Goal: Task Accomplishment & Management: Manage account settings

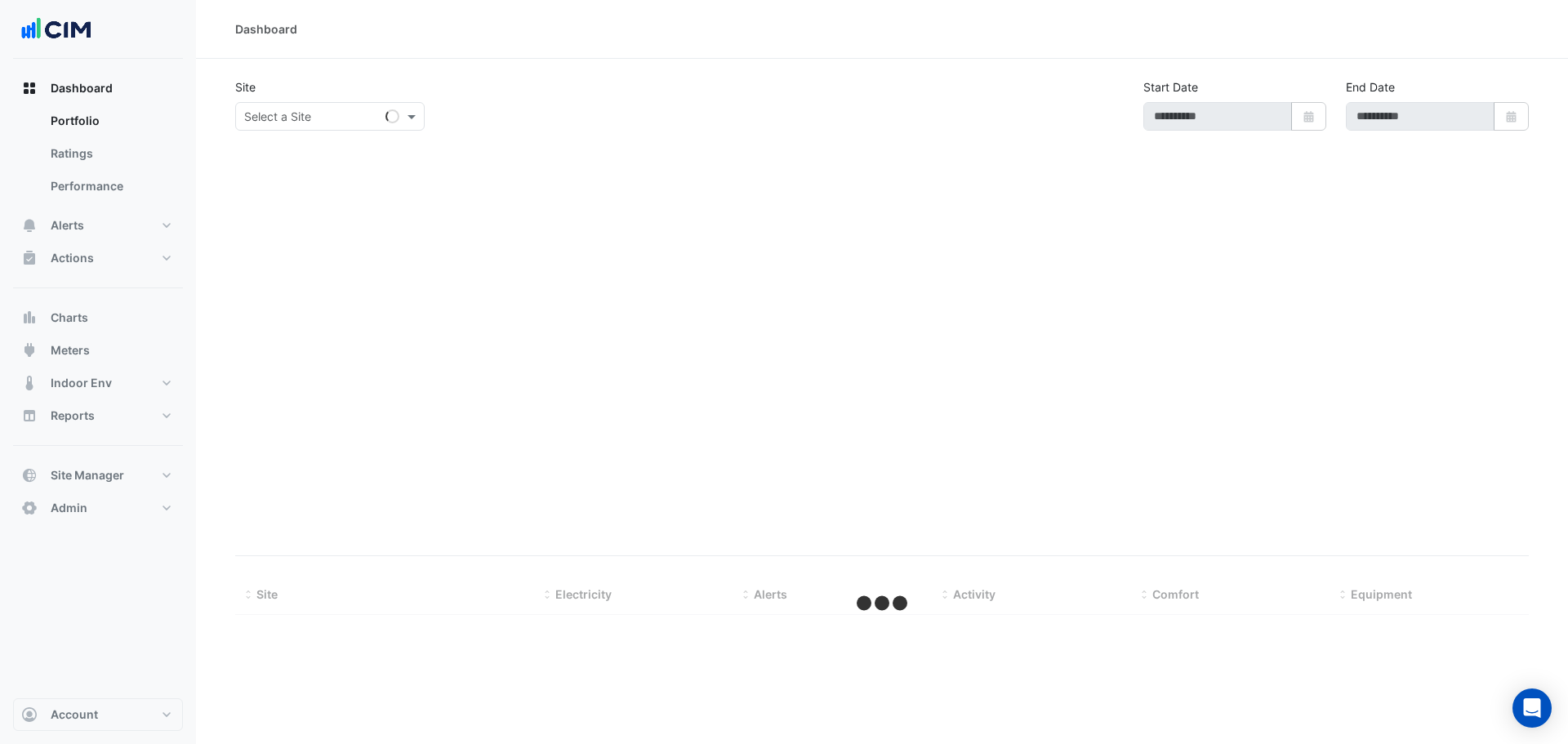
select select "**"
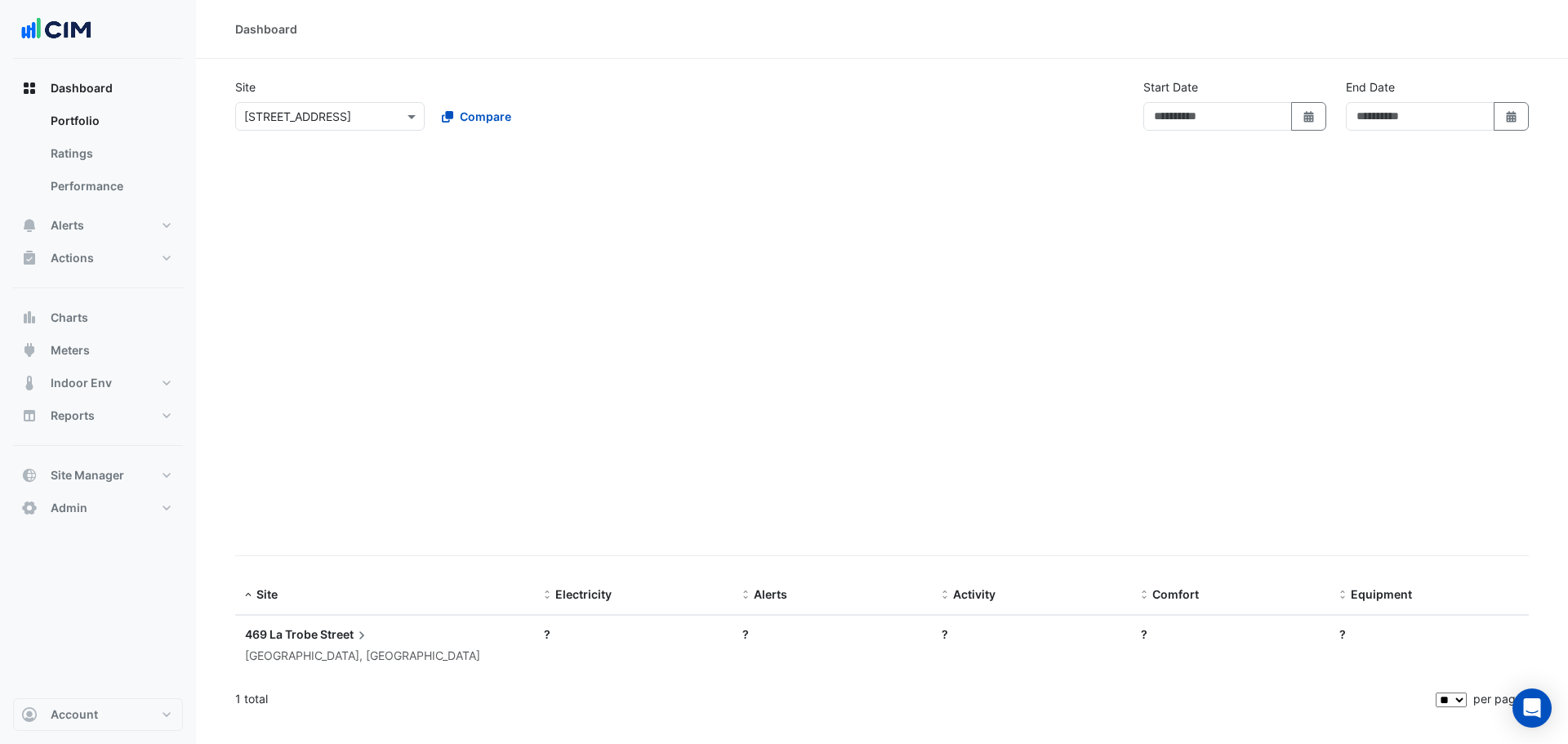
type input "**********"
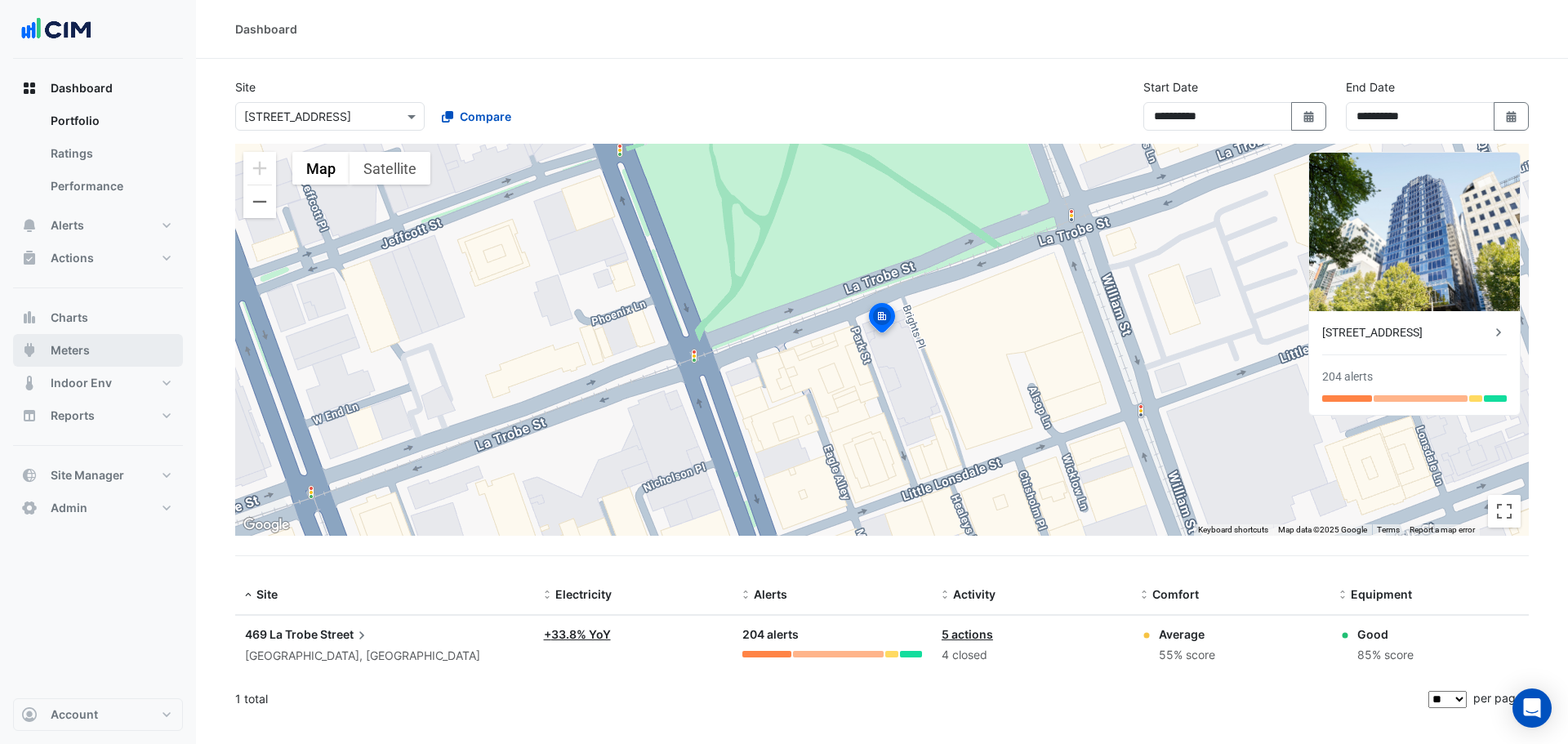
click at [84, 346] on span "Meters" at bounding box center [70, 350] width 39 height 17
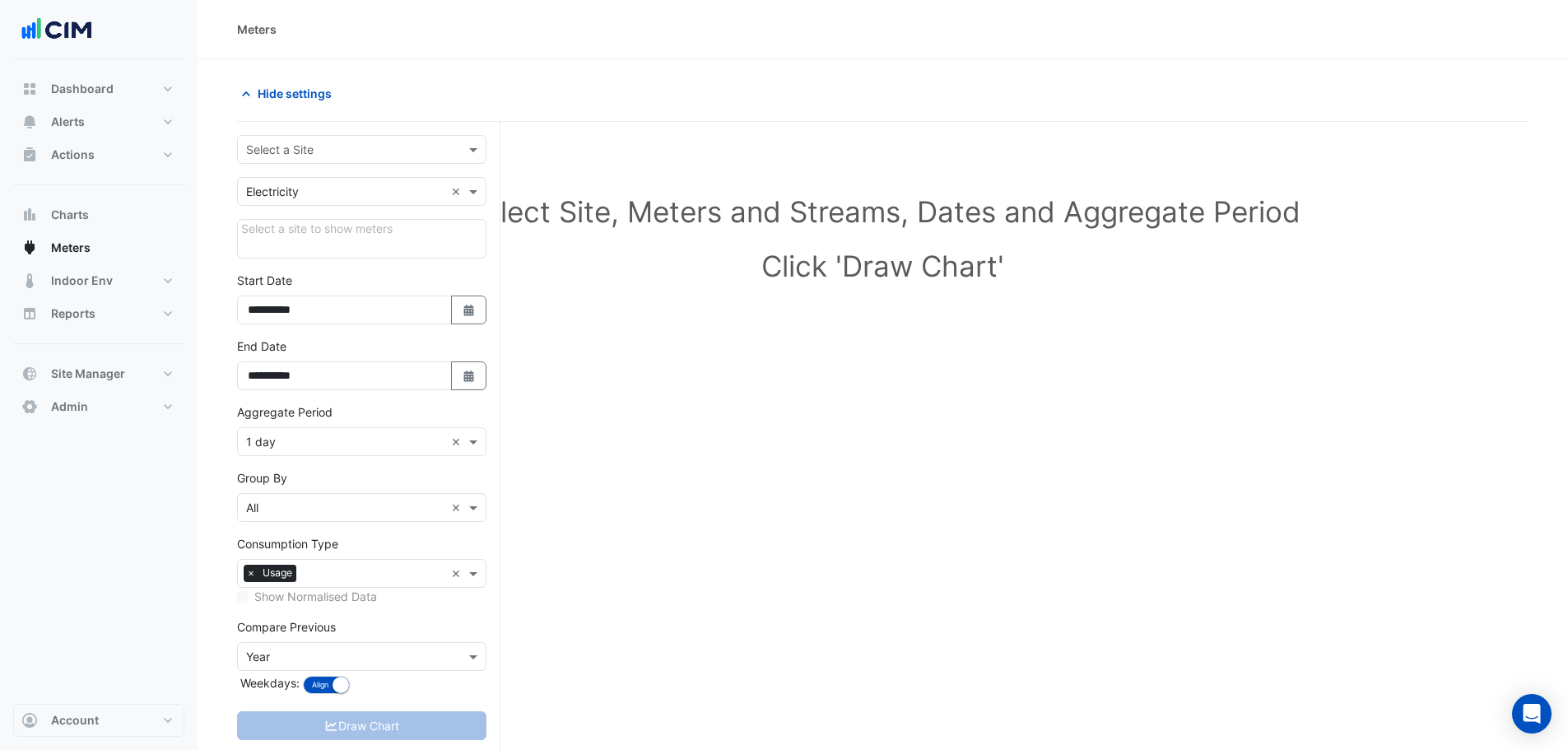
click at [317, 149] on input "text" at bounding box center [346, 150] width 198 height 18
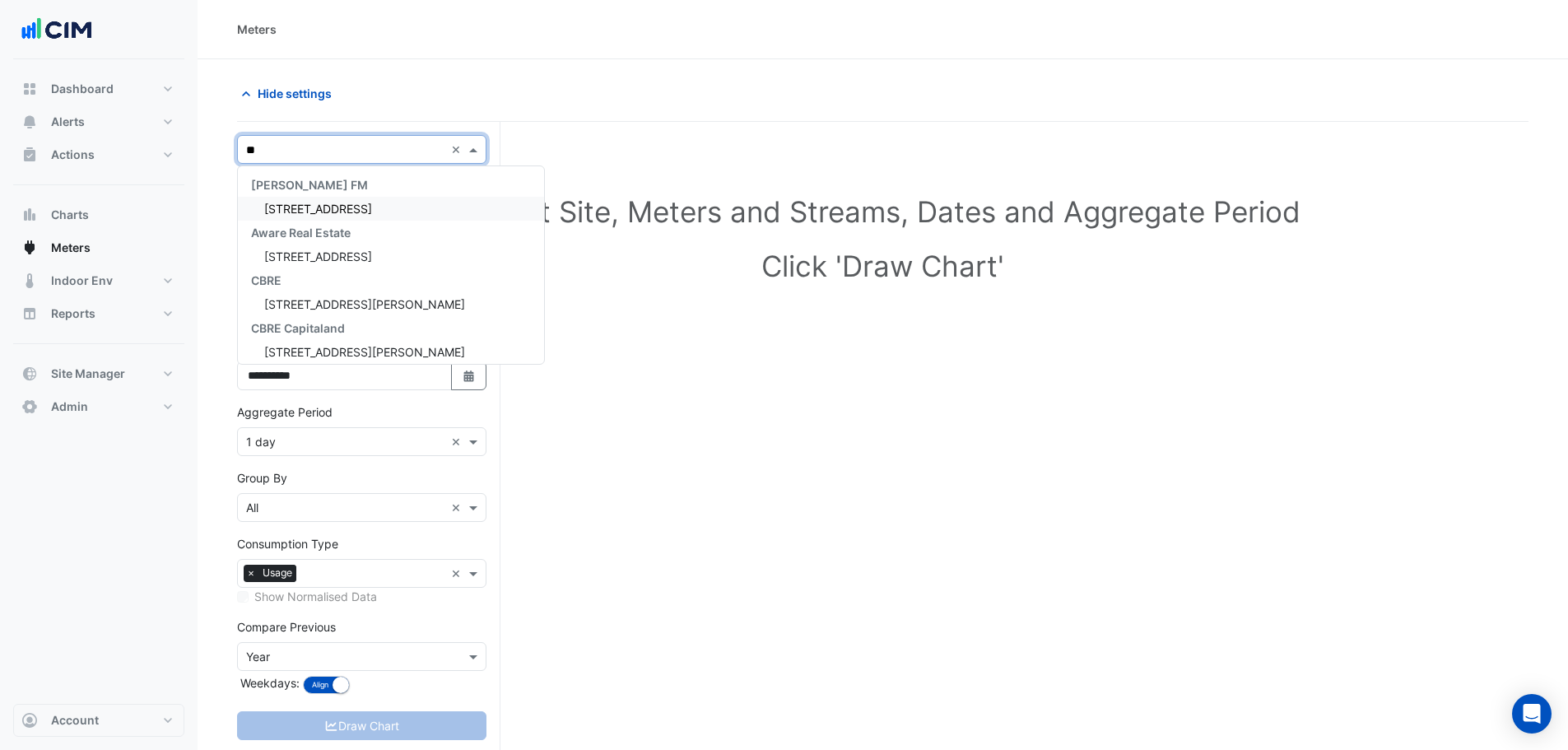
type input "***"
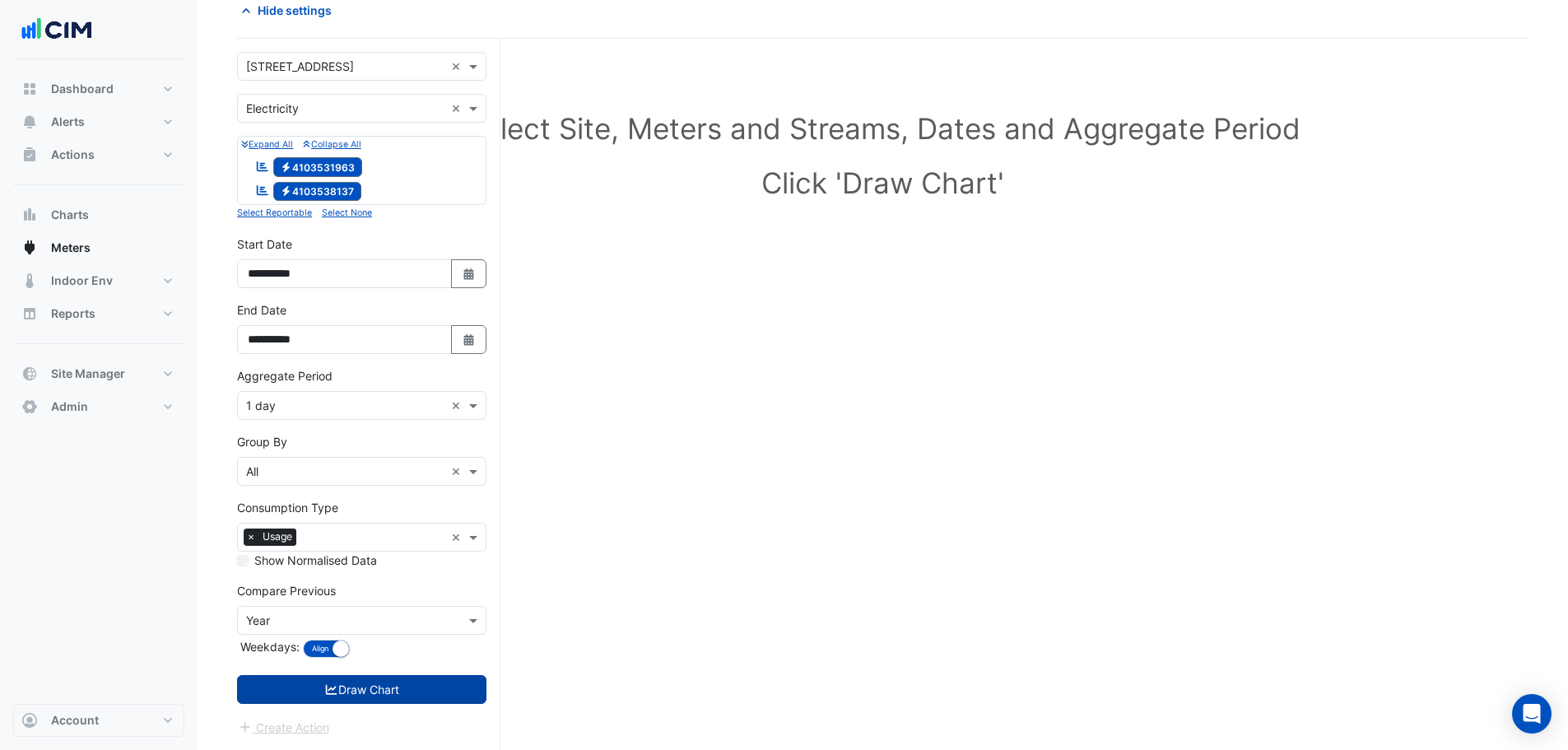
click at [333, 700] on button "Draw Chart" at bounding box center [361, 689] width 249 height 29
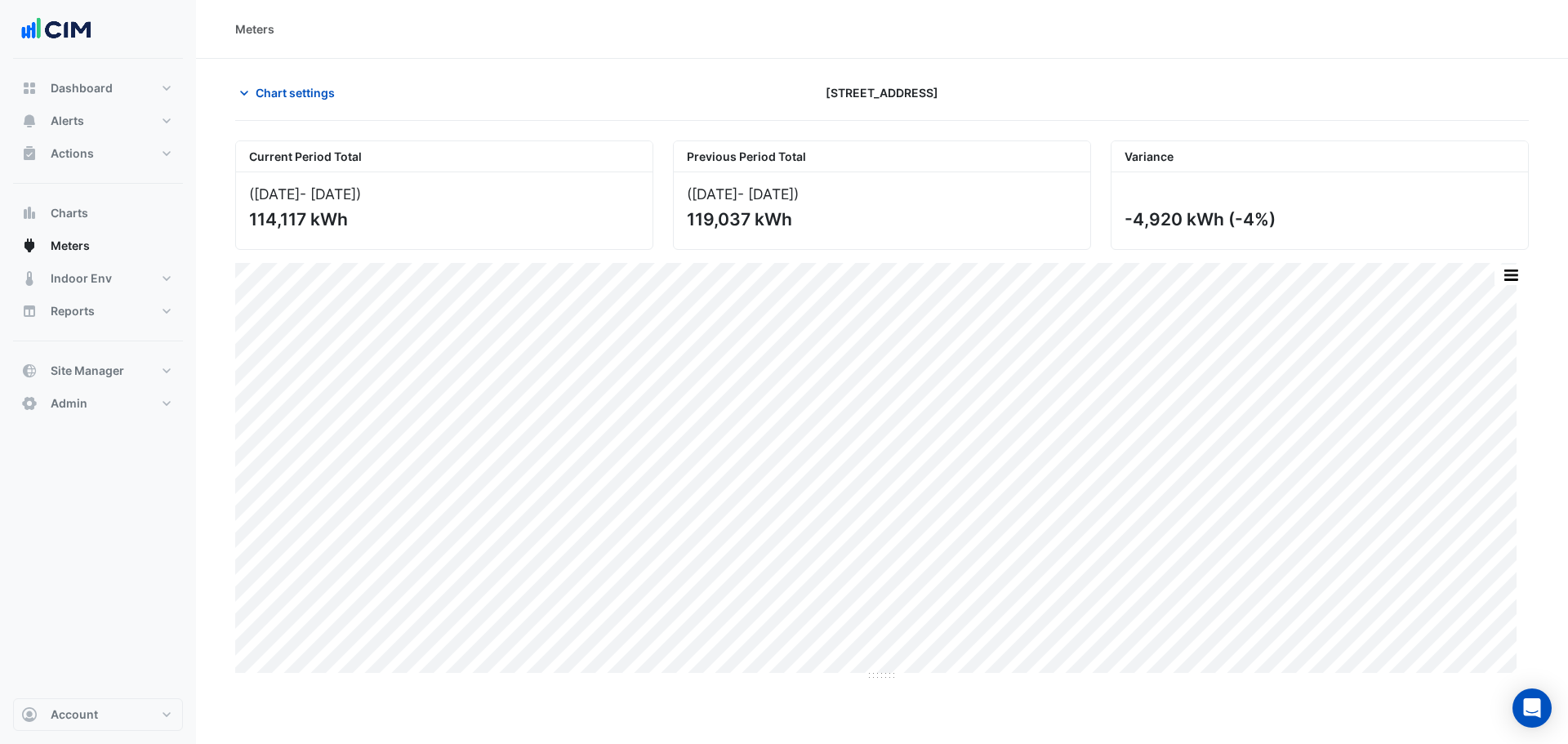
click at [302, 118] on div "Chart settings 207 Pacific Highway" at bounding box center [882, 100] width 1294 height 43
click at [297, 86] on span "Chart settings" at bounding box center [295, 93] width 79 height 18
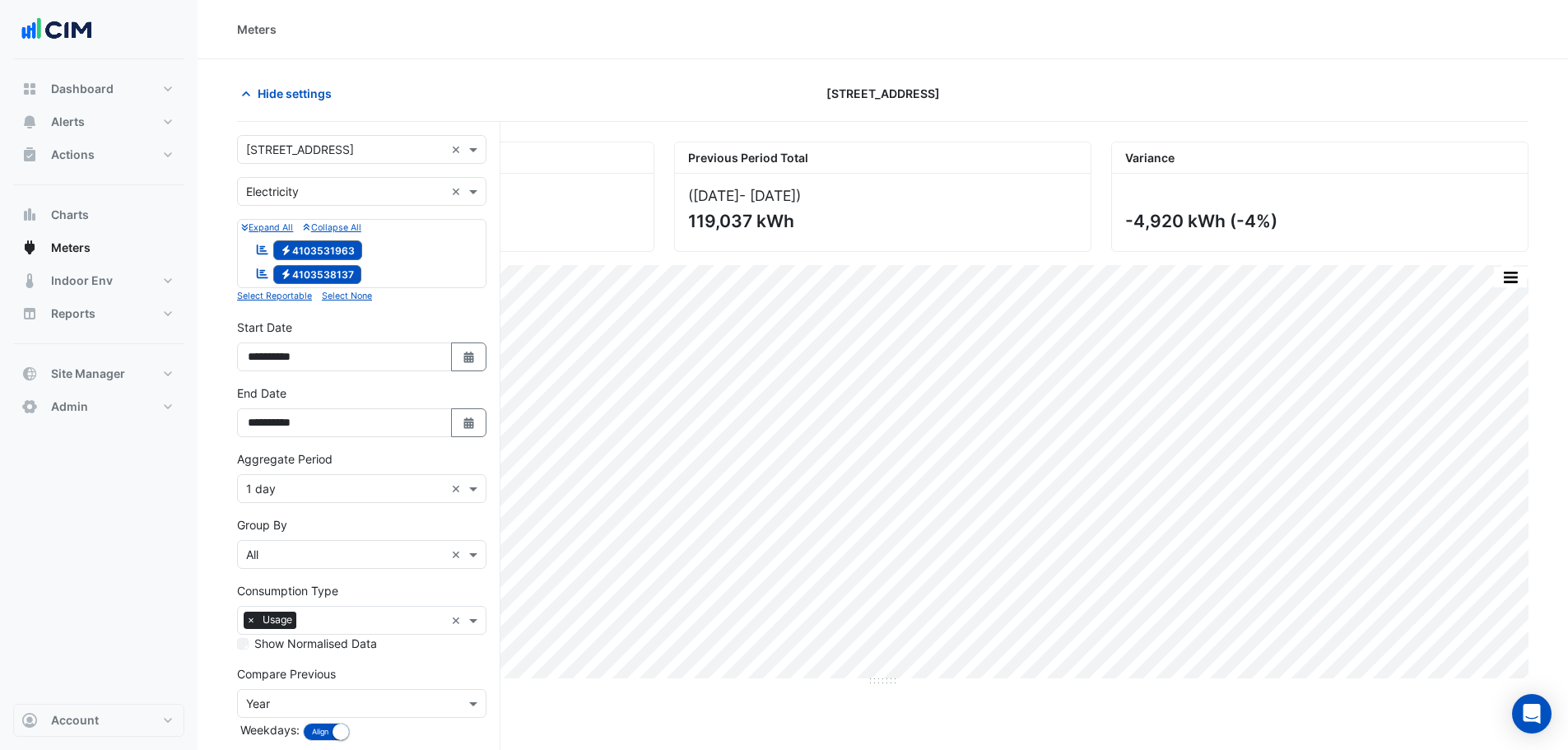
drag, startPoint x: 286, startPoint y: 488, endPoint x: 291, endPoint y: 503, distance: 15.8
click at [287, 488] on input "text" at bounding box center [346, 489] width 198 height 18
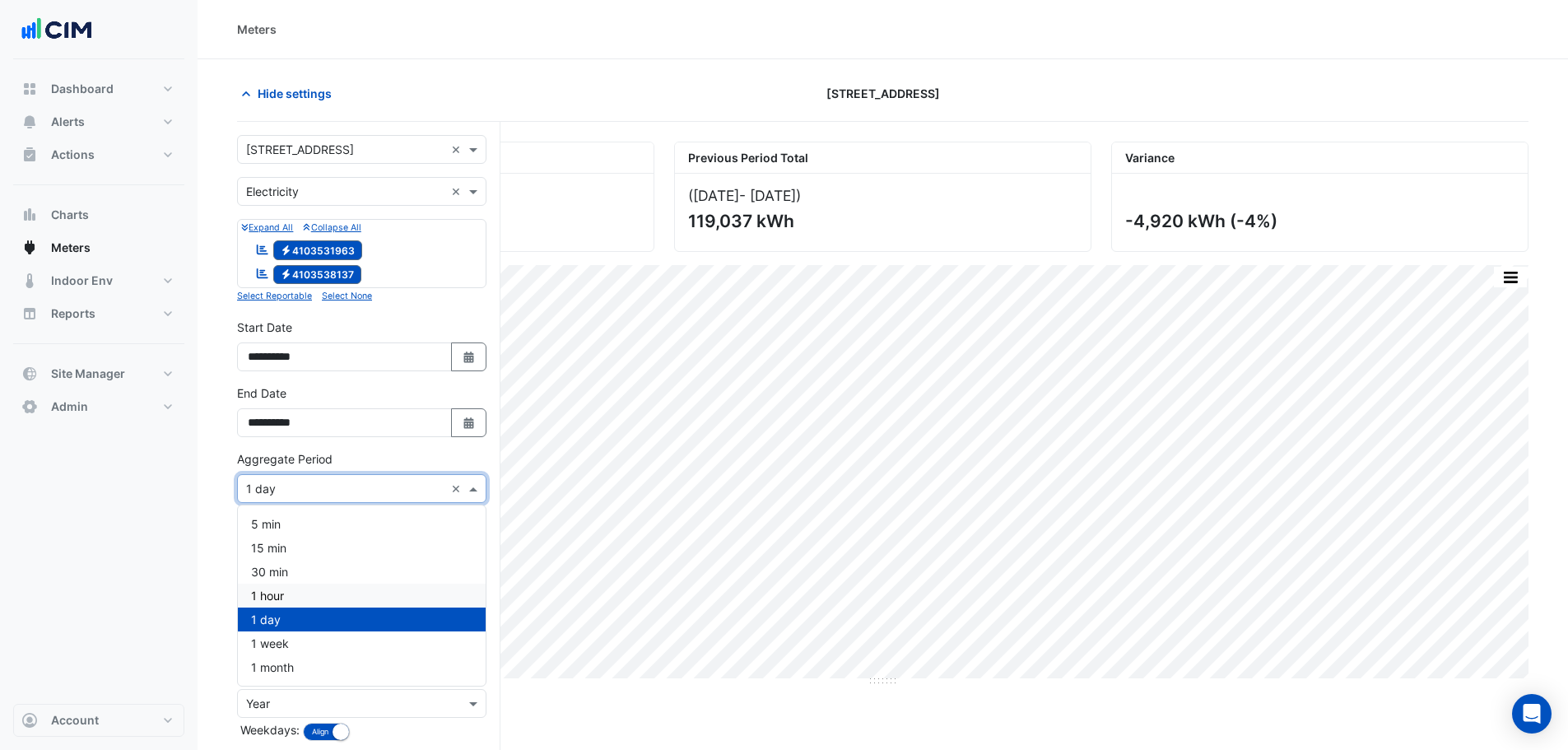
click at [288, 593] on div "1 hour" at bounding box center [361, 596] width 247 height 24
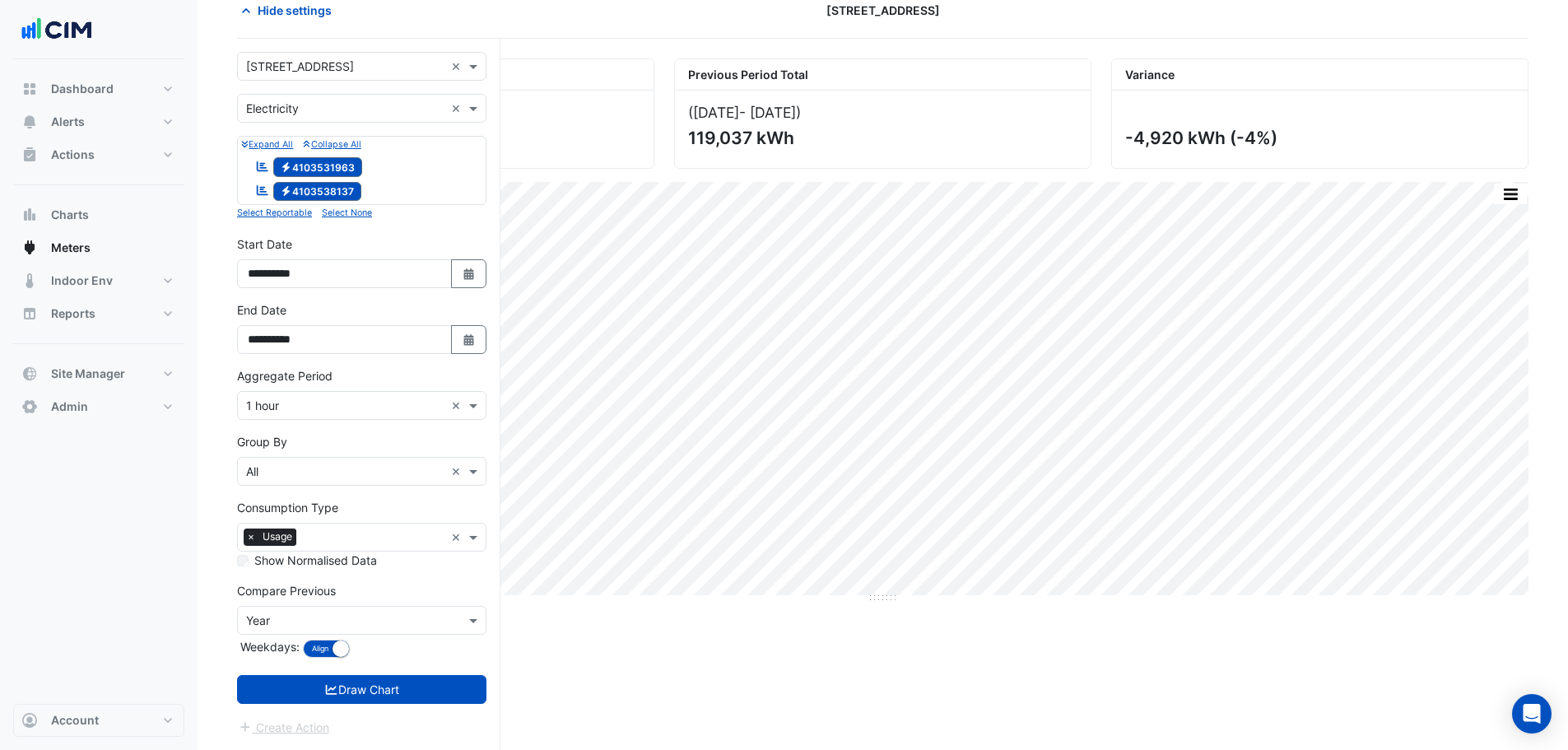
drag, startPoint x: 392, startPoint y: 676, endPoint x: 398, endPoint y: 686, distance: 11.7
click at [392, 677] on button "Draw Chart" at bounding box center [361, 689] width 249 height 29
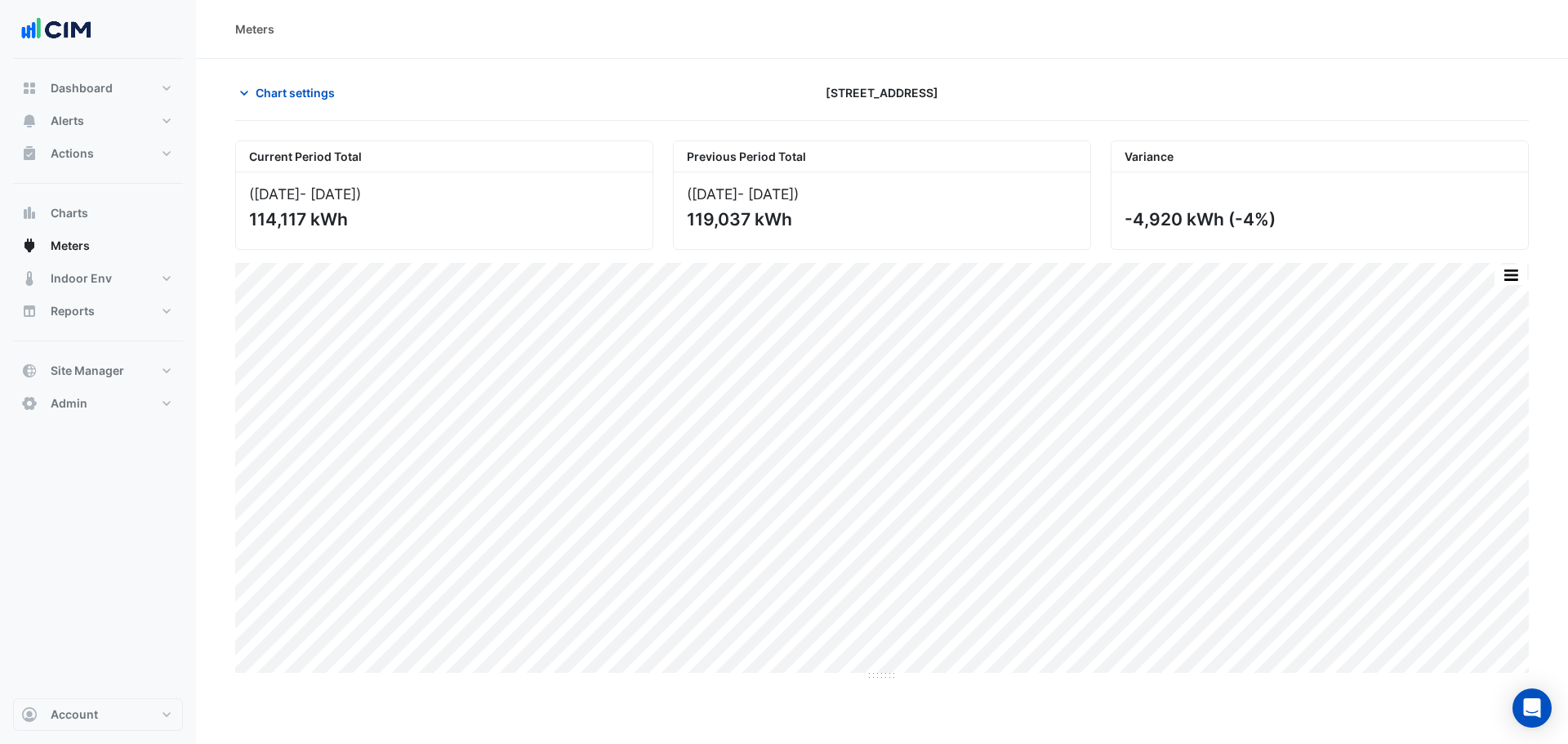
click at [293, 117] on div "Chart settings 207 Pacific Highway" at bounding box center [882, 100] width 1294 height 43
click at [297, 95] on span "Chart settings" at bounding box center [295, 93] width 79 height 18
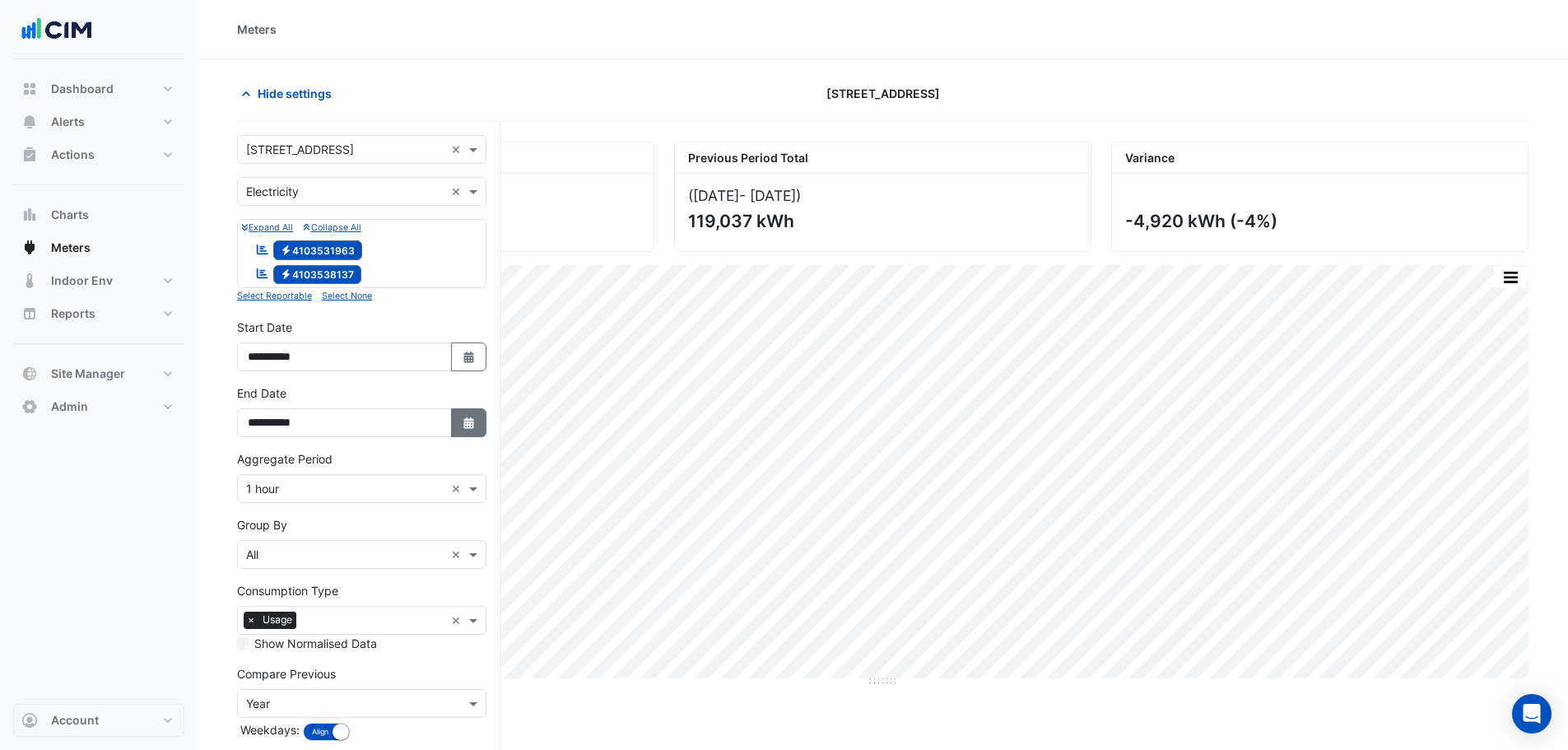
click at [472, 426] on icon "button" at bounding box center [468, 423] width 10 height 11
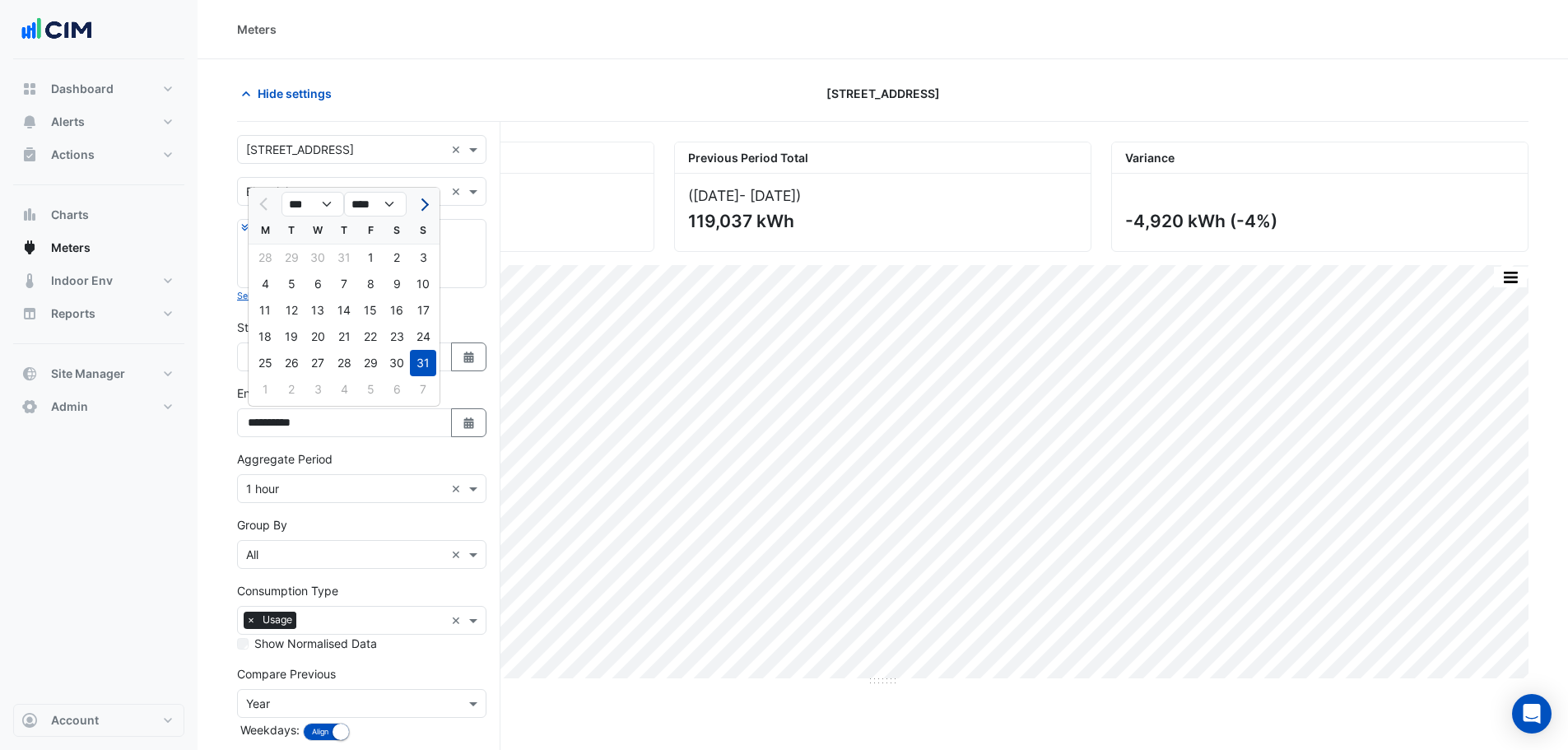
click at [417, 205] on span "Next month" at bounding box center [422, 204] width 12 height 12
select select "*"
click at [294, 257] on div "2" at bounding box center [291, 258] width 26 height 26
type input "**********"
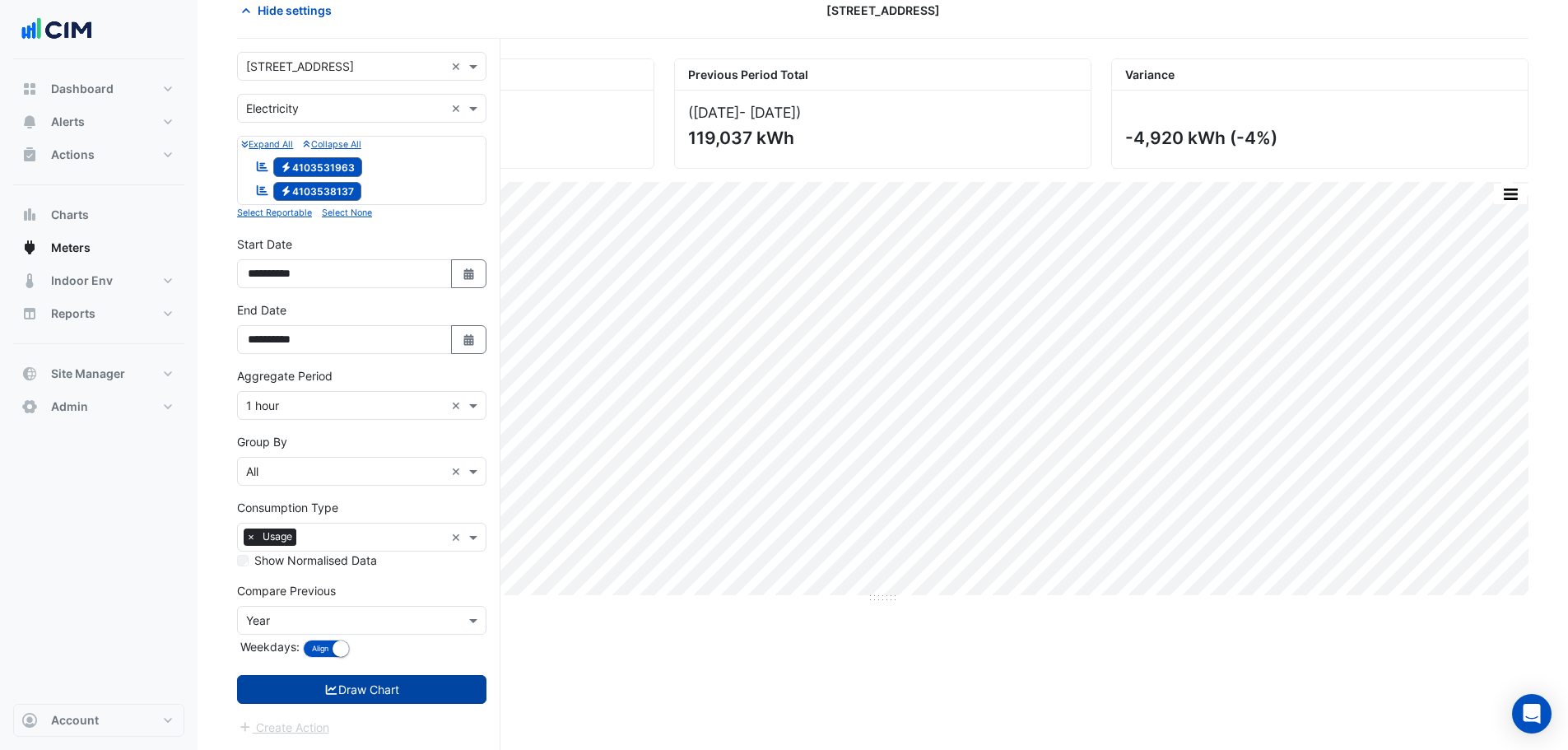
click at [405, 697] on button "Draw Chart" at bounding box center [361, 689] width 249 height 29
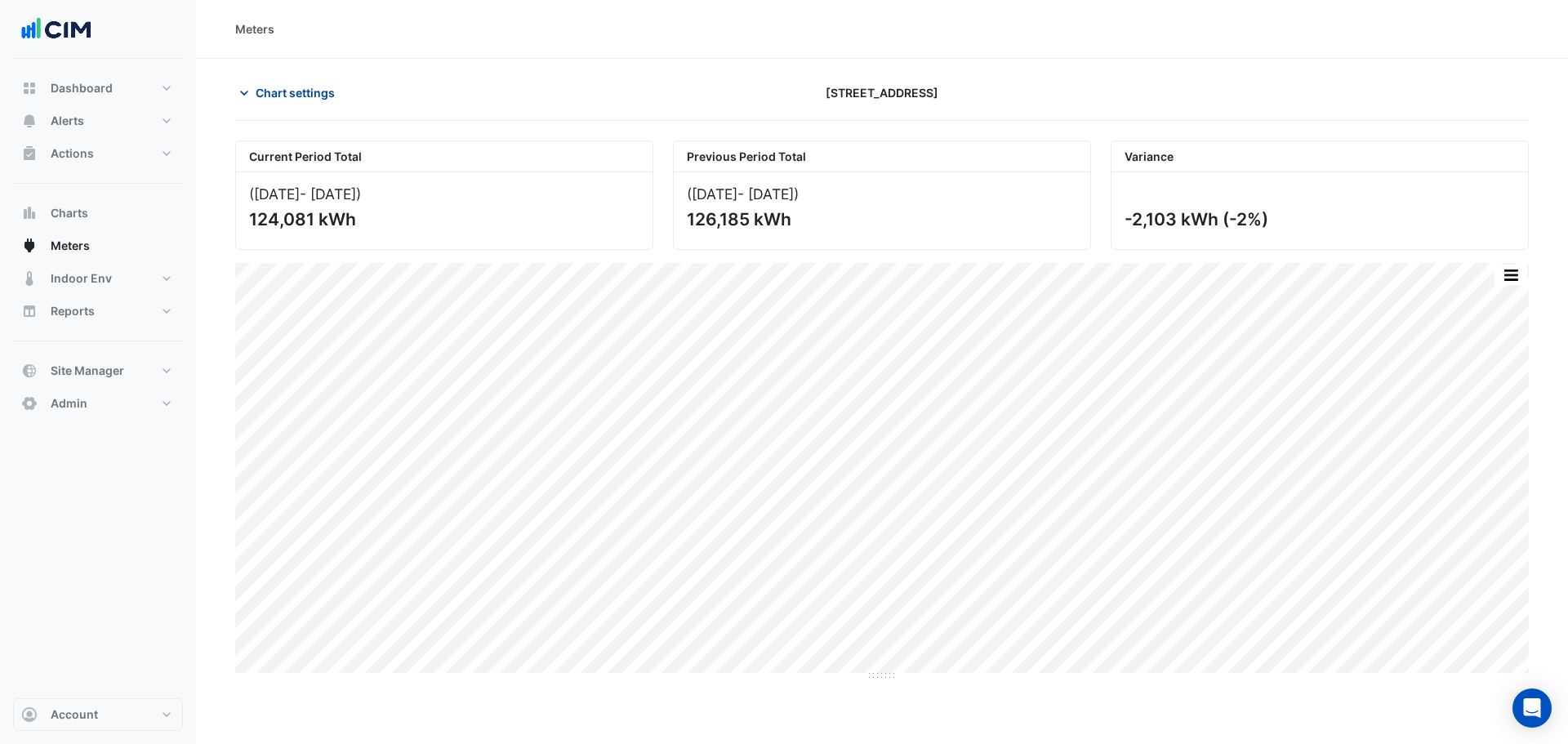
click at [264, 87] on span "Chart settings" at bounding box center [295, 93] width 79 height 18
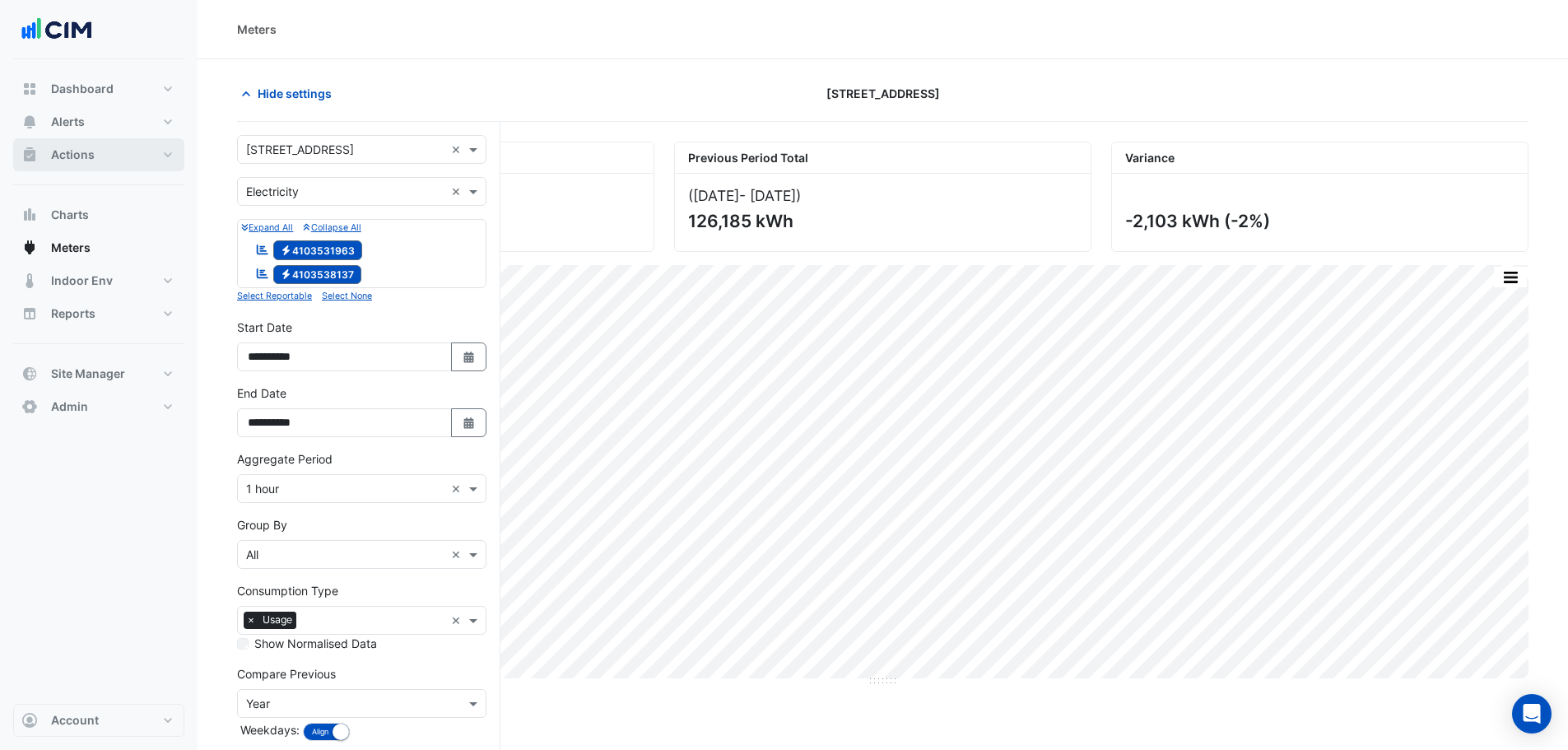
click at [79, 157] on span "Actions" at bounding box center [73, 155] width 44 height 17
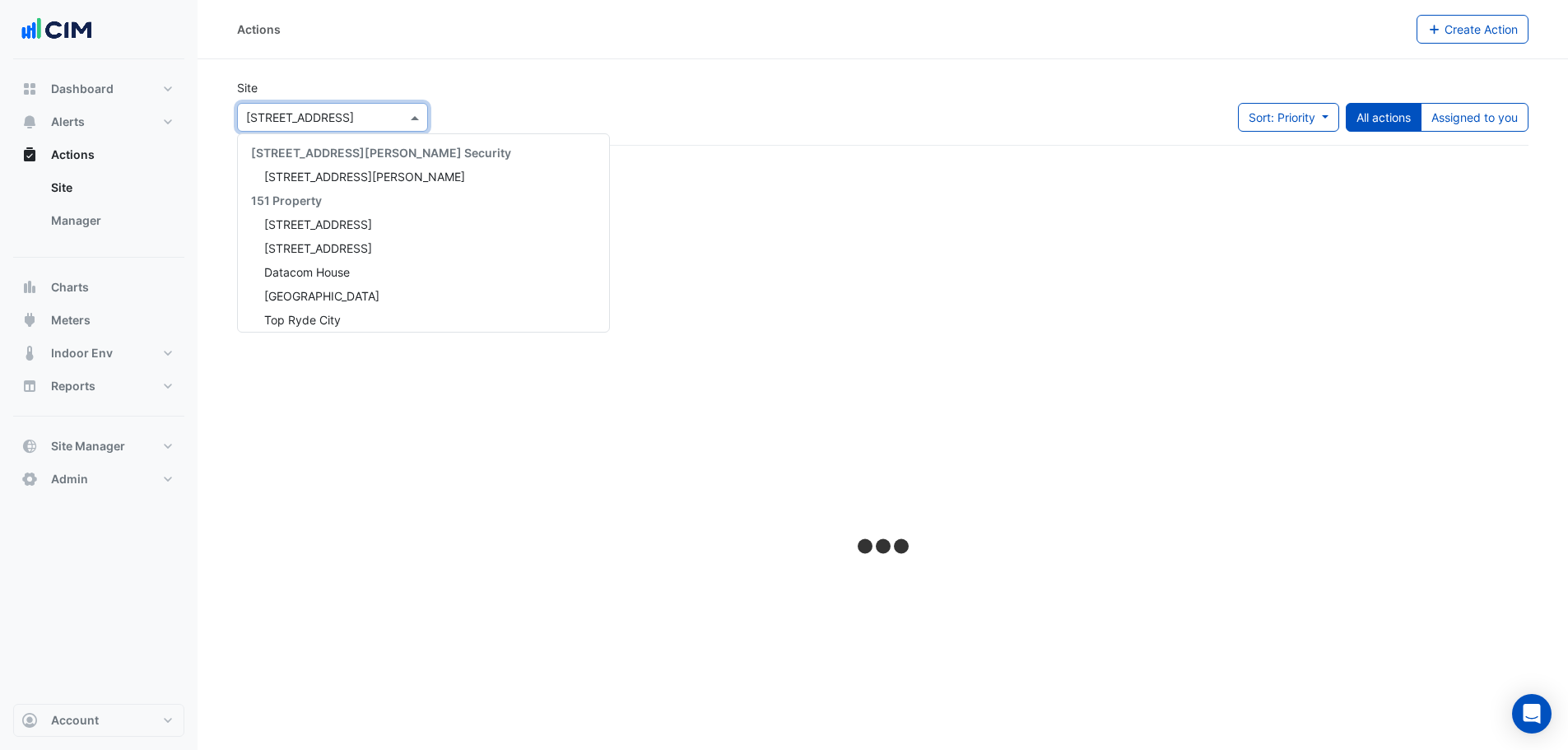
click at [355, 113] on input "text" at bounding box center [317, 118] width 140 height 18
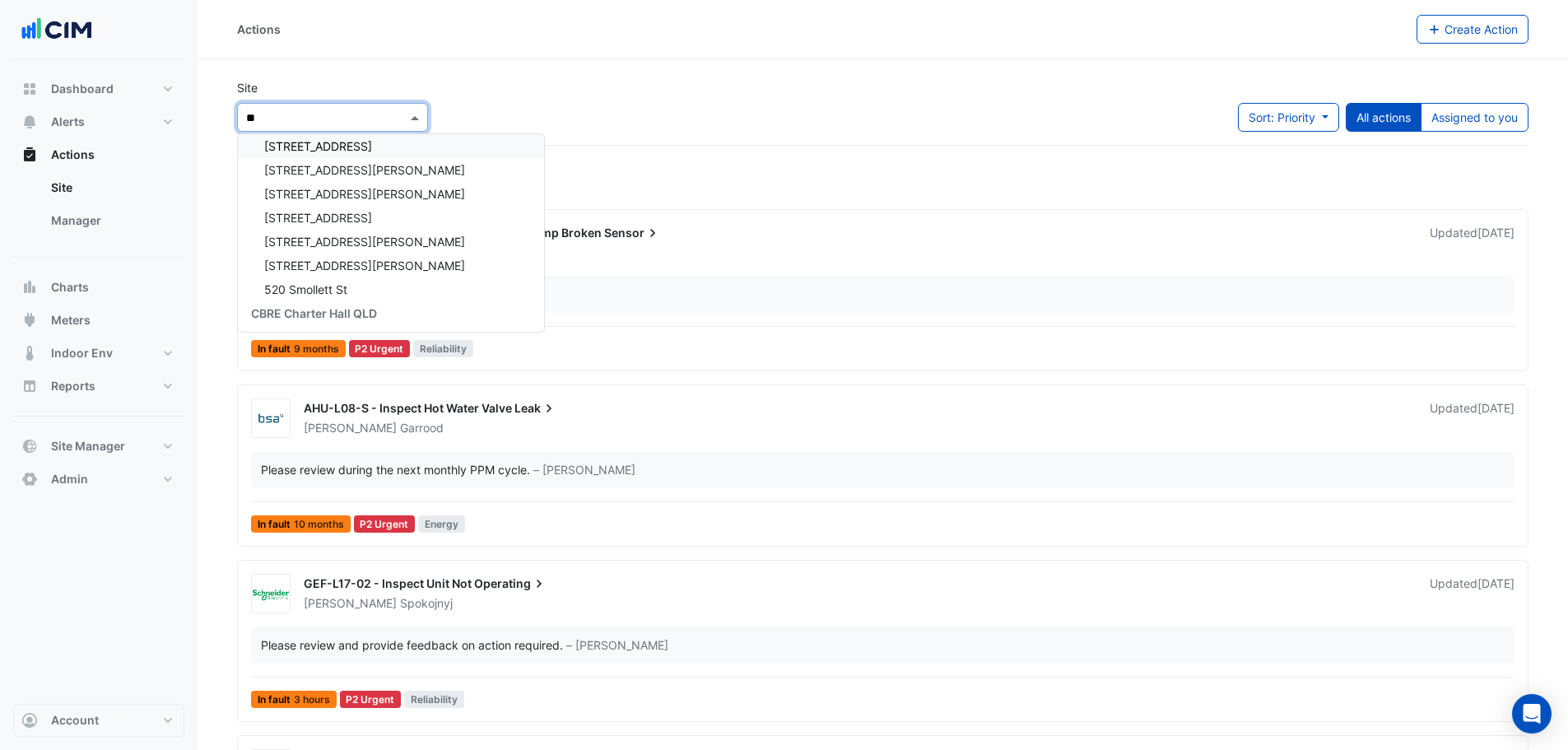
scroll to position [1033, 0]
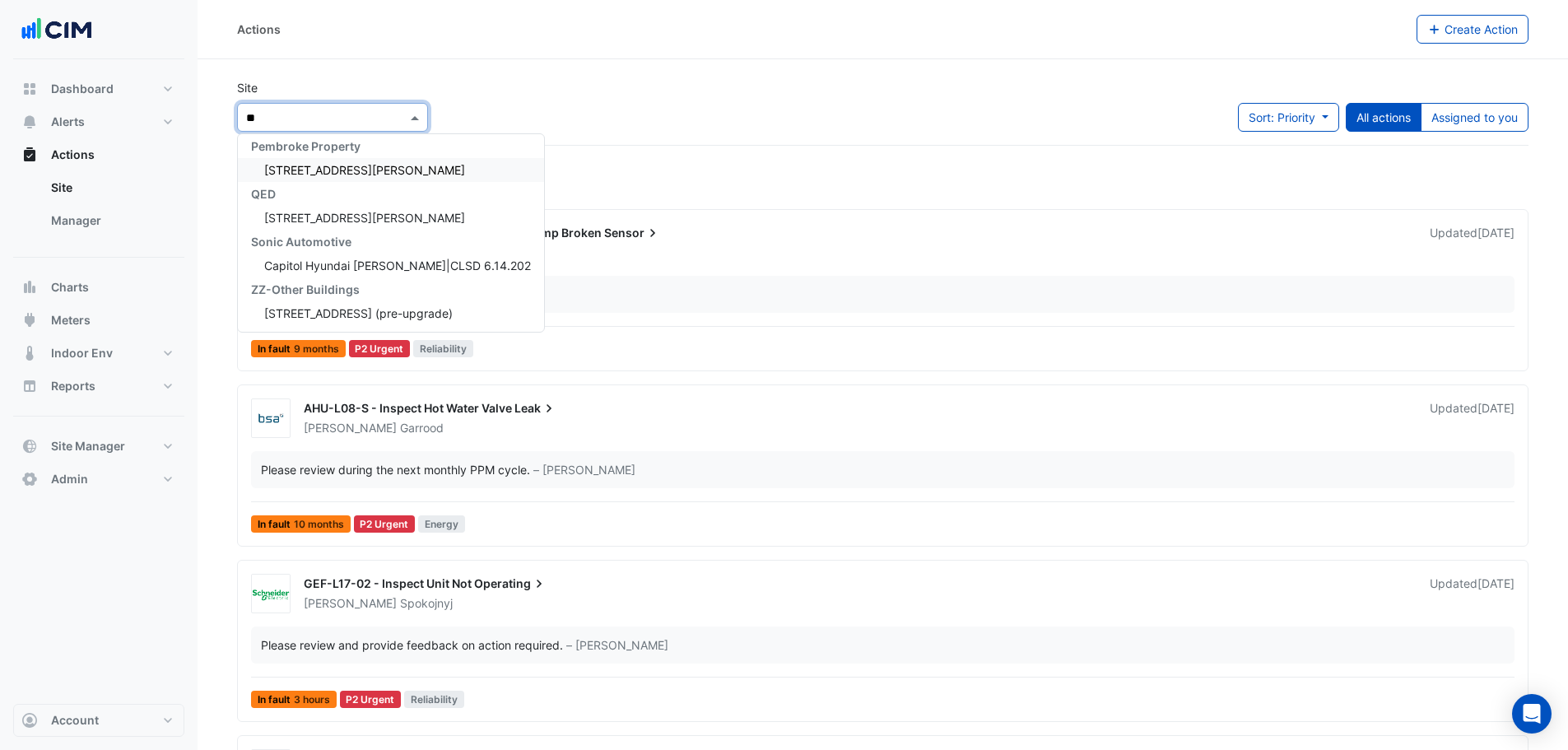
type input "***"
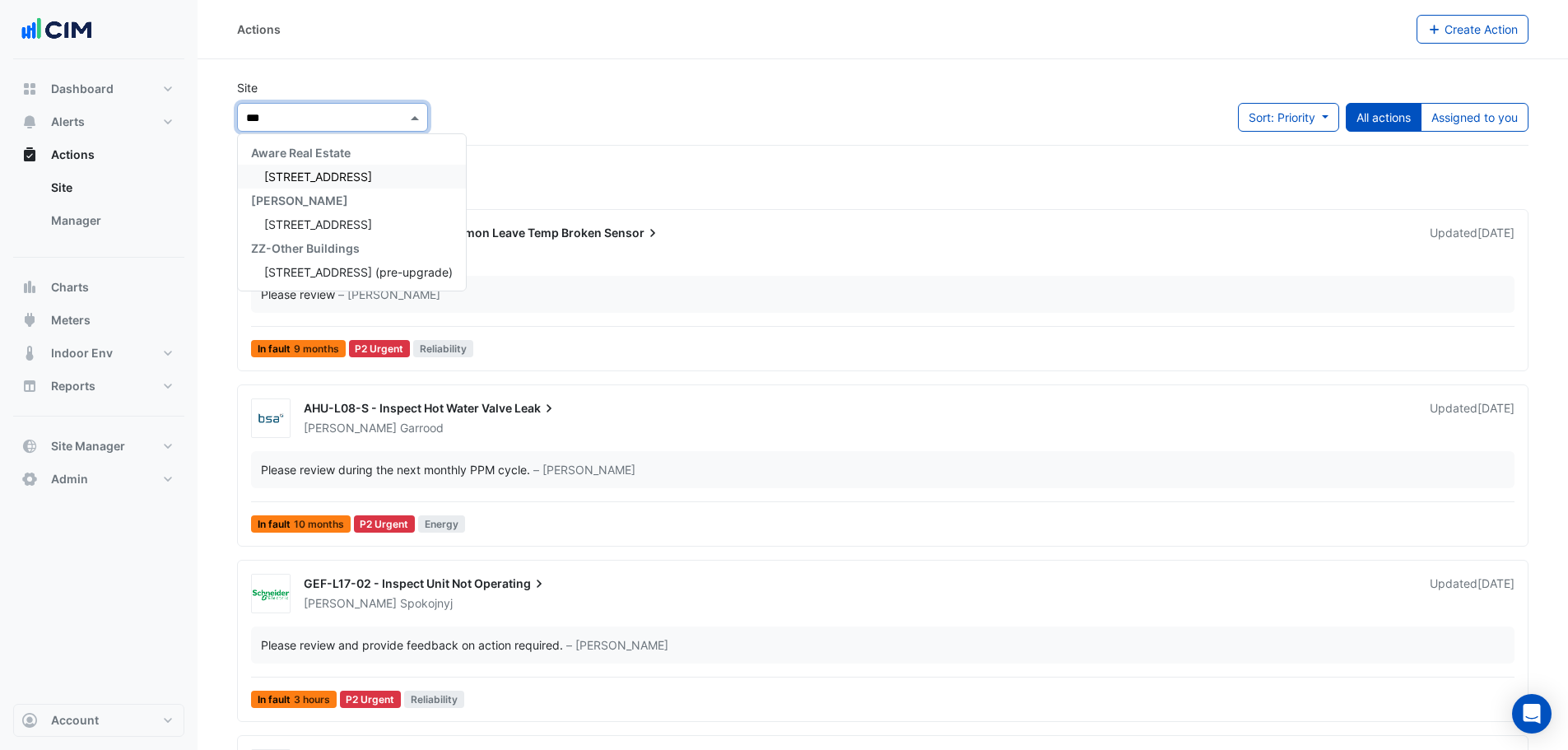
click at [351, 180] on span "207 Pacific Highway" at bounding box center [318, 177] width 107 height 14
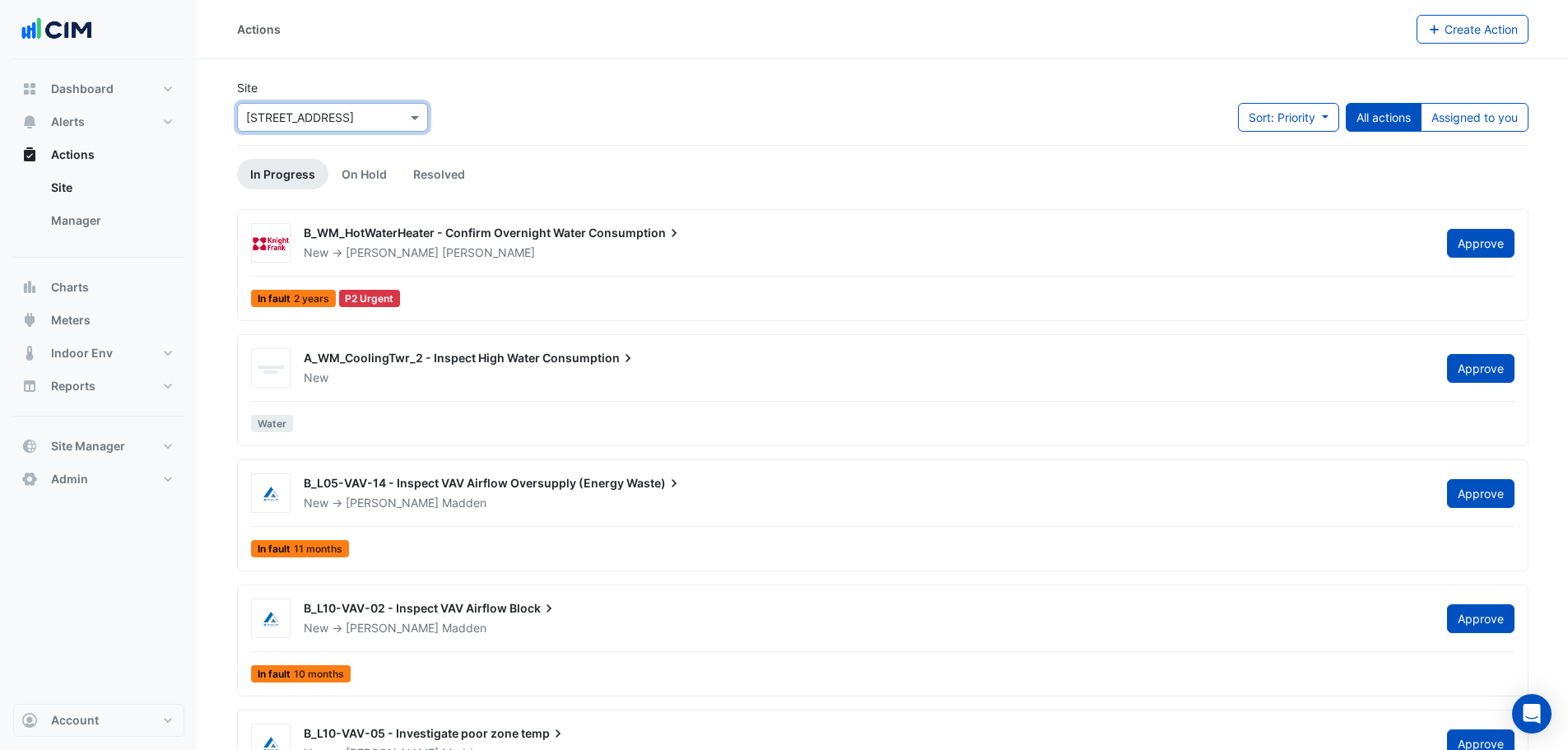
click at [701, 243] on div "B_WM_HotWaterHeater - Confirm Overnight Water Consumption" at bounding box center [865, 234] width 1123 height 20
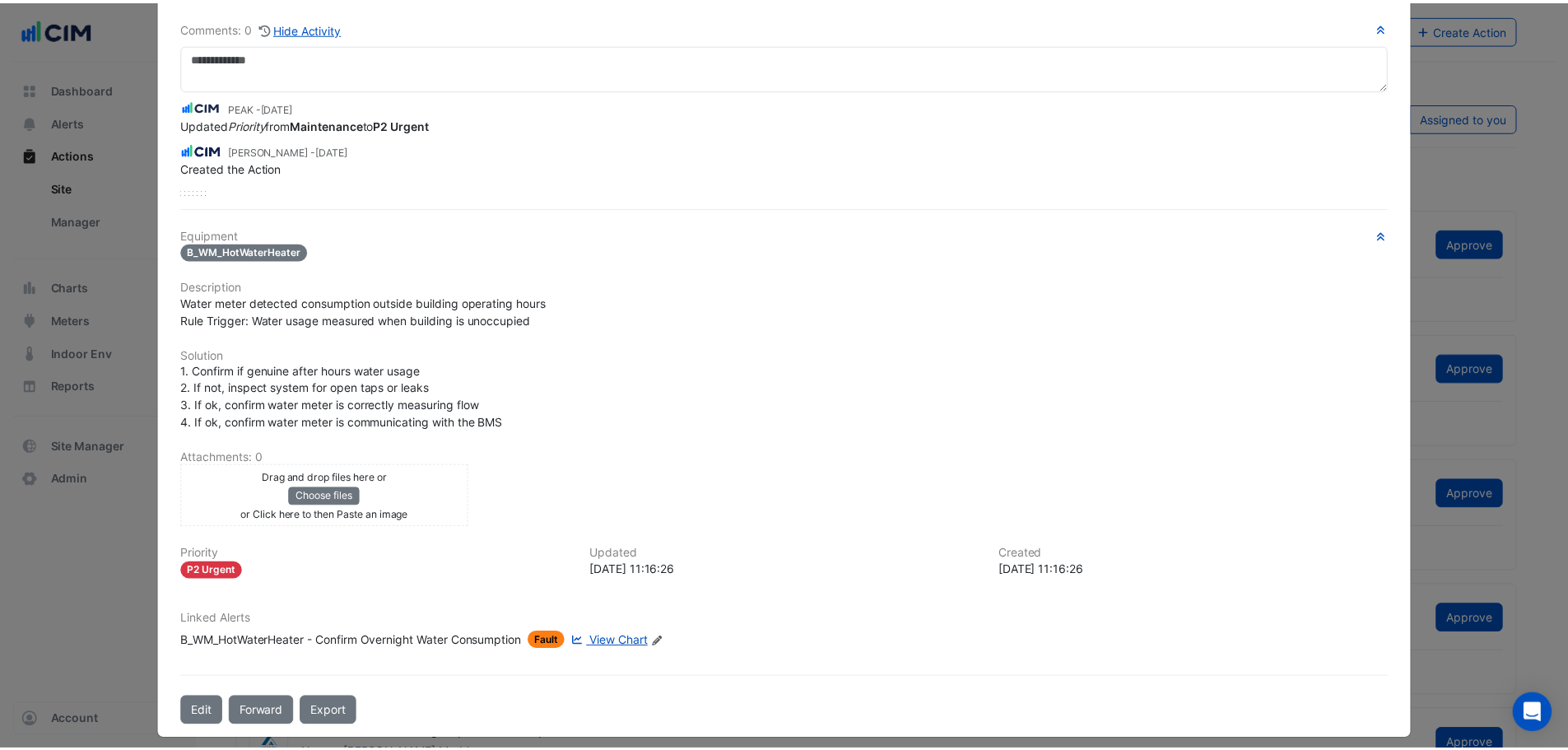
scroll to position [112, 0]
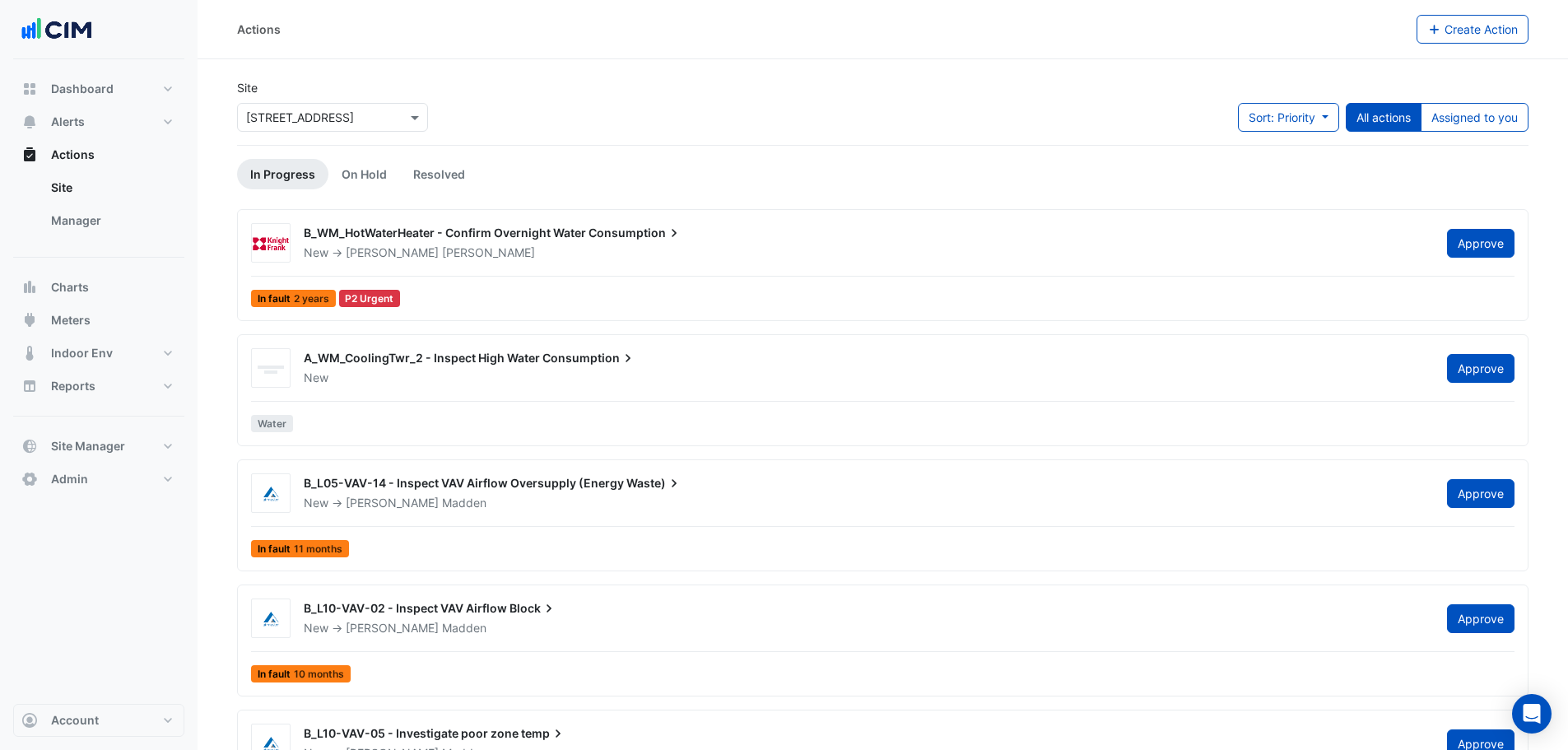
click at [535, 367] on div "A_WM_CoolingTwr_2 - Inspect High Water Consumption" at bounding box center [865, 360] width 1123 height 20
click at [121, 238] on ul "Site Manager" at bounding box center [98, 207] width 171 height 73
click at [114, 231] on link "Manager" at bounding box center [111, 220] width 147 height 33
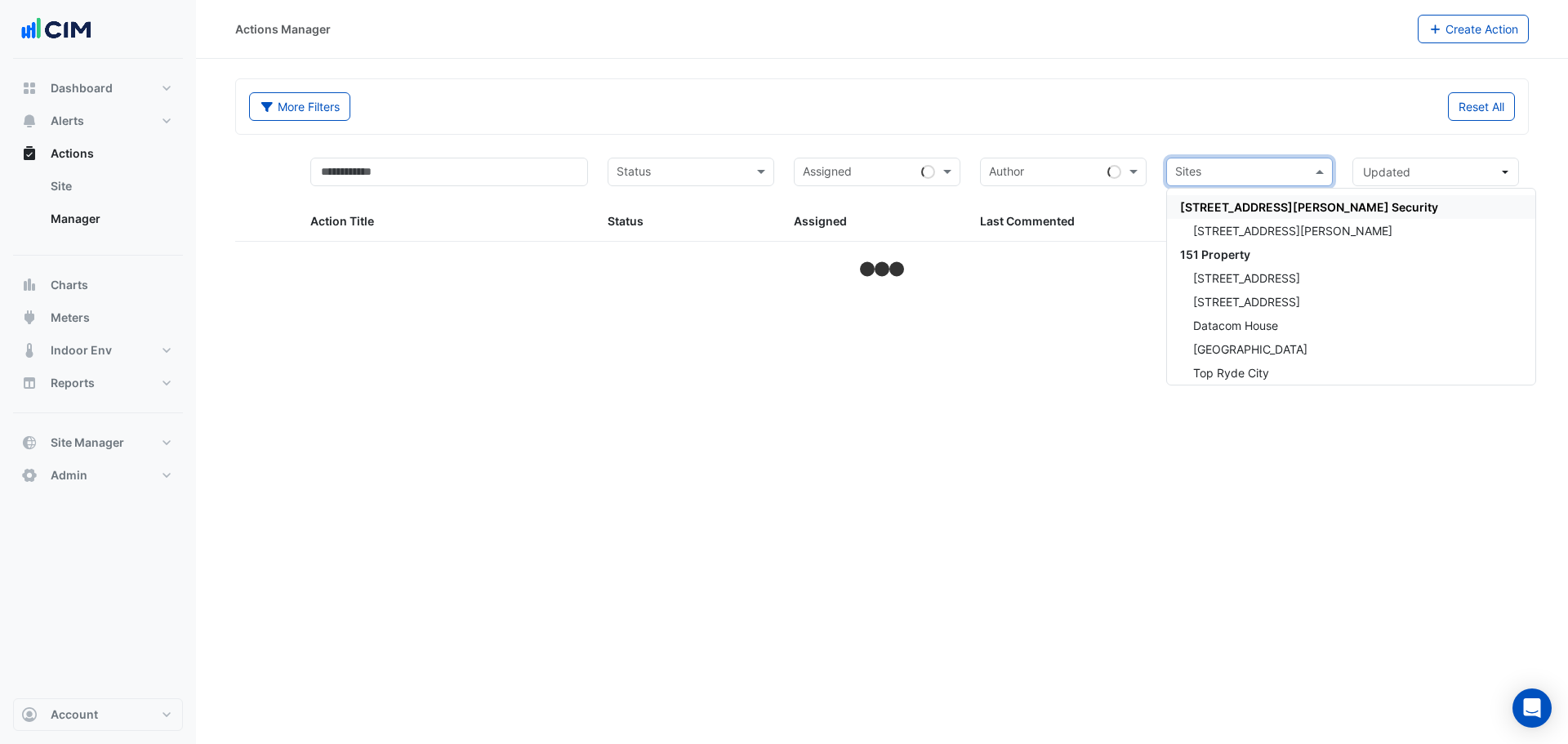
click at [1303, 169] on input "text" at bounding box center [1240, 173] width 130 height 19
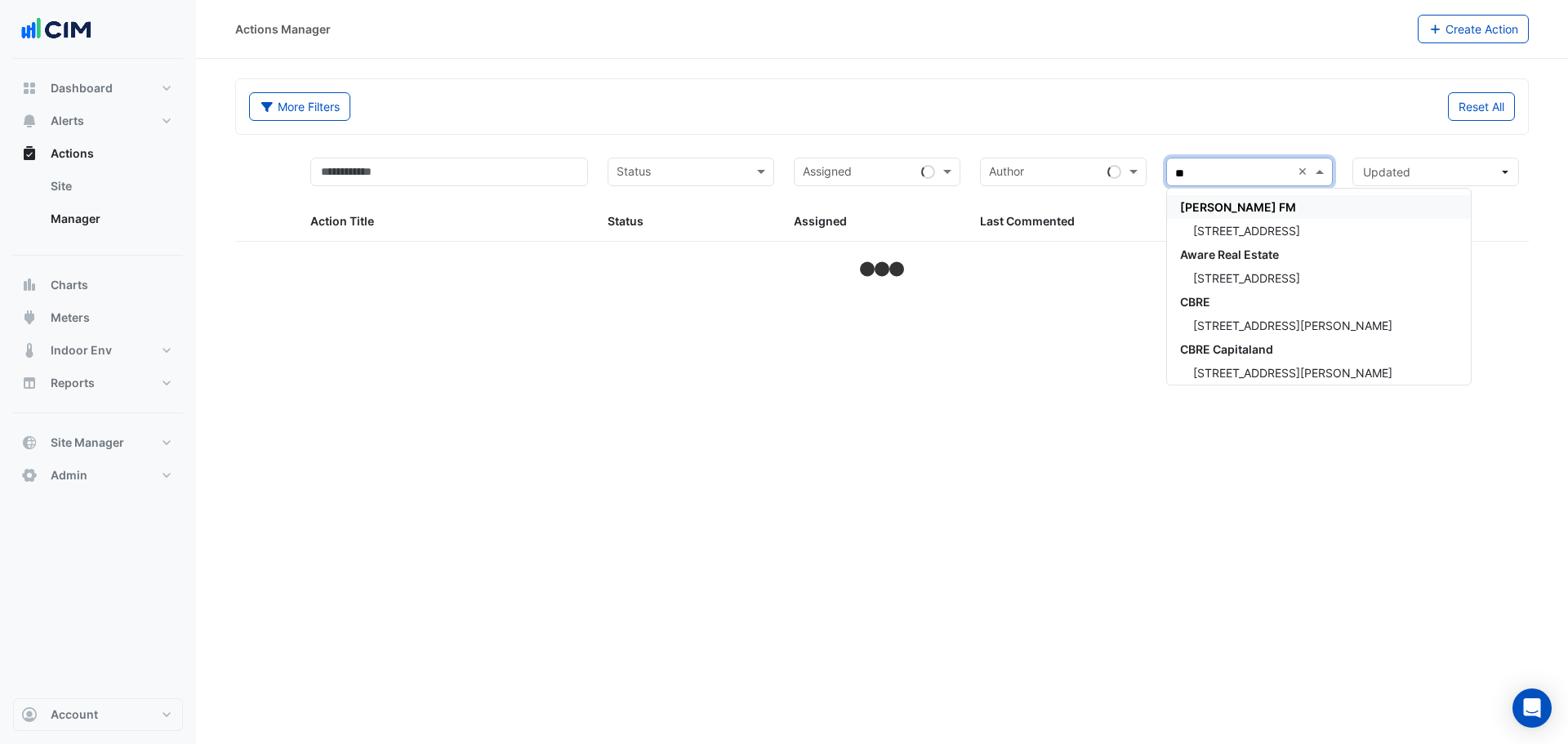
type input "***"
drag, startPoint x: 1230, startPoint y: 237, endPoint x: 635, endPoint y: 253, distance: 595.2
click at [1229, 237] on div "207 Pacific Highway" at bounding box center [1280, 231] width 226 height 24
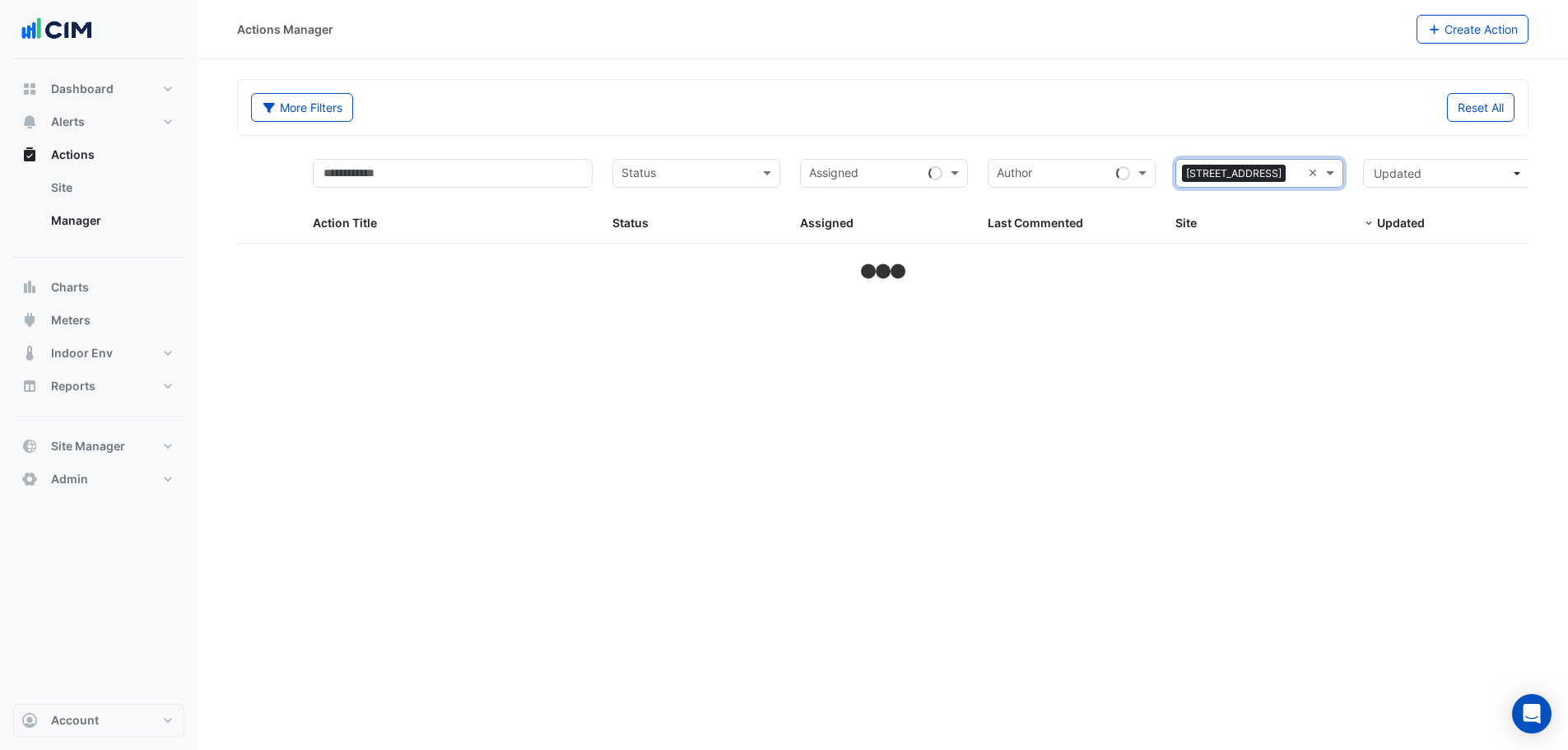
select select "**"
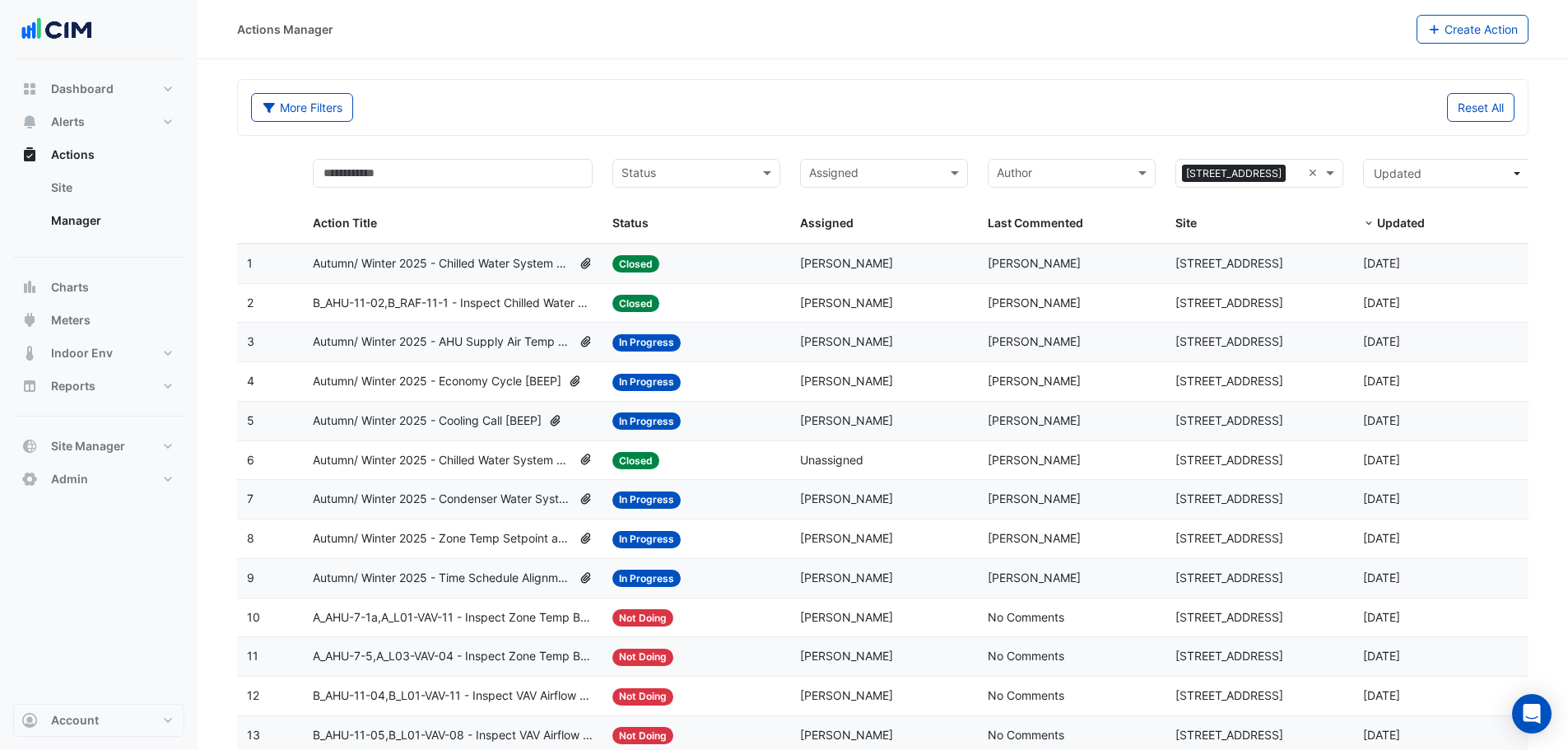
click at [902, 249] on datatable-body-cell "Assigned: Brandon Madden" at bounding box center [883, 263] width 188 height 38
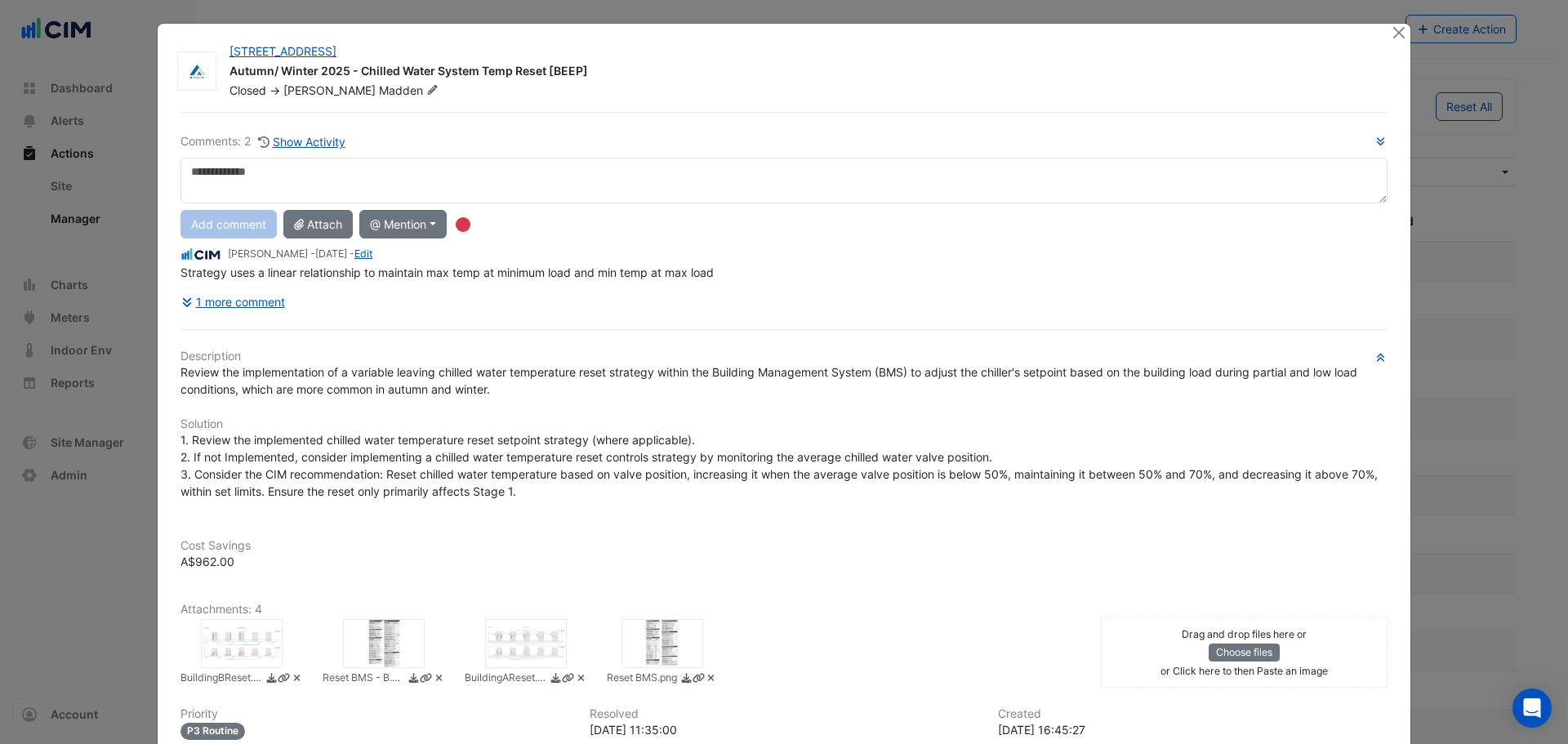
click at [287, 299] on div "1 more comment" at bounding box center [784, 301] width 1208 height 29
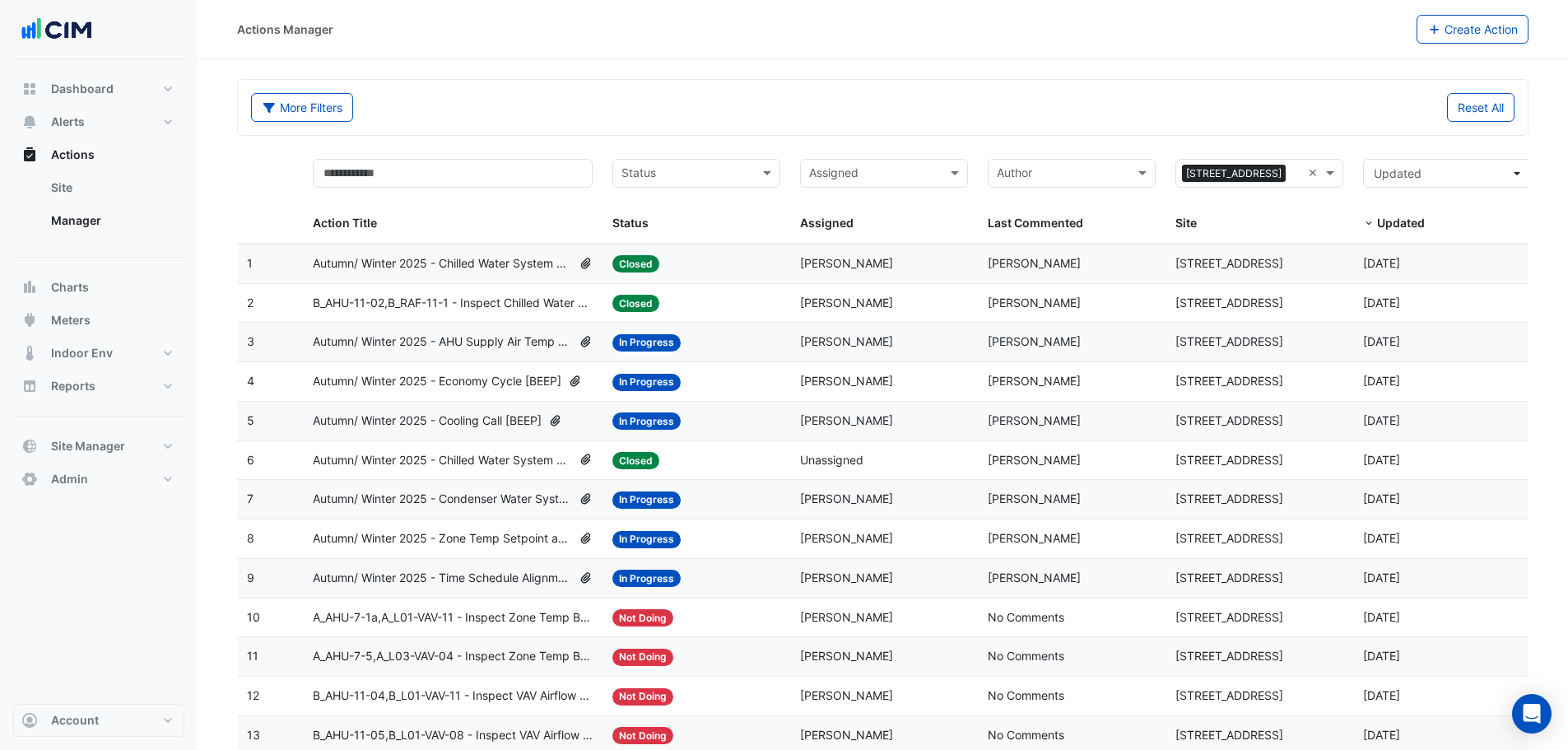
click at [398, 349] on span "Autumn/ Winter 2025 - AHU Supply Air Temp Reset [BEEP]" at bounding box center [443, 342] width 260 height 19
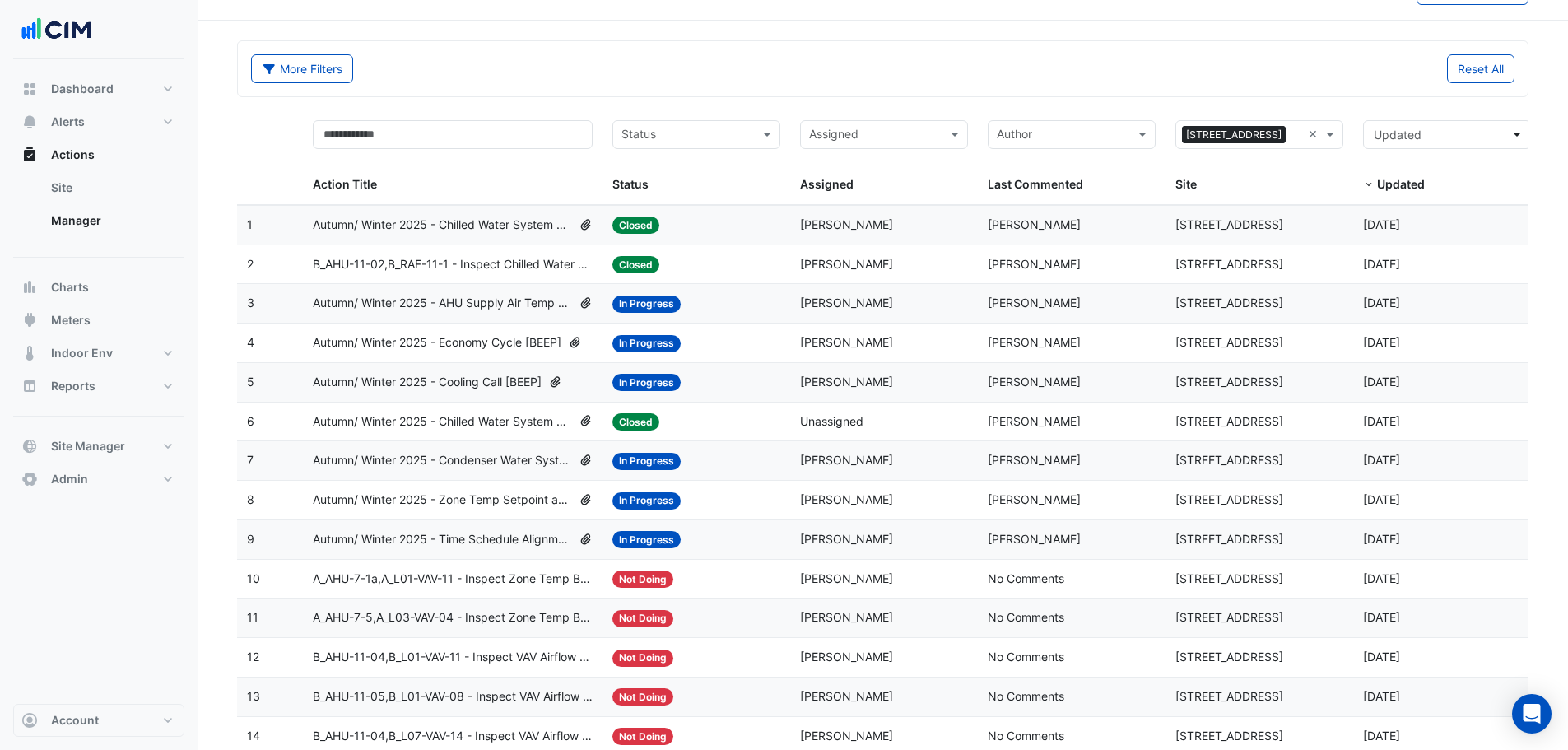
scroll to position [82, 0]
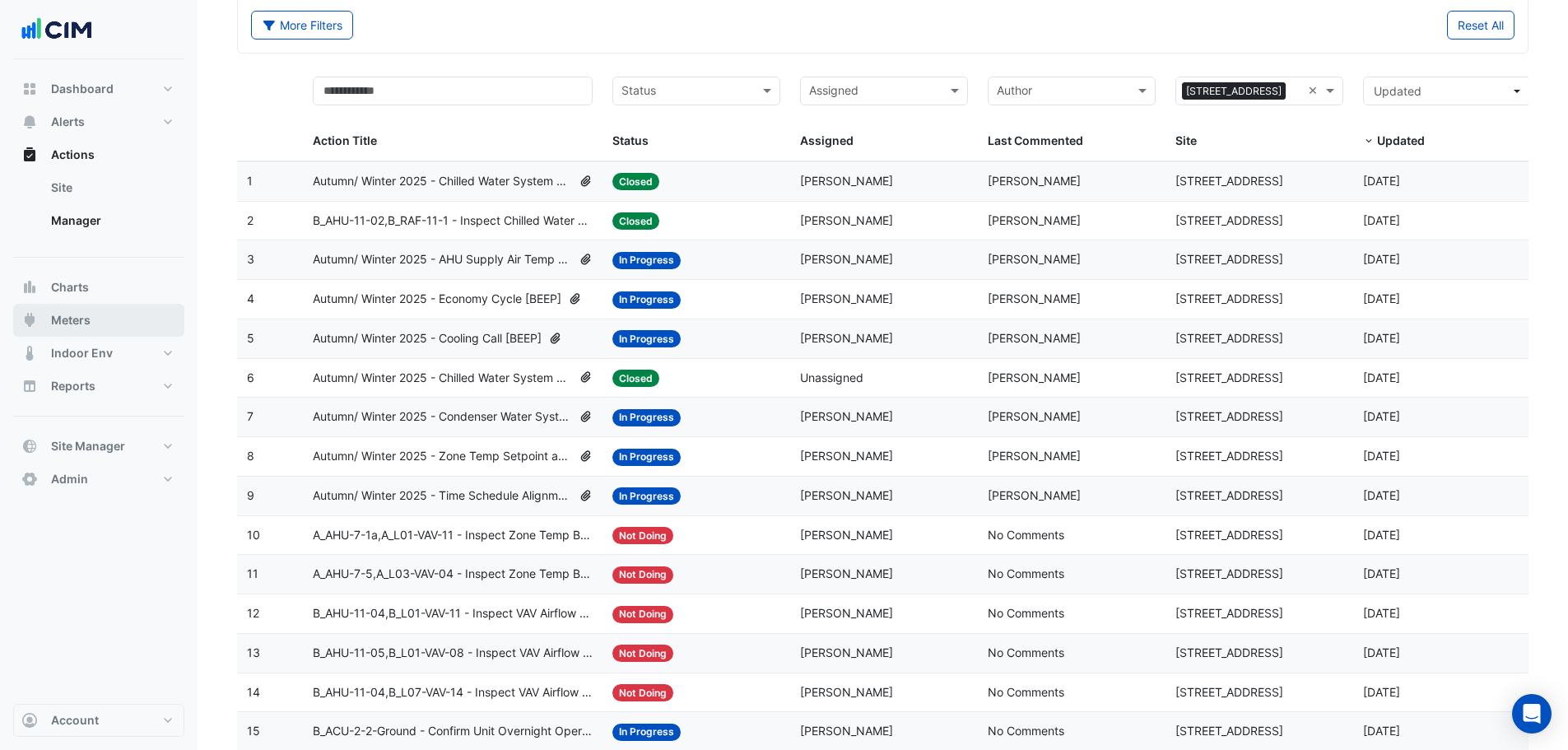
click at [115, 314] on button "Meters" at bounding box center [98, 319] width 171 height 33
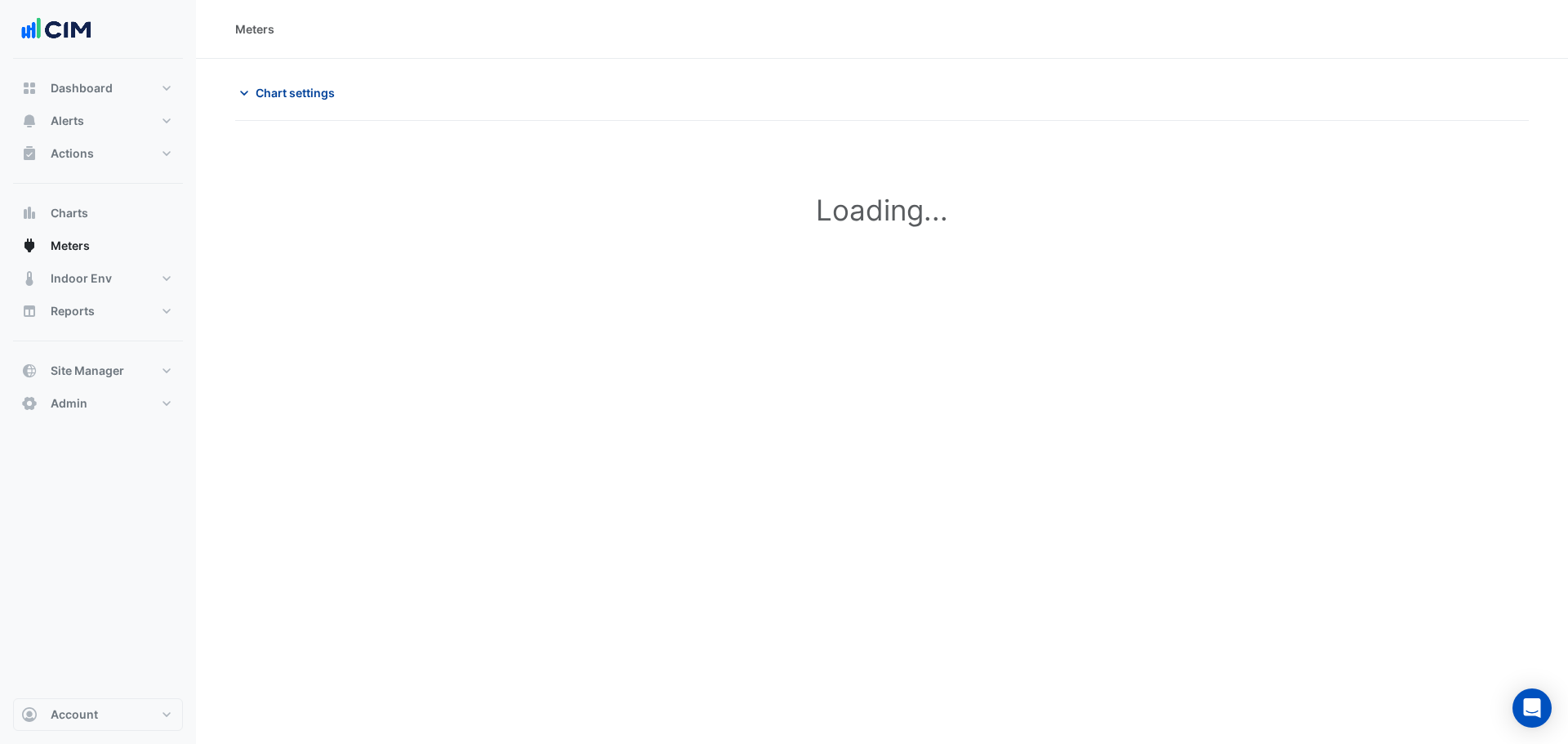
type input "**********"
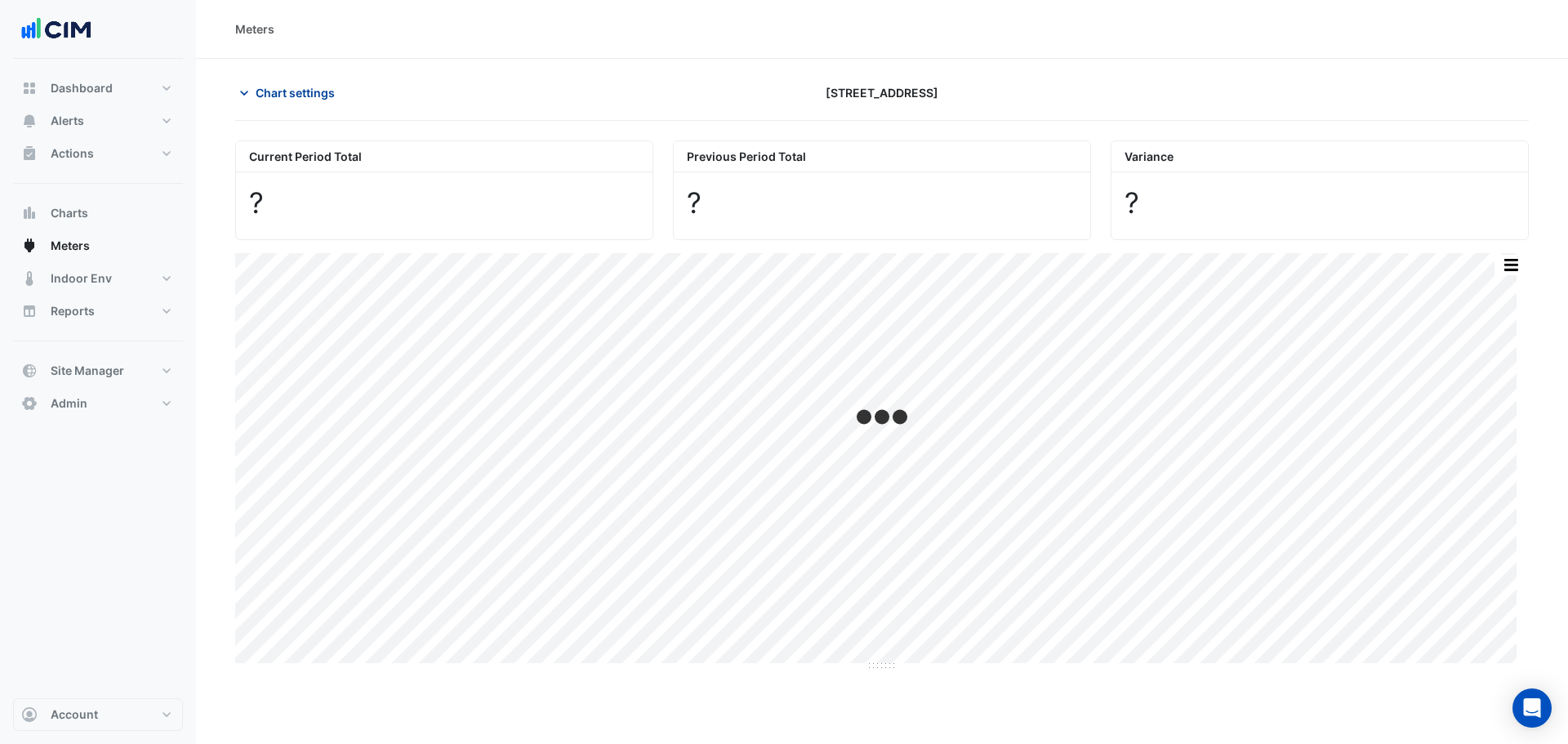
click at [270, 100] on span "Chart settings" at bounding box center [295, 93] width 79 height 18
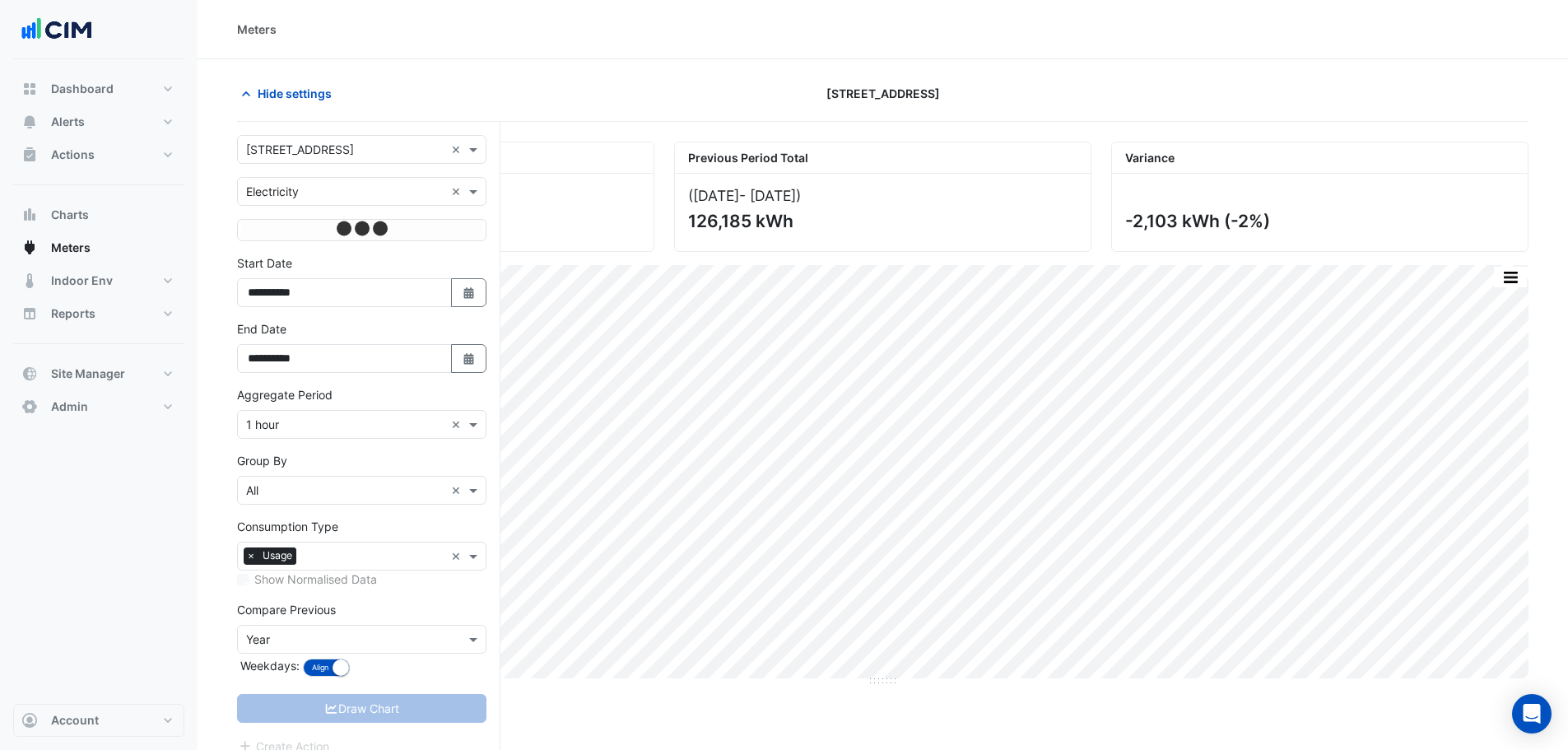
click at [297, 151] on input "text" at bounding box center [346, 150] width 198 height 18
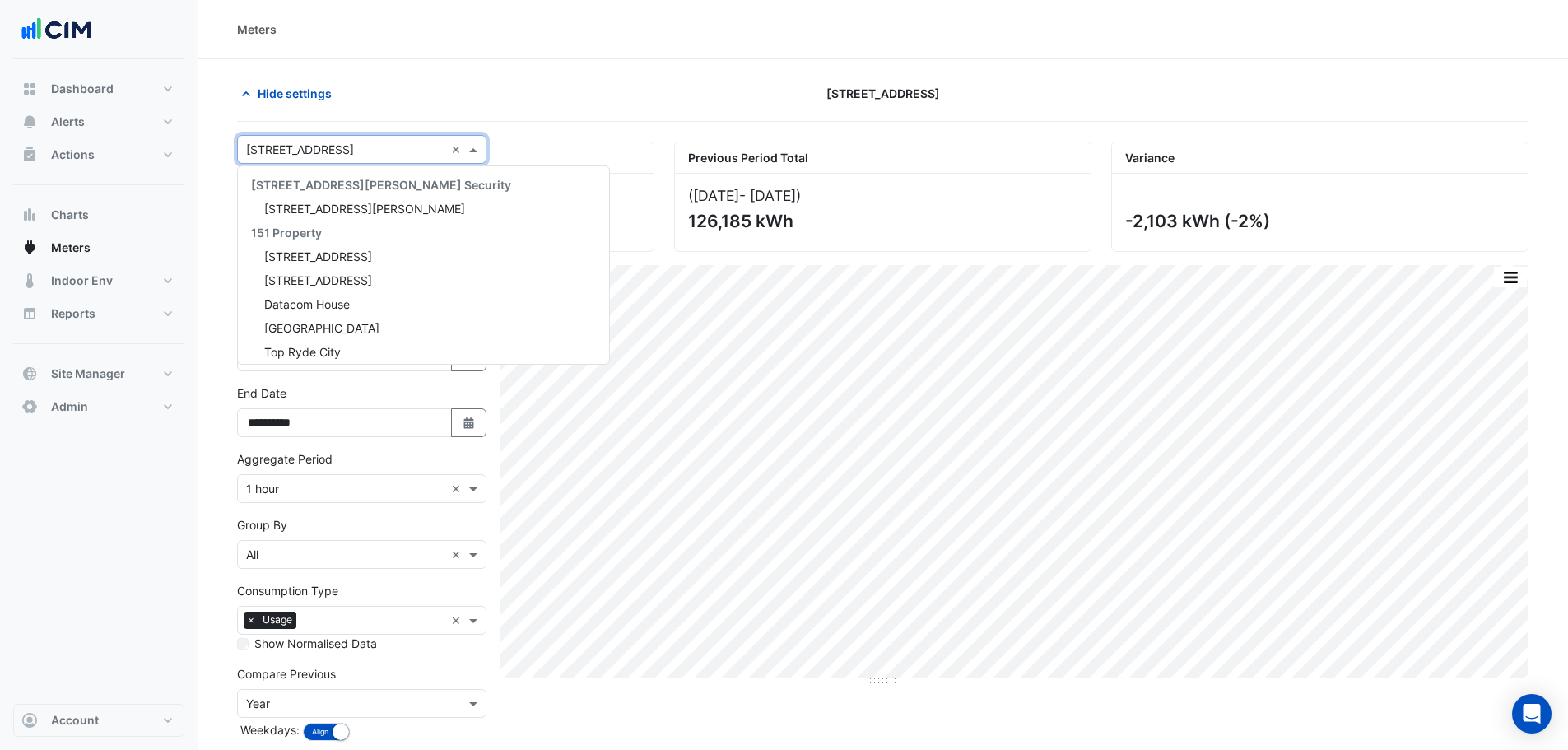
scroll to position [1845, 0]
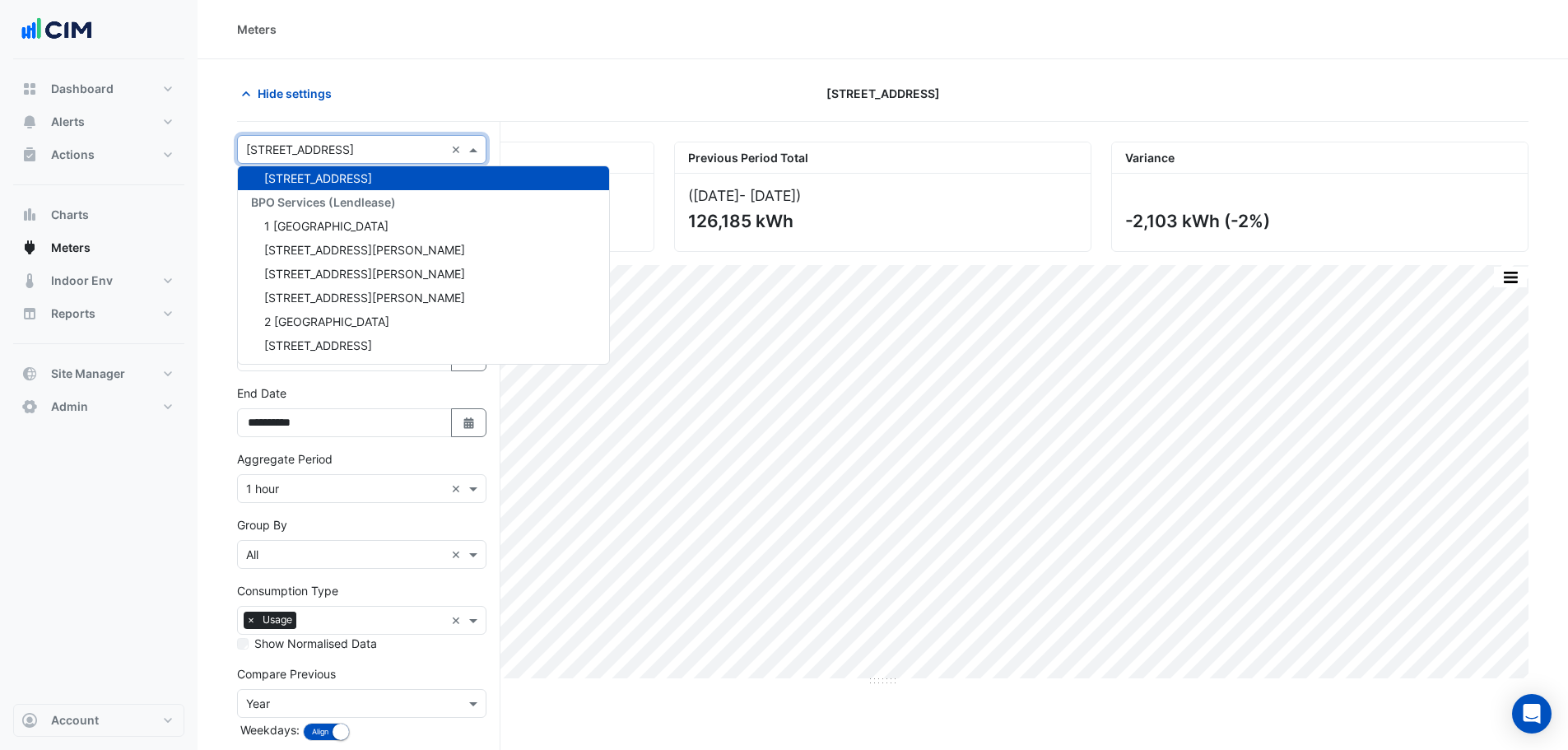
click at [373, 80] on div "Hide settings" at bounding box center [445, 93] width 437 height 29
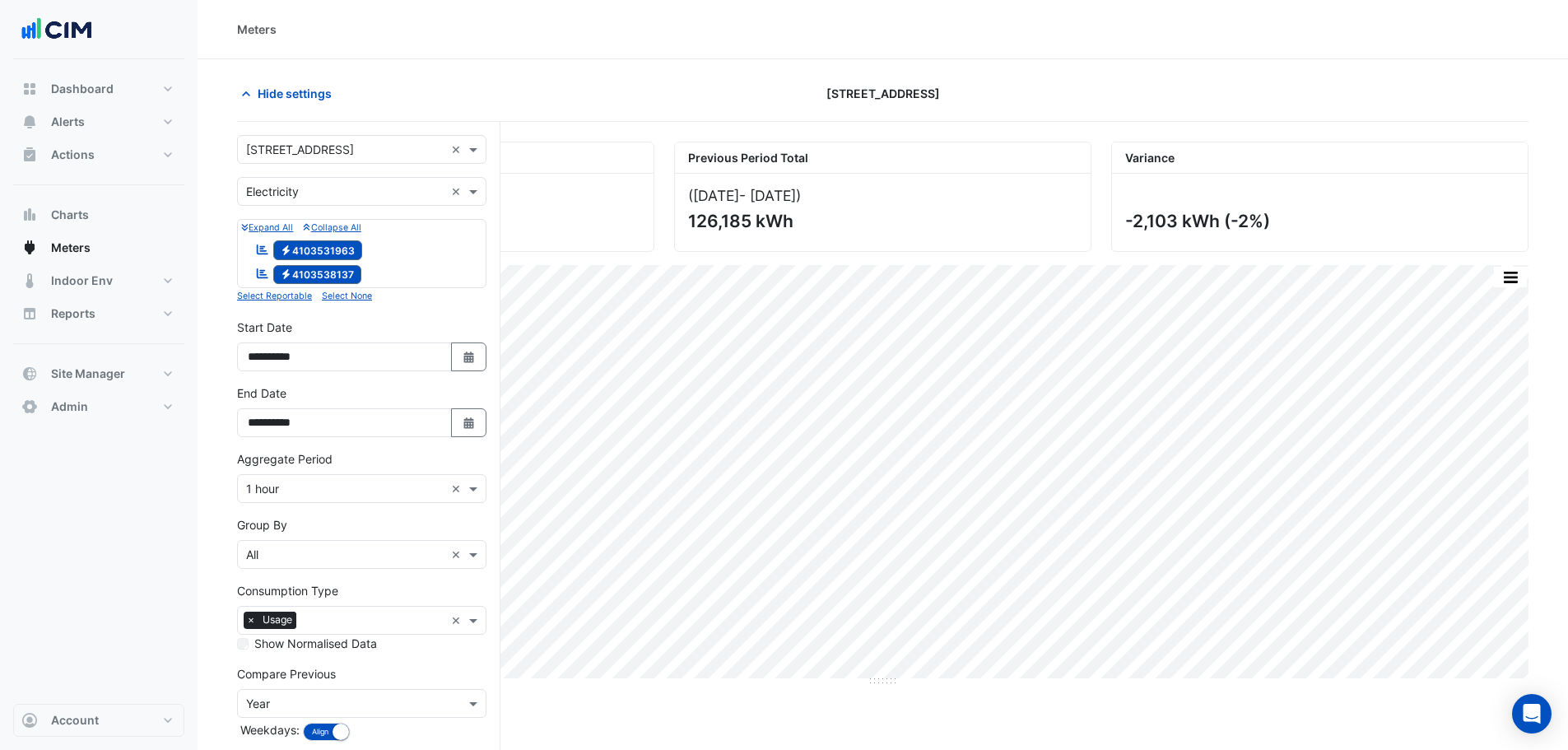
click at [321, 205] on div "Utility Type × Electricity ×" at bounding box center [361, 191] width 249 height 29
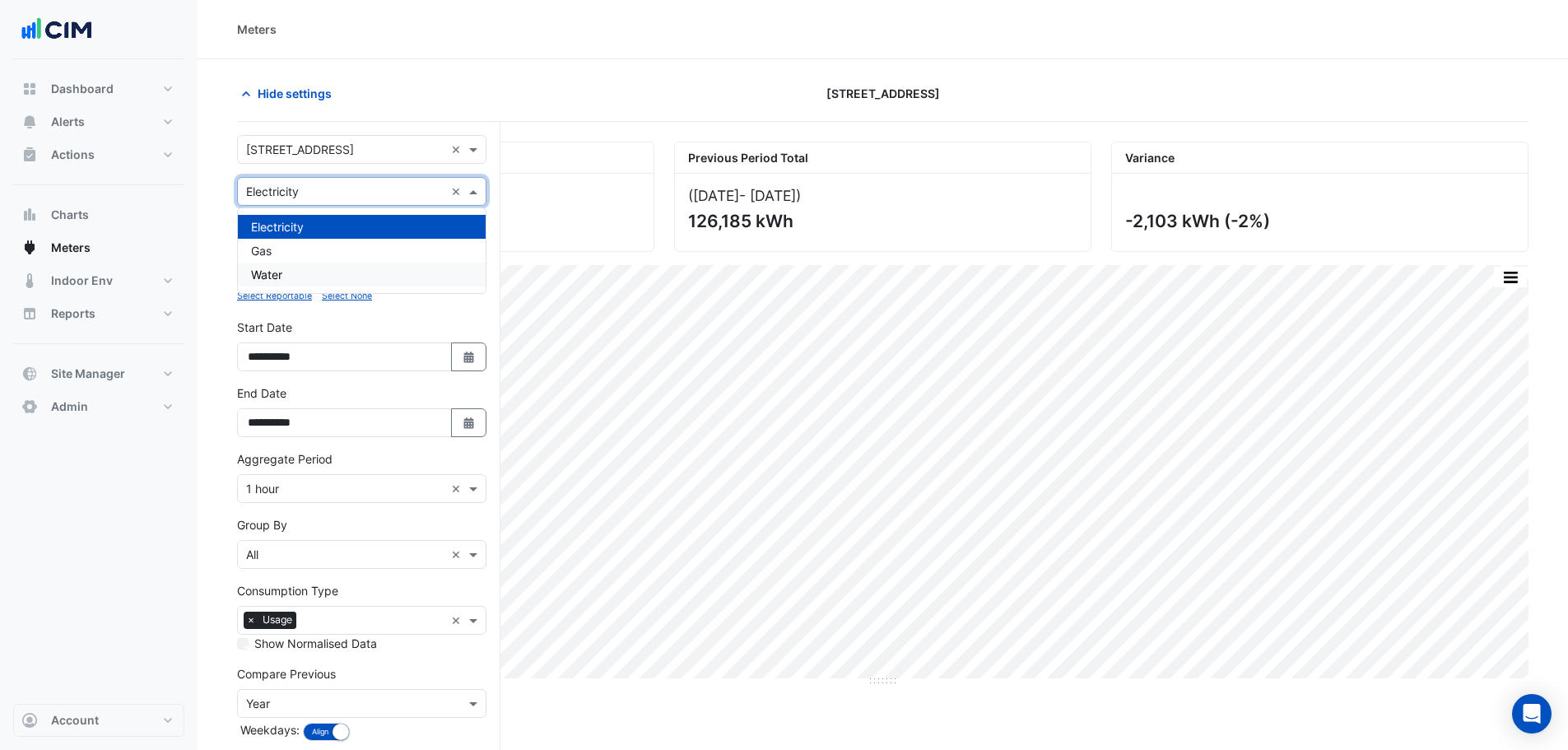
click at [278, 273] on span "Water" at bounding box center [266, 274] width 31 height 14
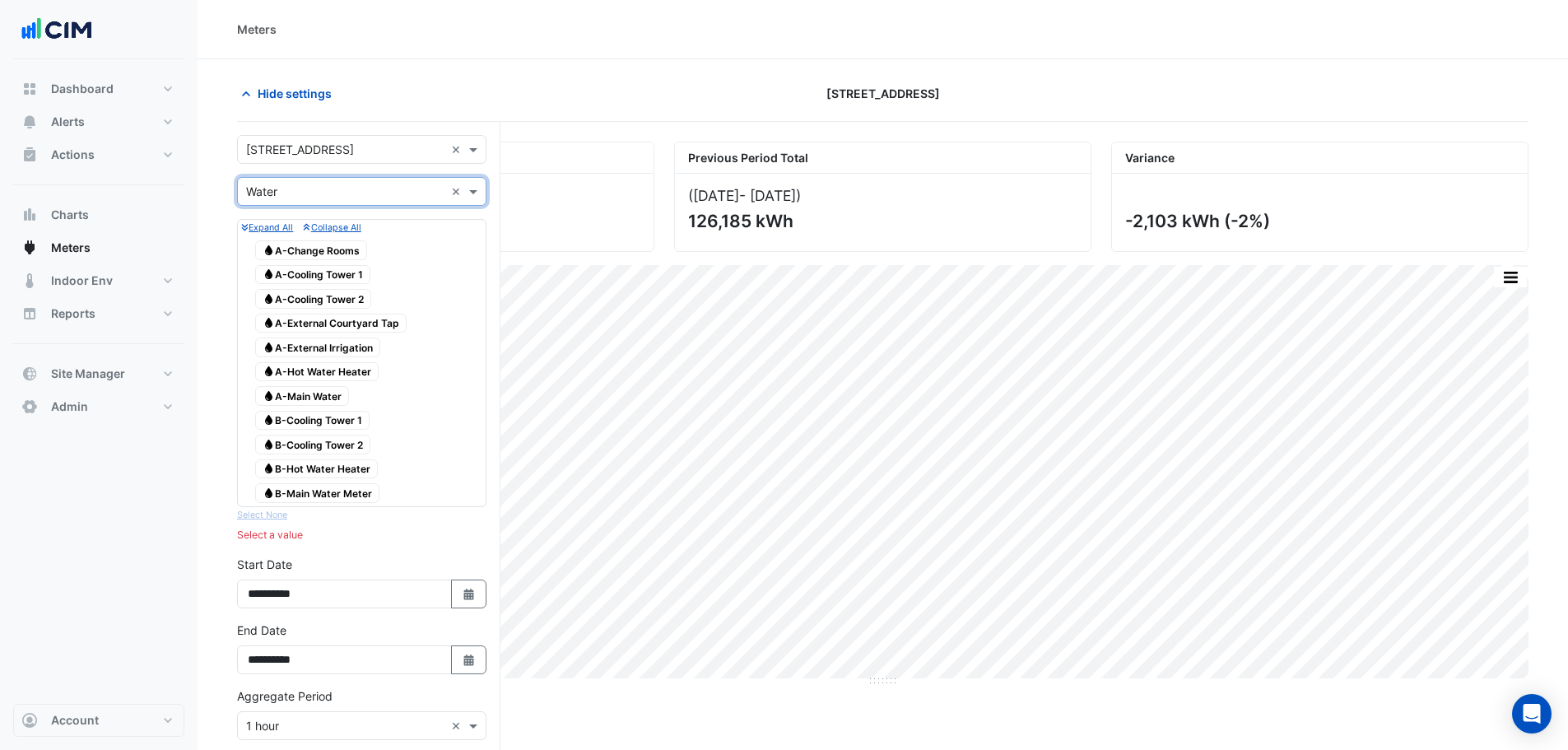
click at [333, 350] on span "Water A-External Irrigation" at bounding box center [318, 347] width 125 height 20
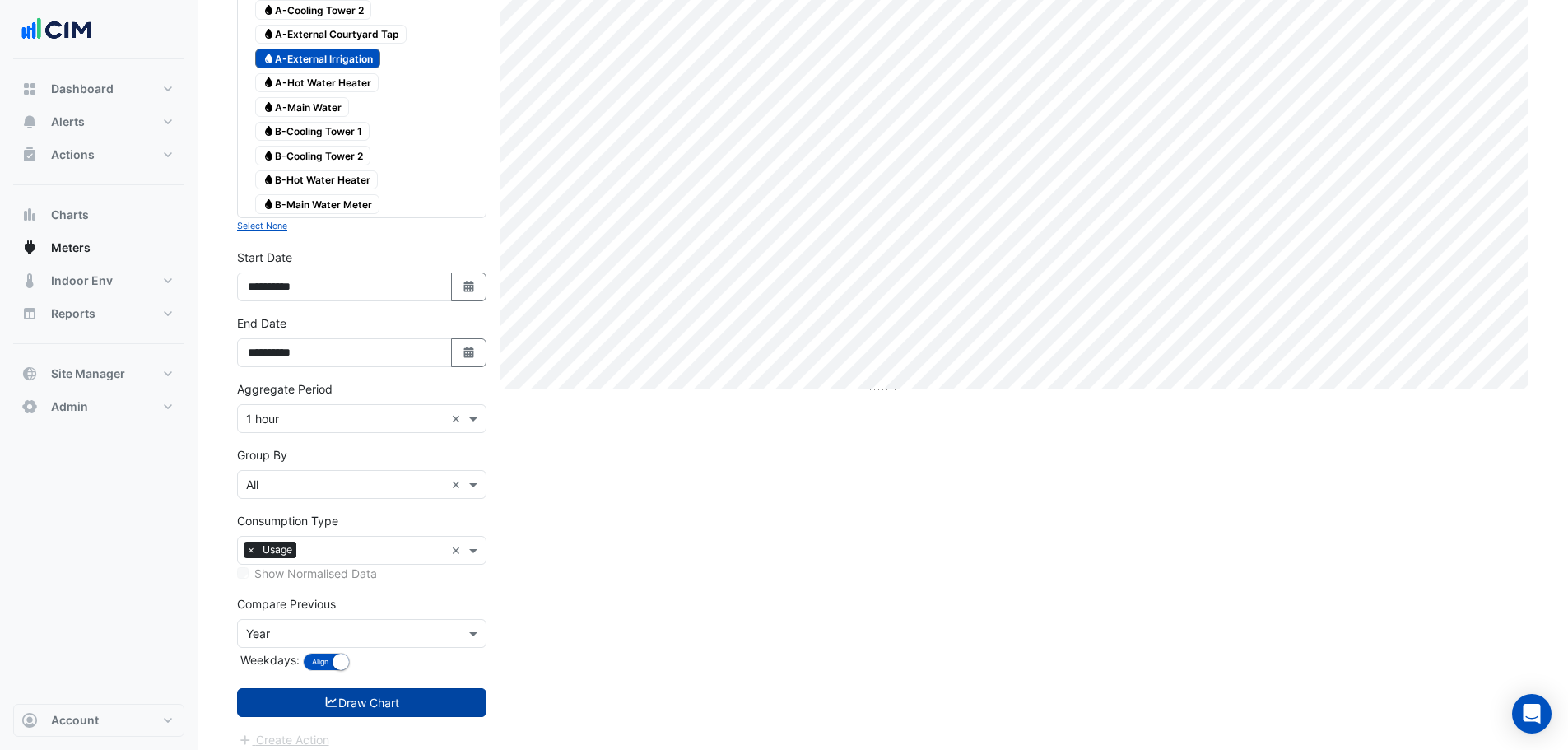
scroll to position [302, 0]
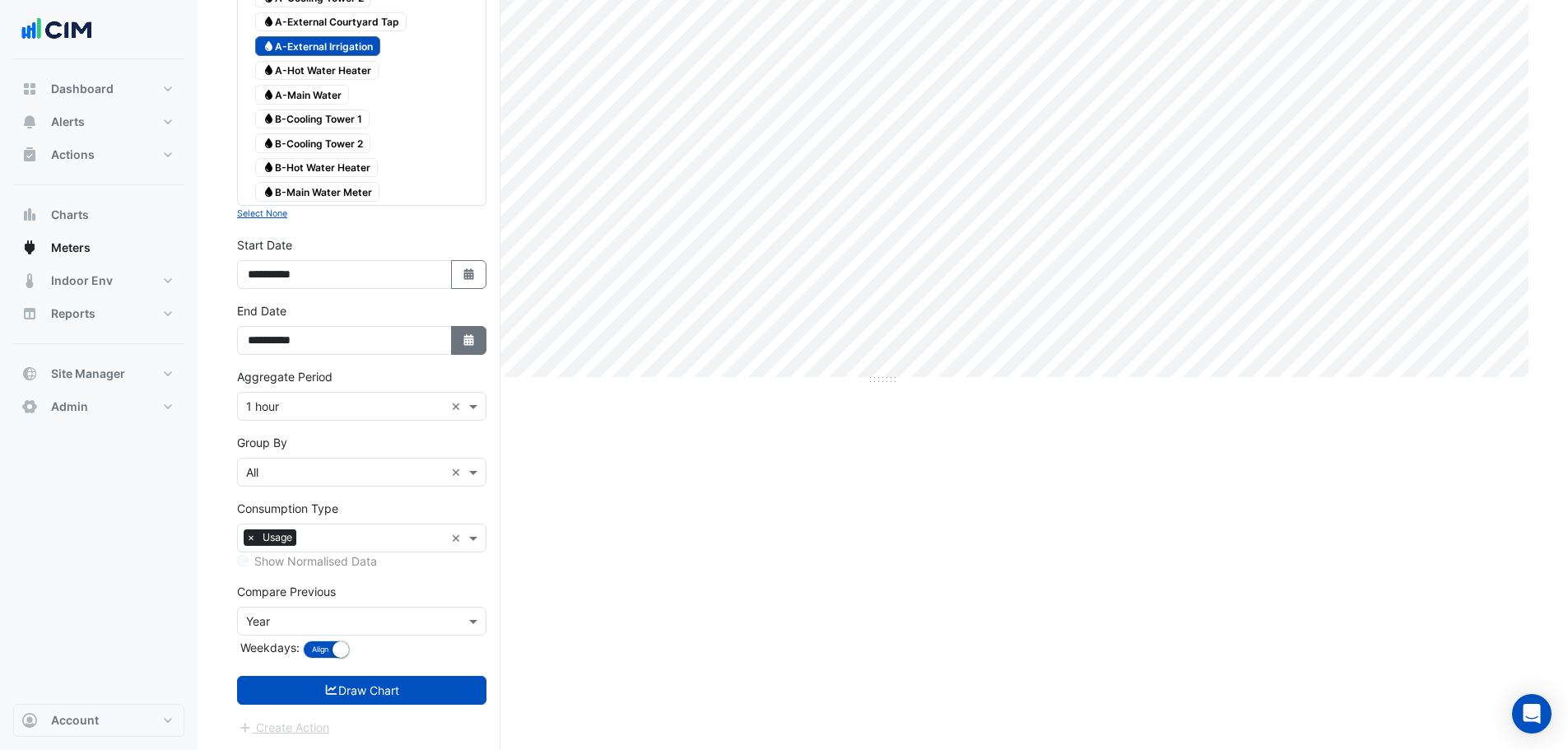
click at [463, 327] on button "Select Date" at bounding box center [469, 340] width 36 height 29
select select "*"
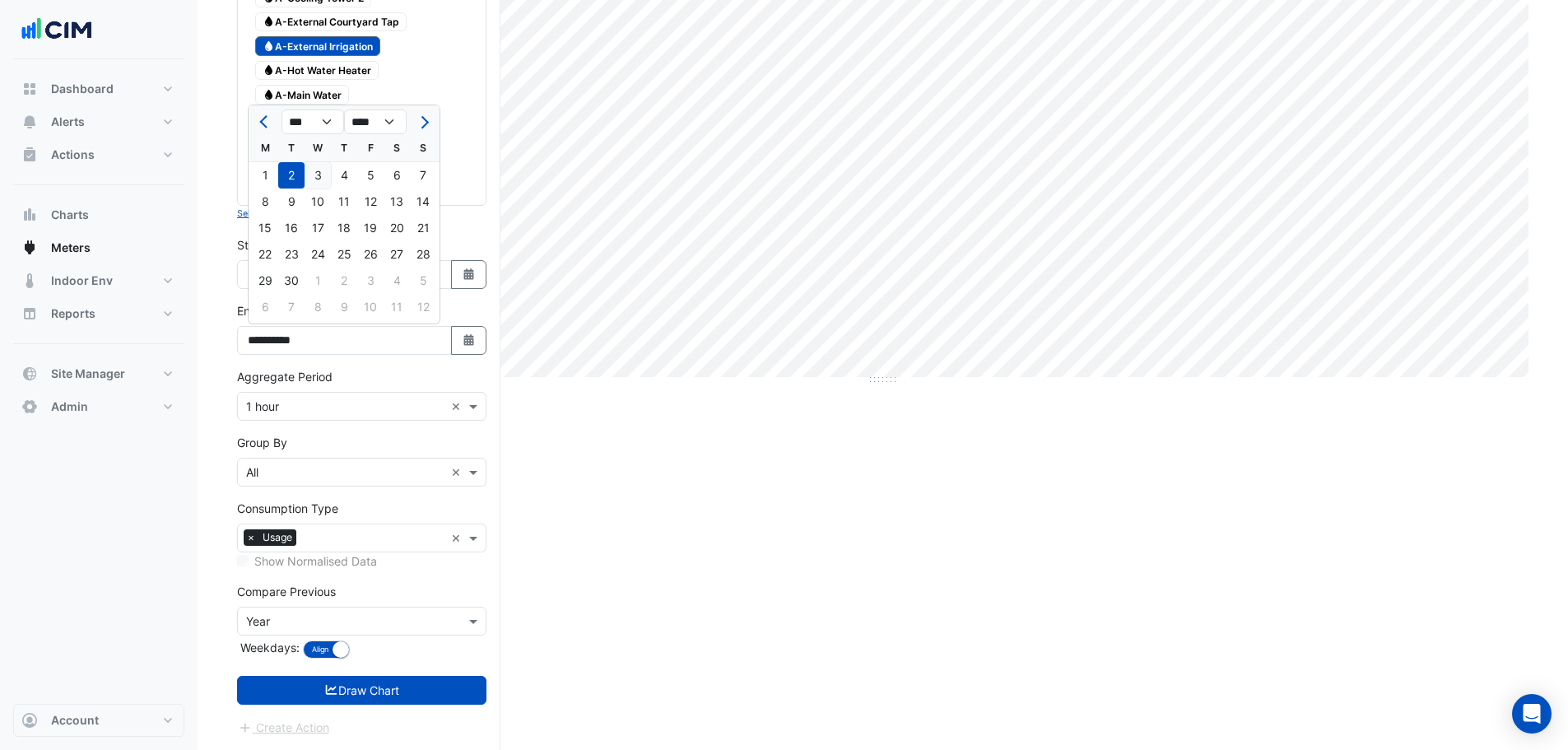
click at [324, 177] on div "3" at bounding box center [318, 176] width 26 height 26
type input "**********"
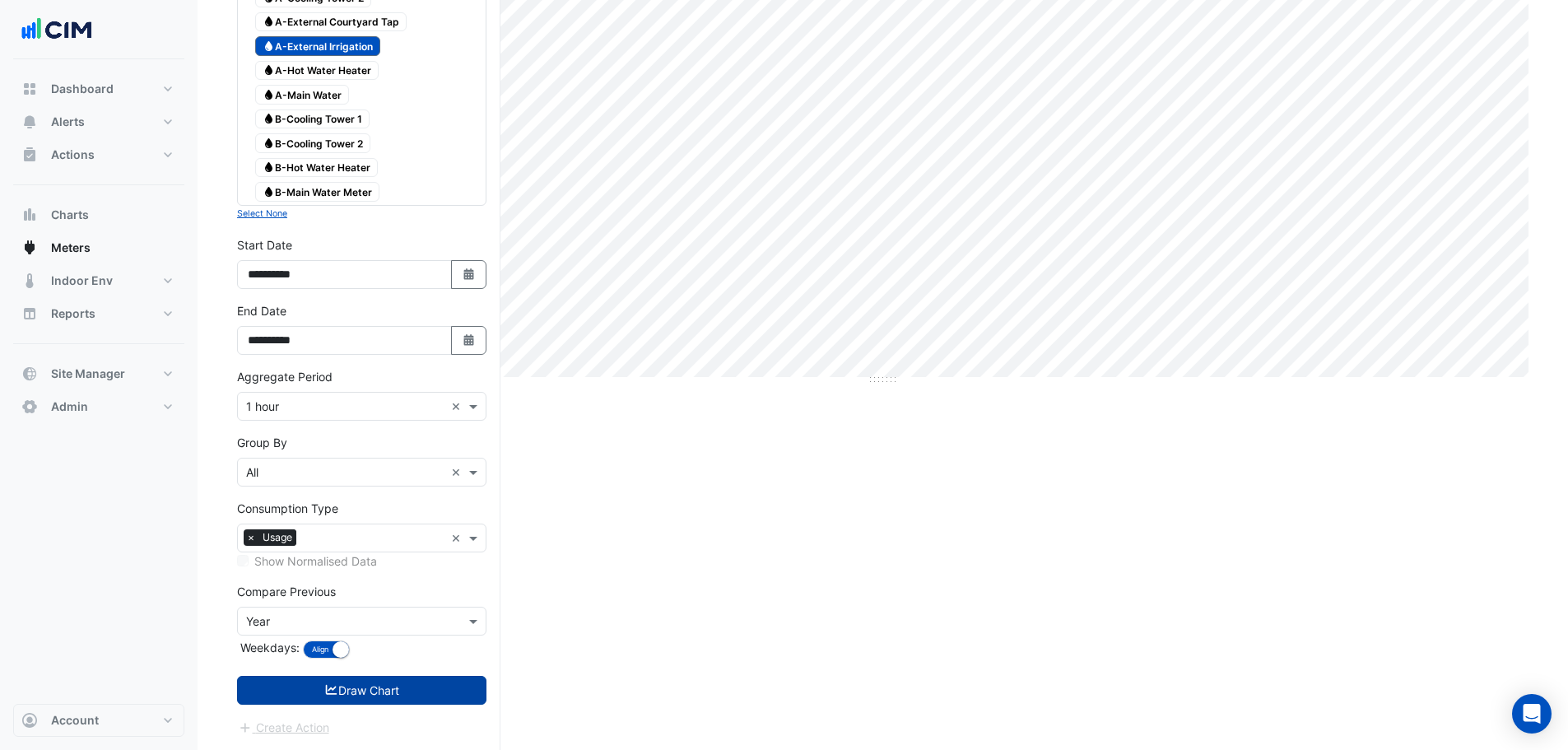
click at [378, 690] on button "Draw Chart" at bounding box center [361, 690] width 249 height 29
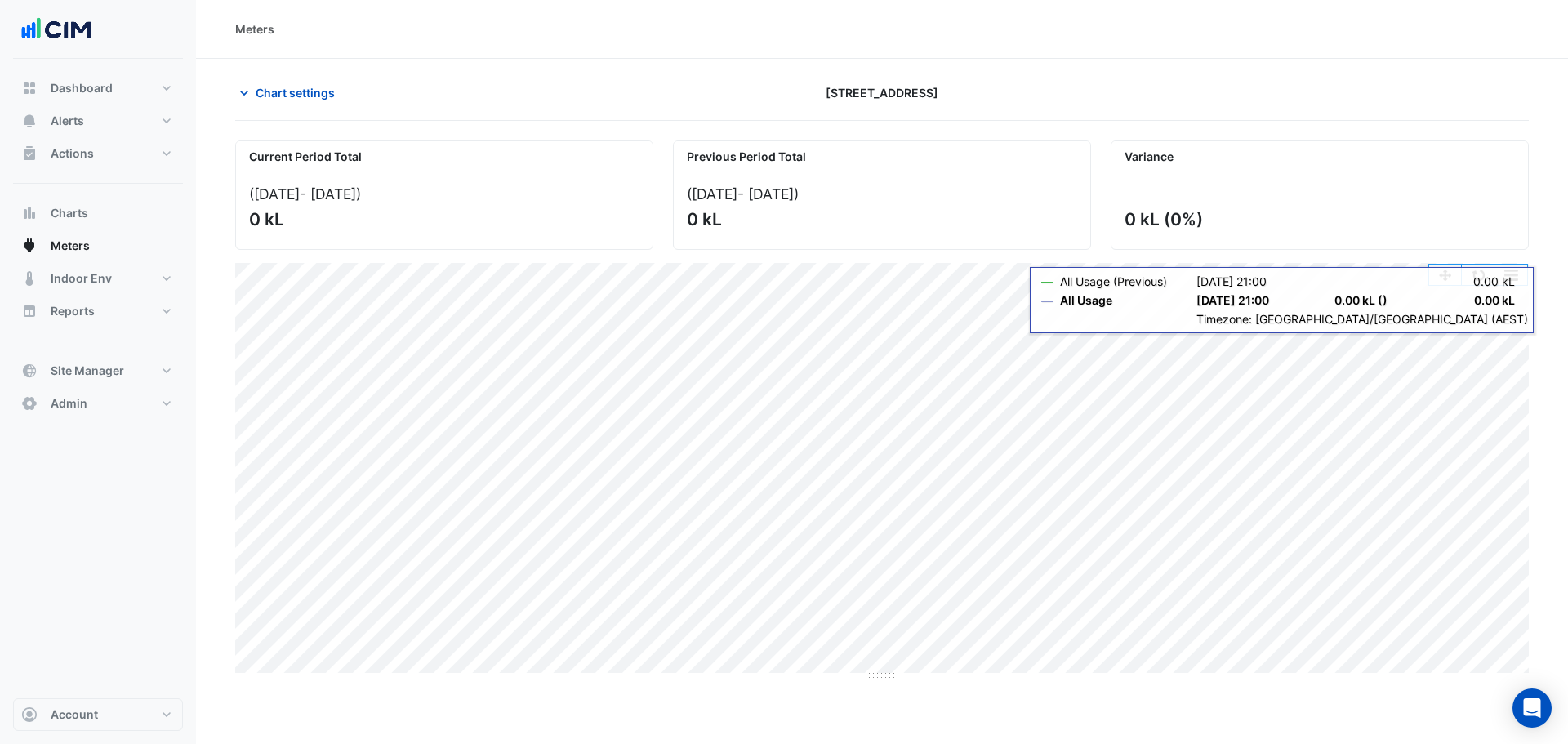
click at [1476, 278] on button "button" at bounding box center [1478, 275] width 32 height 20
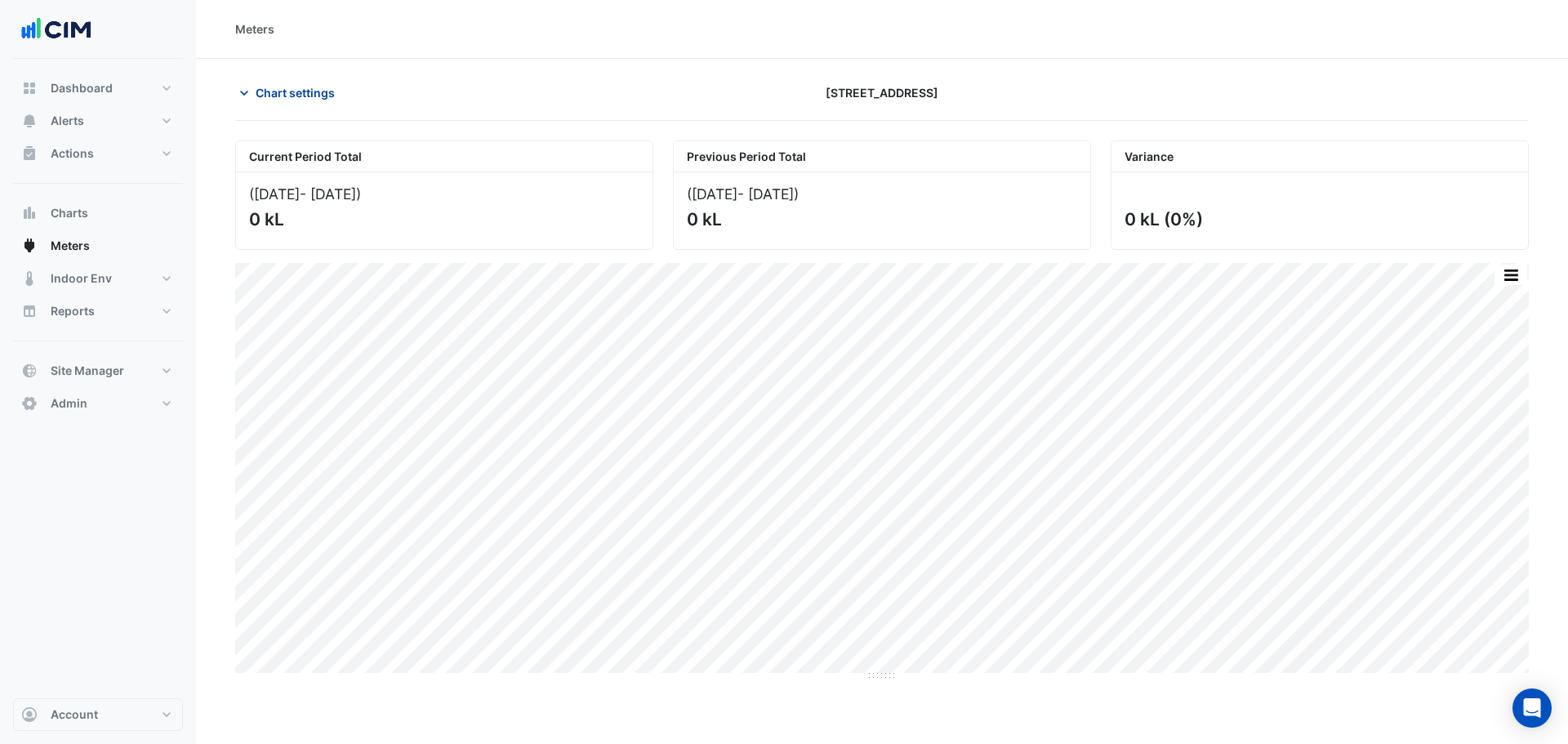
click at [261, 95] on span "Chart settings" at bounding box center [295, 93] width 79 height 18
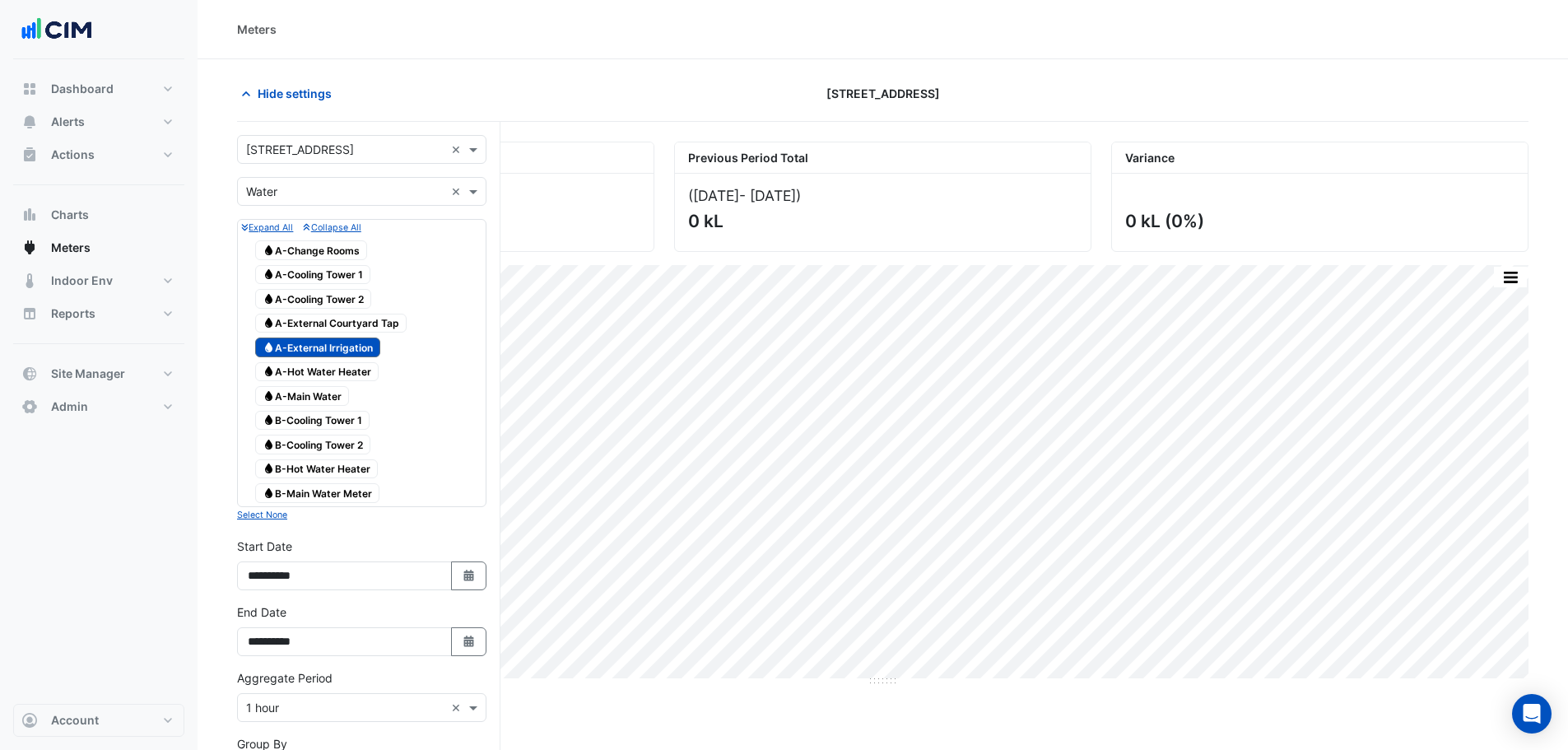
click at [316, 347] on span "Water A-External Irrigation" at bounding box center [318, 347] width 125 height 20
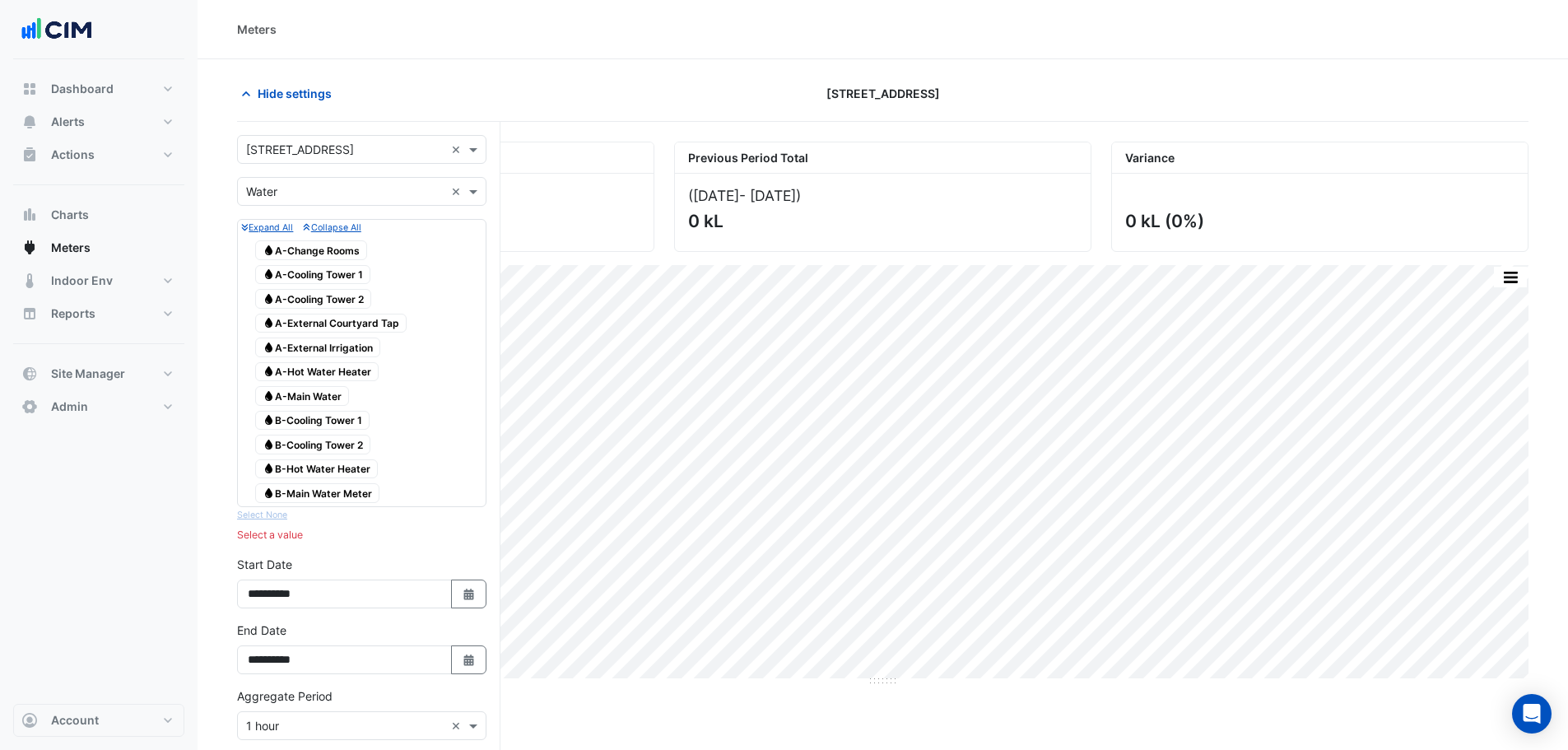
click at [321, 397] on span "Water A-Main Water" at bounding box center [302, 395] width 93 height 20
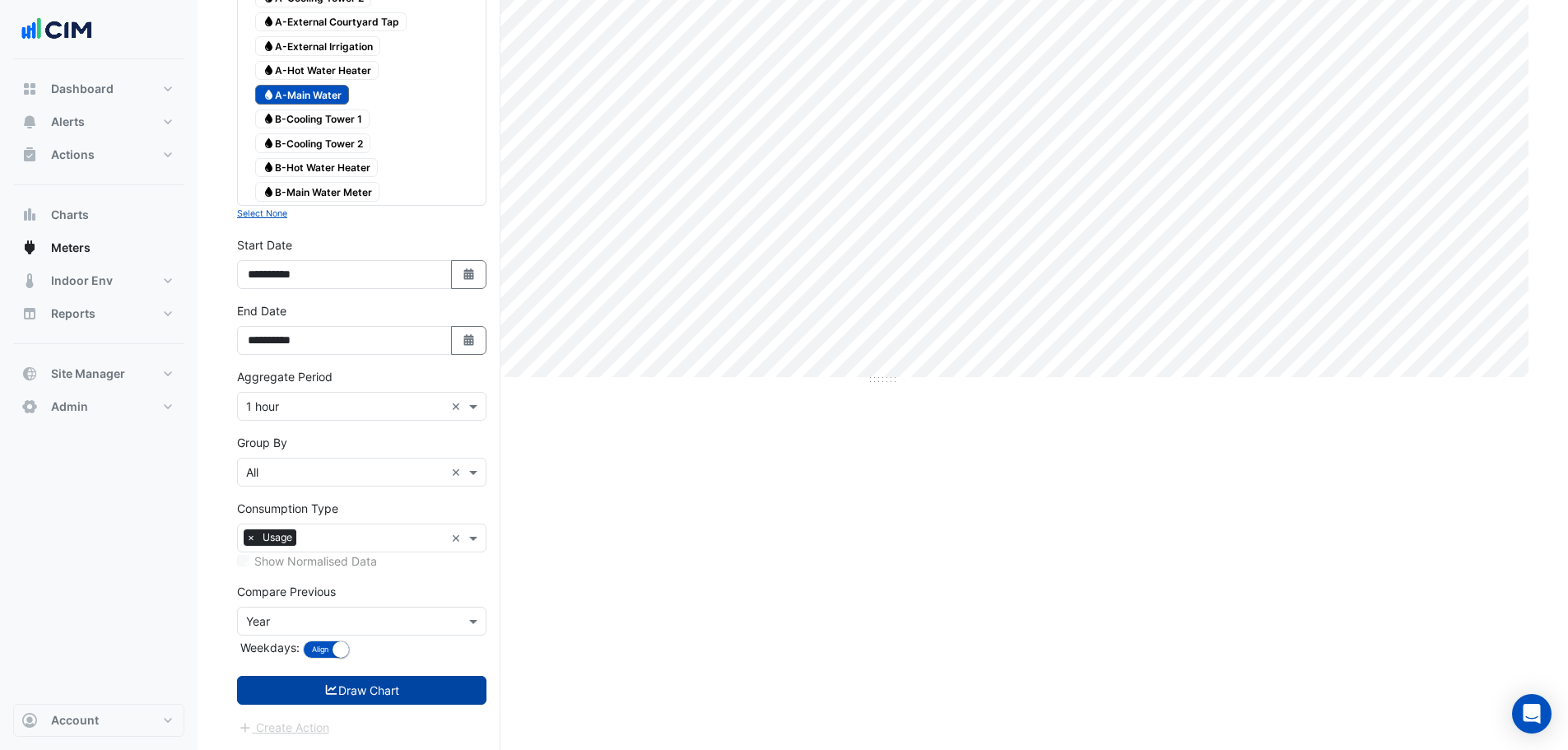
click at [381, 684] on button "Draw Chart" at bounding box center [361, 690] width 249 height 29
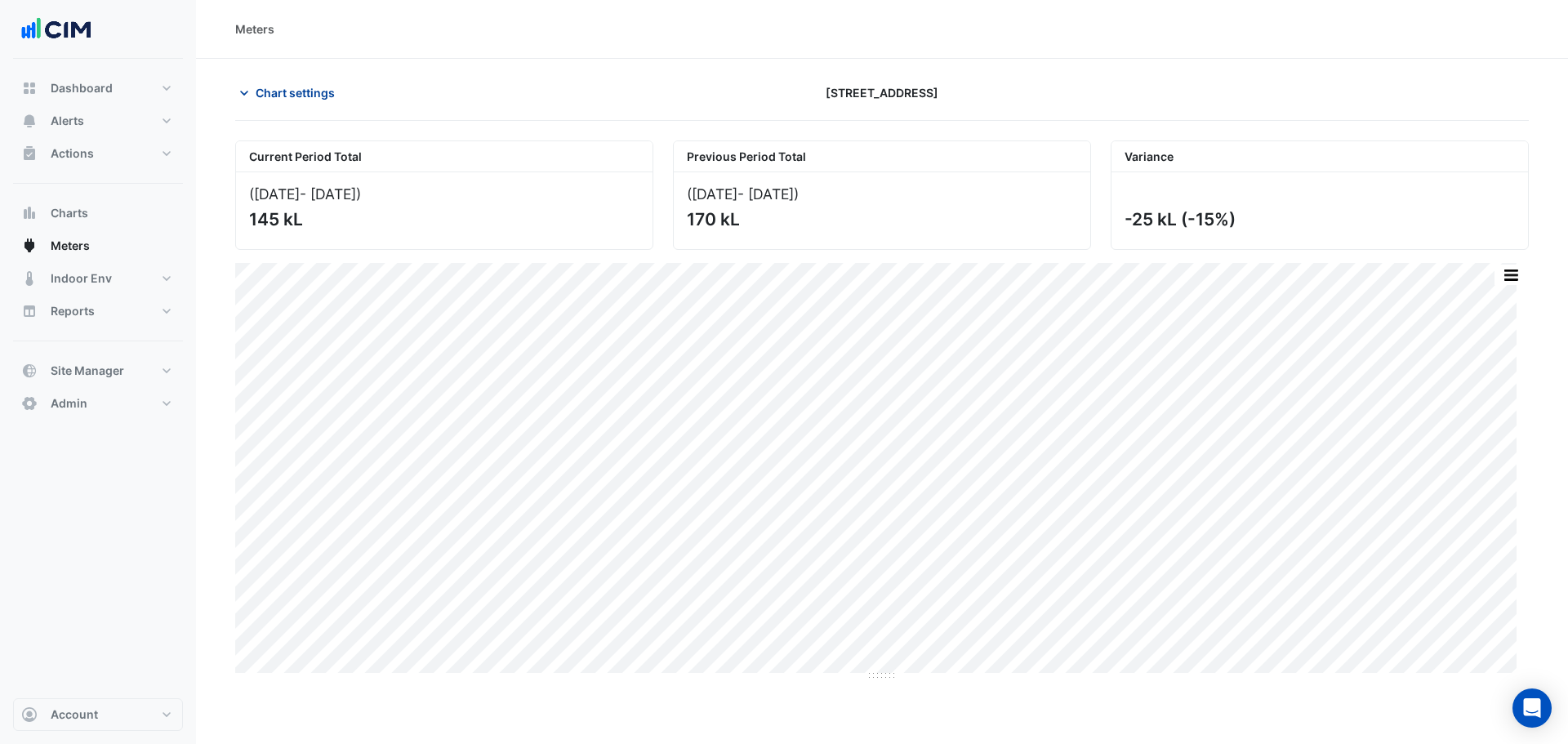
click at [285, 87] on span "Chart settings" at bounding box center [295, 93] width 79 height 18
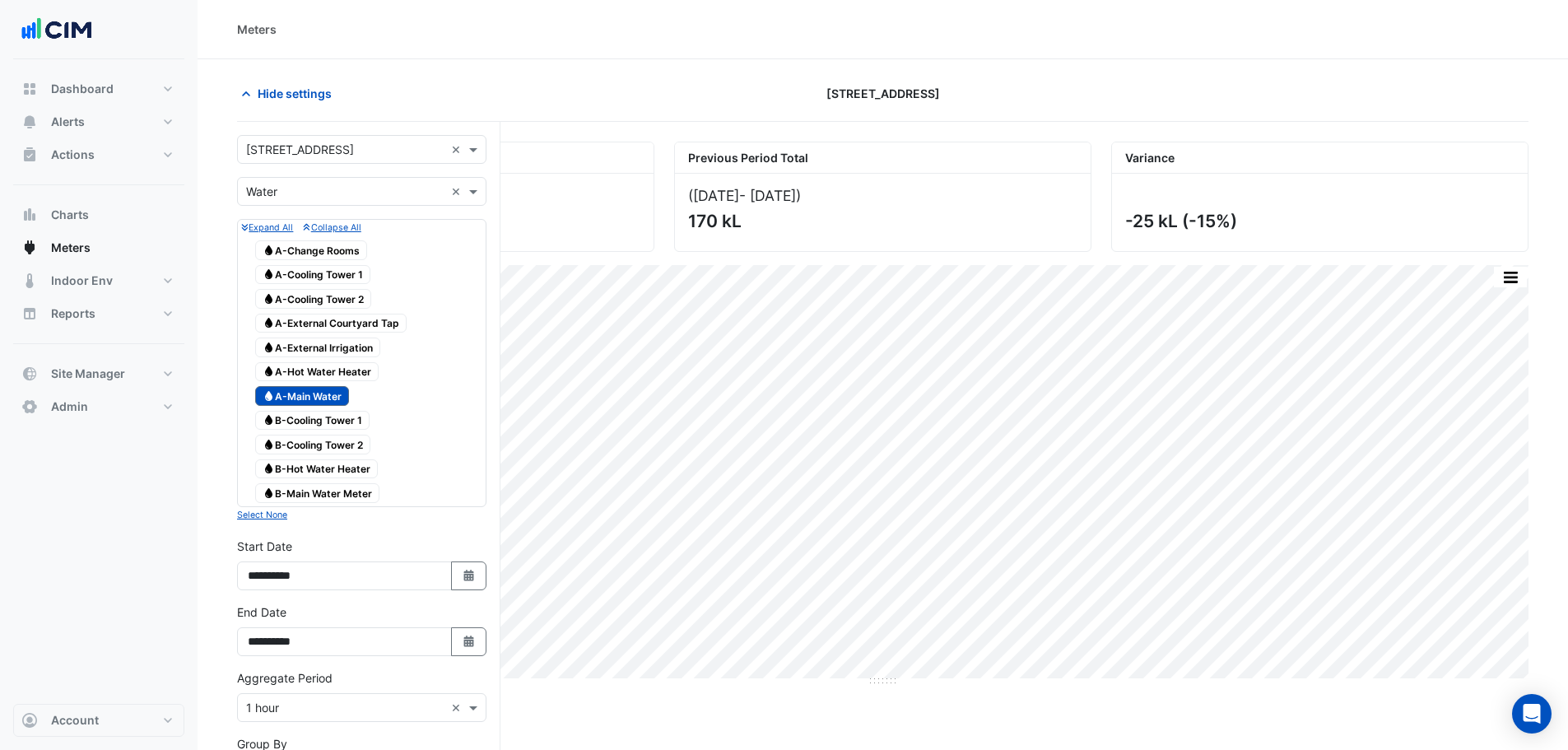
click at [338, 494] on span "Water B-Main Water Meter" at bounding box center [317, 492] width 124 height 20
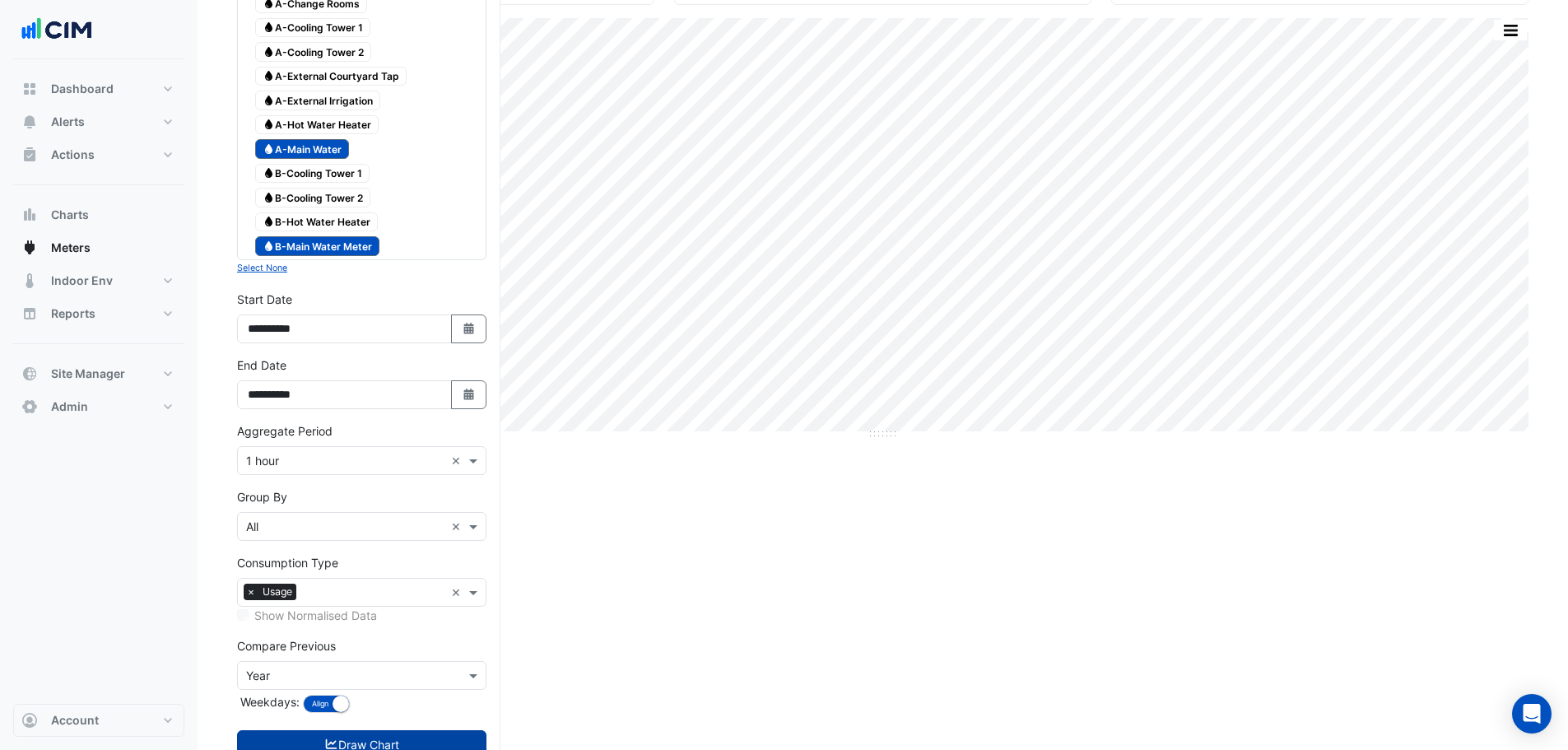
click at [332, 743] on icon "submit" at bounding box center [332, 744] width 15 height 11
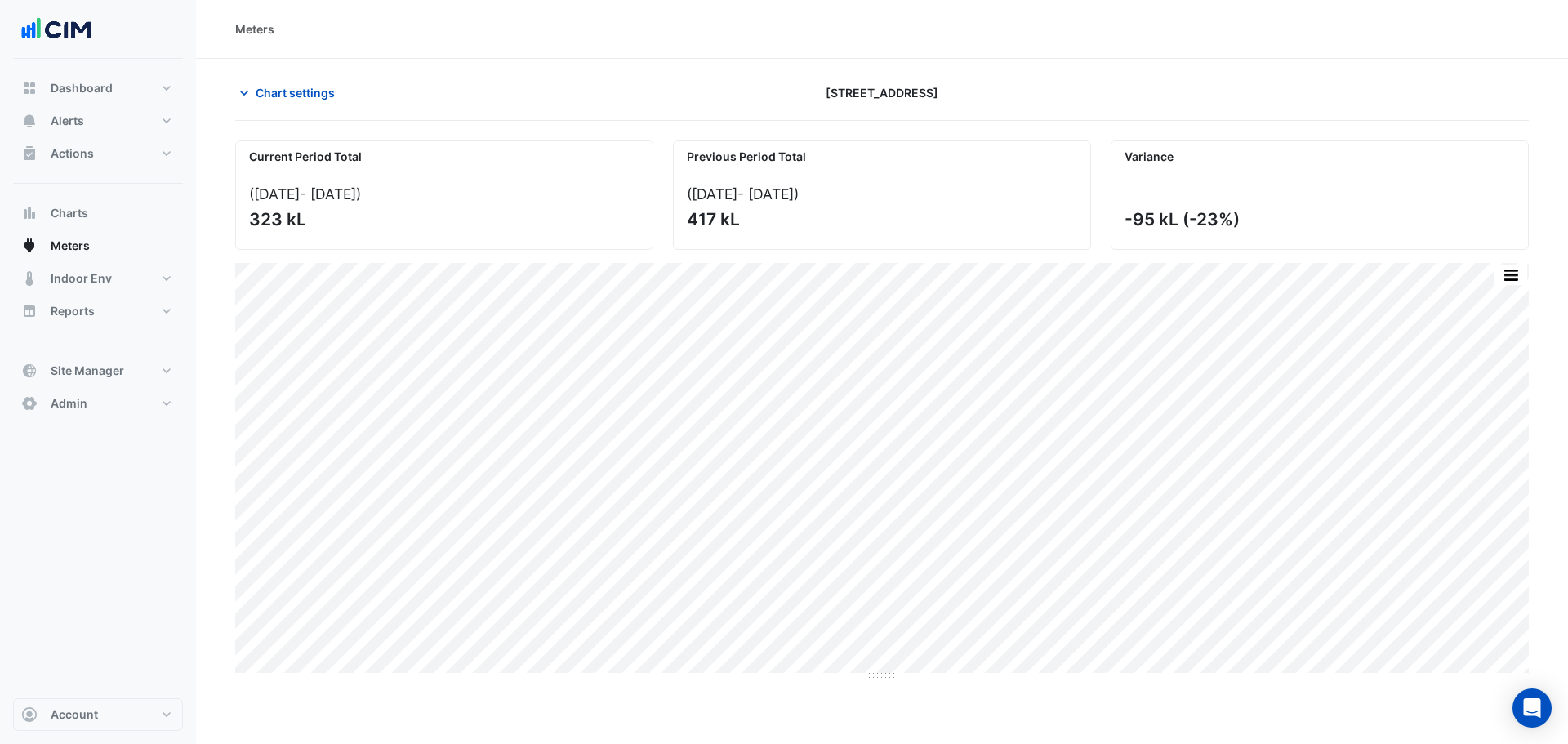
drag, startPoint x: 1137, startPoint y: 212, endPoint x: 1194, endPoint y: 214, distance: 57.0
click at [1159, 213] on div "-95 kL (-23%)" at bounding box center [1319, 220] width 387 height 20
click at [297, 80] on button "Chart settings" at bounding box center [290, 93] width 110 height 29
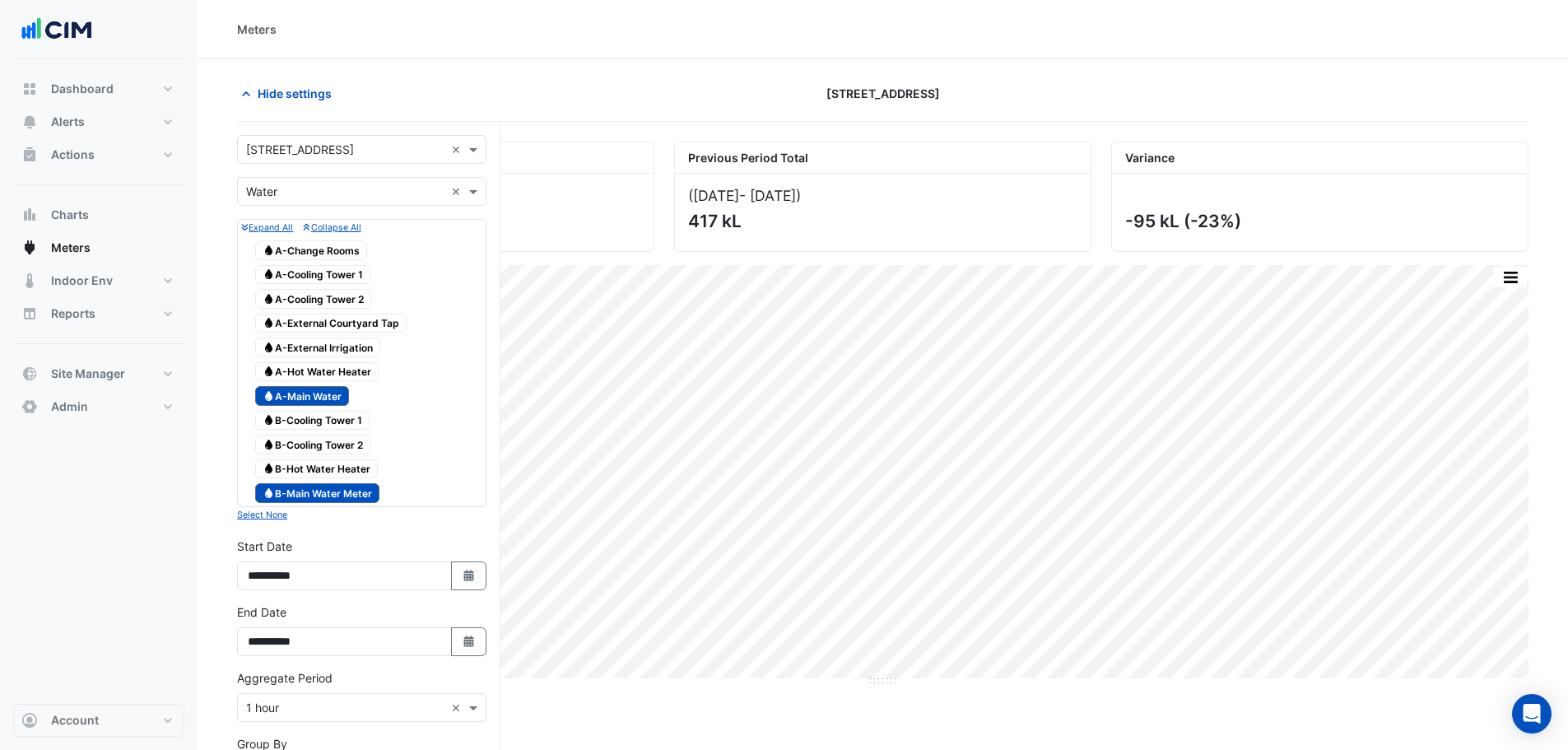
click at [469, 662] on div "**********" at bounding box center [361, 636] width 269 height 66
click at [468, 646] on icon "button" at bounding box center [468, 641] width 10 height 11
select select "*"
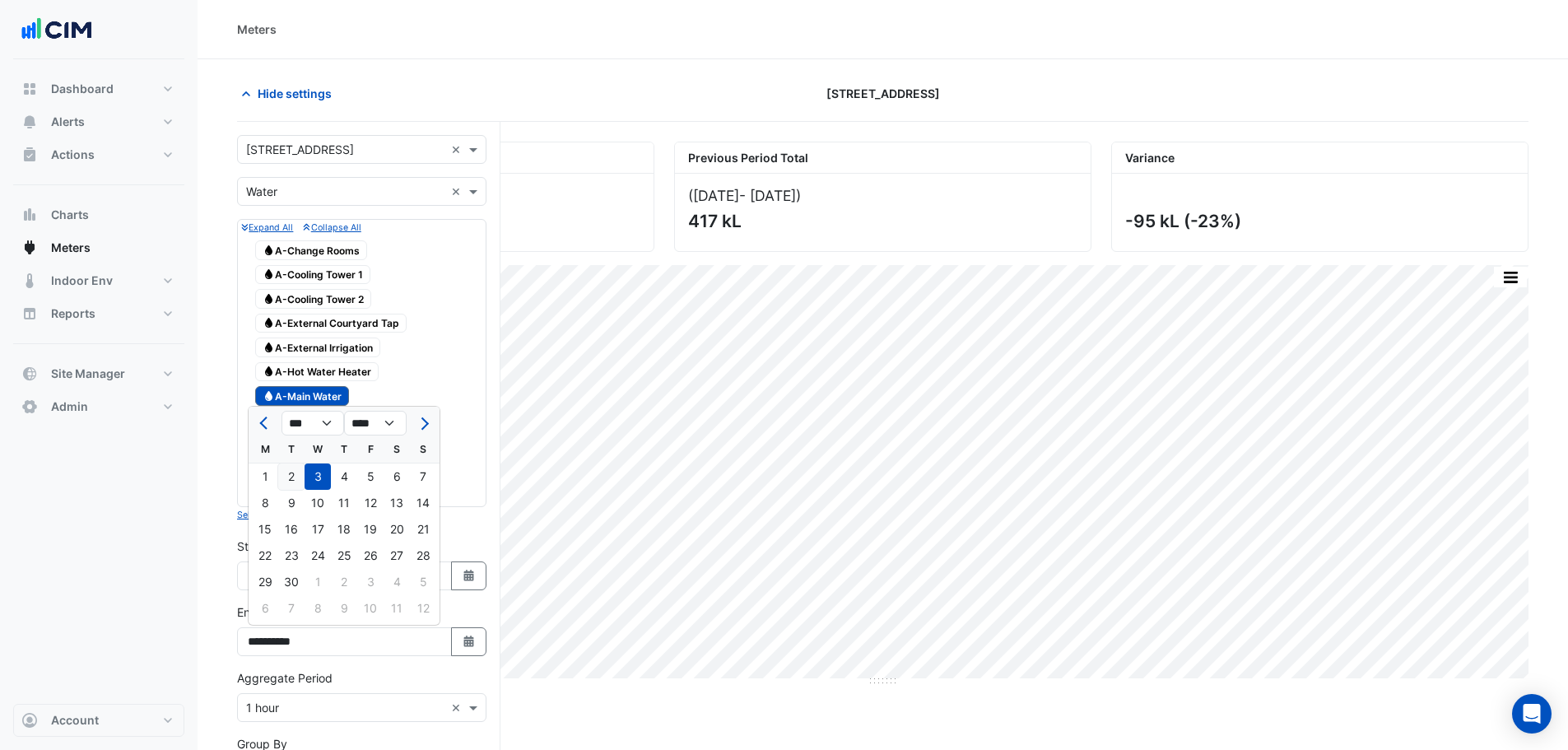
click at [284, 478] on div "2" at bounding box center [291, 476] width 26 height 26
type input "**********"
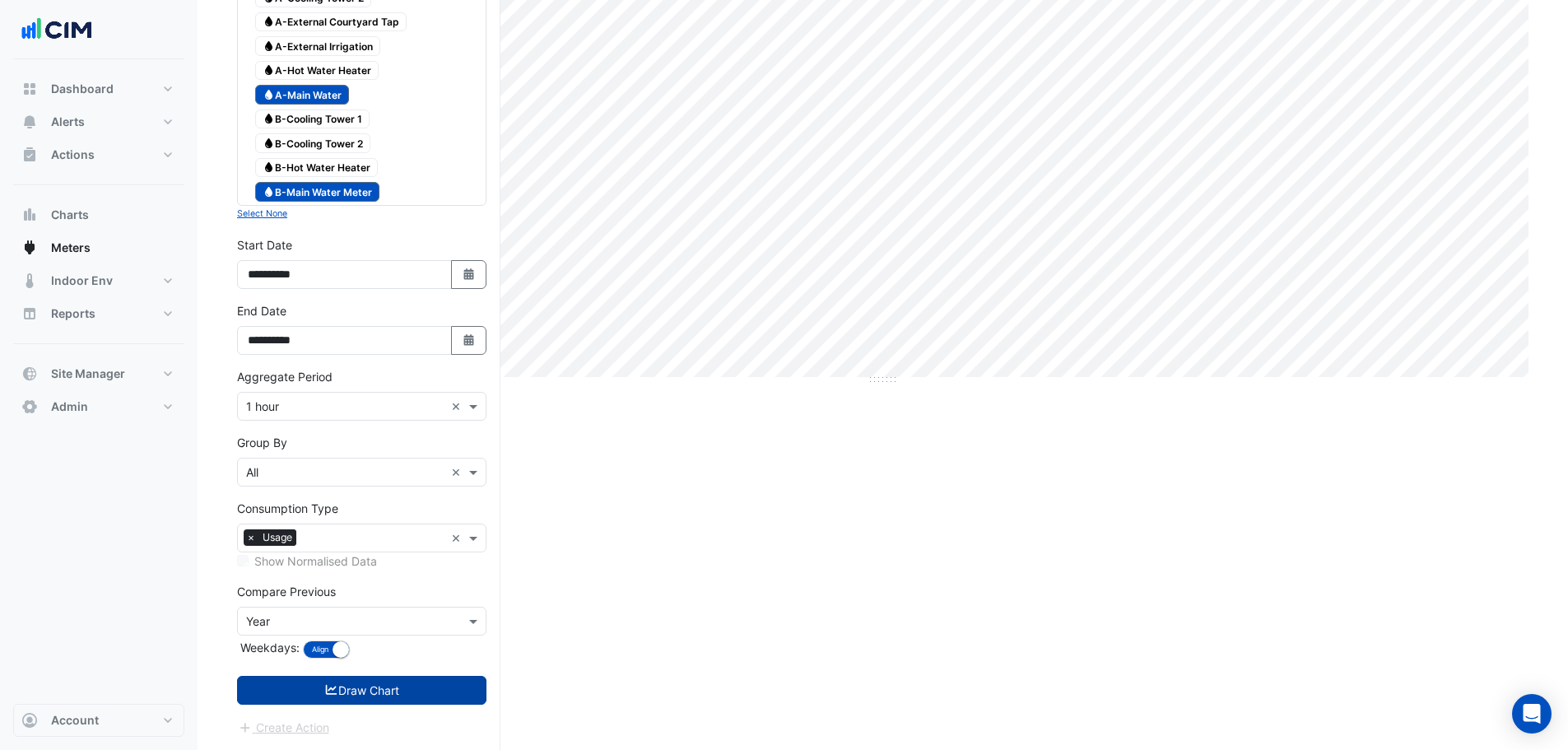
click at [394, 690] on button "Draw Chart" at bounding box center [361, 690] width 249 height 29
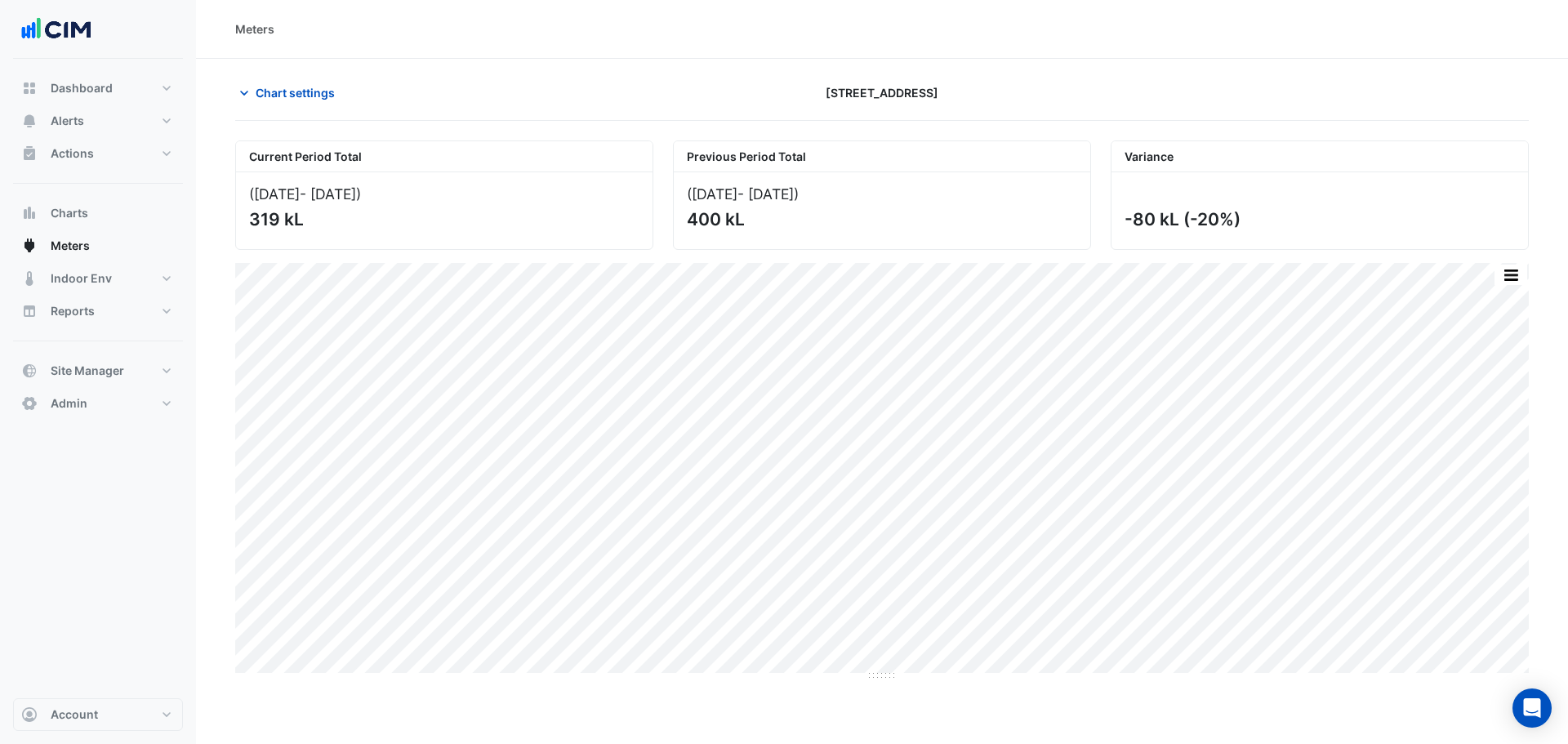
drag, startPoint x: 1232, startPoint y: 241, endPoint x: 1182, endPoint y: 244, distance: 50.1
click at [1182, 244] on div "-80 kL (-20%)" at bounding box center [1319, 210] width 416 height 77
click at [267, 83] on button "Chart settings" at bounding box center [290, 93] width 110 height 29
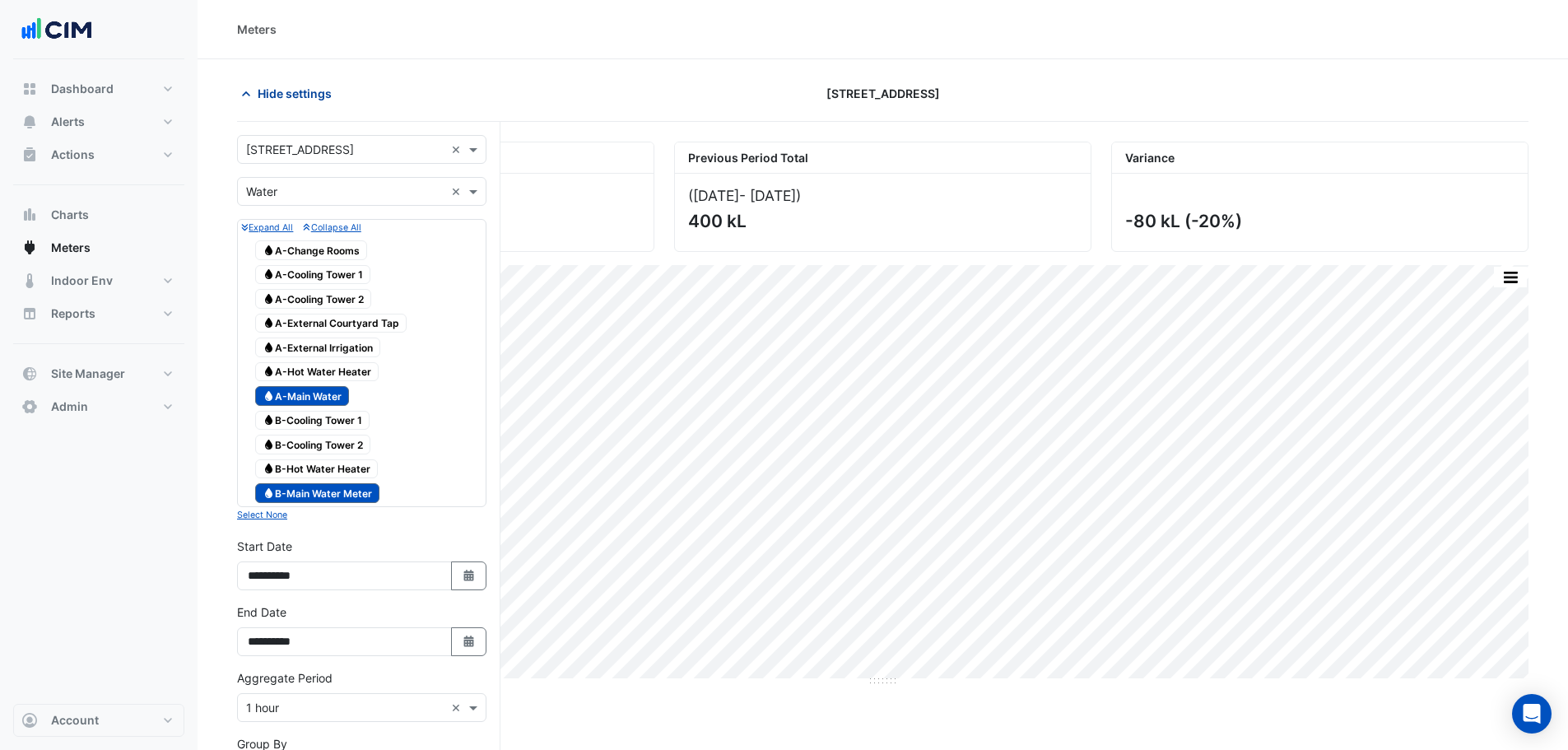
click at [278, 90] on span "Hide settings" at bounding box center [294, 93] width 74 height 18
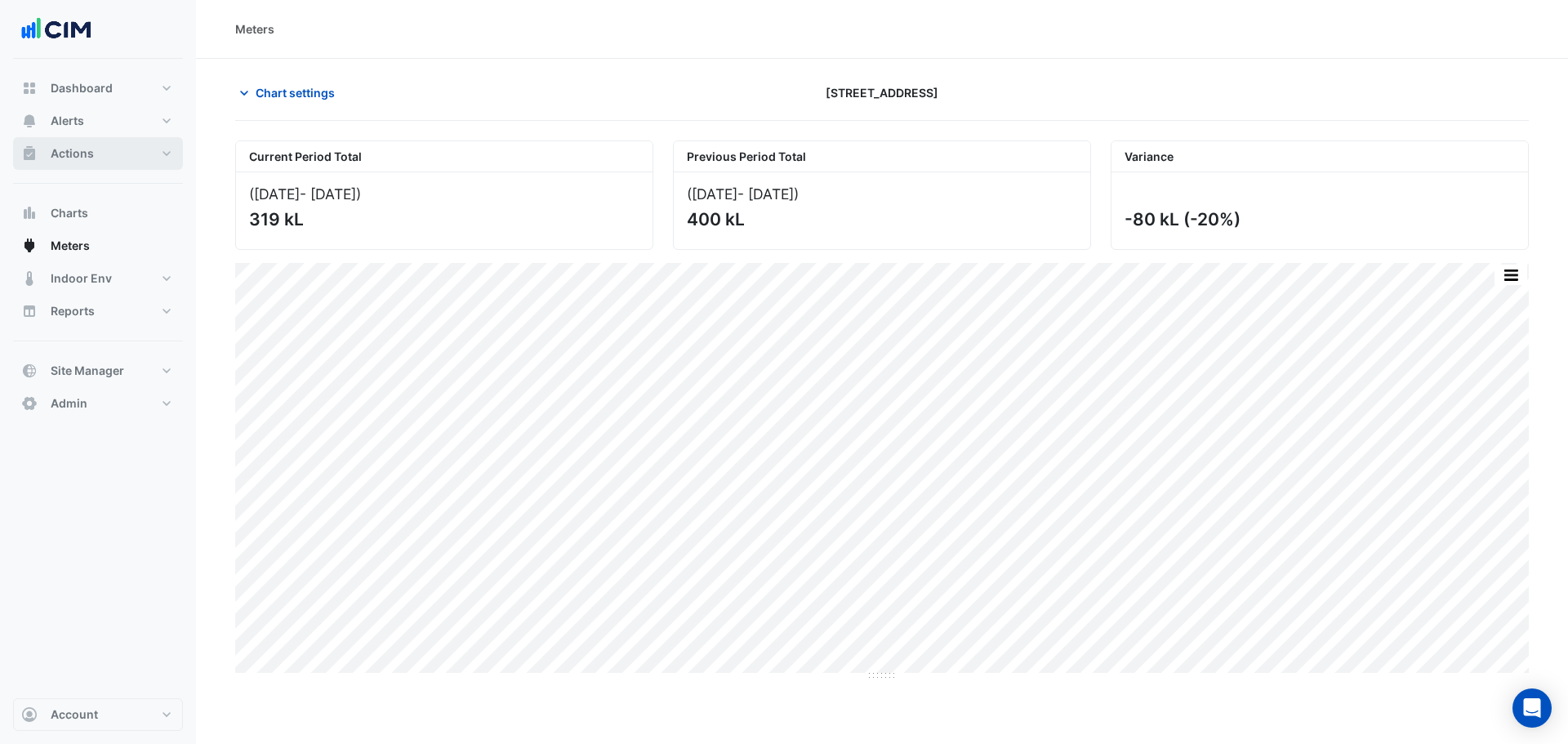
click at [118, 145] on button "Actions" at bounding box center [97, 153] width 170 height 32
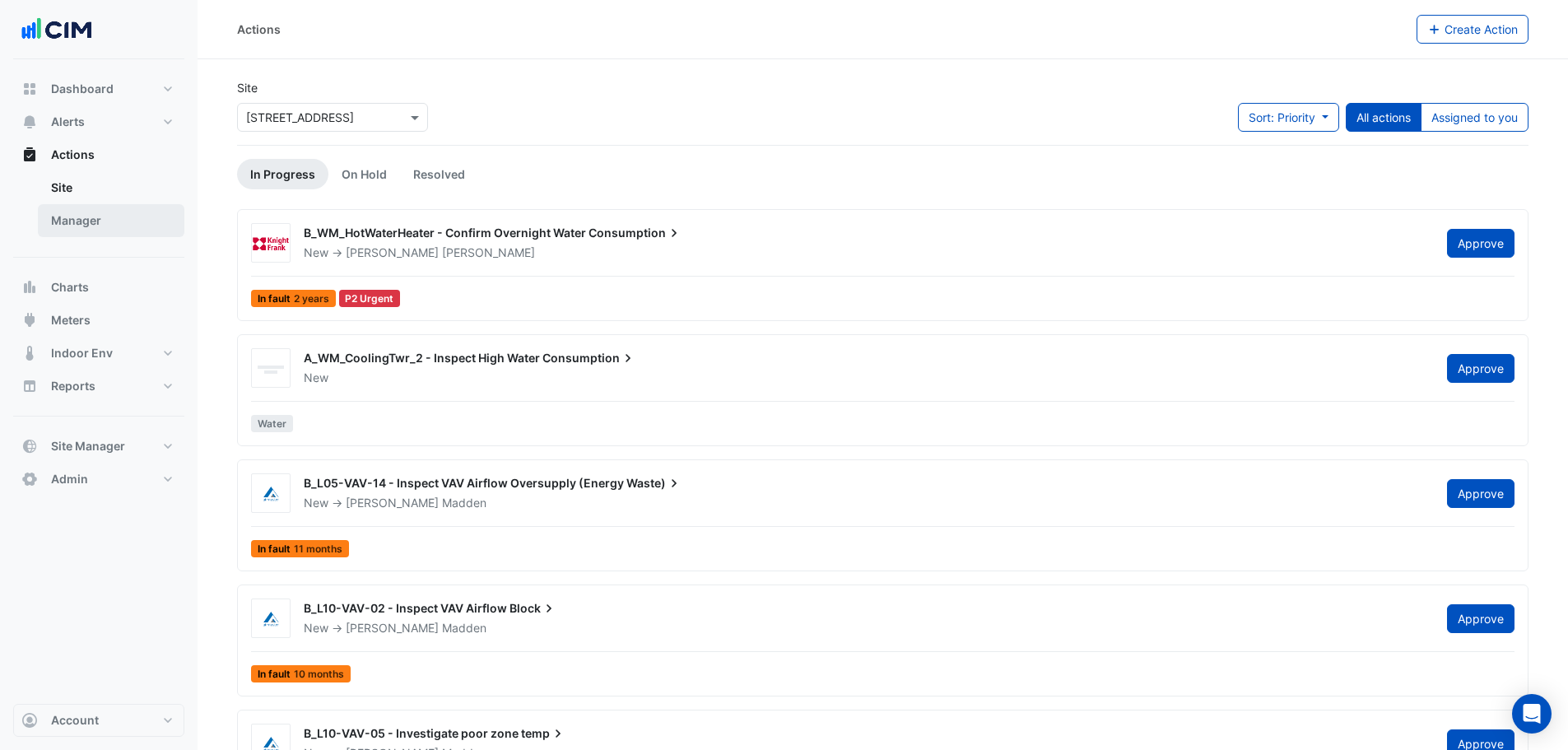
click at [121, 228] on link "Manager" at bounding box center [111, 220] width 147 height 33
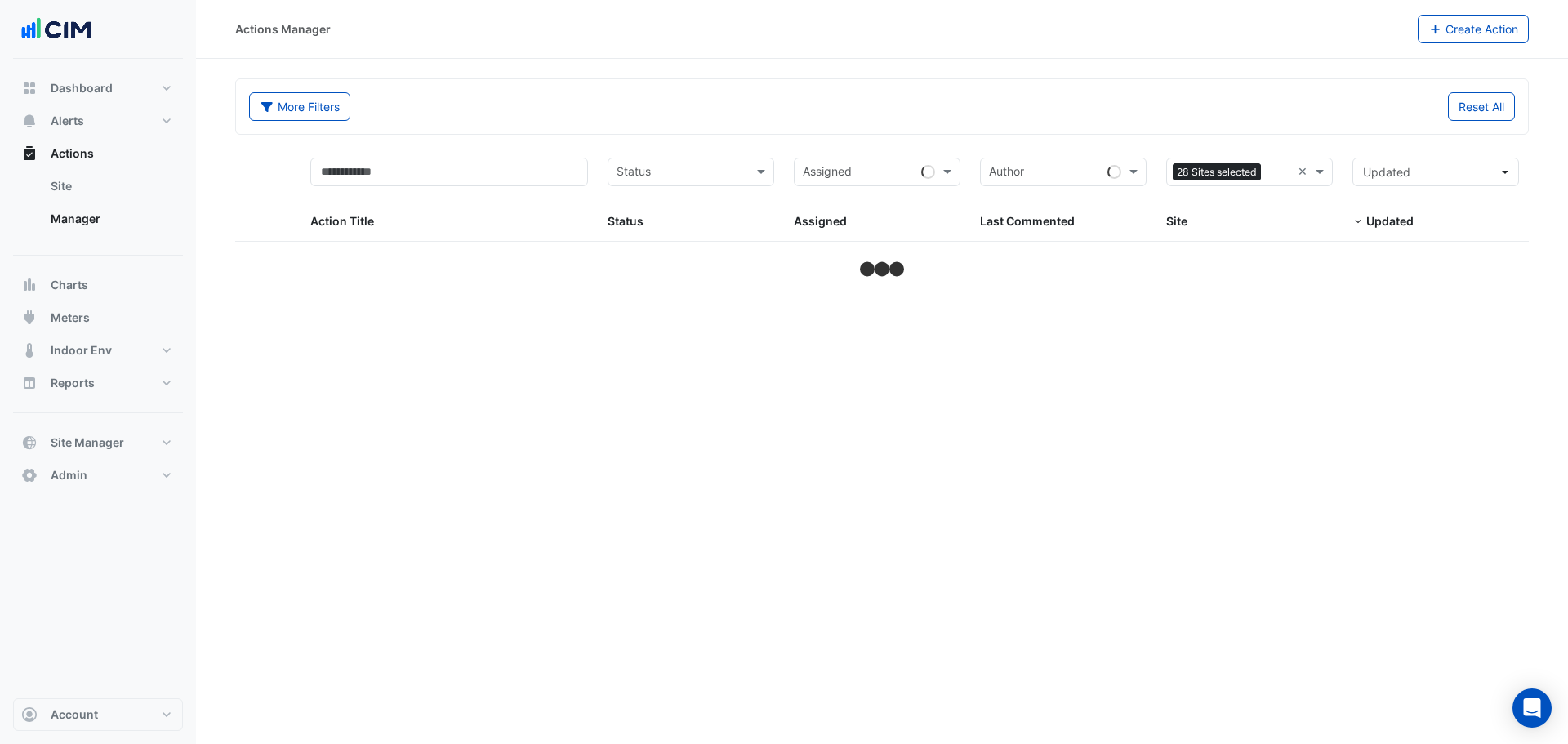
select select "**"
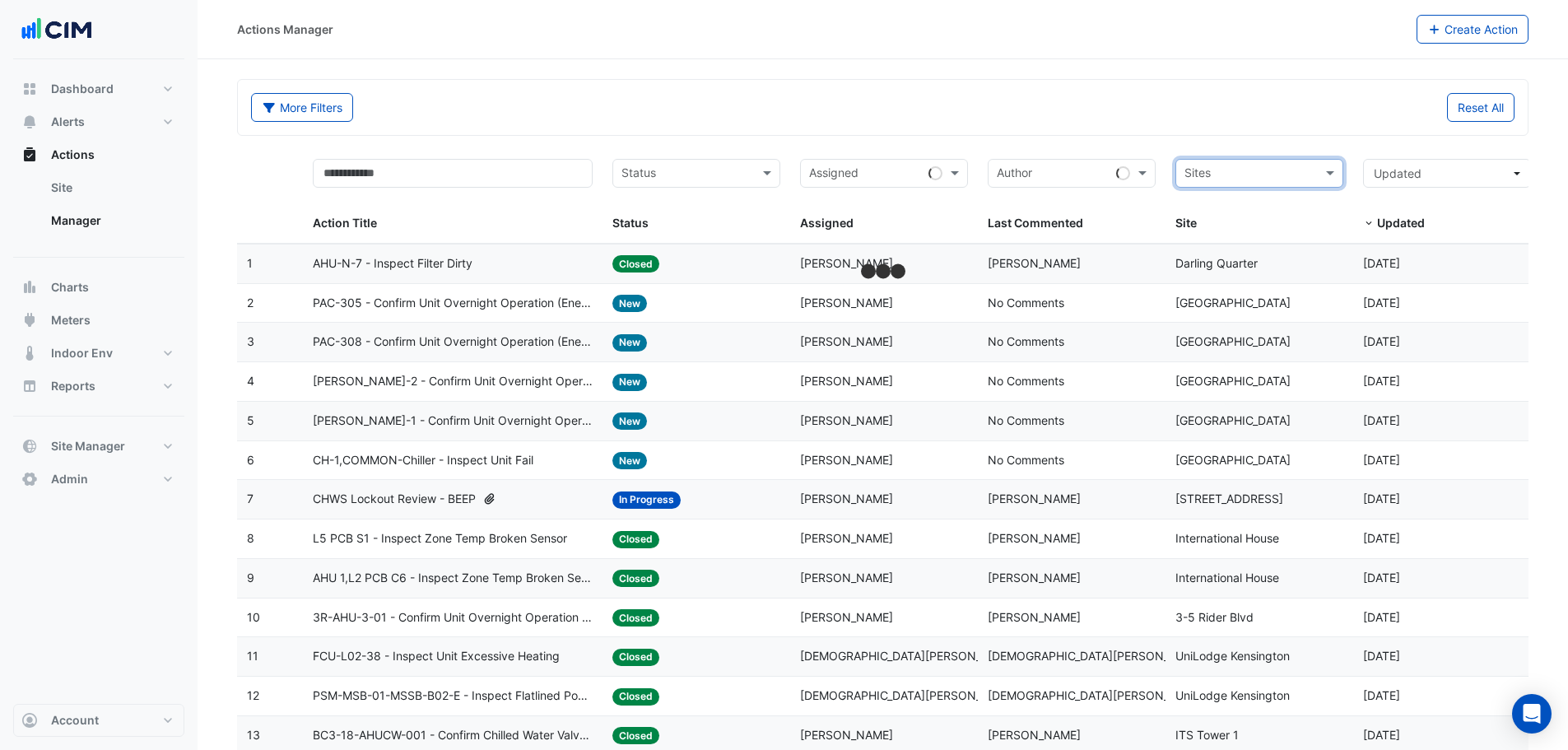
click at [1312, 176] on input "text" at bounding box center [1250, 175] width 131 height 19
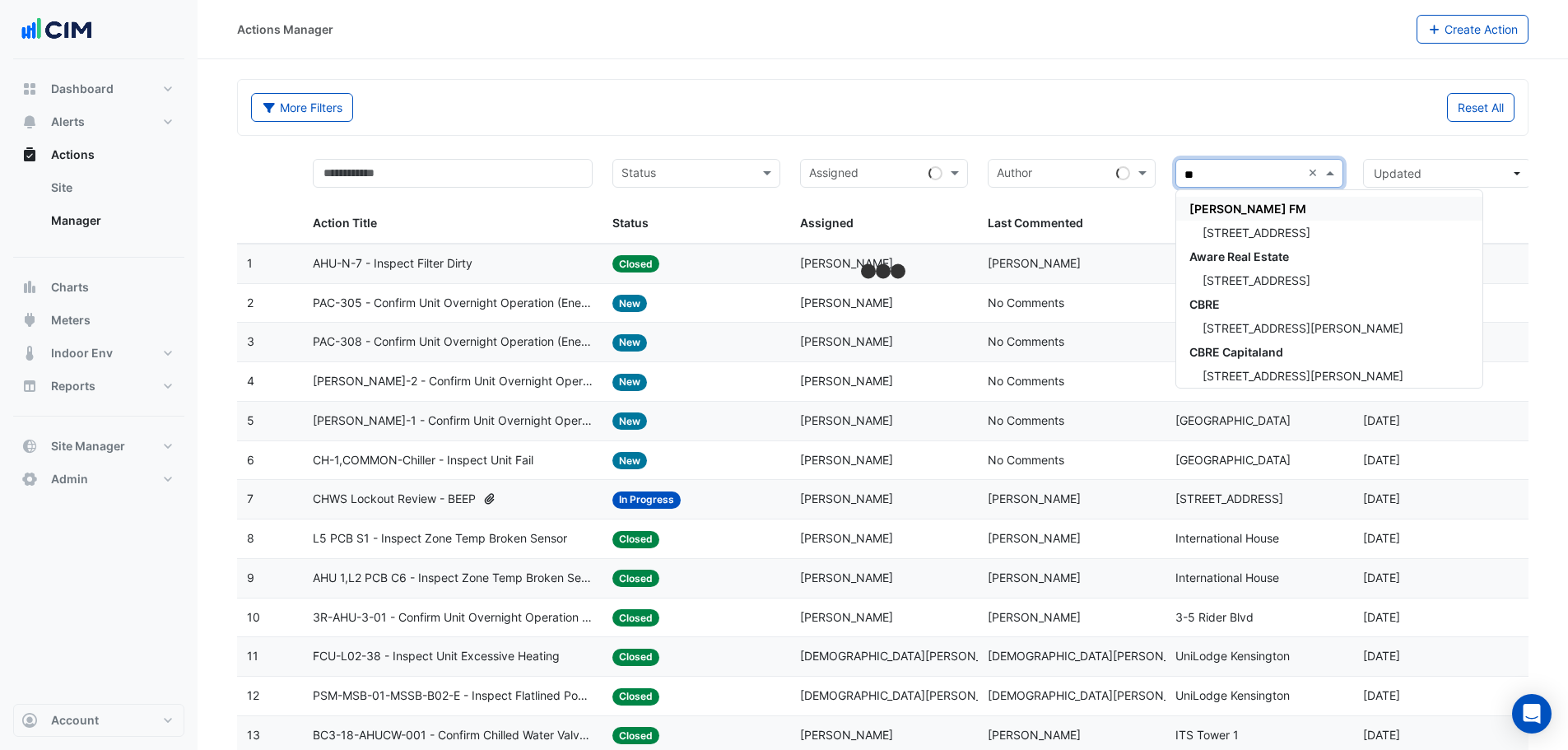
type input "***"
click at [1302, 237] on span "207 Pacific Highway" at bounding box center [1256, 232] width 107 height 14
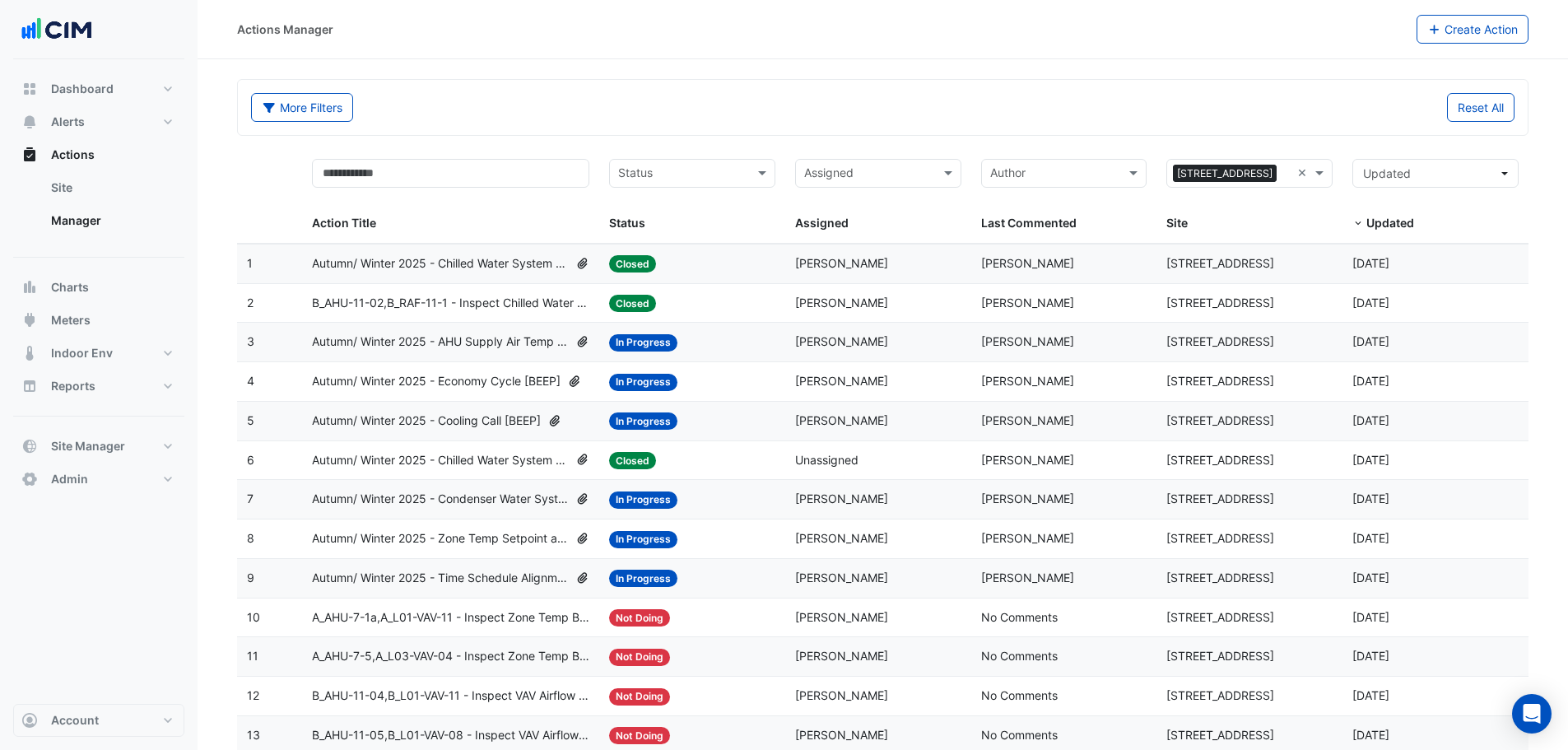
click at [861, 388] on div "Assigned: Brandon Madden" at bounding box center [878, 381] width 166 height 19
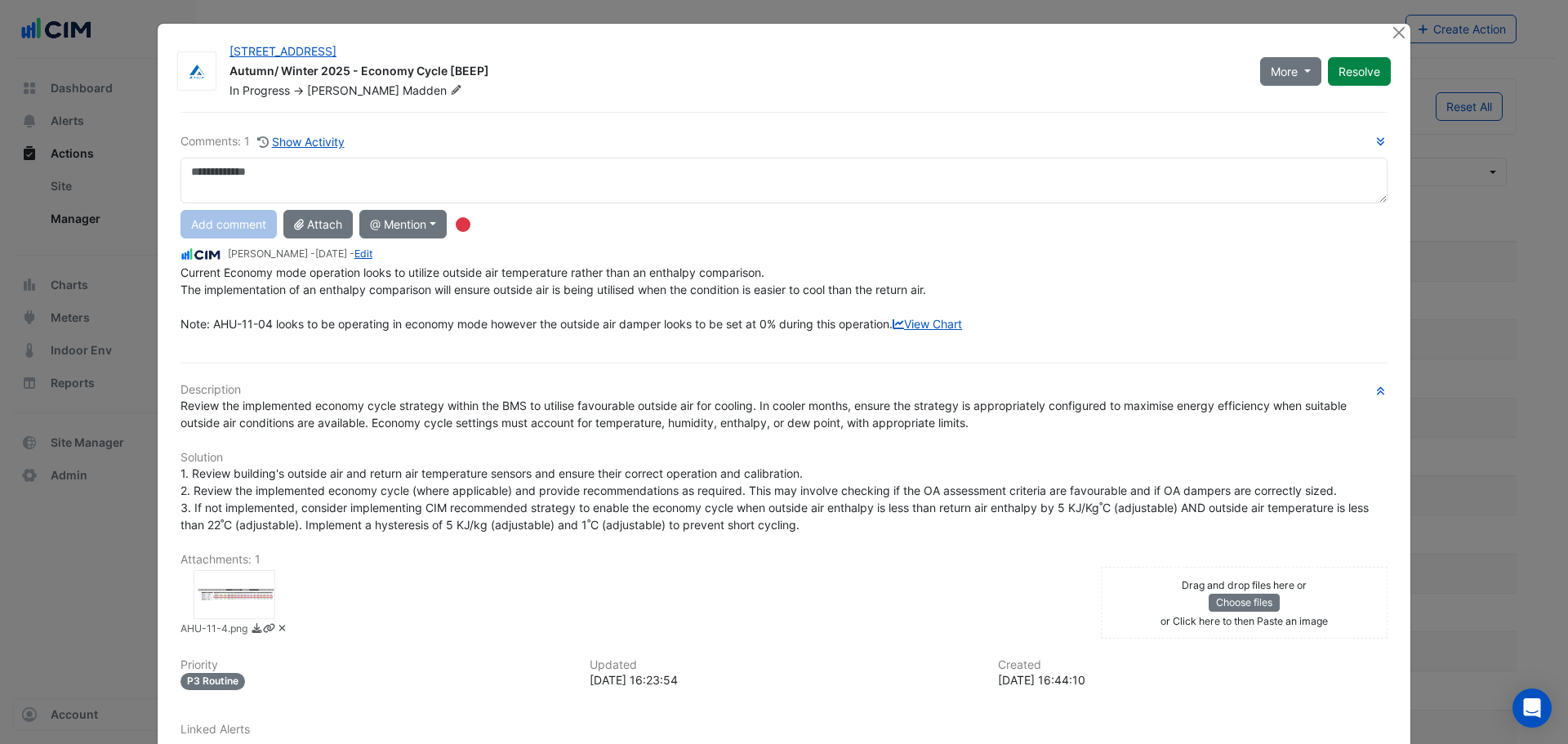
click at [1402, 28] on div at bounding box center [1400, 33] width 20 height 19
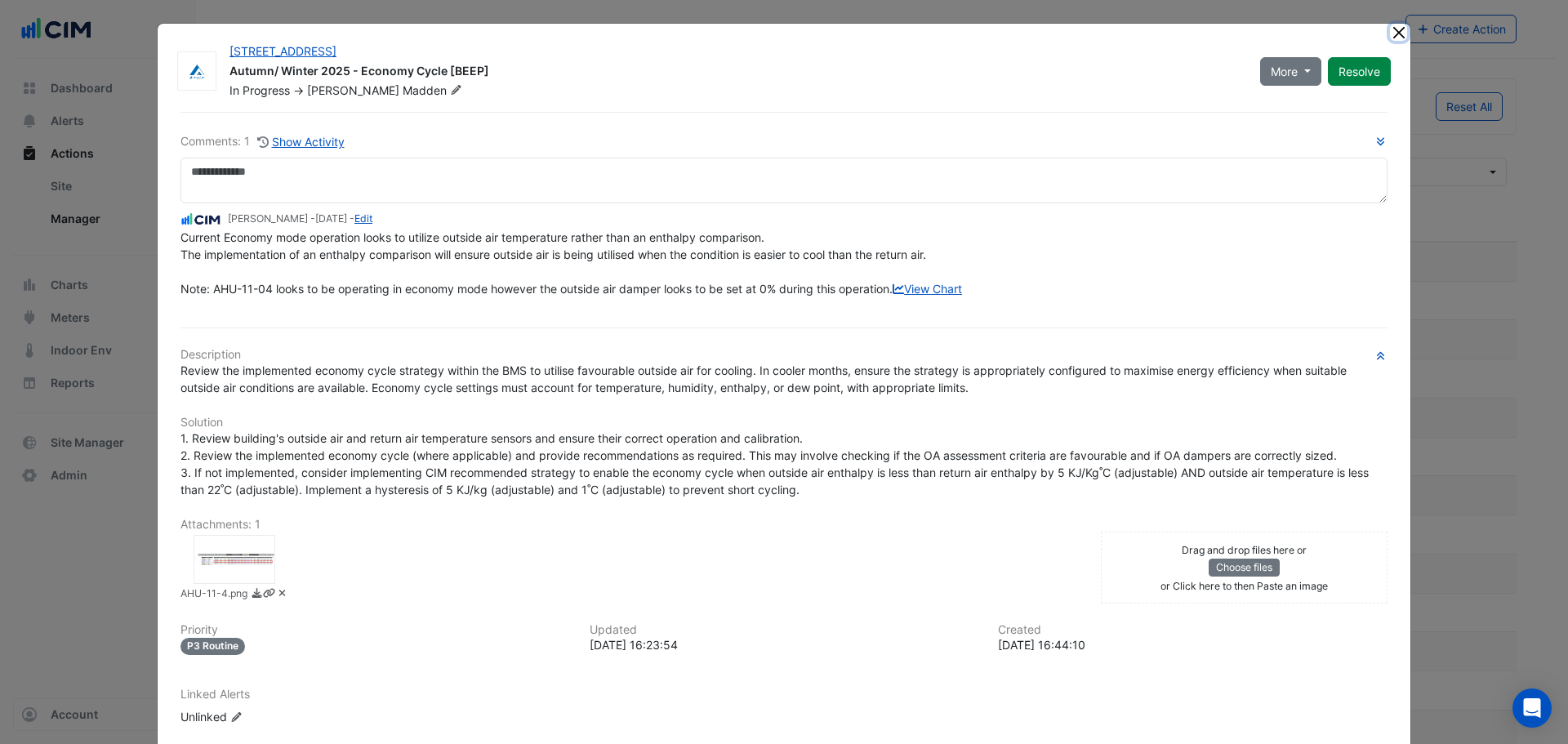
click at [1391, 39] on button "Close" at bounding box center [1398, 32] width 18 height 18
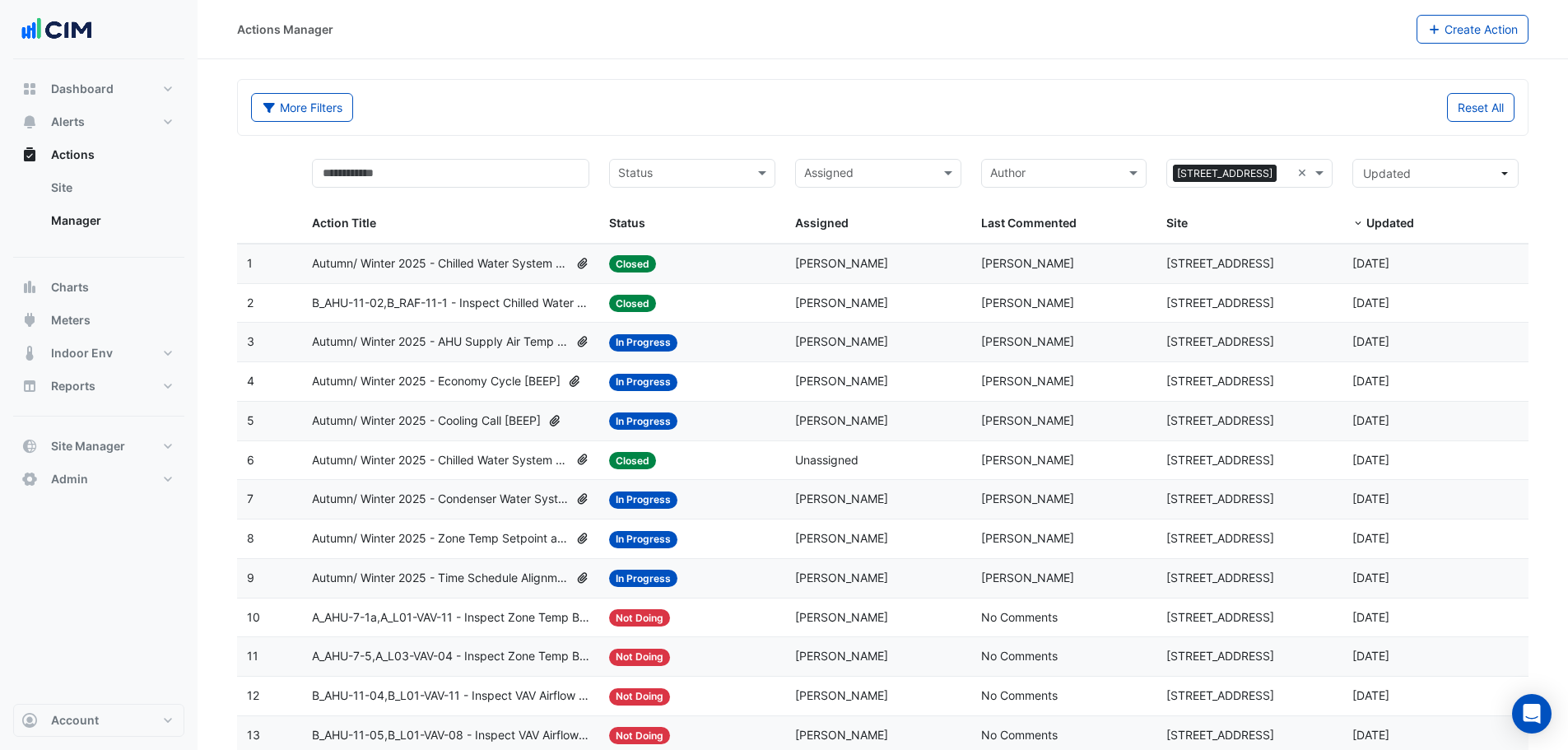
click at [417, 502] on span "Autumn/ Winter 2025 - Condenser Water System Temp Reset [BEEP]" at bounding box center [440, 499] width 257 height 19
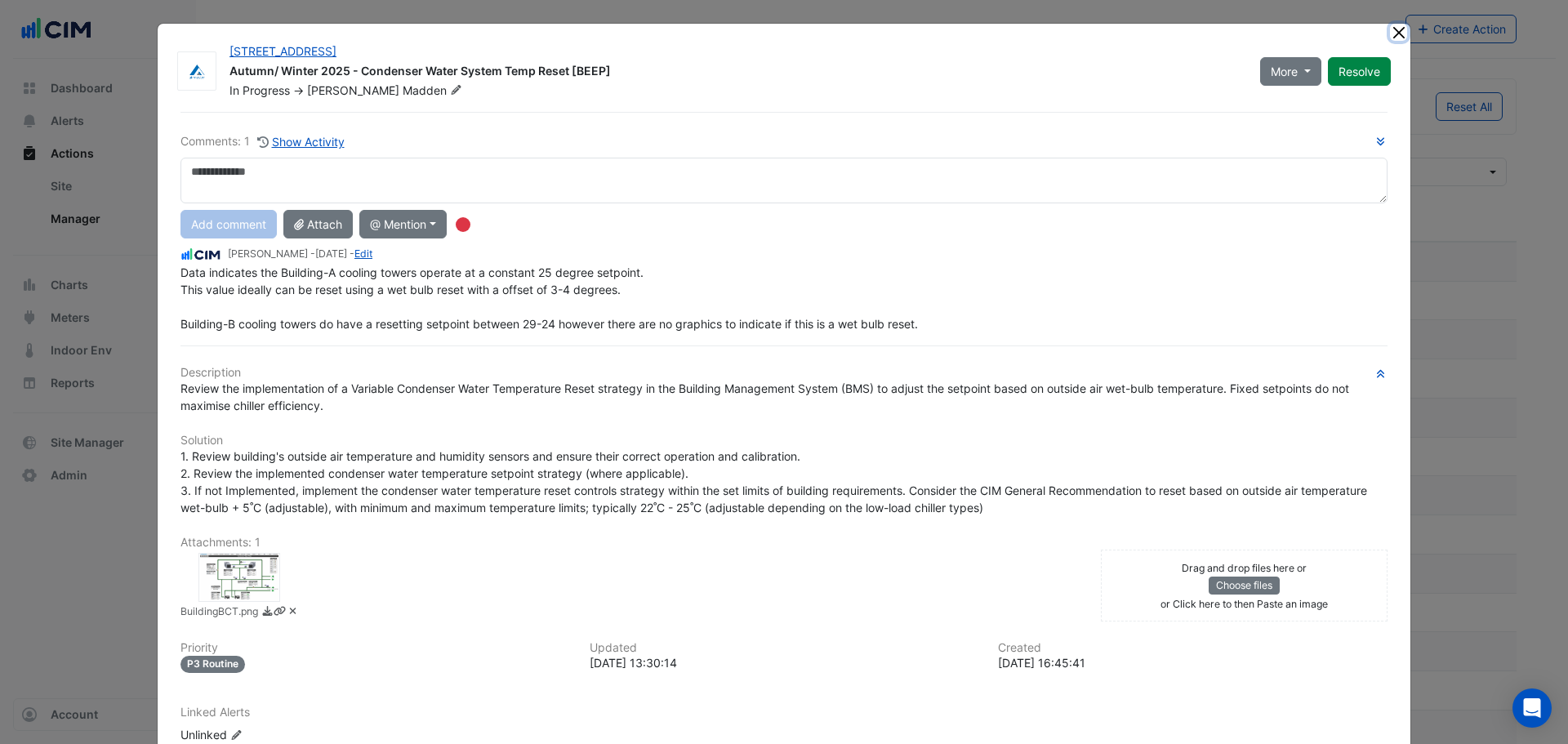
click at [1394, 31] on button "Close" at bounding box center [1398, 32] width 18 height 18
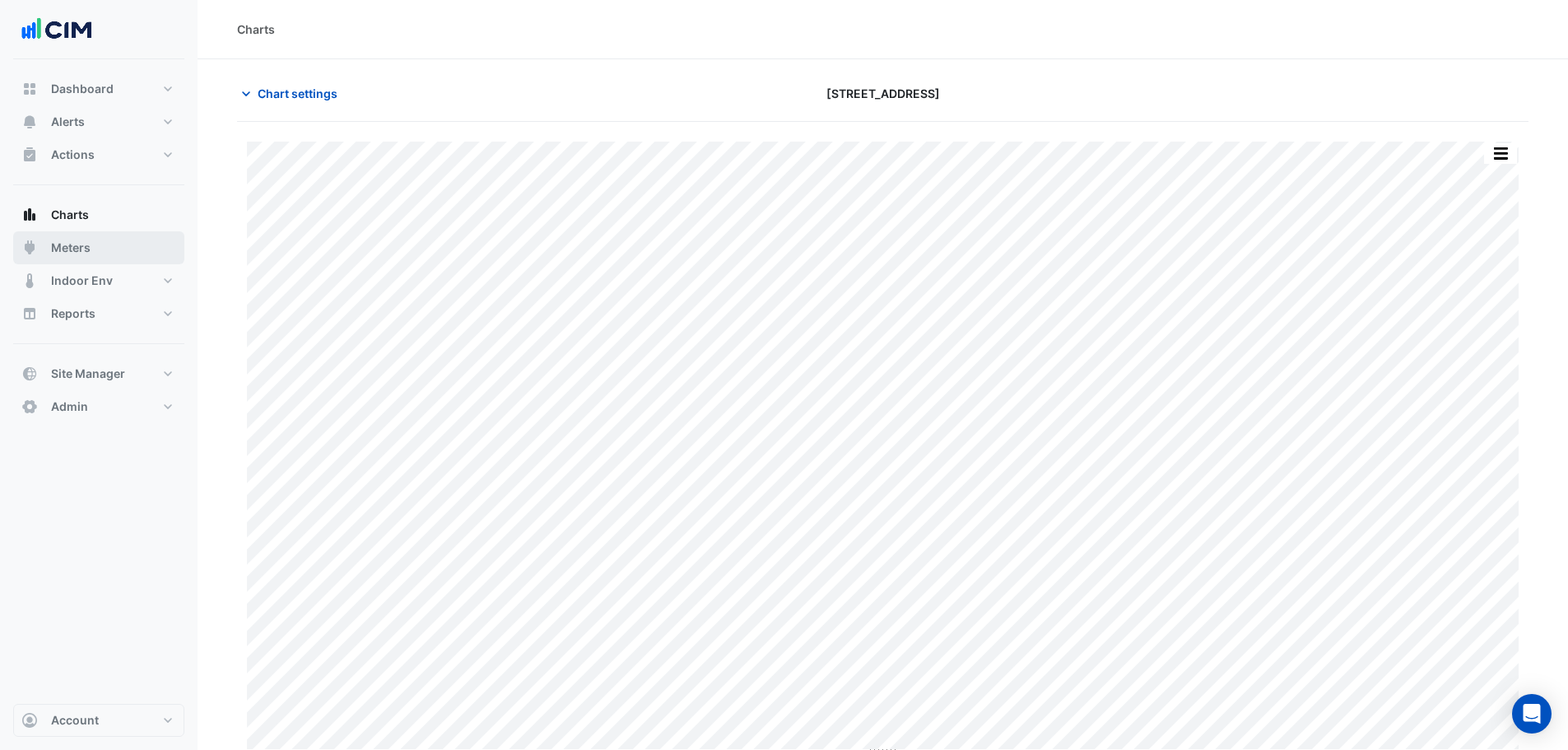
click at [119, 244] on button "Meters" at bounding box center [98, 248] width 171 height 33
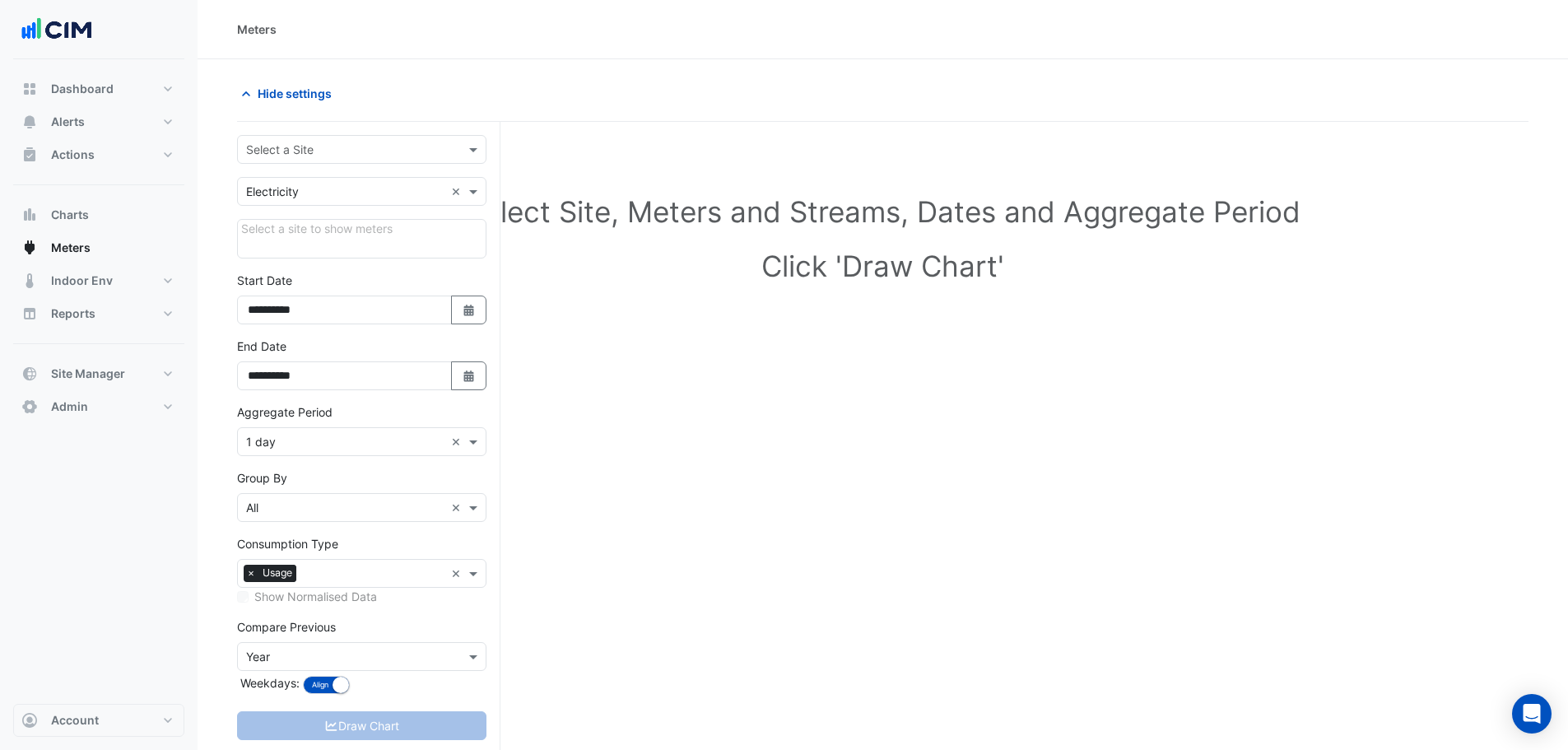
click at [317, 152] on input "text" at bounding box center [346, 150] width 198 height 18
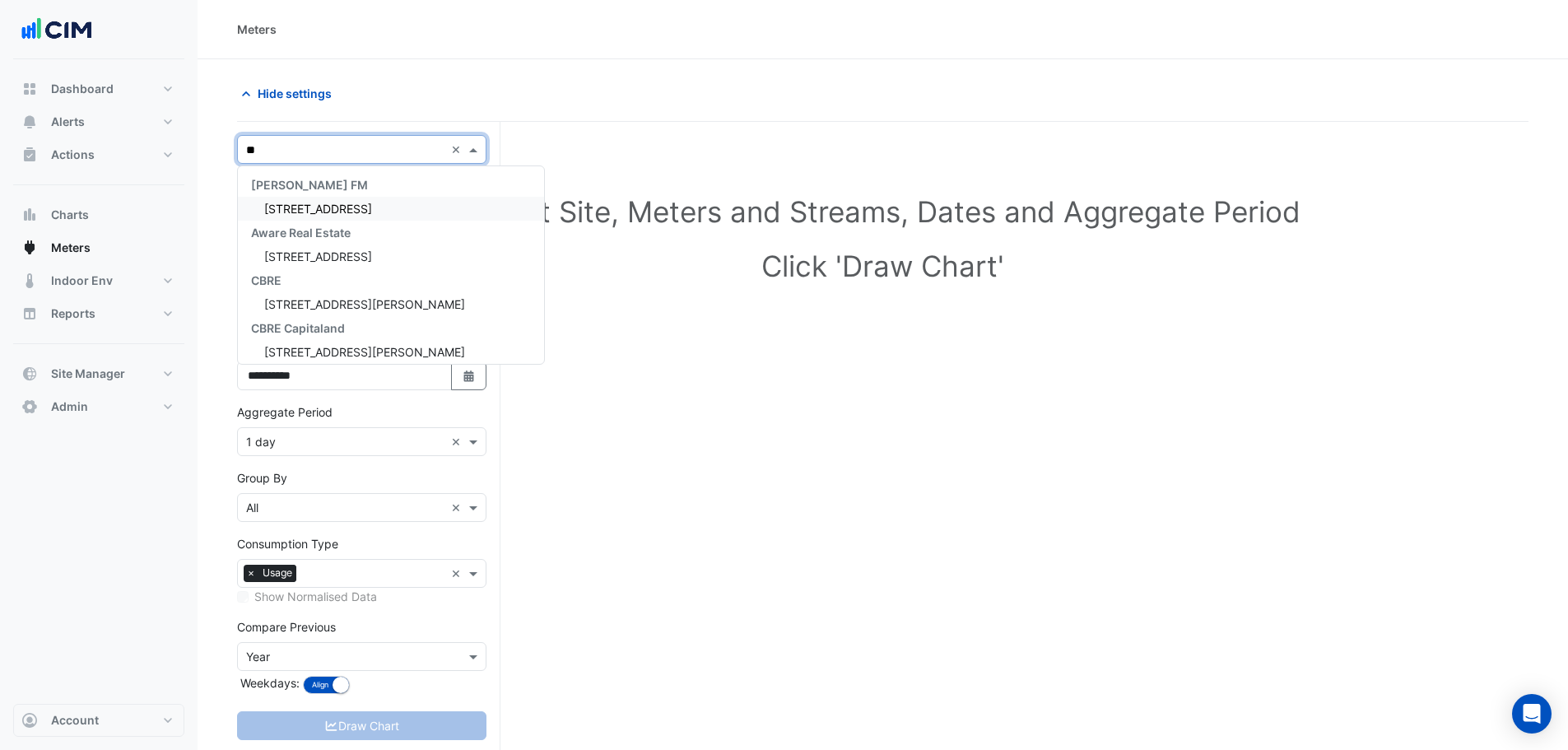
type input "***"
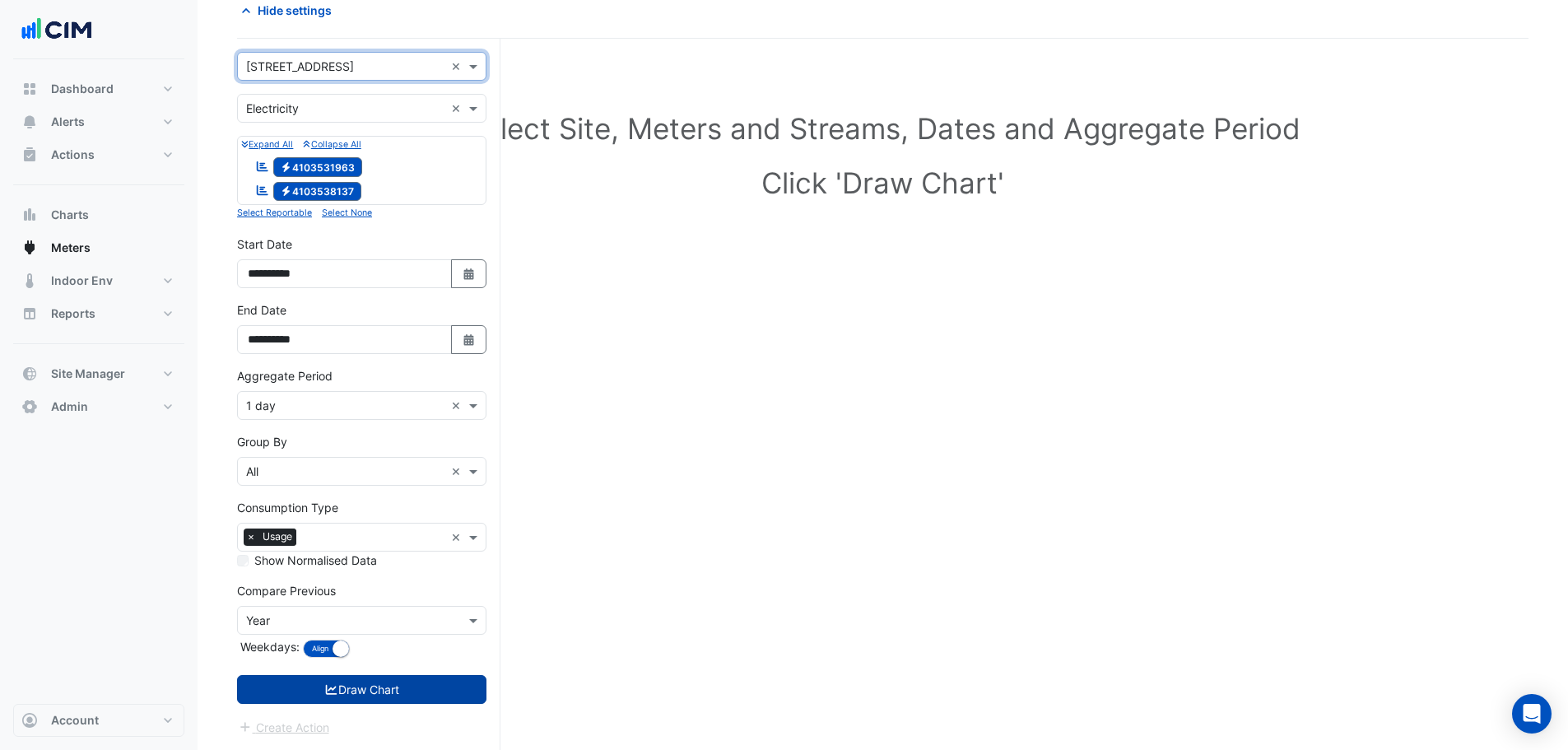
click at [368, 690] on button "Draw Chart" at bounding box center [361, 689] width 249 height 29
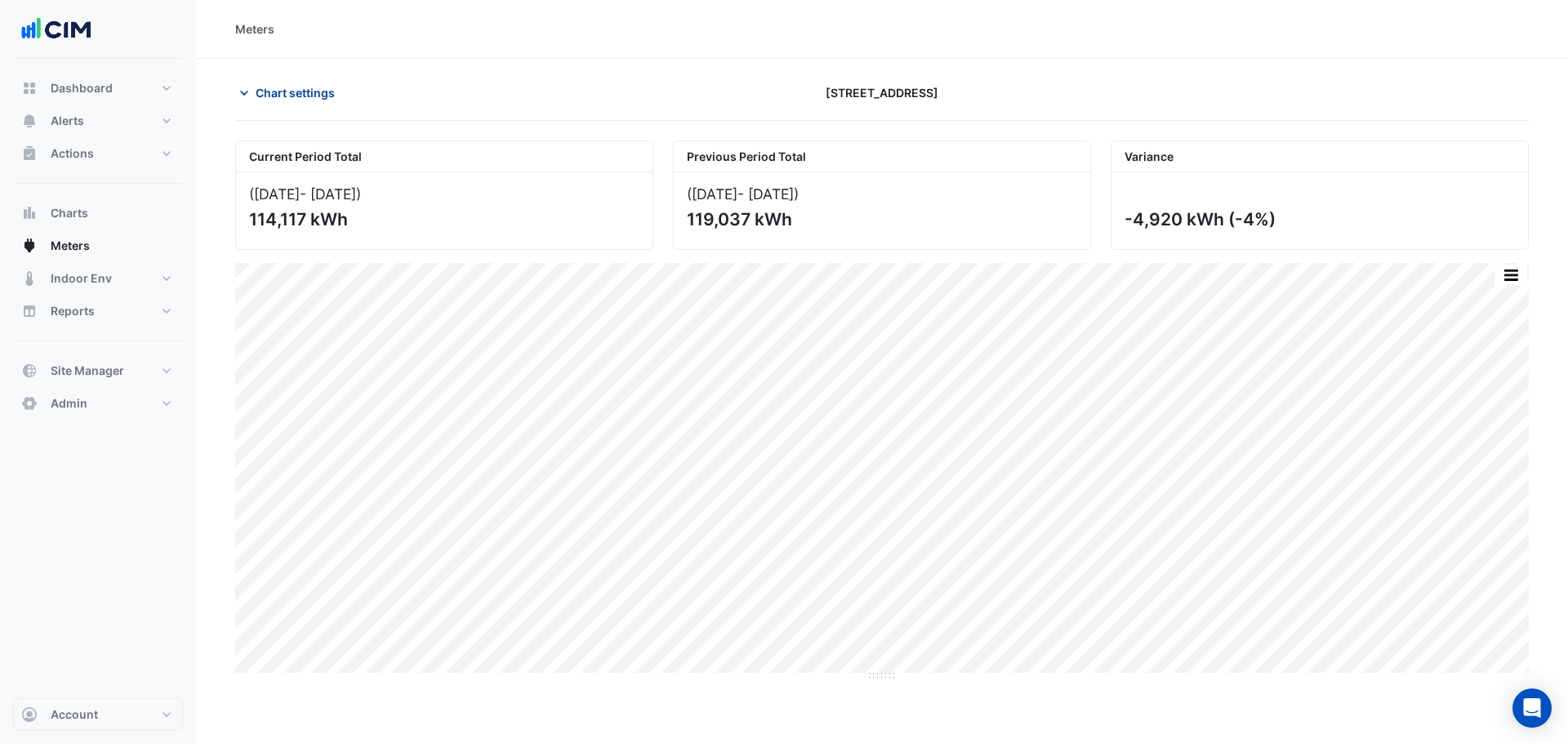
click at [301, 100] on span "Chart settings" at bounding box center [295, 93] width 79 height 18
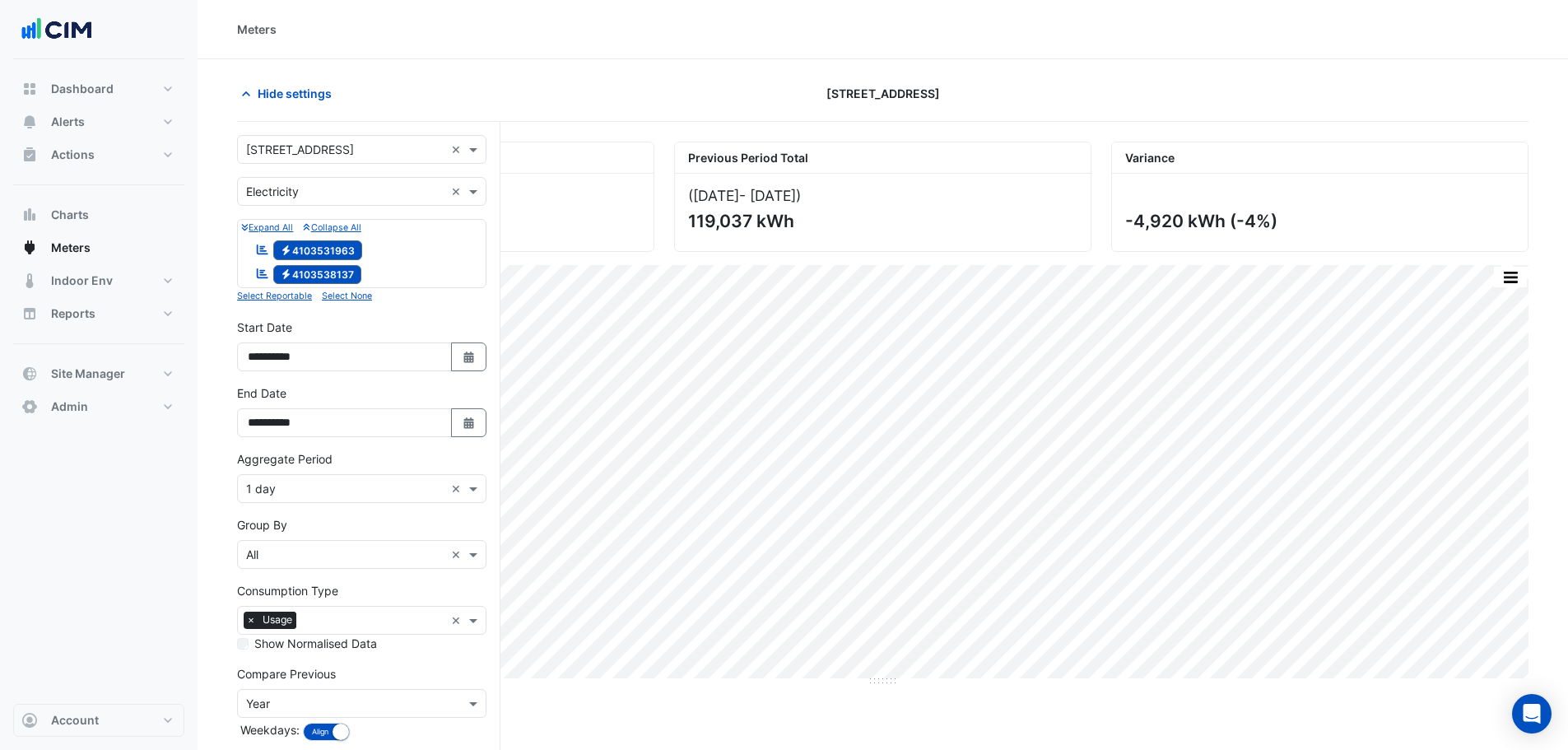
click at [303, 507] on form "**********" at bounding box center [361, 477] width 249 height 685
click at [303, 500] on div "Aggregate Period × 1 day ×" at bounding box center [361, 488] width 249 height 29
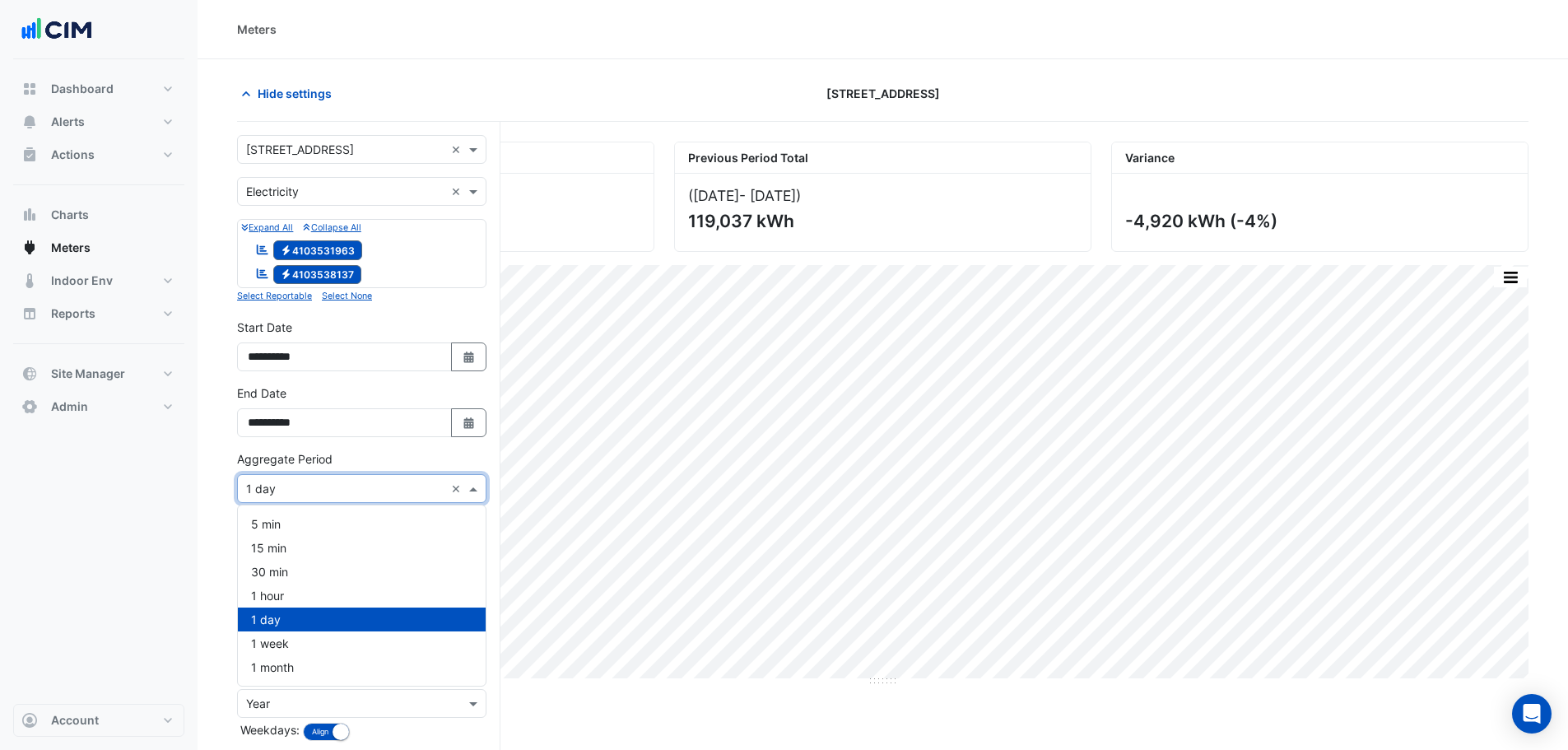
click at [322, 600] on div "1 hour" at bounding box center [361, 596] width 247 height 24
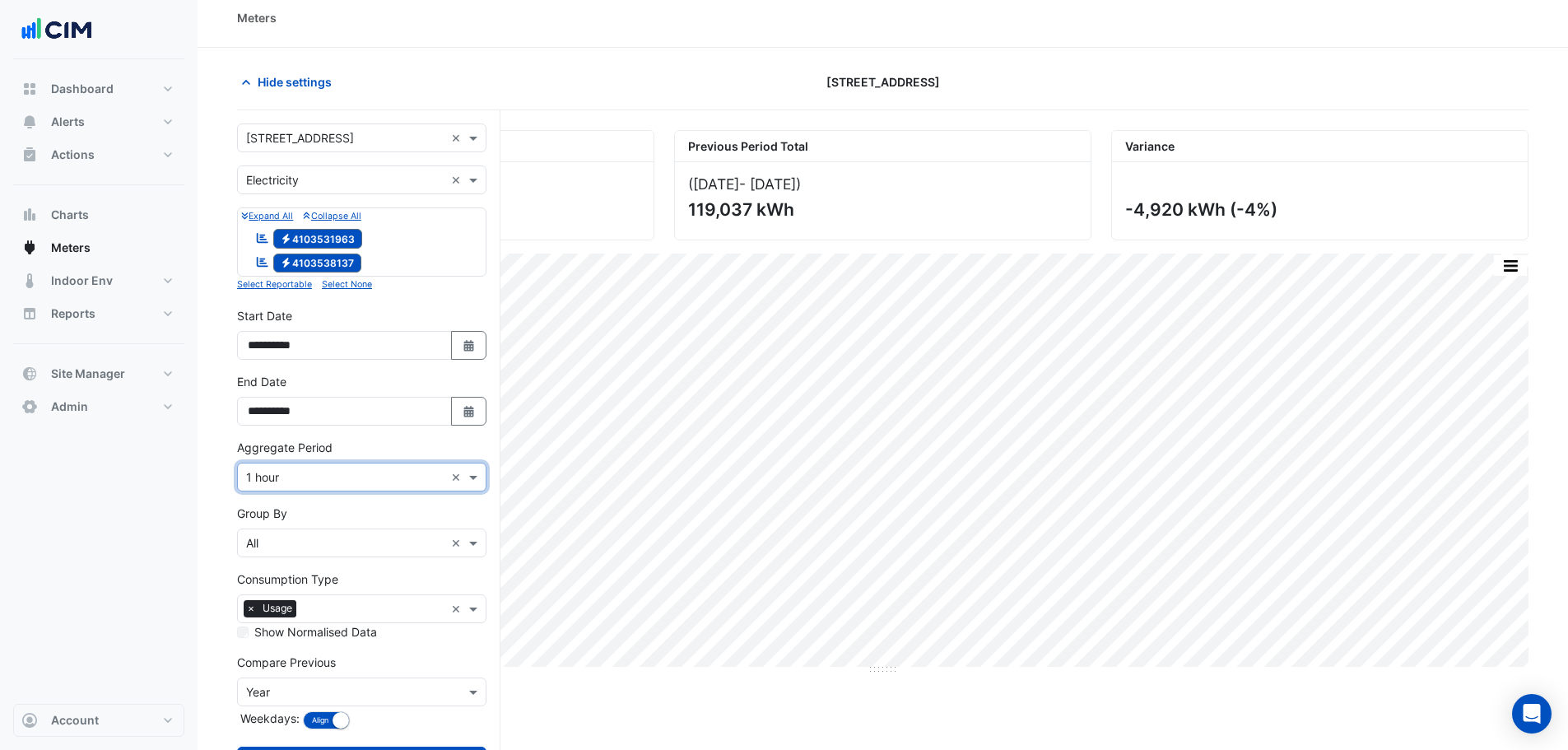
scroll to position [83, 0]
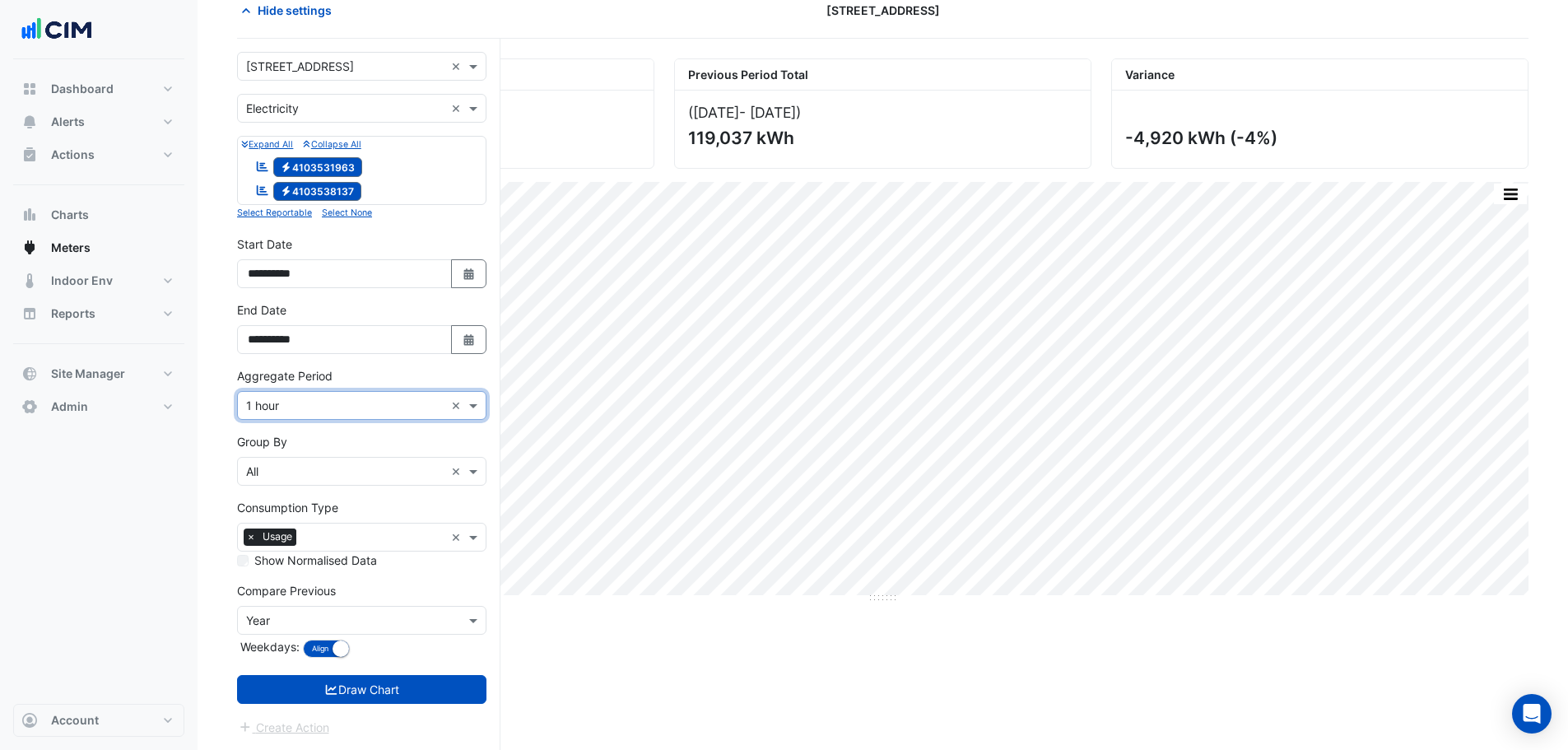
click at [446, 705] on form "**********" at bounding box center [361, 394] width 249 height 685
click at [438, 688] on button "Draw Chart" at bounding box center [361, 689] width 249 height 29
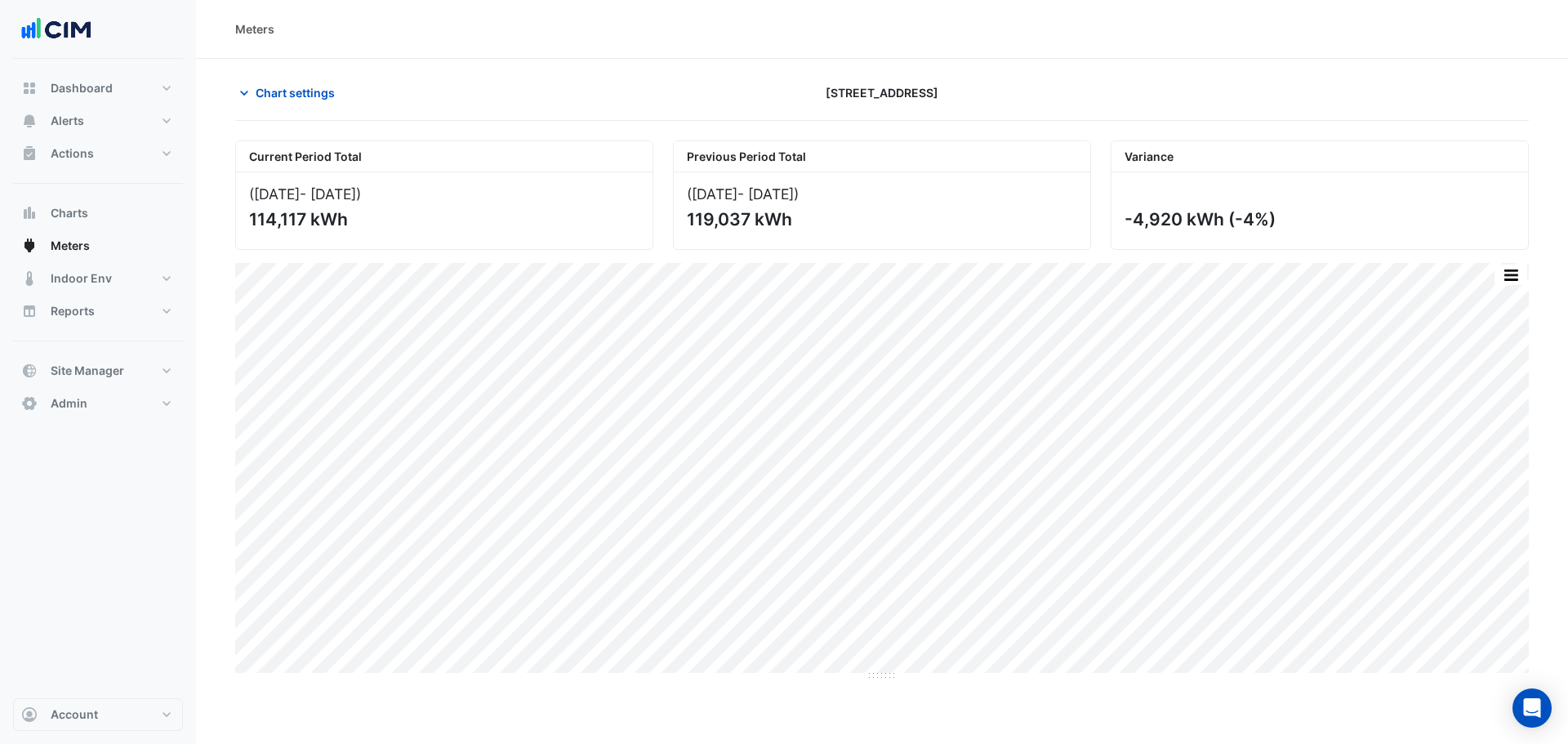
drag, startPoint x: 1296, startPoint y: 219, endPoint x: 1149, endPoint y: 186, distance: 150.7
click at [1150, 186] on div "-4,920 kWh (-4%)" at bounding box center [1319, 210] width 416 height 77
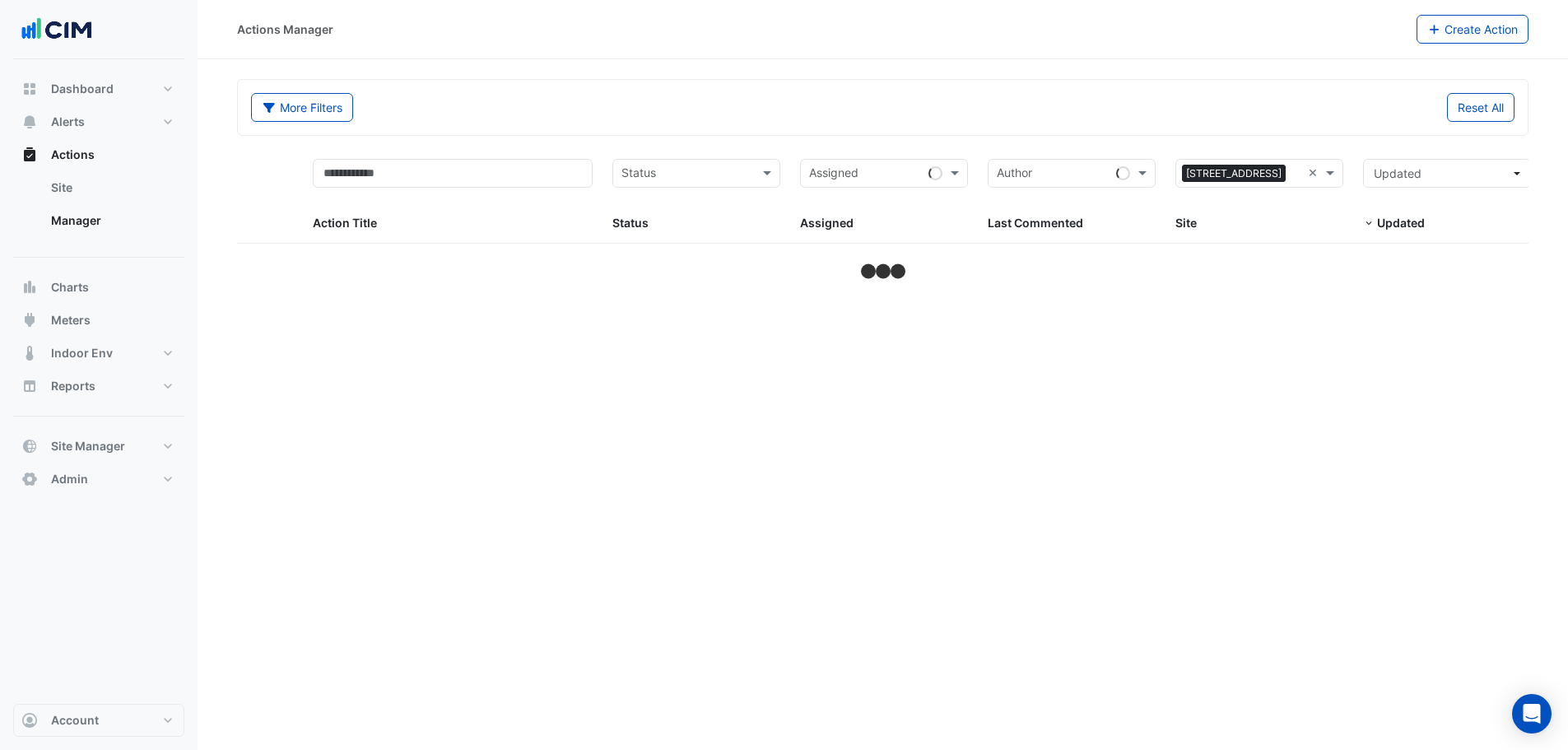
select select "**"
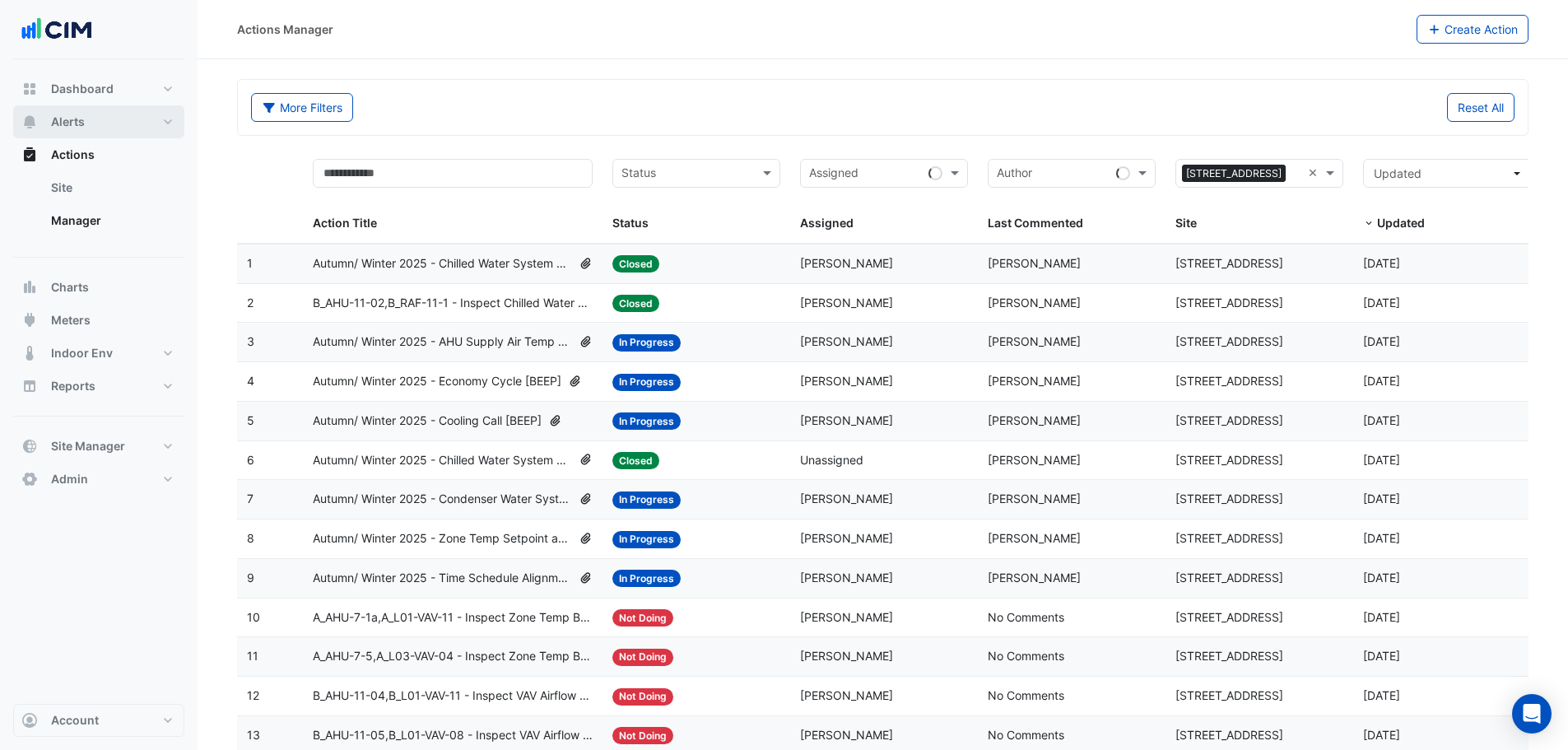
click at [101, 128] on button "Alerts" at bounding box center [98, 121] width 171 height 33
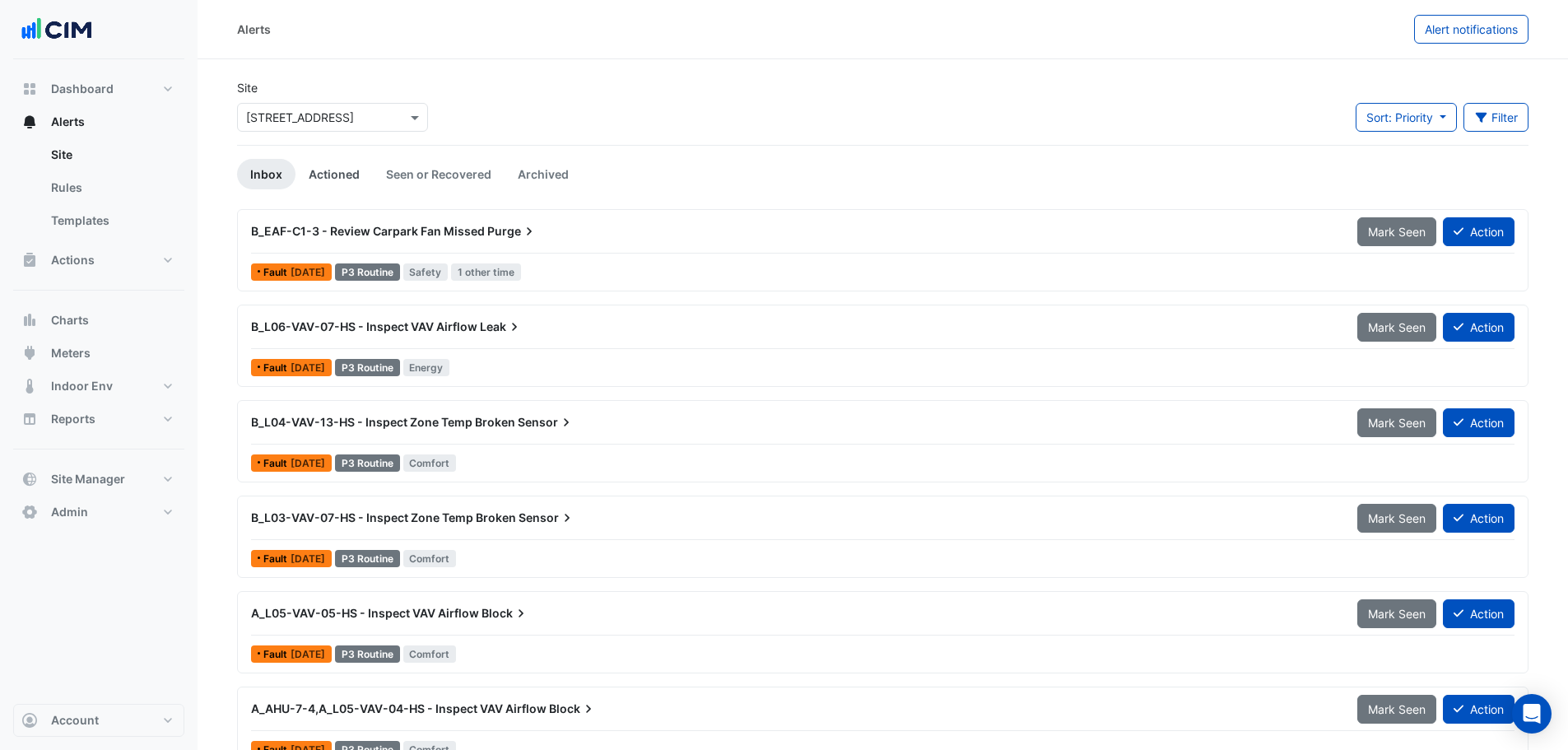
click at [345, 177] on link "Actioned" at bounding box center [333, 174] width 78 height 31
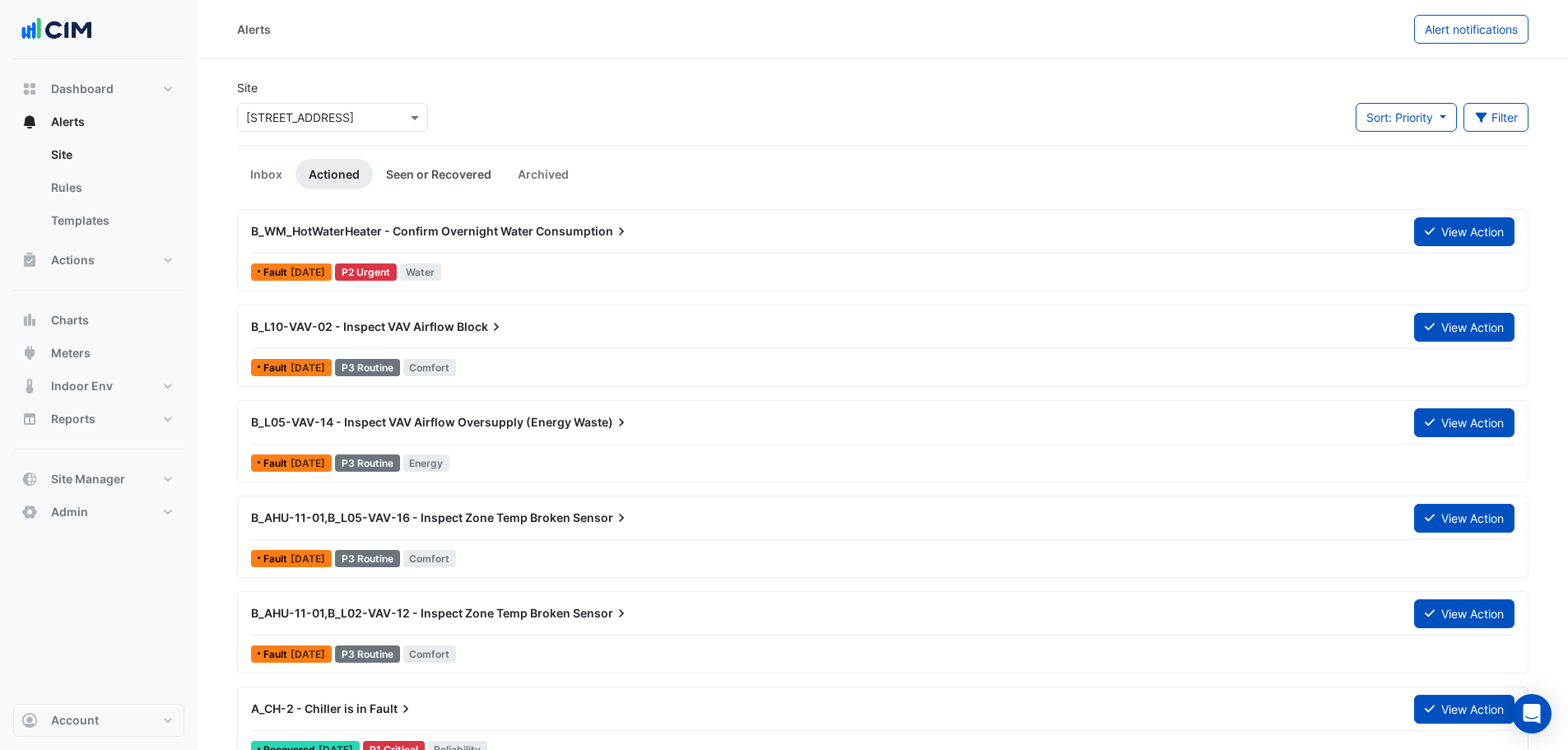
click at [437, 183] on link "Seen or Recovered" at bounding box center [438, 174] width 132 height 31
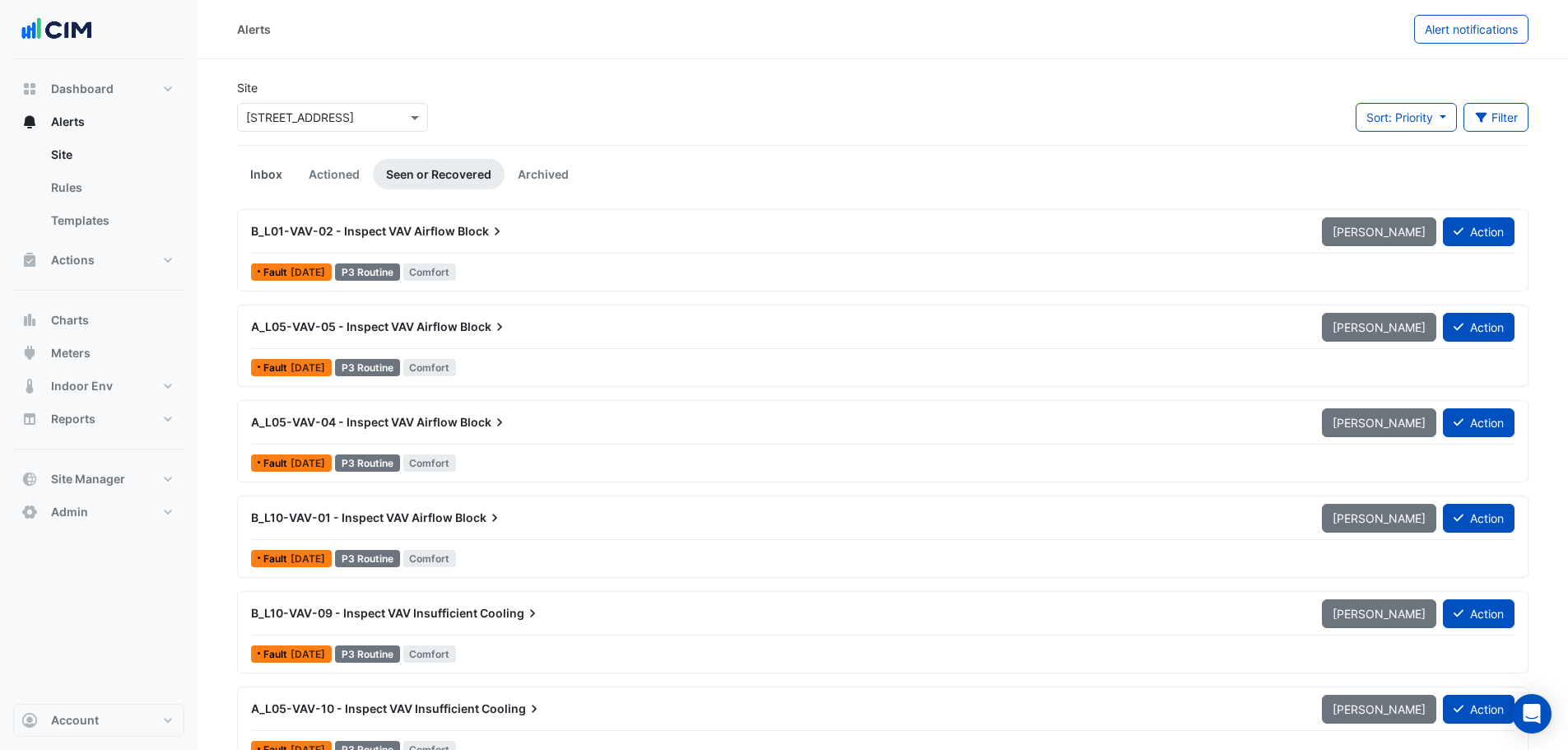
click at [273, 164] on link "Inbox" at bounding box center [266, 174] width 59 height 31
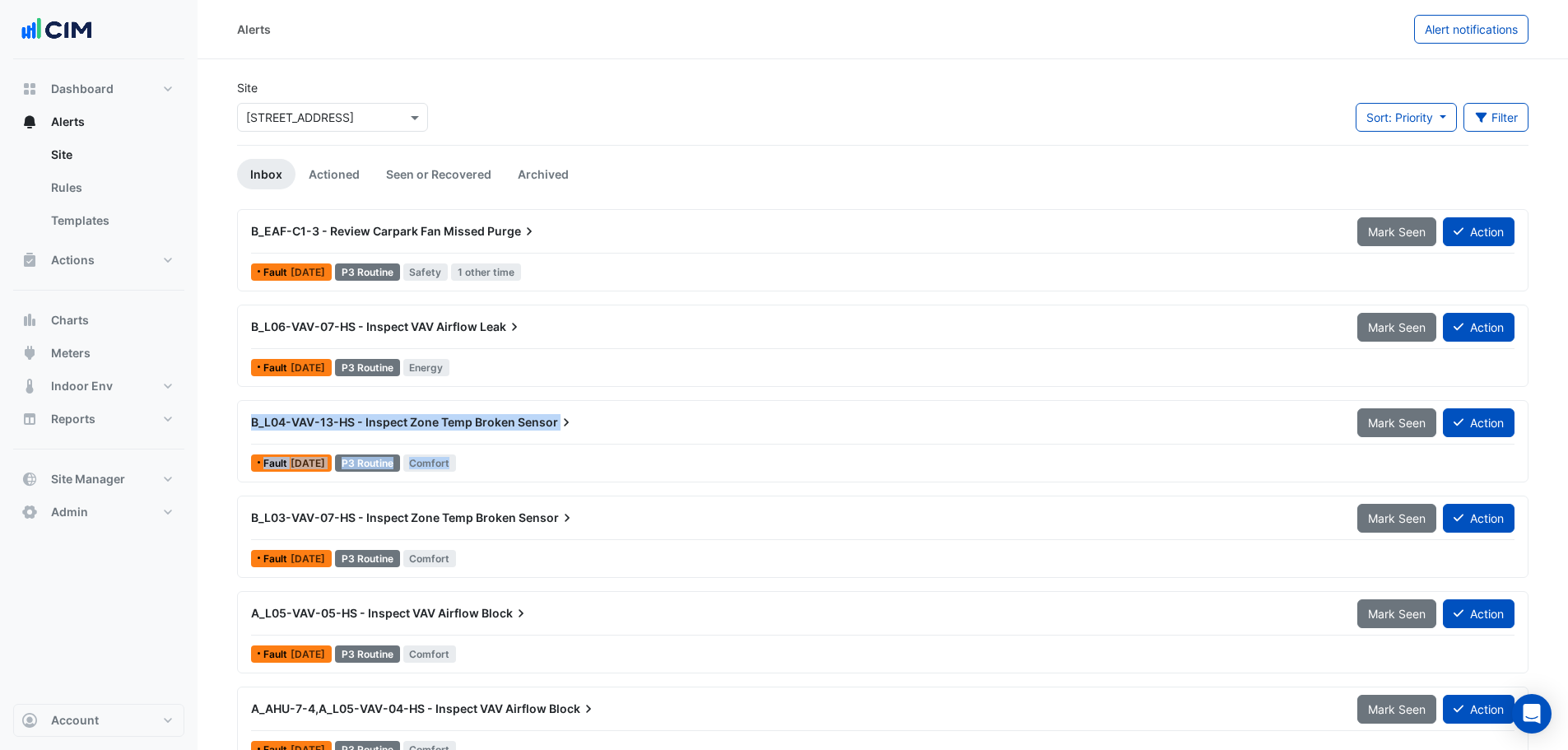
drag, startPoint x: 464, startPoint y: 440, endPoint x: 551, endPoint y: 447, distance: 87.3
click at [551, 447] on div "B_L04-VAV-13-HS - Inspect Zone Temp Broken Sensor Mark Seen Action Fault 2 mont…" at bounding box center [883, 441] width 1277 height 67
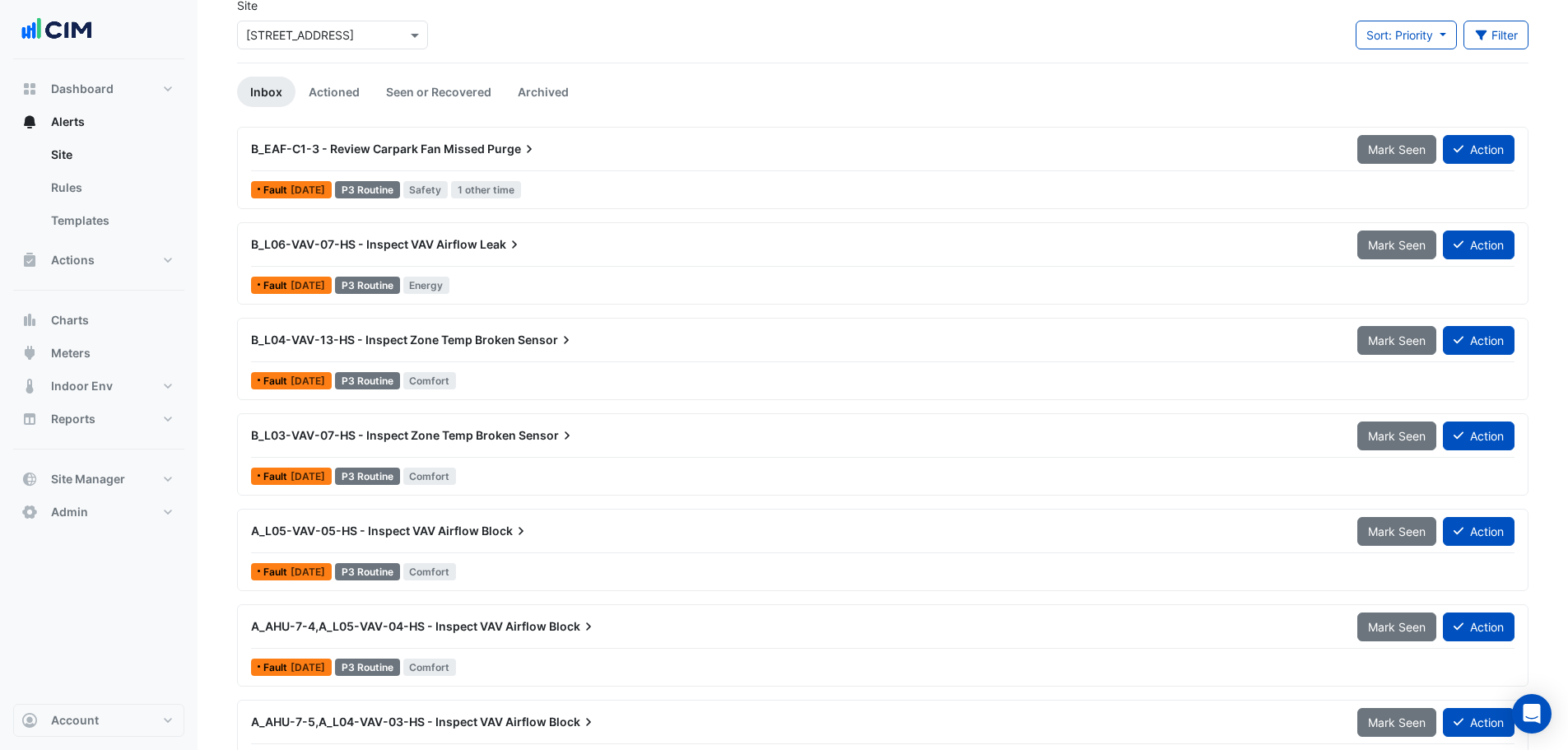
click at [158, 638] on div "Dashboard Portfolio Ratings Performance Alerts Site Rules Templates Actions Sit…" at bounding box center [98, 381] width 171 height 644
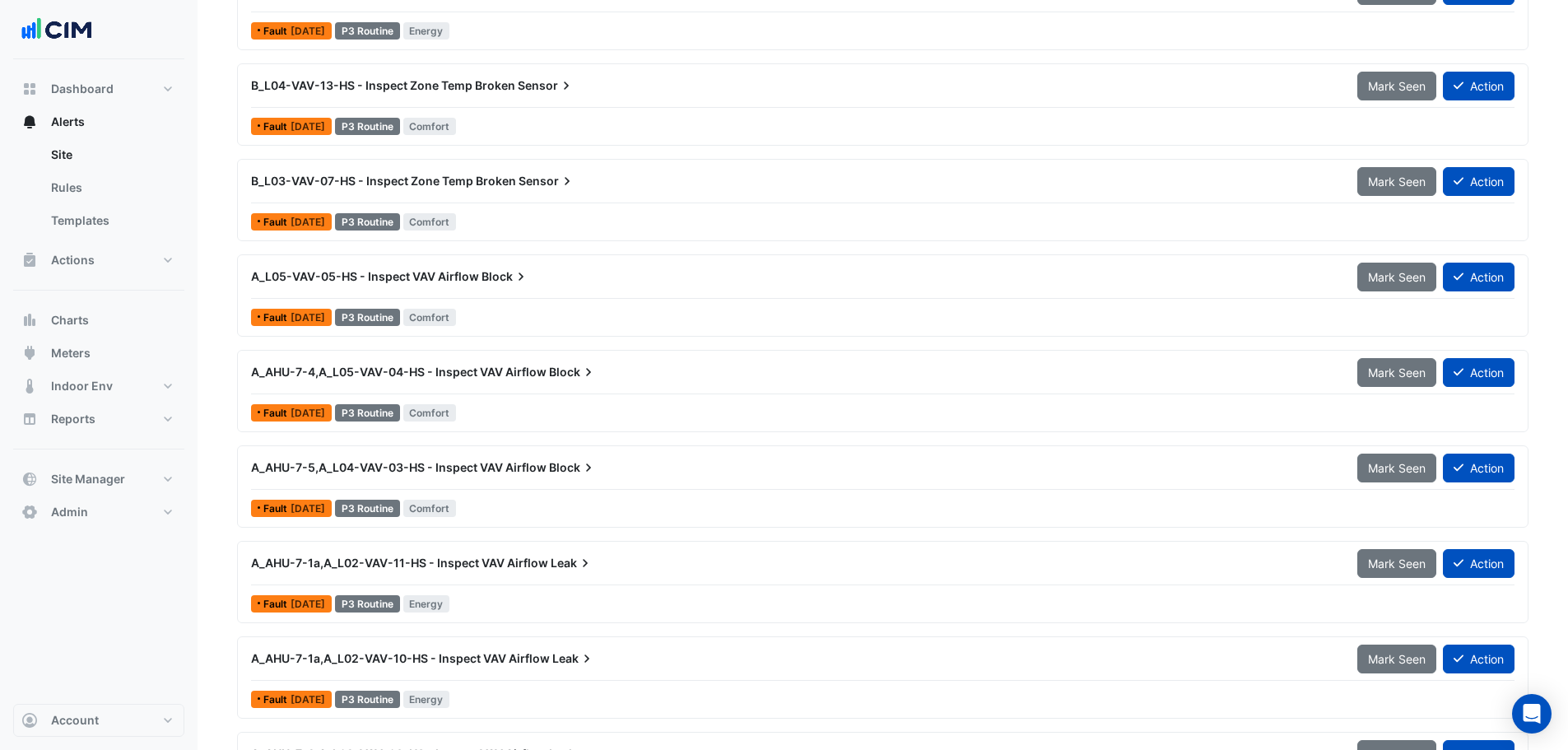
scroll to position [494, 0]
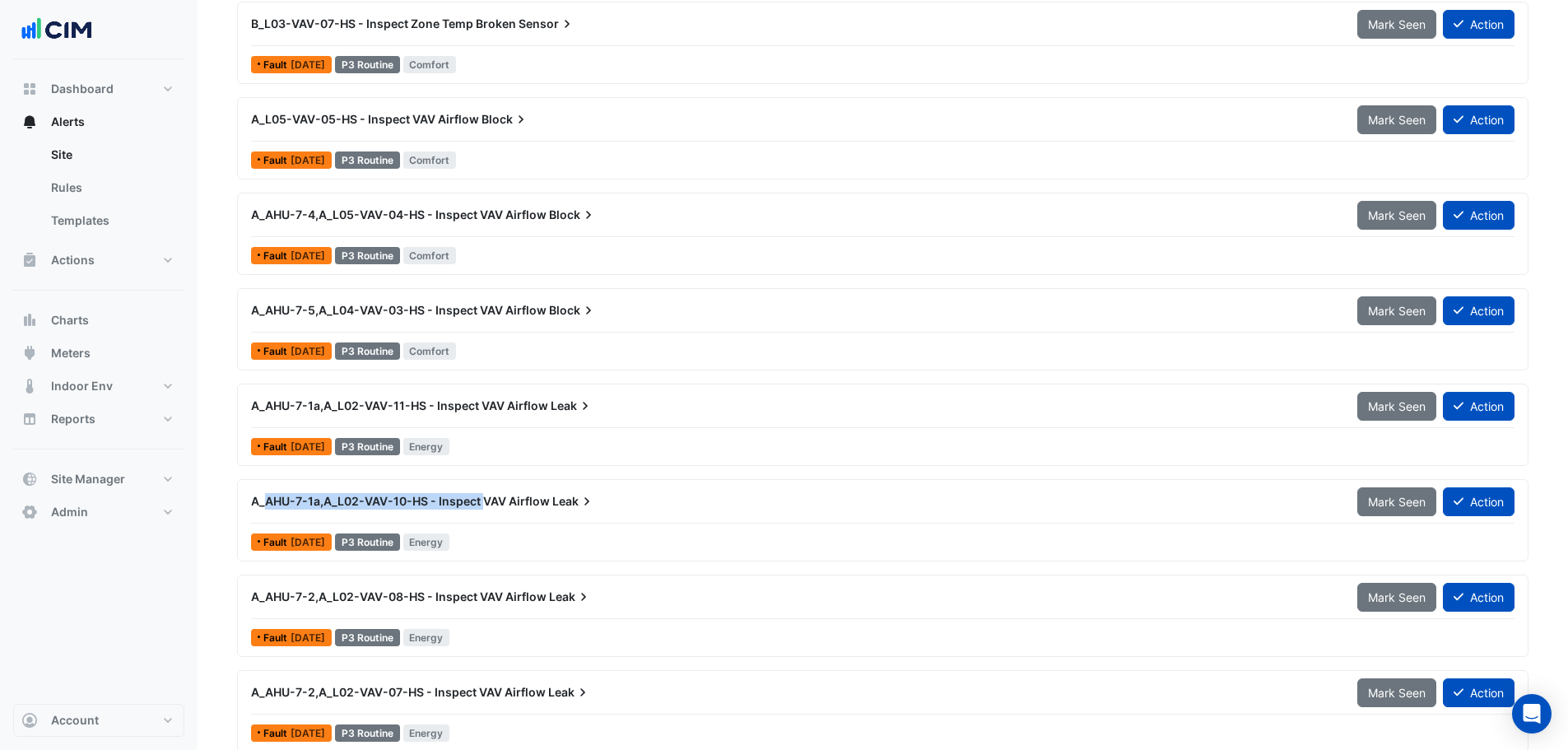
drag, startPoint x: 299, startPoint y: 505, endPoint x: 493, endPoint y: 505, distance: 194.0
click at [493, 507] on span "A_AHU-7-1a,A_L02-VAV-10-HS - Inspect VAV Airflow" at bounding box center [401, 501] width 299 height 14
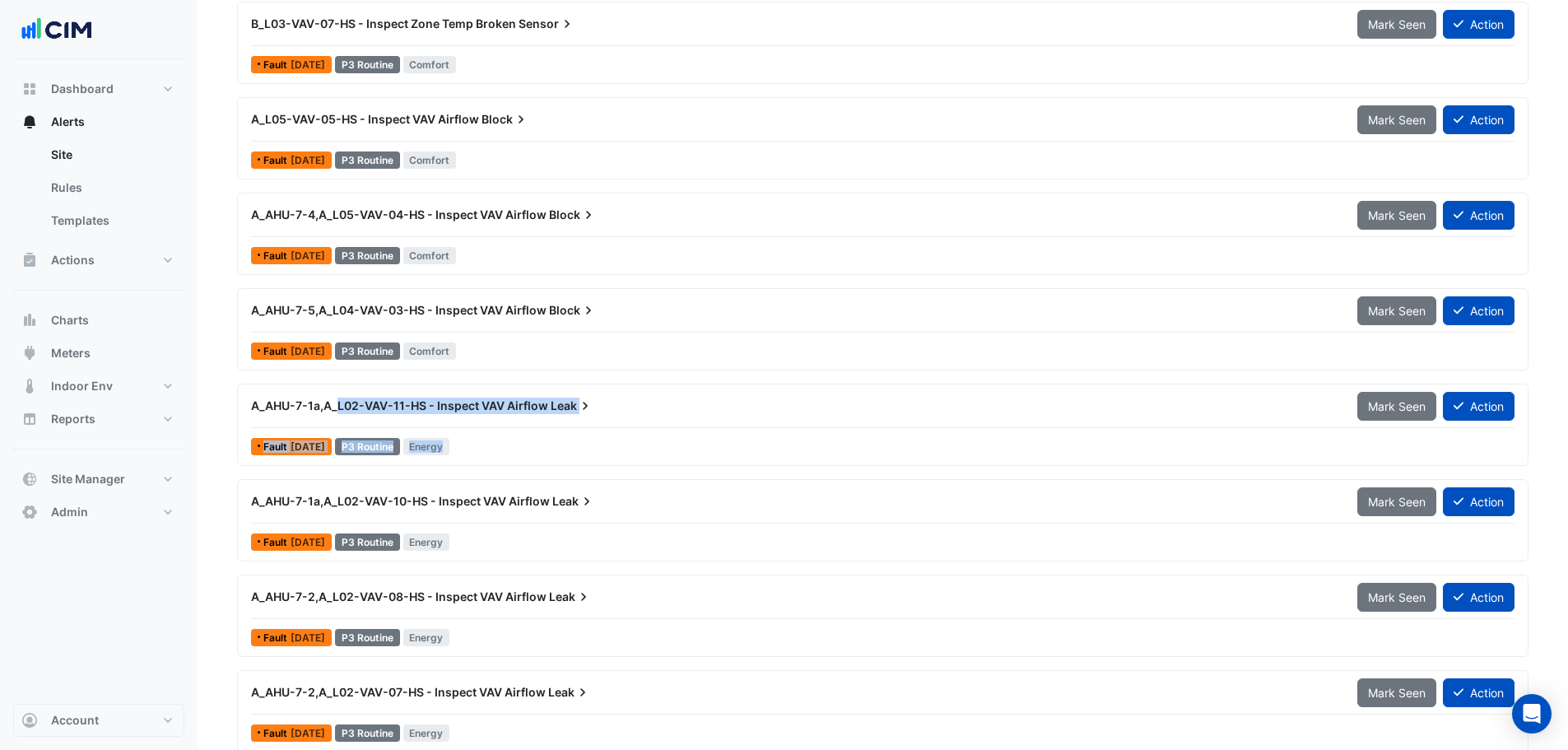
drag, startPoint x: 441, startPoint y: 416, endPoint x: 563, endPoint y: 432, distance: 123.0
click at [563, 432] on div "A_AHU-7-1a,A_L02-VAV-11-HS - Inspect VAV Airflow Leak Mark Seen Action Fault 4 …" at bounding box center [883, 425] width 1277 height 67
click at [196, 618] on nav "Dashboard Portfolio Ratings Performance Alerts Site Rules Templates Actions Sit…" at bounding box center [99, 375] width 198 height 750
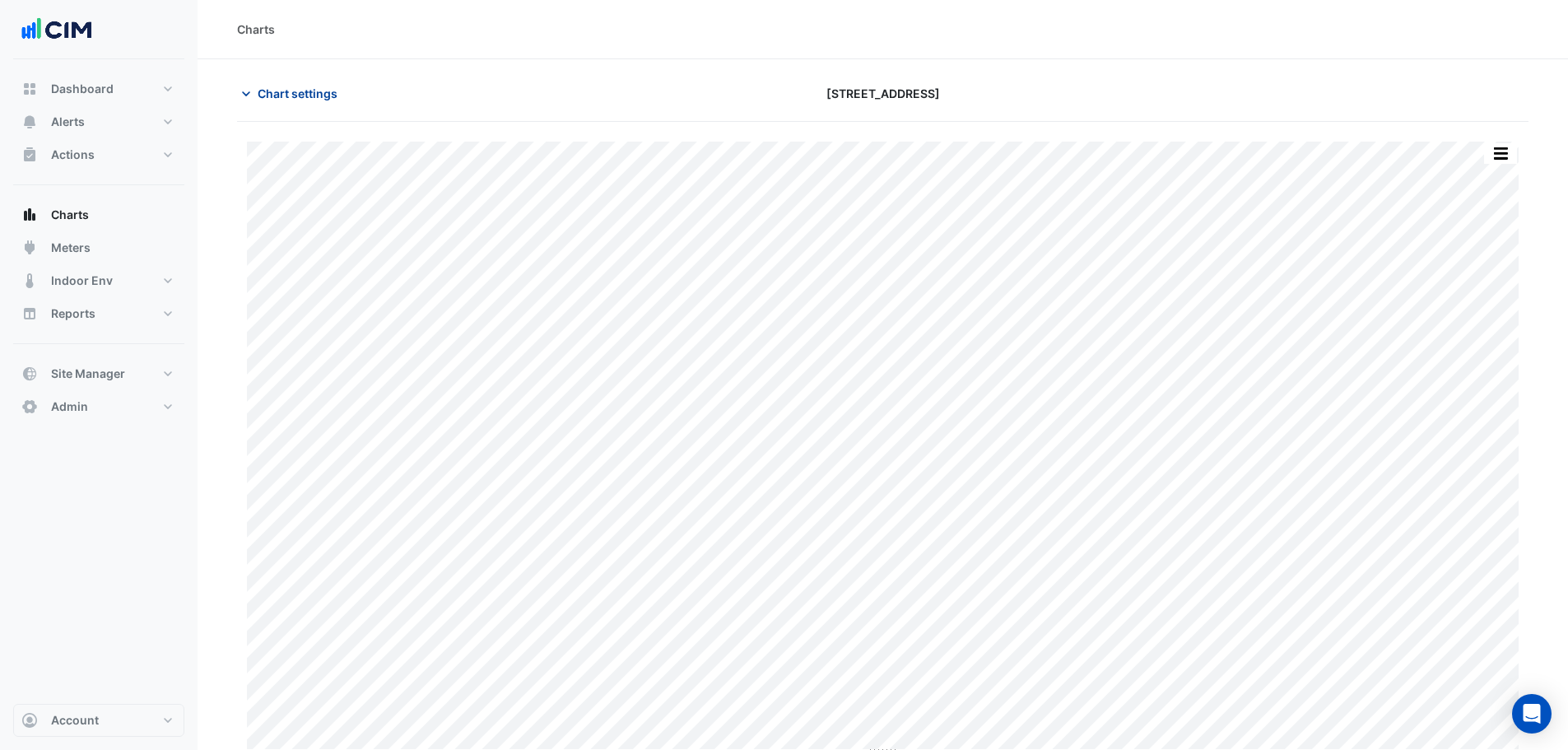
click at [312, 87] on span "Chart settings" at bounding box center [297, 93] width 79 height 18
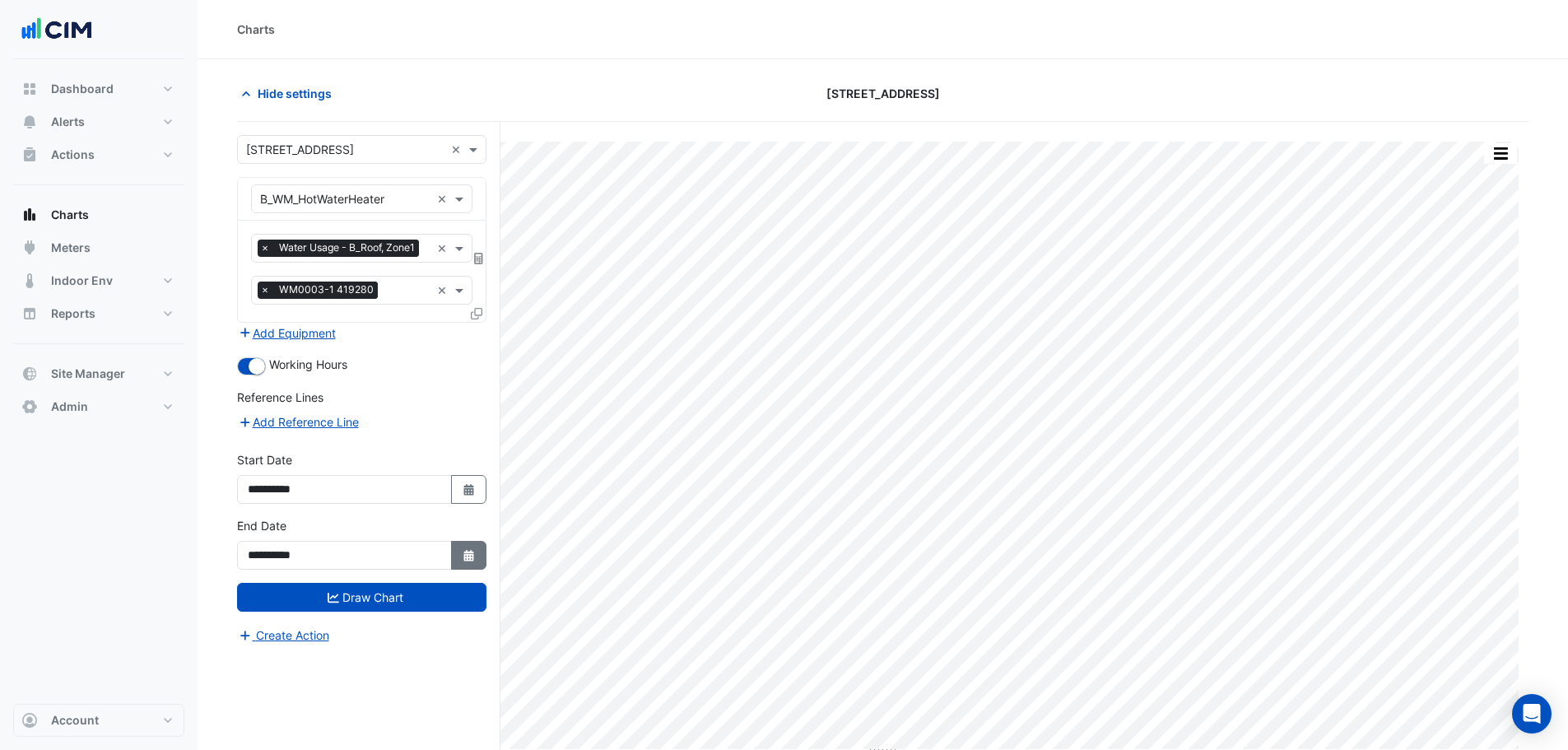
click at [472, 551] on icon "Select Date" at bounding box center [469, 556] width 15 height 11
select select "*"
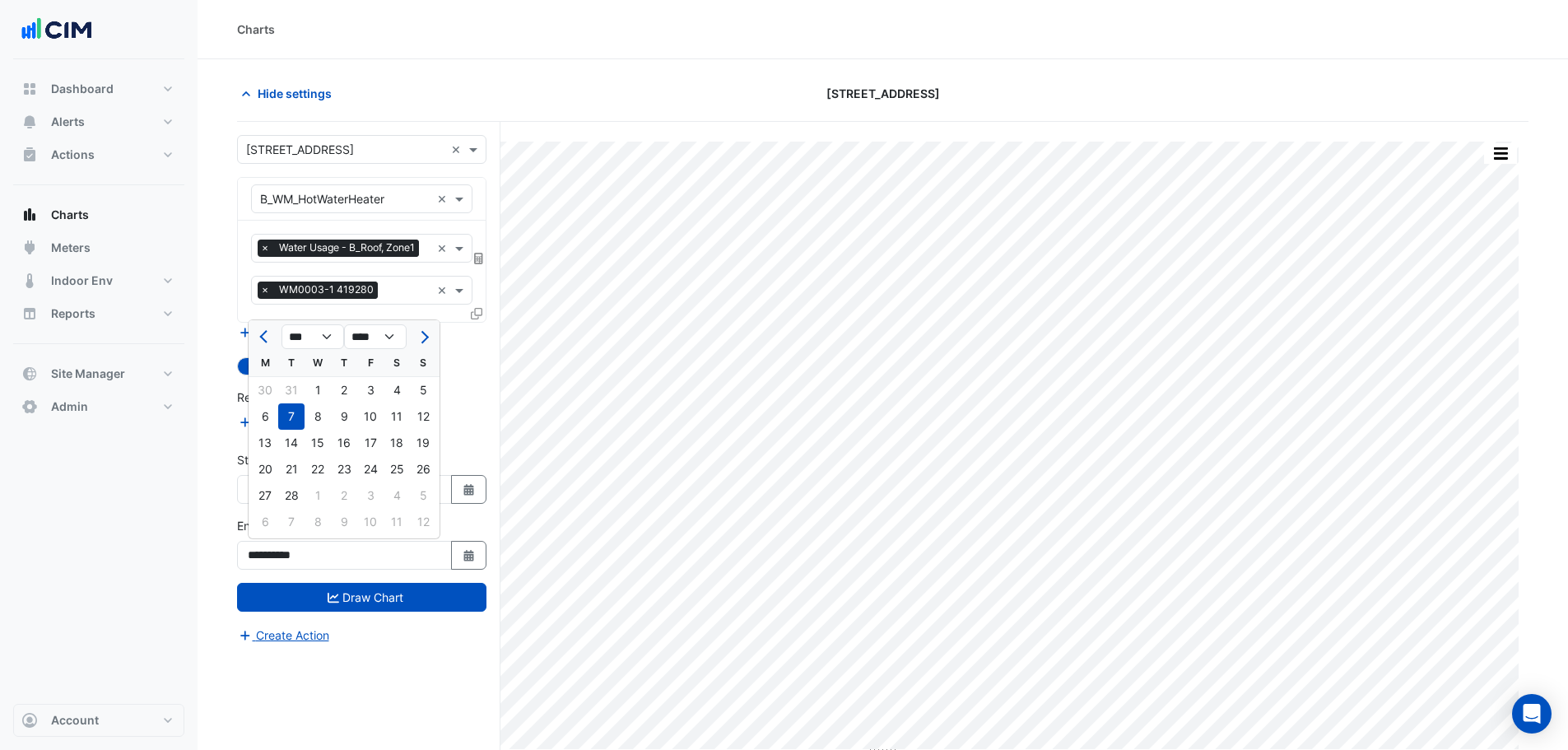
click at [542, 39] on div "Charts" at bounding box center [883, 29] width 1370 height 59
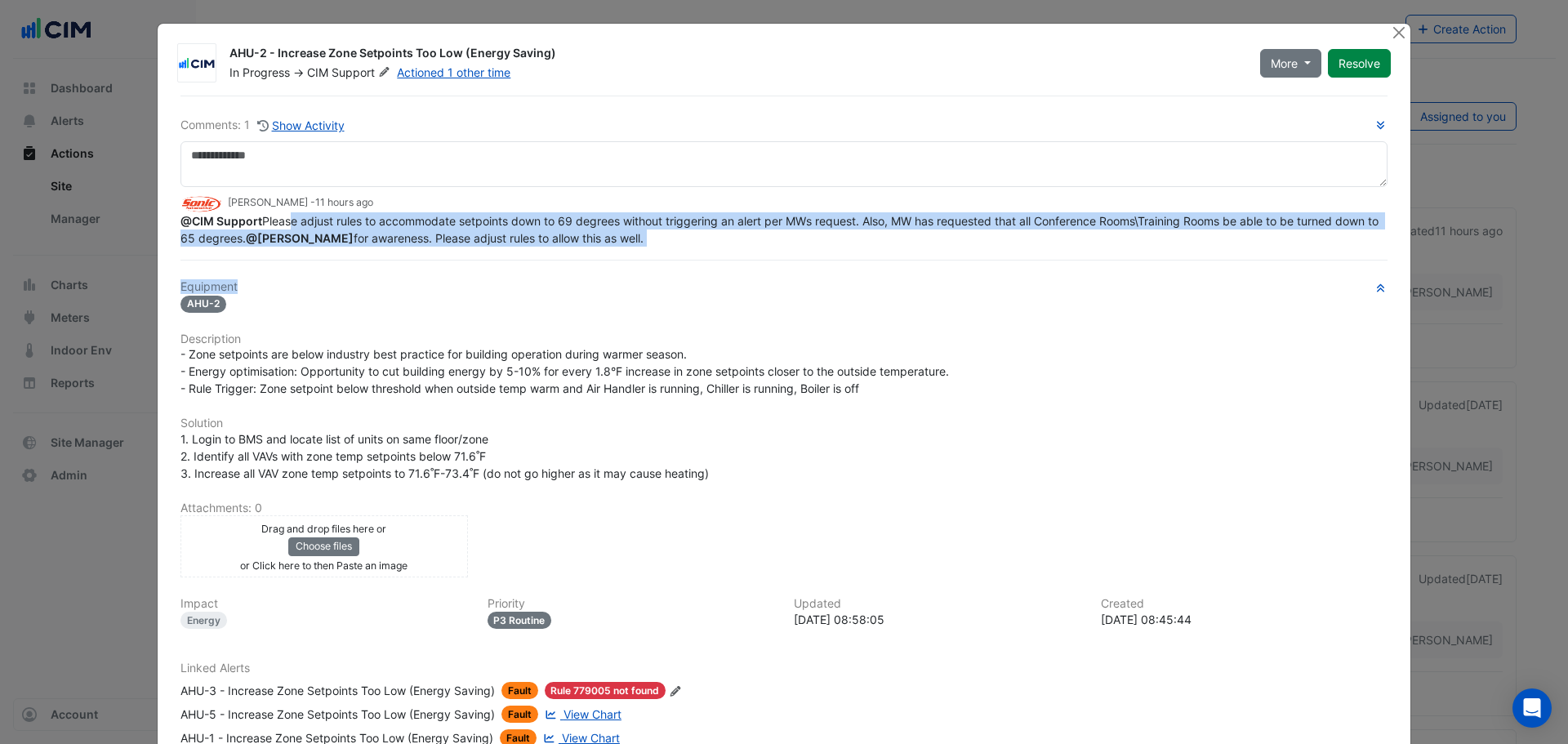
drag, startPoint x: 305, startPoint y: 254, endPoint x: 639, endPoint y: 269, distance: 334.3
click at [639, 269] on div "Comments: 1 Show Activity [PERSON_NAME] - 11 hours ago @CIM Support Please adju…" at bounding box center [784, 576] width 1227 height 963
click at [349, 221] on span "@CIM Support Please adjust rules to accommodate setpoints down to 69 degrees wi…" at bounding box center [781, 229] width 1201 height 31
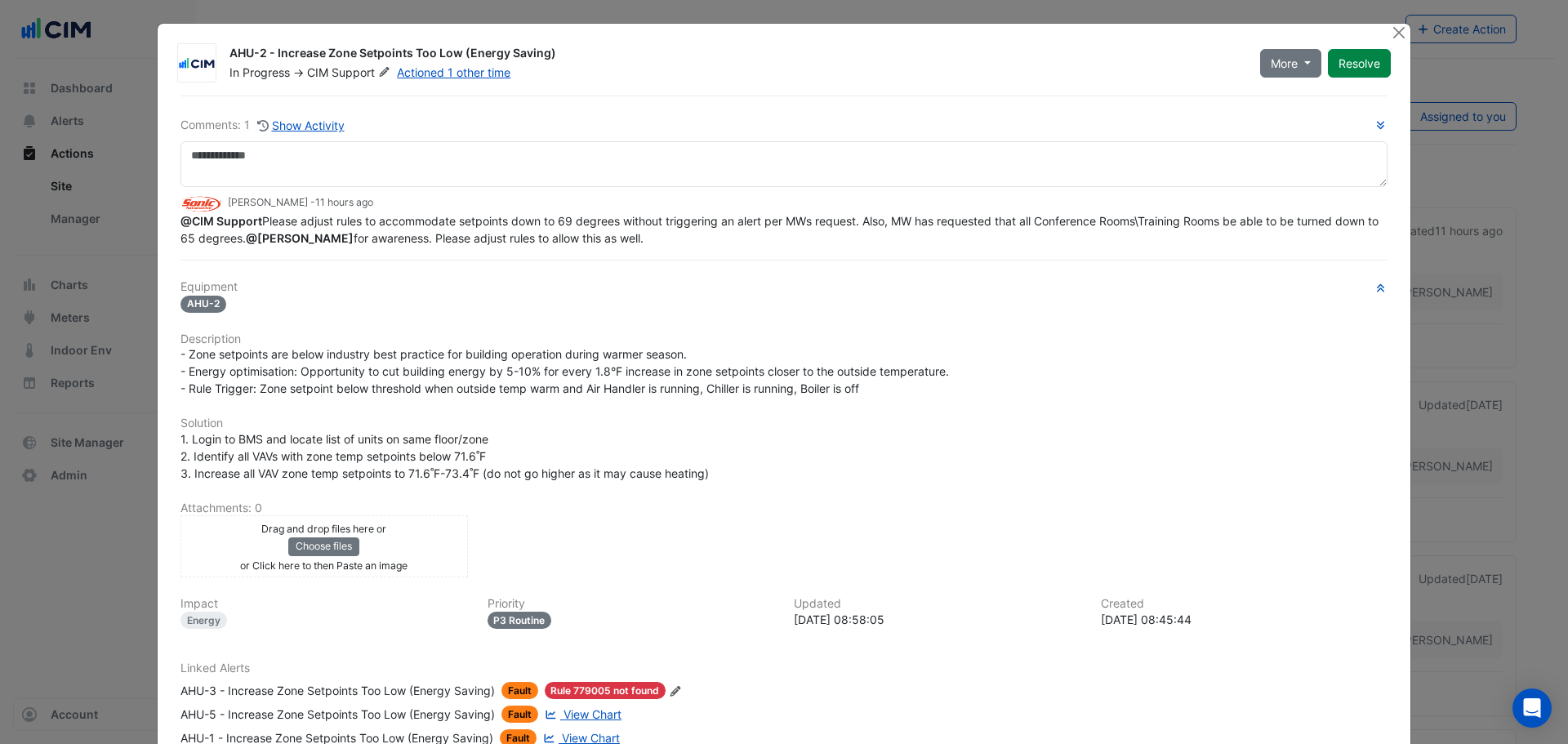
click at [291, 210] on div "[PERSON_NAME] - 11 hours ago" at bounding box center [784, 203] width 1208 height 19
click at [305, 239] on span "@[PERSON_NAME]" at bounding box center [299, 237] width 107 height 14
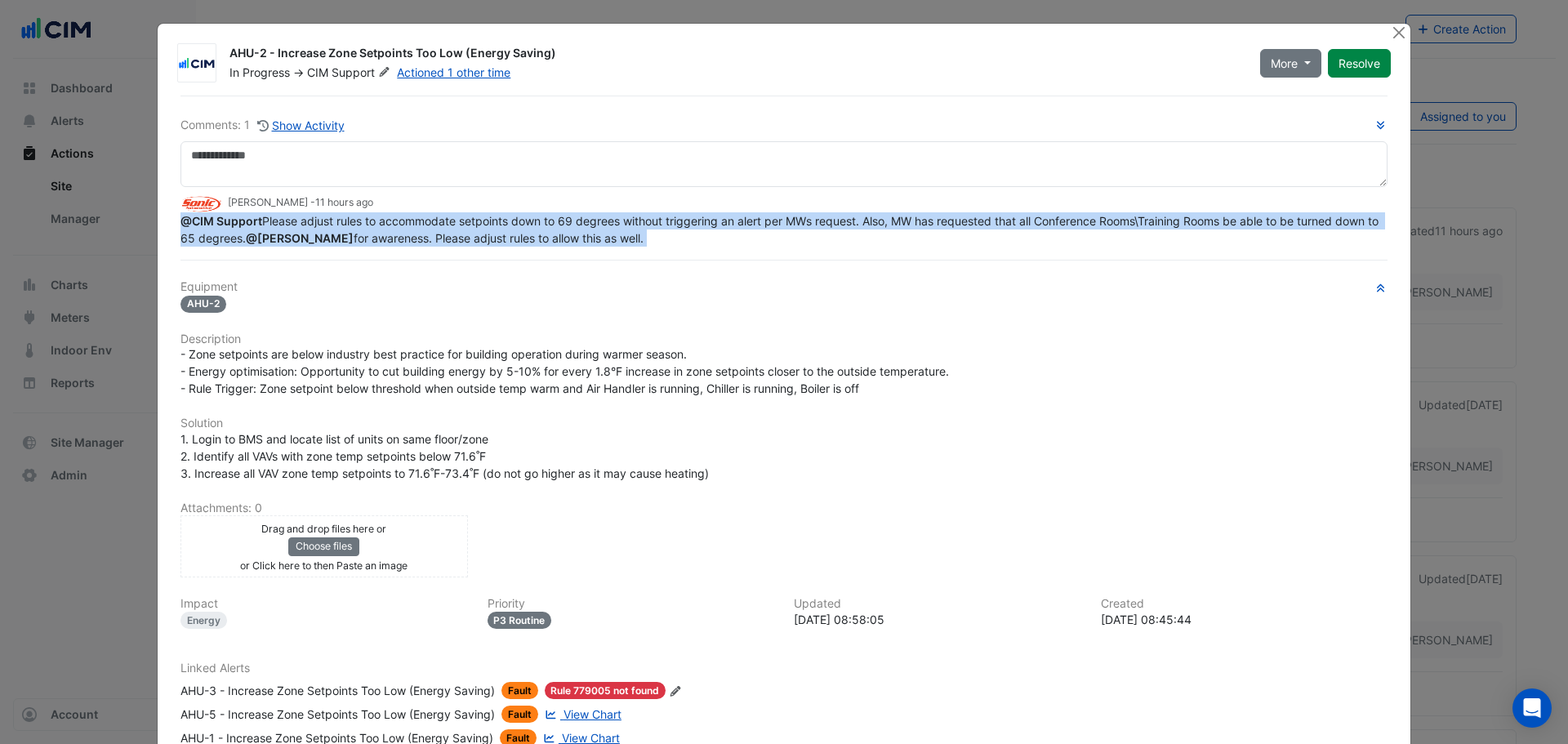
click at [305, 239] on span "@[PERSON_NAME]" at bounding box center [299, 237] width 107 height 14
click at [292, 221] on span "@CIM Support Please adjust rules to accommodate setpoints down to 69 degrees wi…" at bounding box center [781, 229] width 1201 height 31
click at [290, 221] on span "@CIM Support Please adjust rules to accommodate setpoints down to 69 degrees wi…" at bounding box center [781, 229] width 1201 height 31
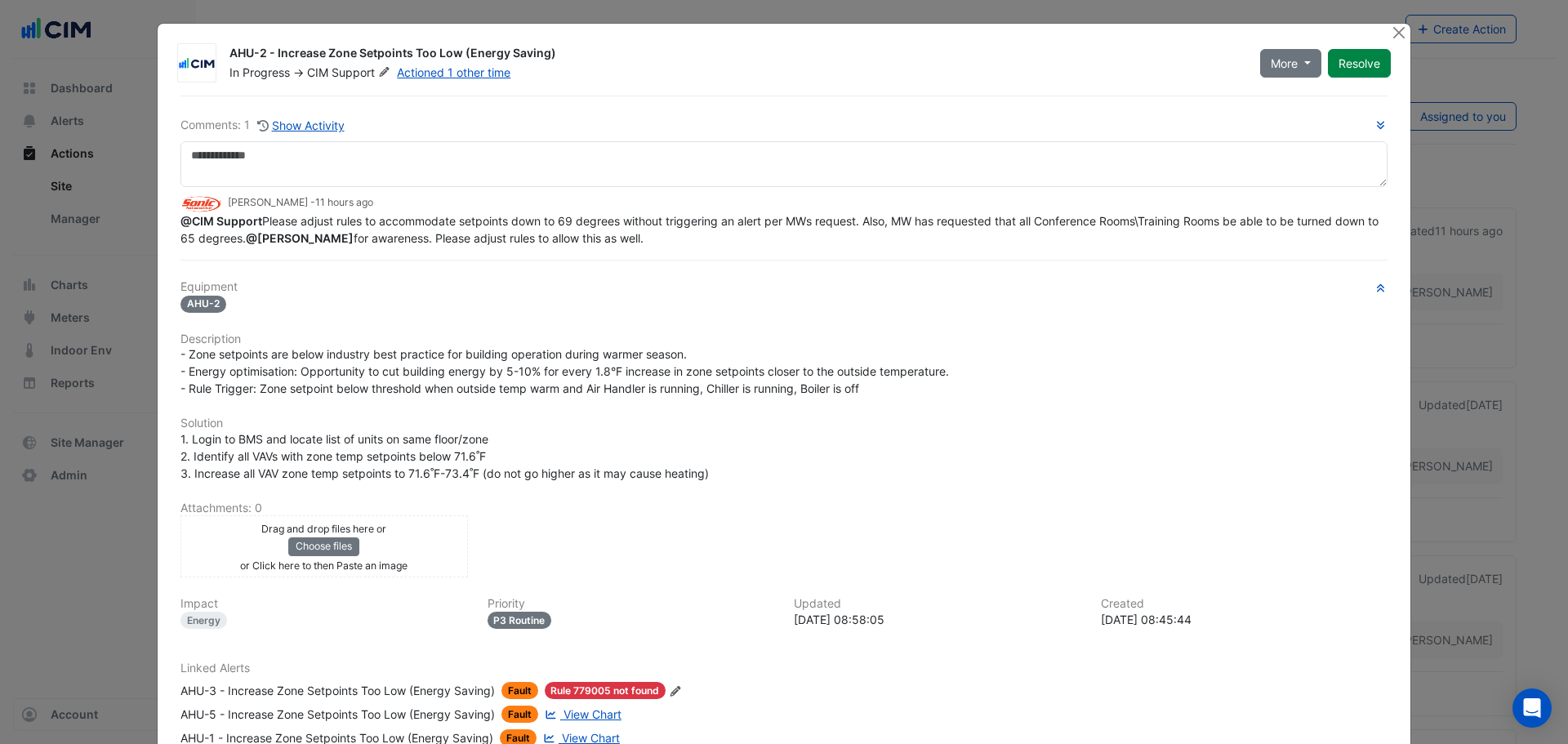
click at [312, 216] on span "@CIM Support Please adjust rules to accommodate setpoints down to 69 degrees wi…" at bounding box center [781, 229] width 1201 height 31
drag, startPoint x: 373, startPoint y: 218, endPoint x: 702, endPoint y: 231, distance: 329.3
click at [702, 231] on div "@CIM Support Please adjust rules to accommodate setpoints down to 69 degrees wi…" at bounding box center [784, 229] width 1208 height 34
click at [605, 223] on span "@CIM Support Please adjust rules to accommodate setpoints down to 69 degrees wi…" at bounding box center [781, 229] width 1201 height 31
drag, startPoint x: 584, startPoint y: 219, endPoint x: 817, endPoint y: 238, distance: 233.8
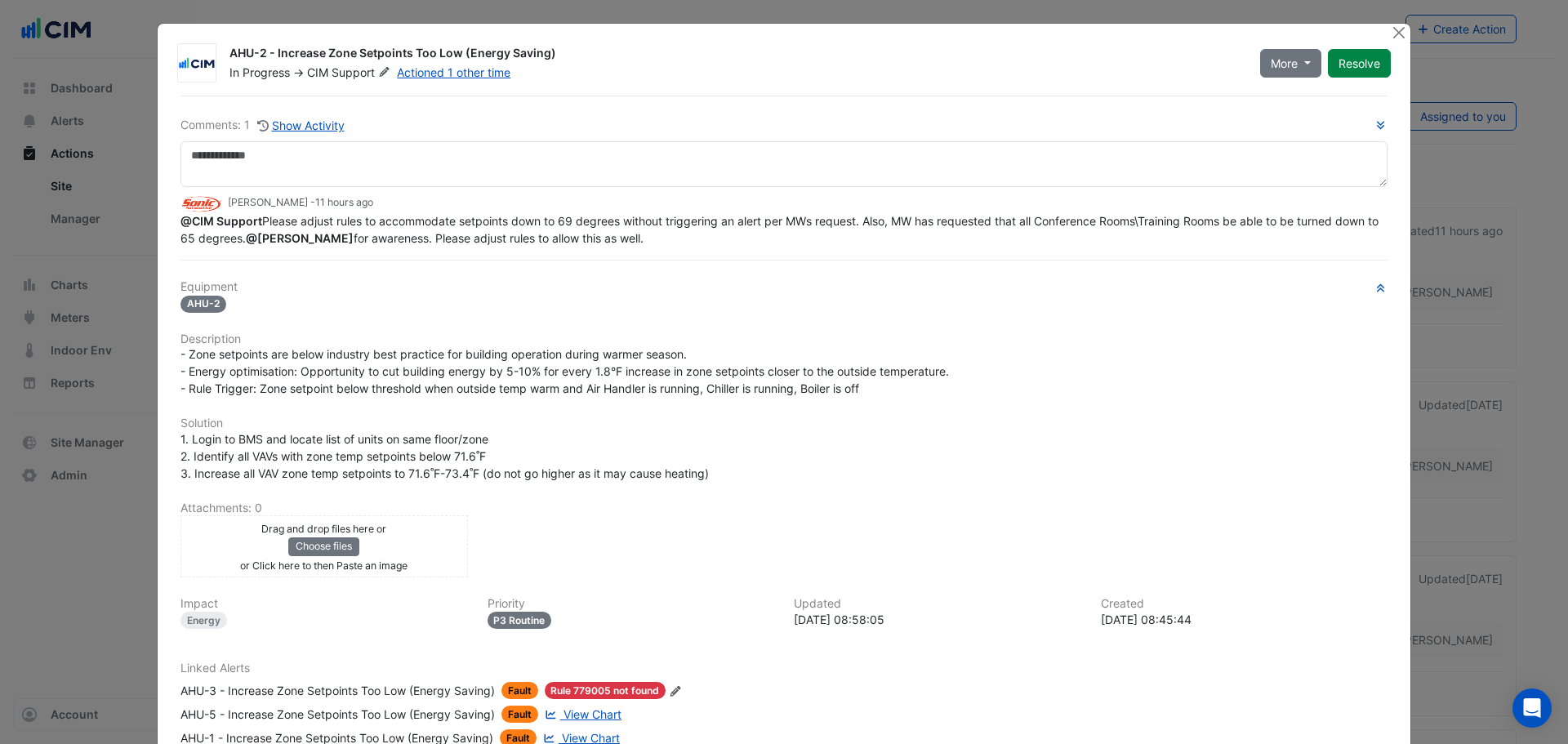
click at [817, 238] on div "@CIM Support Please adjust rules to accommodate setpoints down to 69 degrees wi…" at bounding box center [784, 229] width 1208 height 34
click at [766, 221] on span "@CIM Support Please adjust rules to accommodate setpoints down to 69 degrees wi…" at bounding box center [781, 229] width 1201 height 31
drag, startPoint x: 781, startPoint y: 221, endPoint x: 937, endPoint y: 233, distance: 156.5
click at [937, 233] on div "@CIM Support Please adjust rules to accommodate setpoints down to 69 degrees wi…" at bounding box center [784, 229] width 1208 height 34
click at [903, 223] on span "@CIM Support Please adjust rules to accommodate setpoints down to 69 degrees wi…" at bounding box center [781, 229] width 1201 height 31
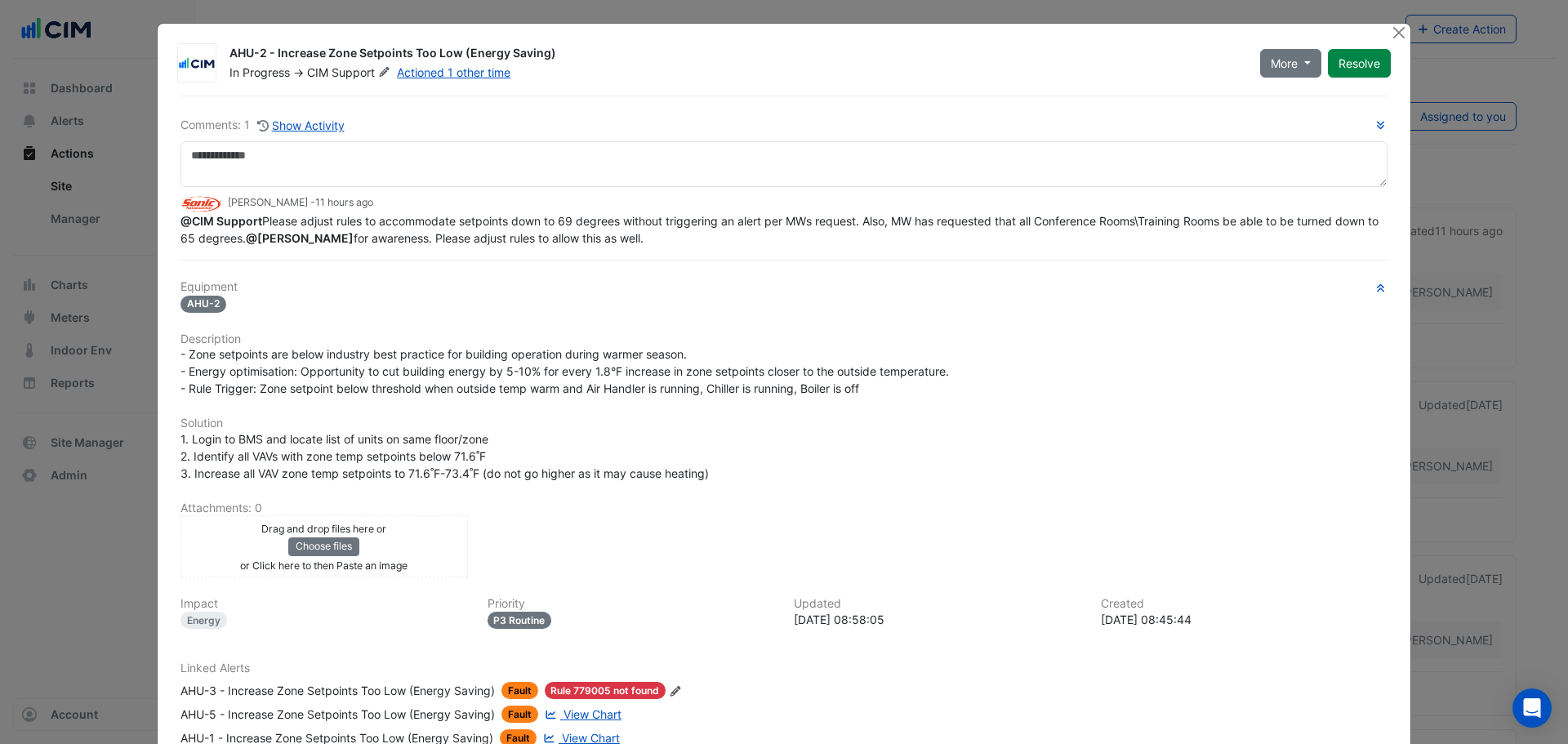
click at [857, 222] on span "@CIM Support Please adjust rules to accommodate setpoints down to 69 degrees wi…" at bounding box center [781, 229] width 1201 height 31
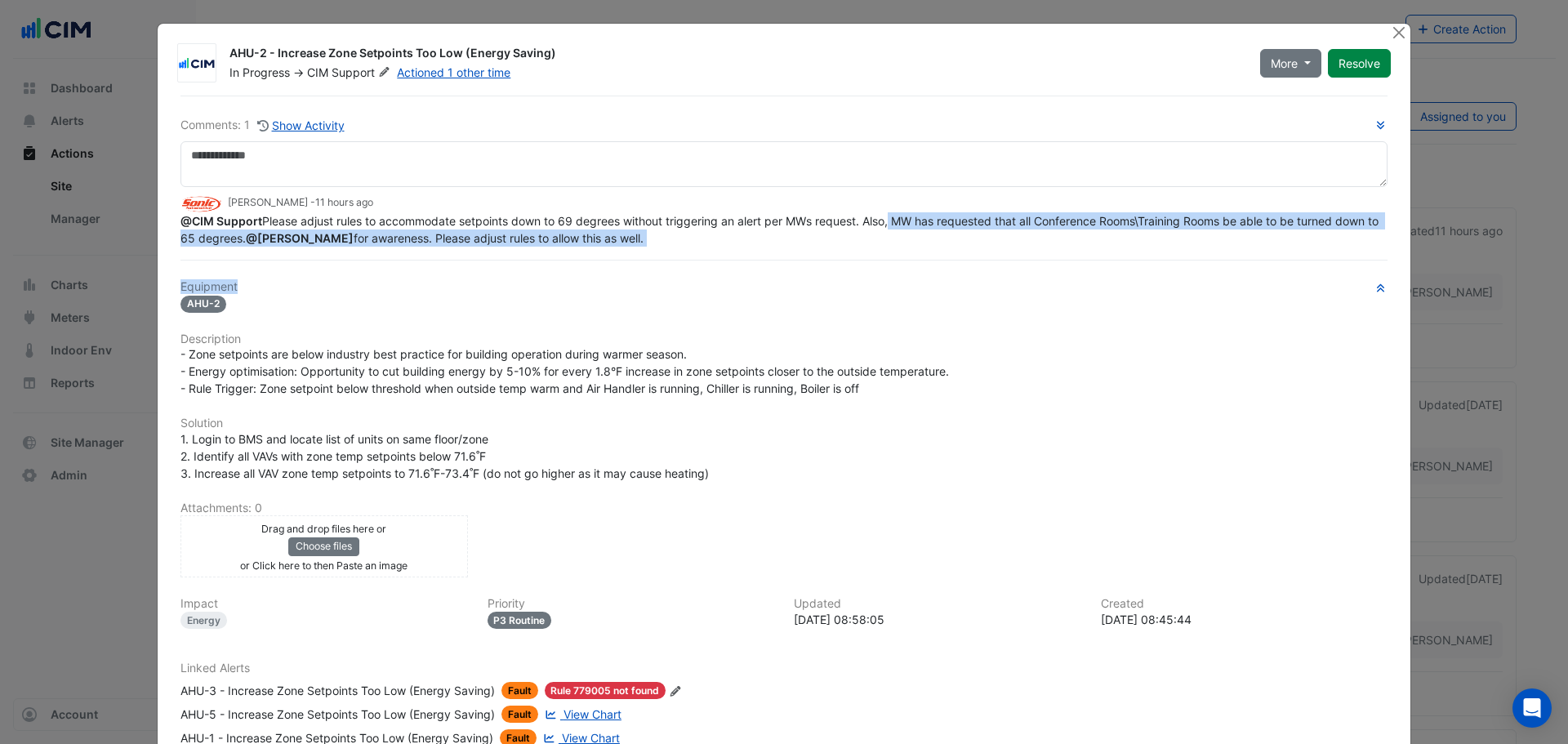
drag, startPoint x: 930, startPoint y: 225, endPoint x: 1034, endPoint y: 288, distance: 121.6
click at [1083, 288] on div "Comments: 1 Show Activity [PERSON_NAME] - 11 hours ago @CIM Support Please adju…" at bounding box center [784, 576] width 1227 height 963
click at [355, 245] on span "@CIM Support Please adjust rules to accommodate setpoints down to 69 degrees wi…" at bounding box center [781, 229] width 1201 height 31
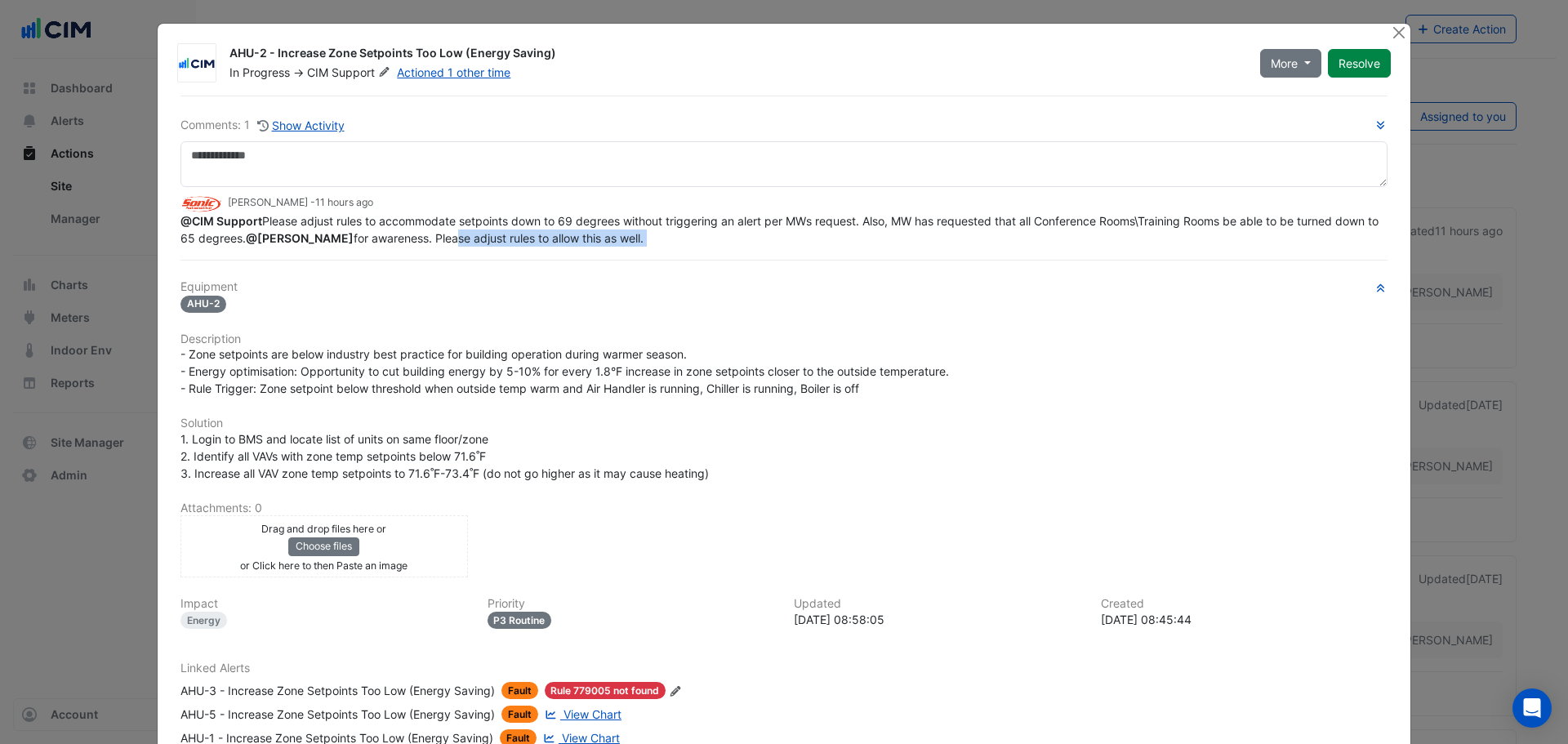
drag, startPoint x: 463, startPoint y: 242, endPoint x: 613, endPoint y: 251, distance: 150.3
click at [613, 251] on div "Comments: 1 Show Activity [PERSON_NAME] - 11 hours ago @CIM Support Please adju…" at bounding box center [784, 576] width 1227 height 963
click at [320, 72] on span "CIM" at bounding box center [317, 72] width 21 height 14
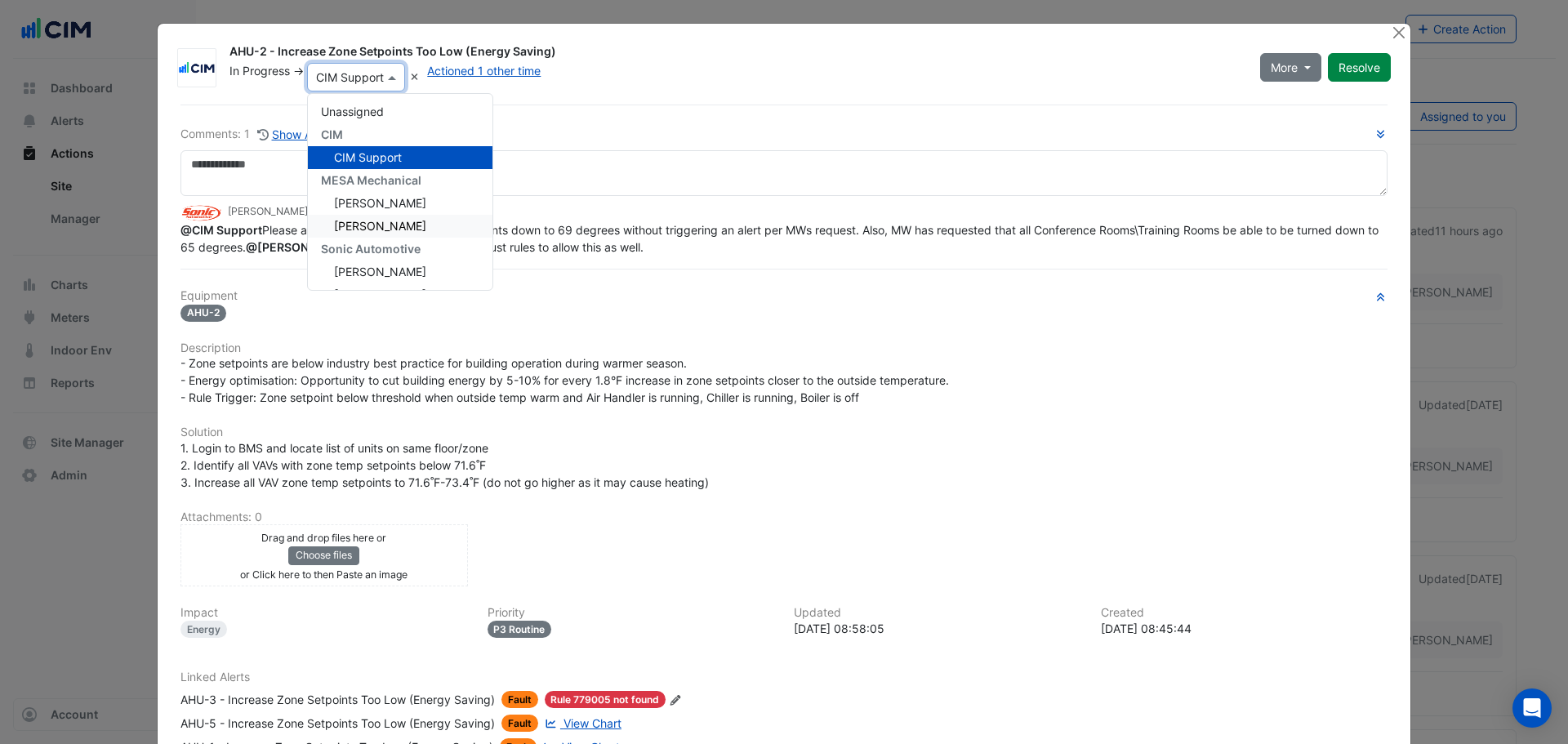
click at [835, 325] on div "Equipment AHU-2 Description - Zone setpoints are below industry best practice f…" at bounding box center [784, 647] width 1208 height 716
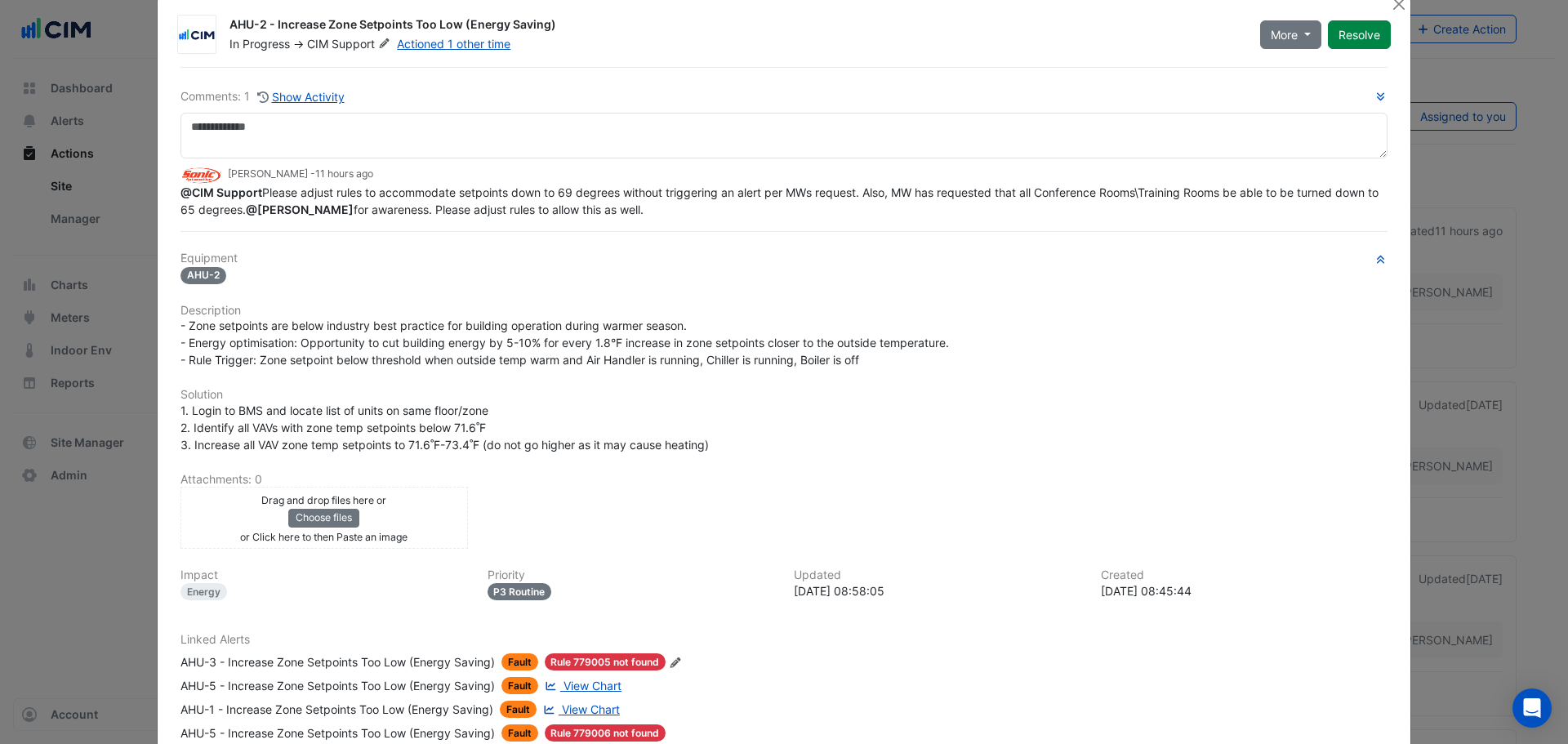
scroll to position [327, 0]
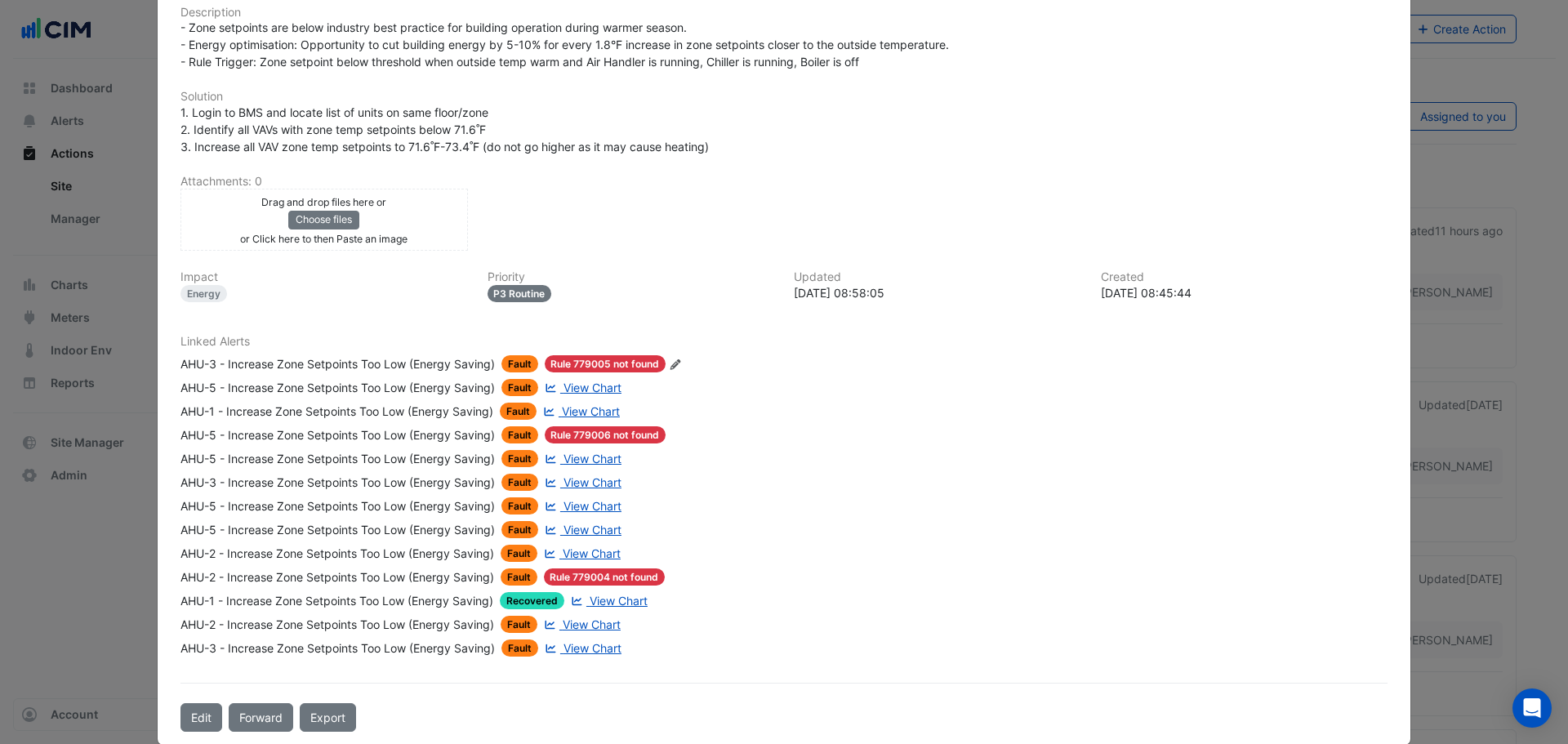
click at [421, 463] on div "AHU-5 - Increase Zone Setpoints Too Low (Energy Saving)" at bounding box center [337, 459] width 314 height 18
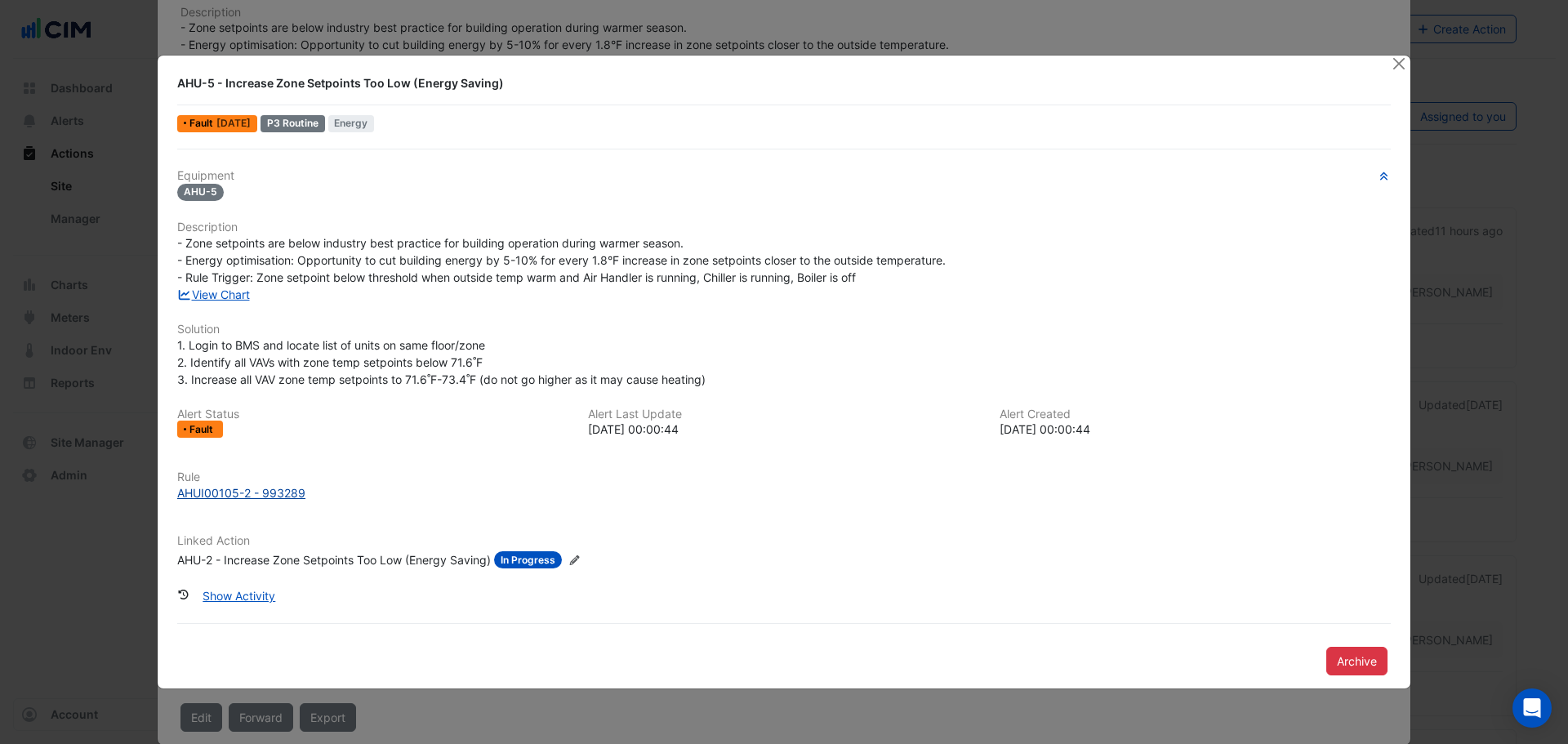
click at [220, 499] on div "AHUI00105-2 - 993289" at bounding box center [241, 493] width 128 height 18
drag, startPoint x: 1393, startPoint y: 68, endPoint x: 1357, endPoint y: 86, distance: 40.2
click at [1387, 70] on app-alert-ticket-details-modal "AHU-5 - Increase Zone Setpoints Too Low (Energy Saving) Fault [DATE] P3 Routine…" at bounding box center [784, 372] width 1253 height 634
click at [1397, 70] on button "Close" at bounding box center [1398, 64] width 18 height 18
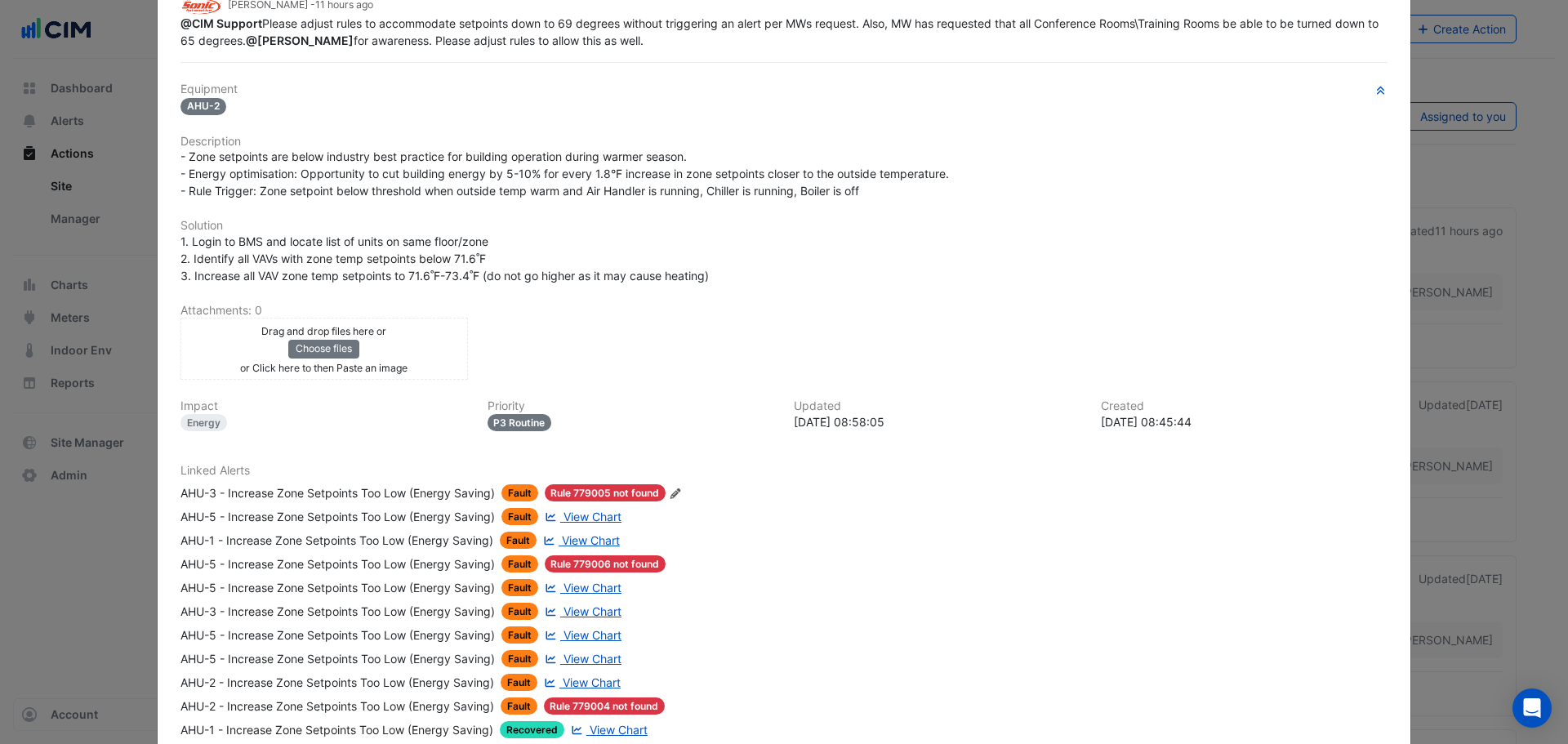
scroll to position [0, 0]
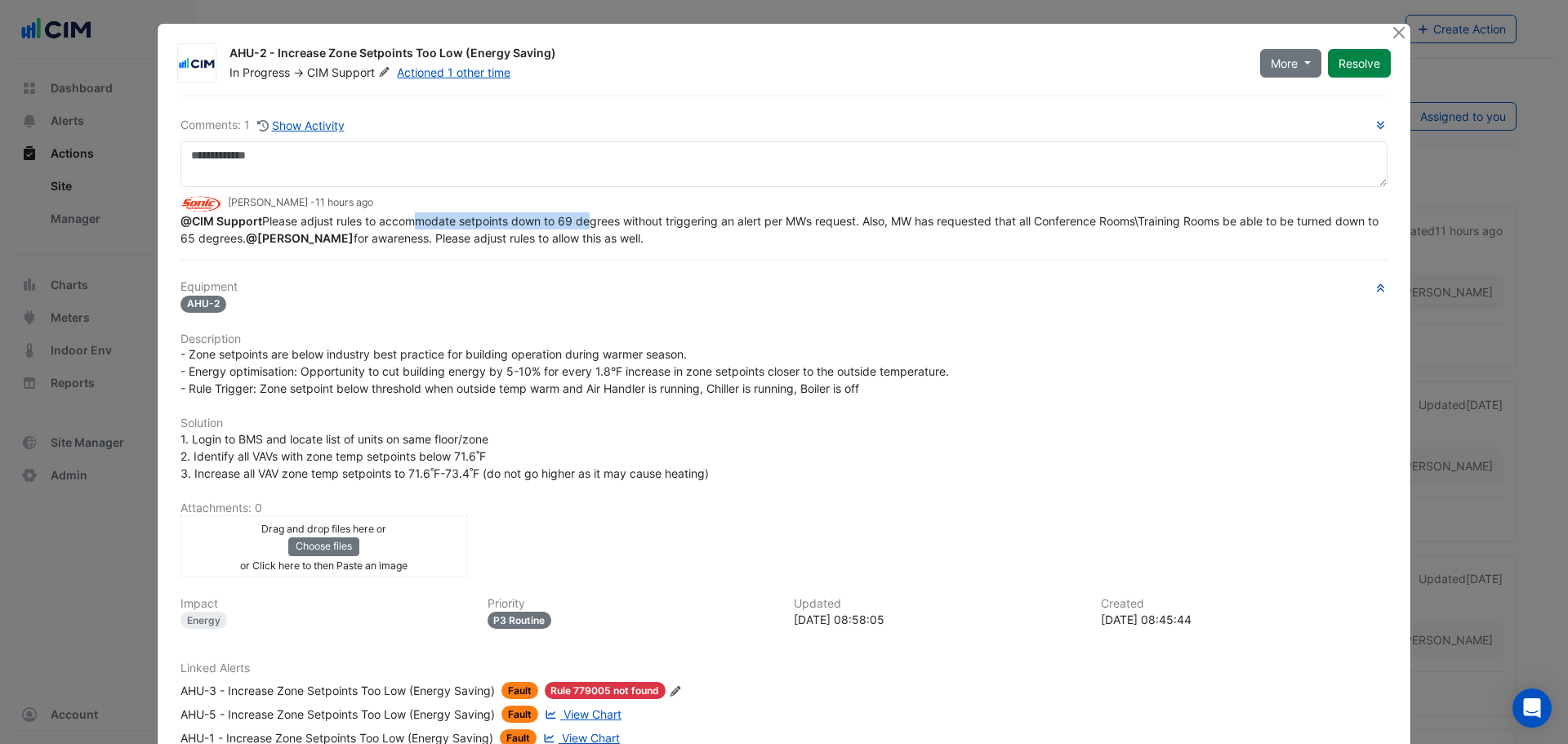
drag, startPoint x: 401, startPoint y: 220, endPoint x: 588, endPoint y: 224, distance: 187.0
click at [588, 224] on span "@CIM Support Please adjust rules to accommodate setpoints down to 69 degrees wi…" at bounding box center [781, 229] width 1201 height 31
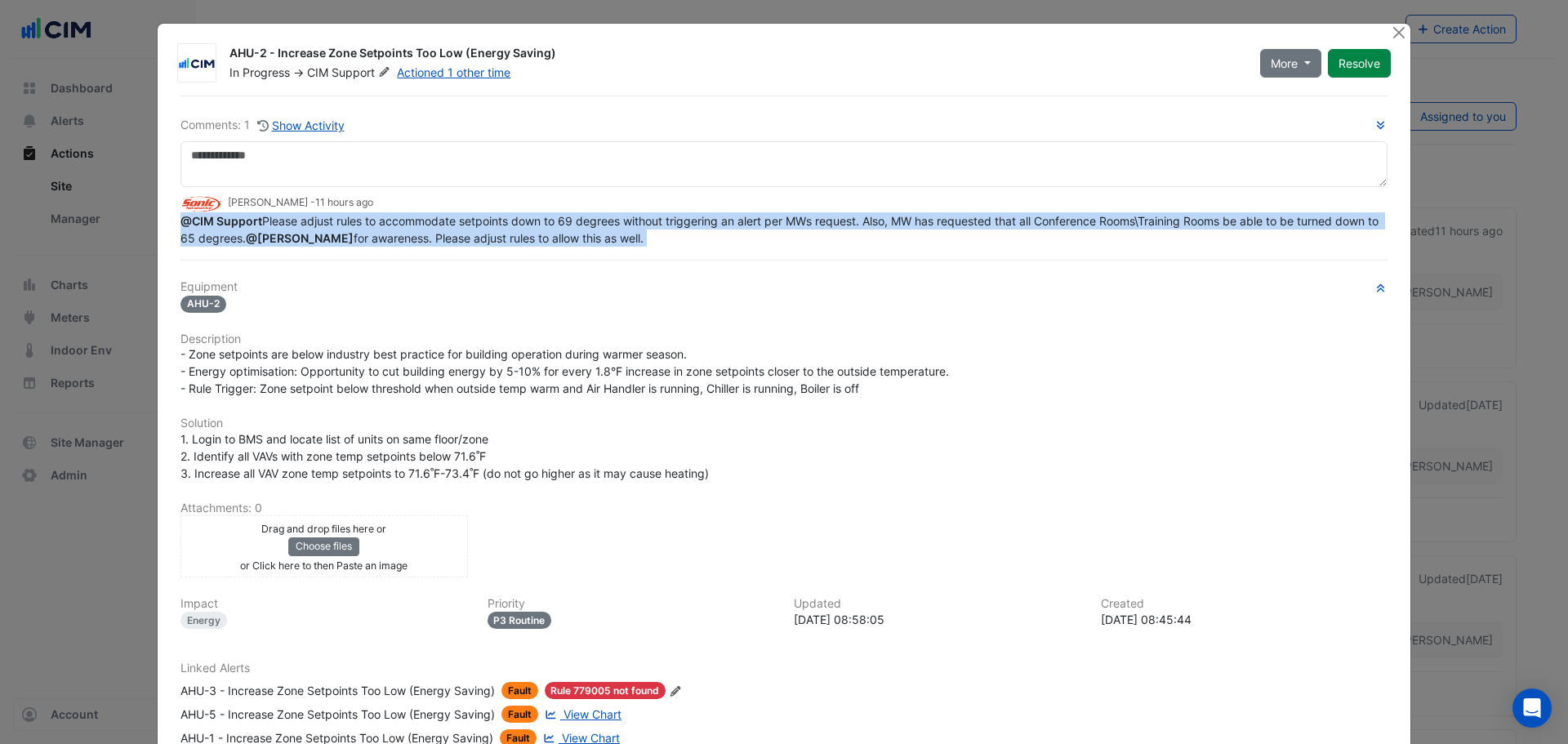
click at [588, 224] on span "@CIM Support Please adjust rules to accommodate setpoints down to 69 degrees wi…" at bounding box center [781, 229] width 1201 height 31
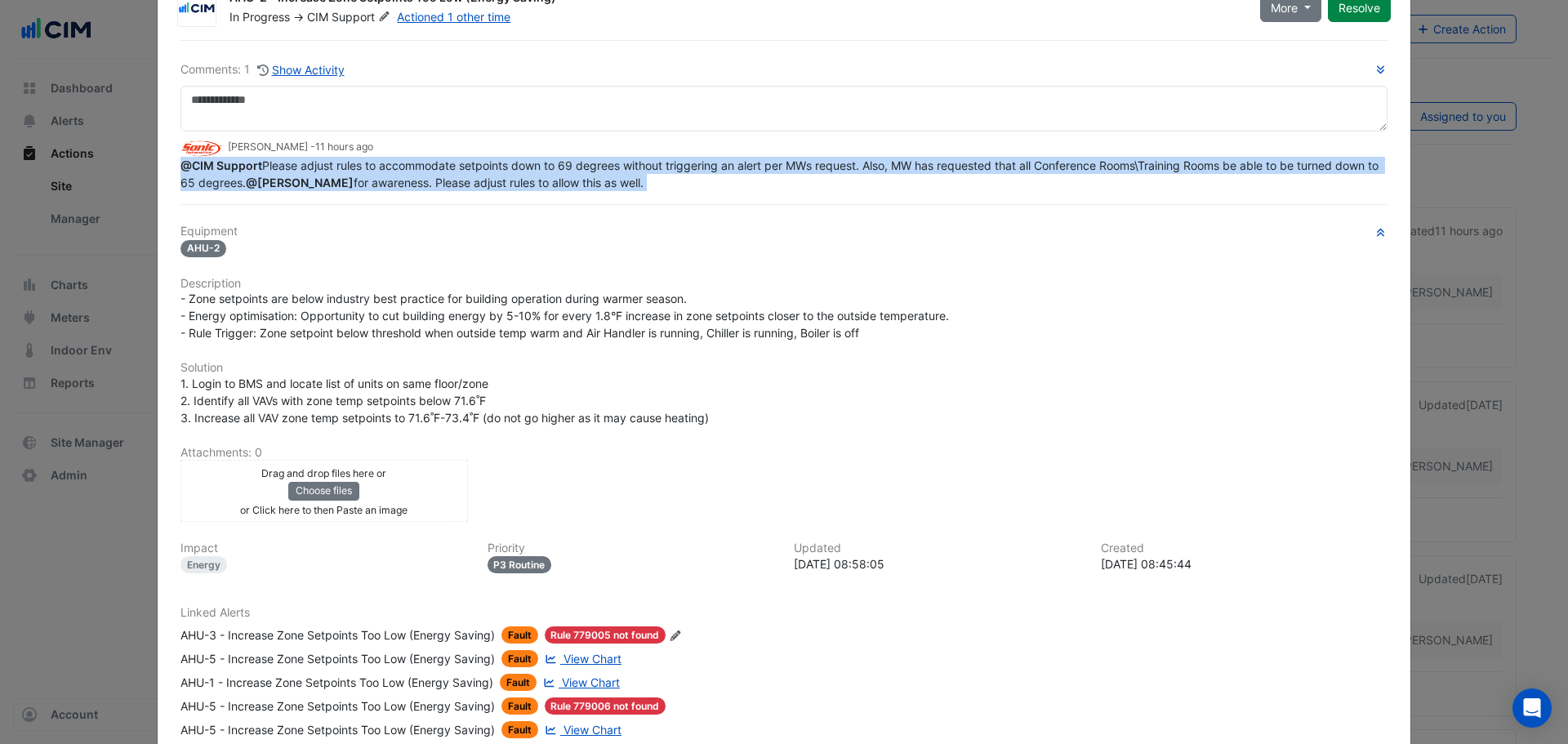
scroll to position [82, 0]
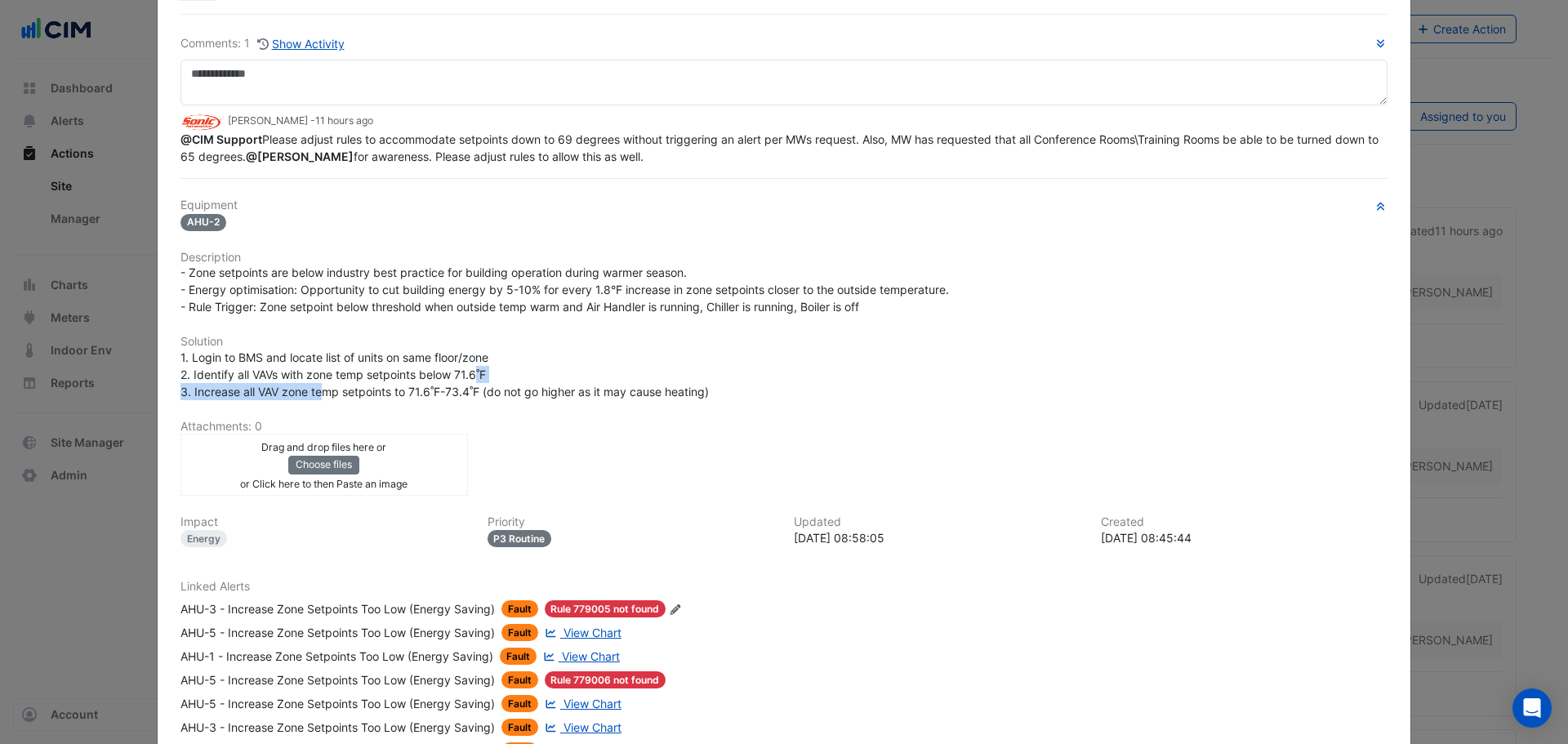
drag, startPoint x: 335, startPoint y: 375, endPoint x: 475, endPoint y: 381, distance: 140.1
click at [475, 381] on span "1. Login to BMS and locate list of units on same floor/zone 2. Identify all VAV…" at bounding box center [445, 374] width 528 height 48
click at [478, 381] on span "1. Login to BMS and locate list of units on same floor/zone 2. Identify all VAV…" at bounding box center [445, 374] width 528 height 48
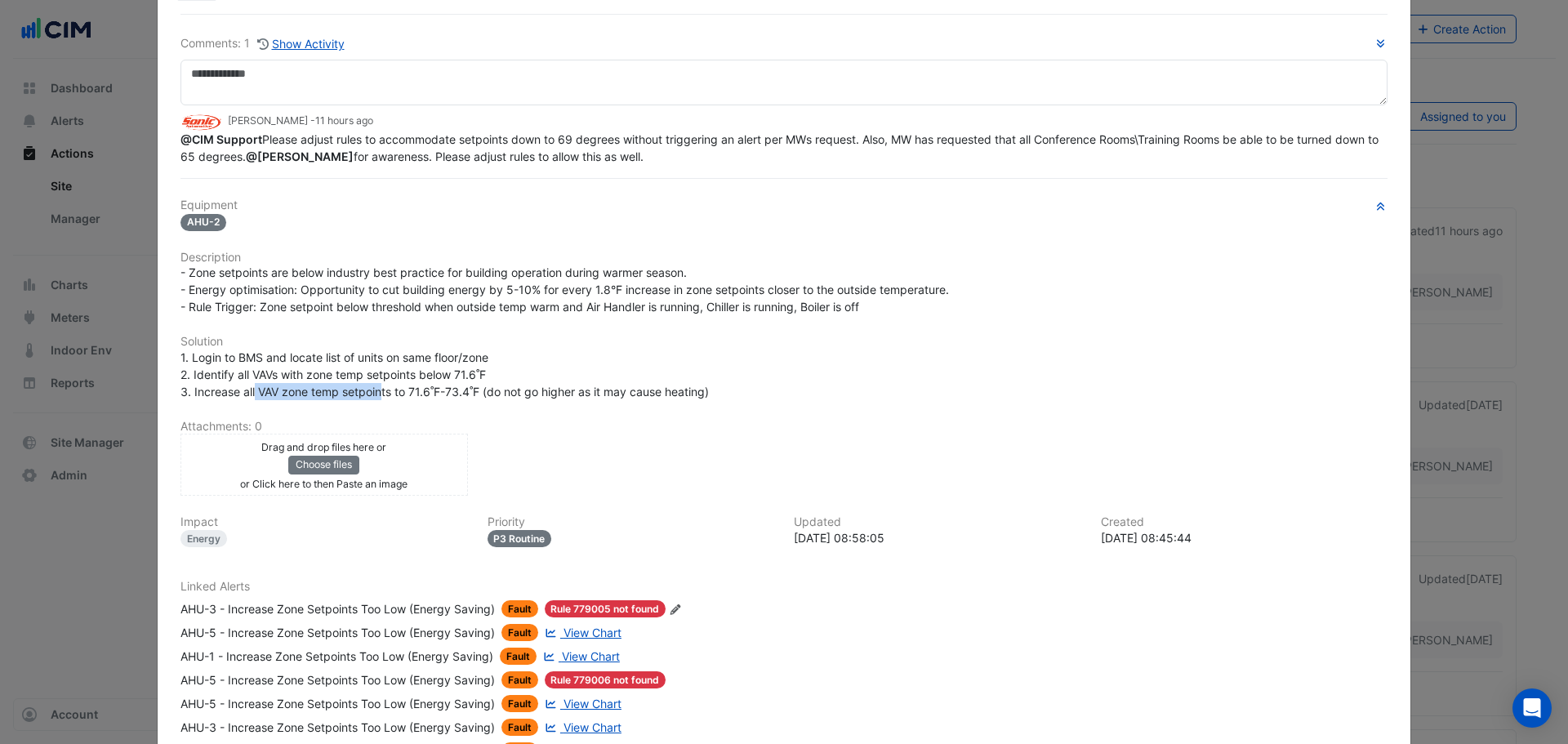
drag, startPoint x: 248, startPoint y: 392, endPoint x: 377, endPoint y: 400, distance: 129.2
click at [377, 400] on div "1. Login to BMS and locate list of units on same floor/zone 2. Identify all VAV…" at bounding box center [784, 374] width 1208 height 52
click at [436, 396] on span "1. Login to BMS and locate list of units on same floor/zone 2. Identify all VAV…" at bounding box center [445, 374] width 528 height 48
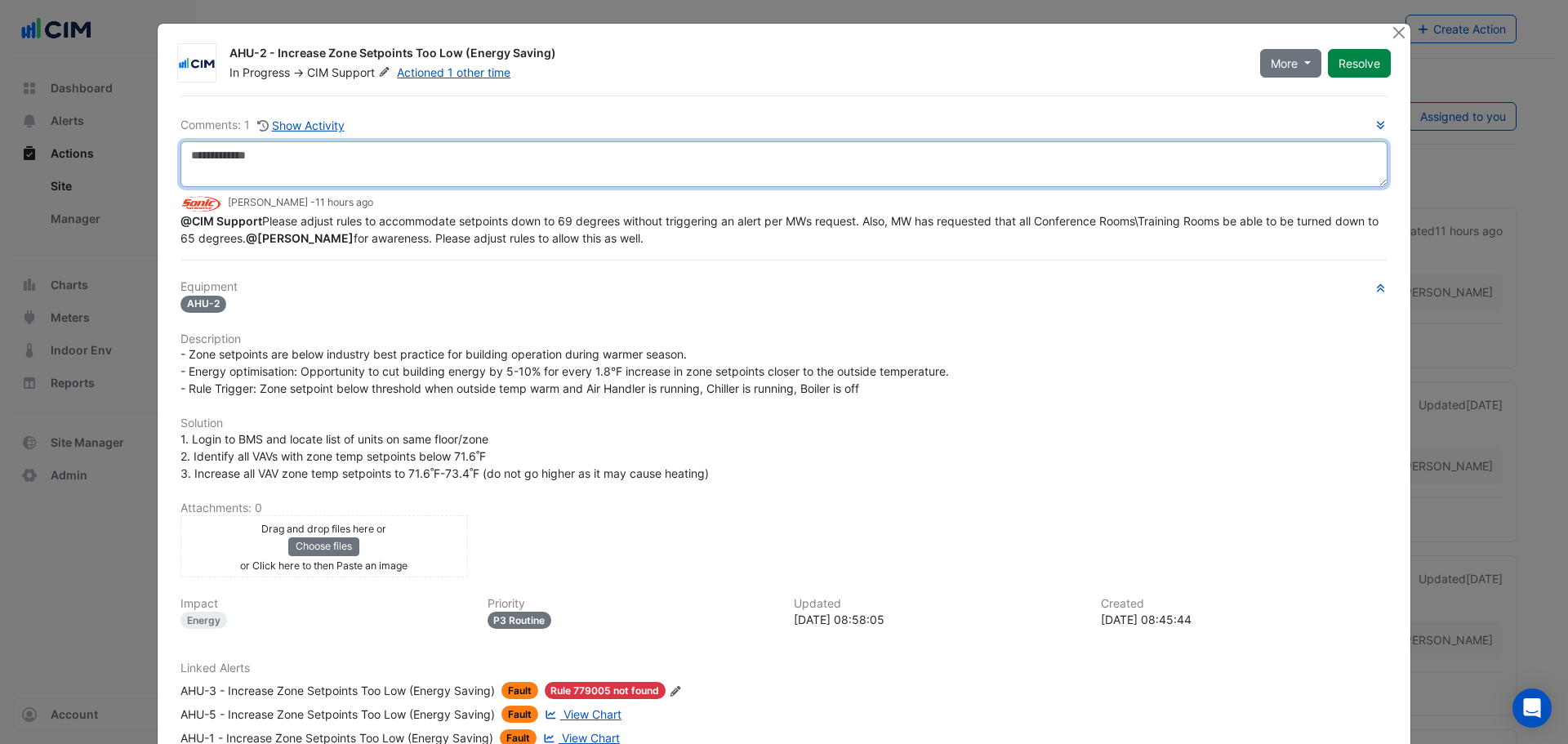
click at [373, 164] on textarea at bounding box center [784, 163] width 1208 height 45
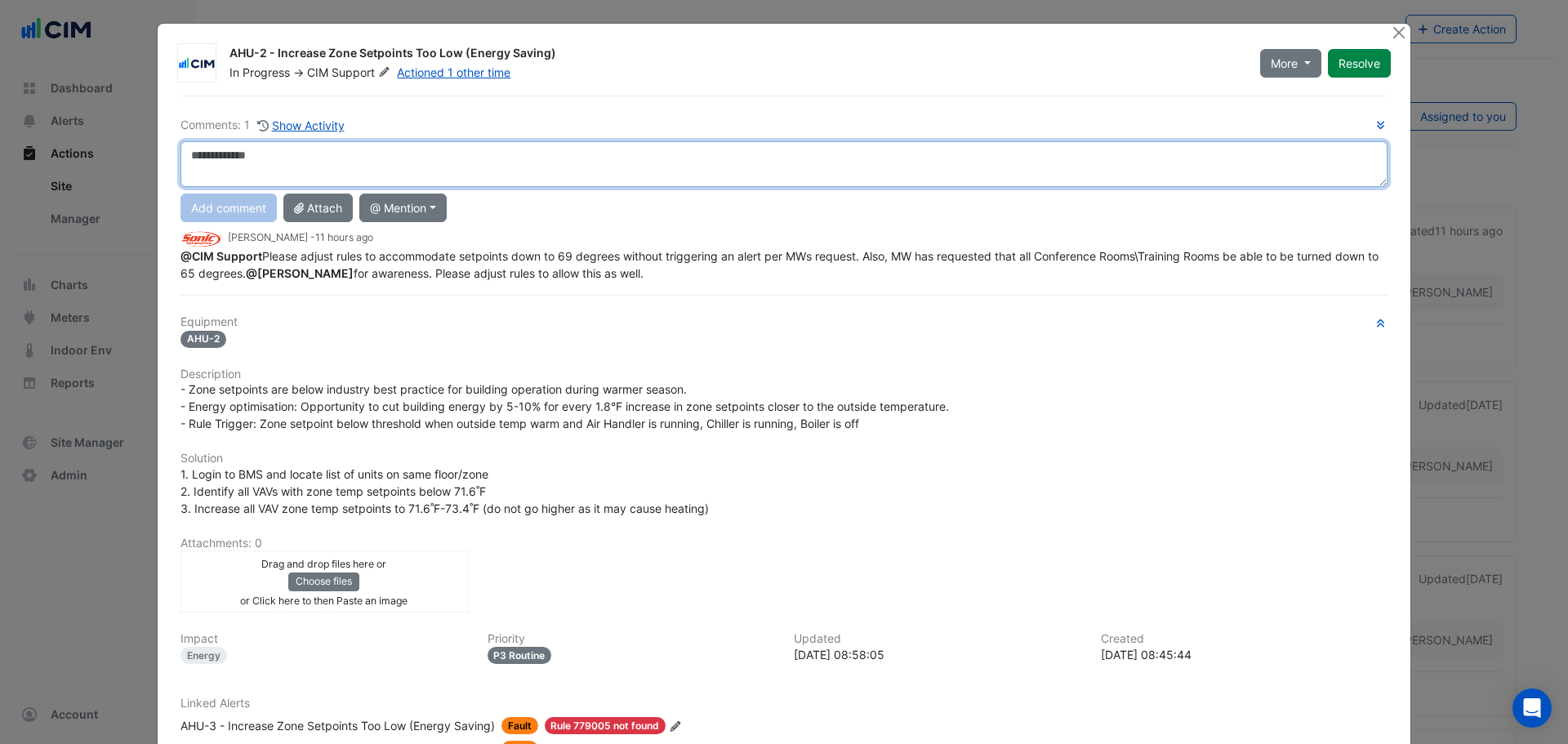
type textarea "*"
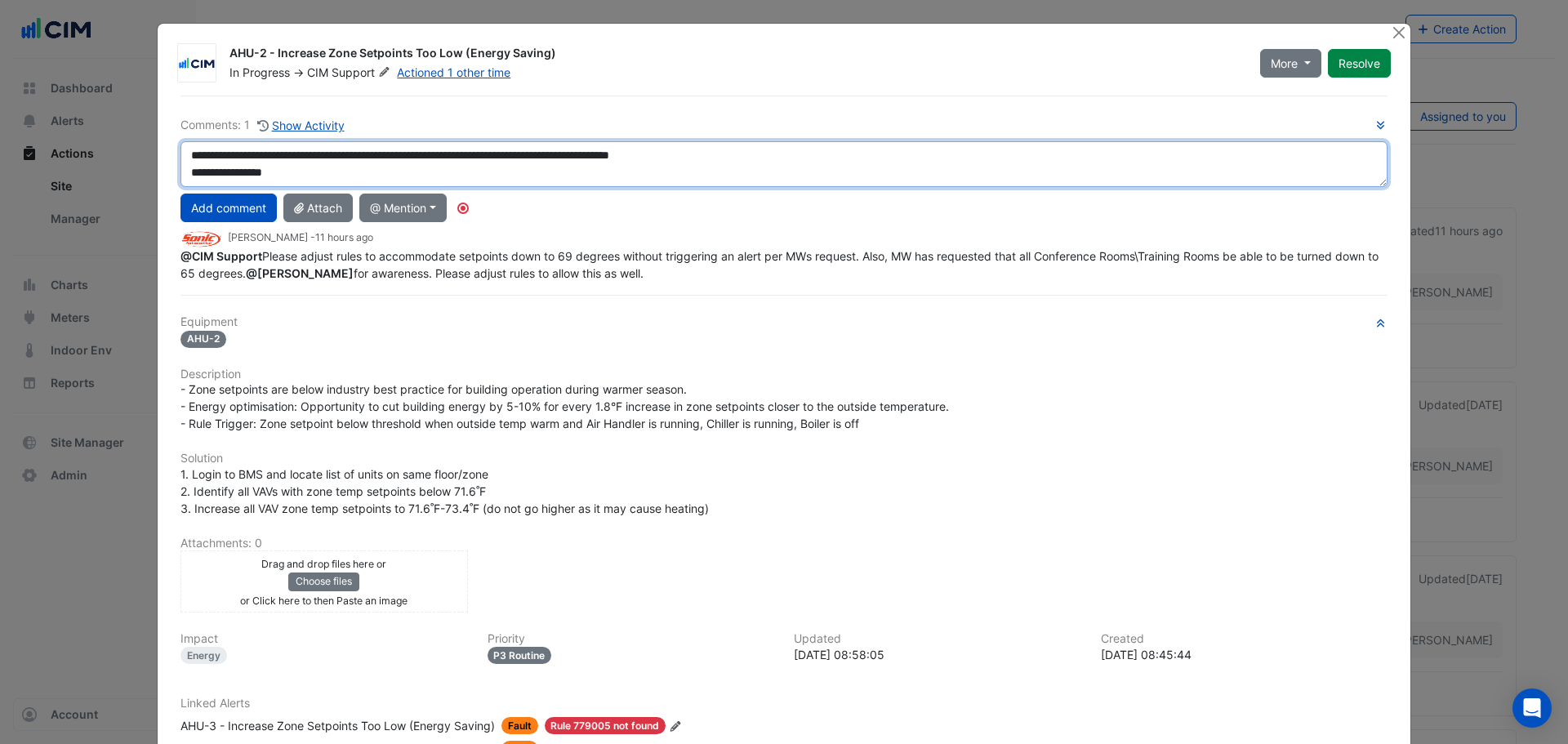
click at [258, 175] on textarea "**********" at bounding box center [784, 163] width 1208 height 45
click at [319, 169] on textarea "**********" at bounding box center [784, 163] width 1208 height 45
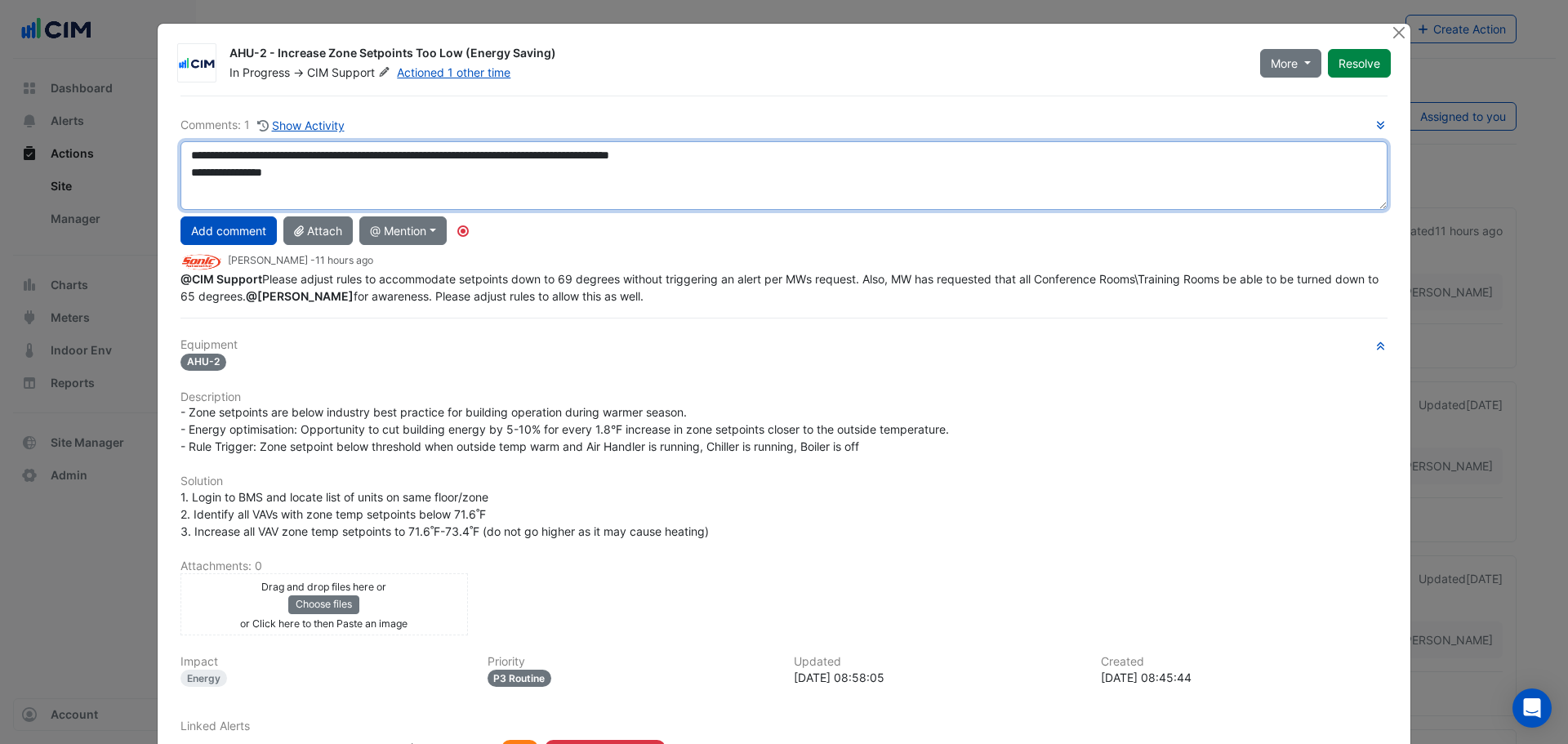
drag, startPoint x: 1380, startPoint y: 183, endPoint x: 1187, endPoint y: 231, distance: 198.9
click at [1355, 209] on textarea "**********" at bounding box center [784, 175] width 1208 height 69
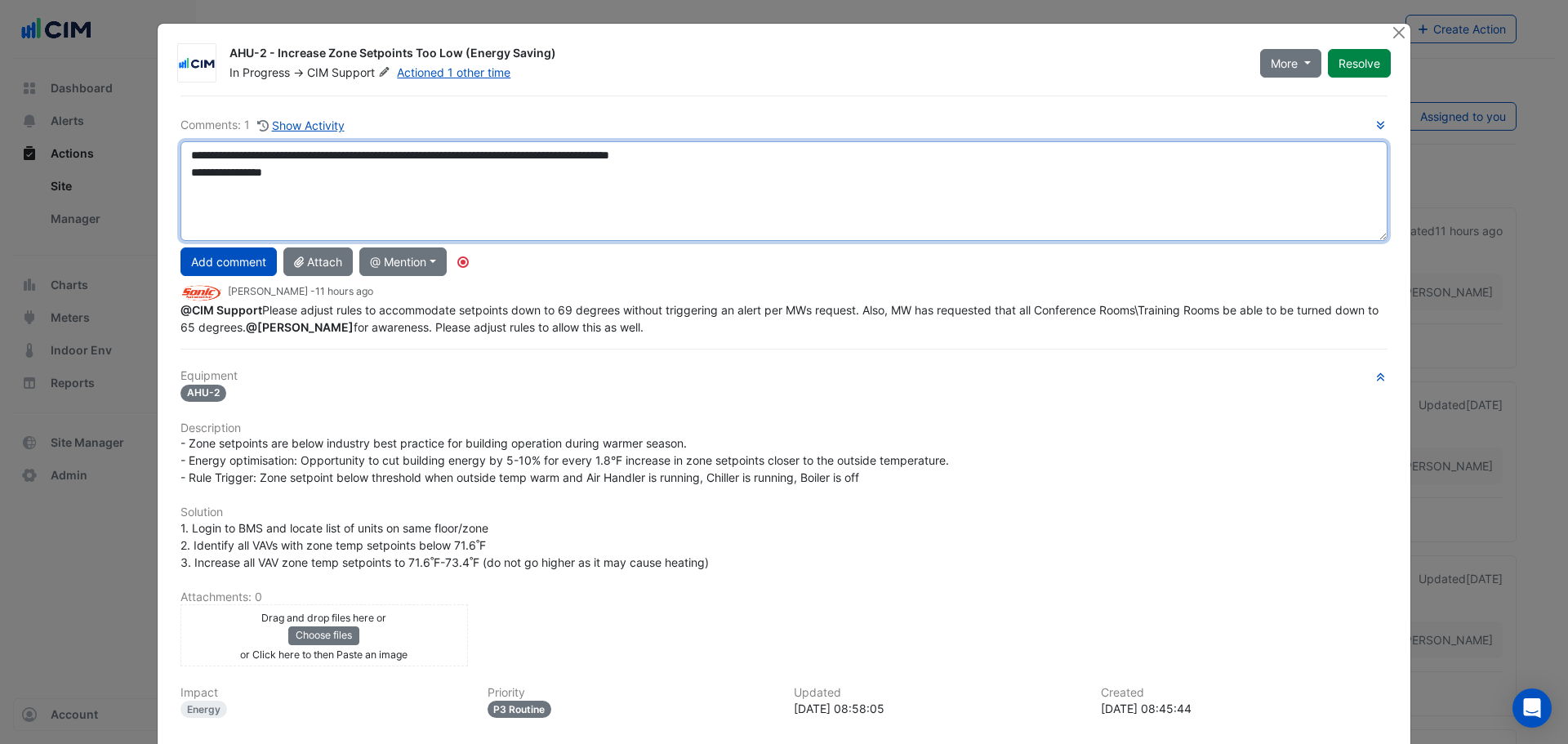
click at [970, 208] on textarea "**********" at bounding box center [784, 191] width 1208 height 100
click at [436, 170] on textarea "**********" at bounding box center [784, 191] width 1208 height 100
paste textarea "**********"
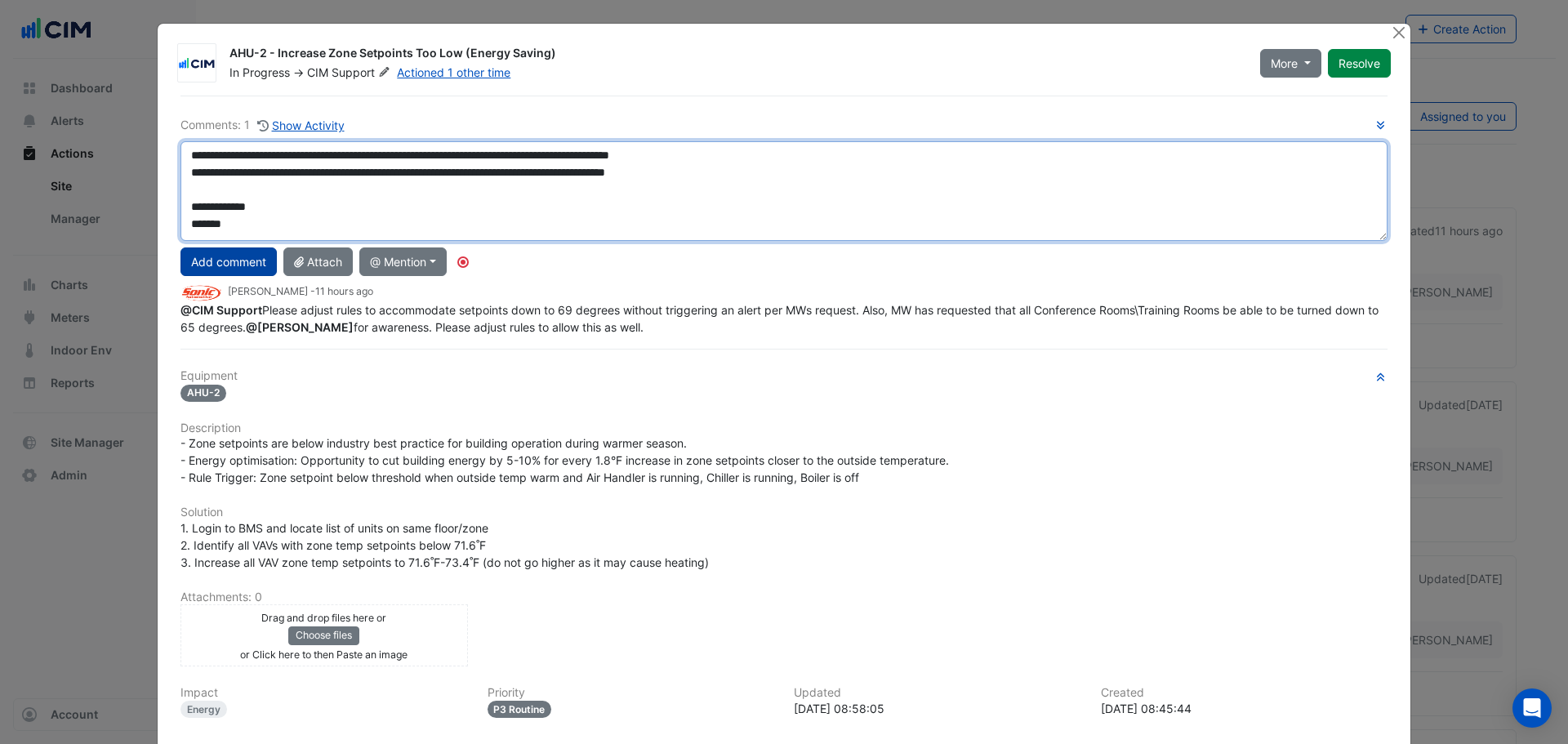
type textarea "**********"
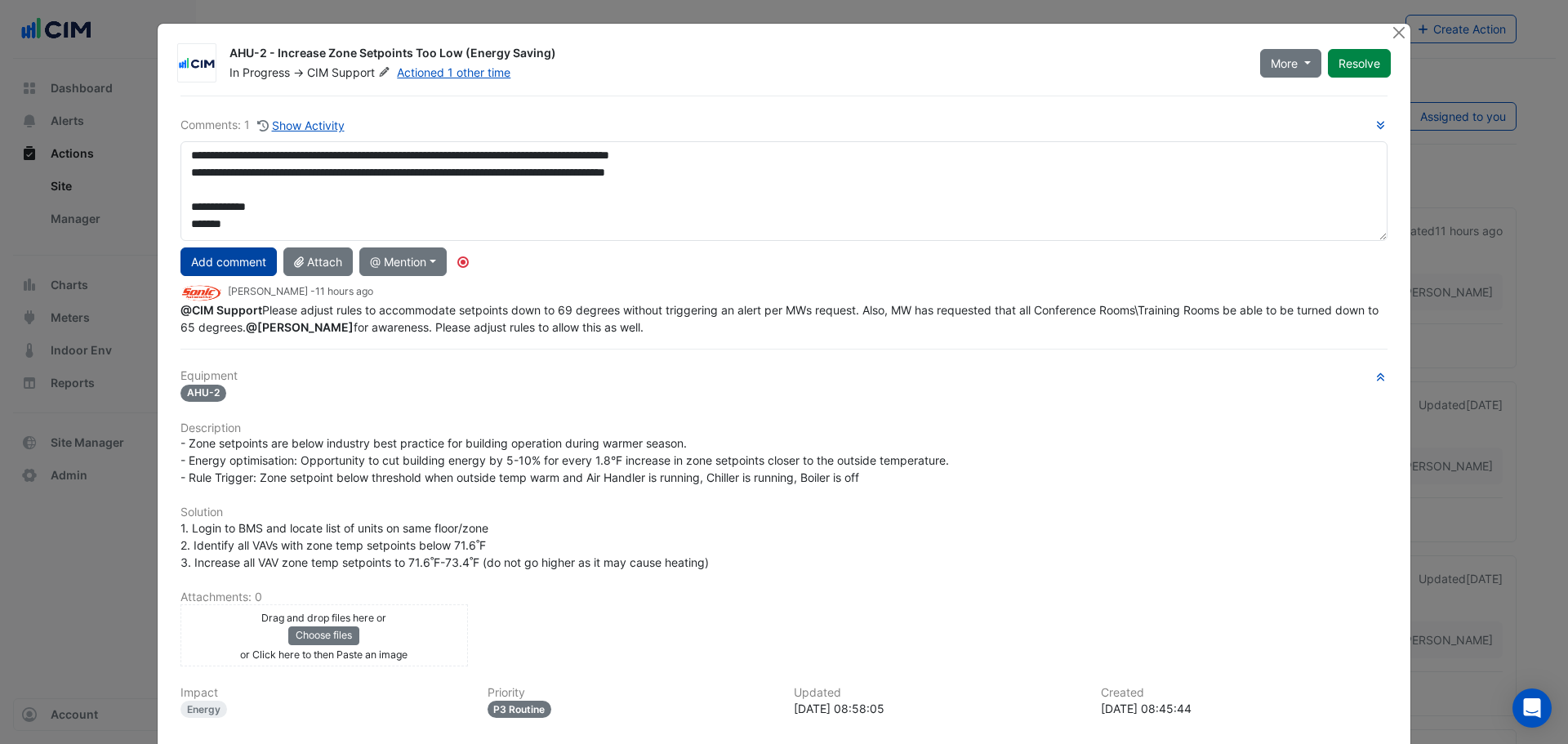
click at [244, 258] on button "Add comment" at bounding box center [229, 261] width 96 height 29
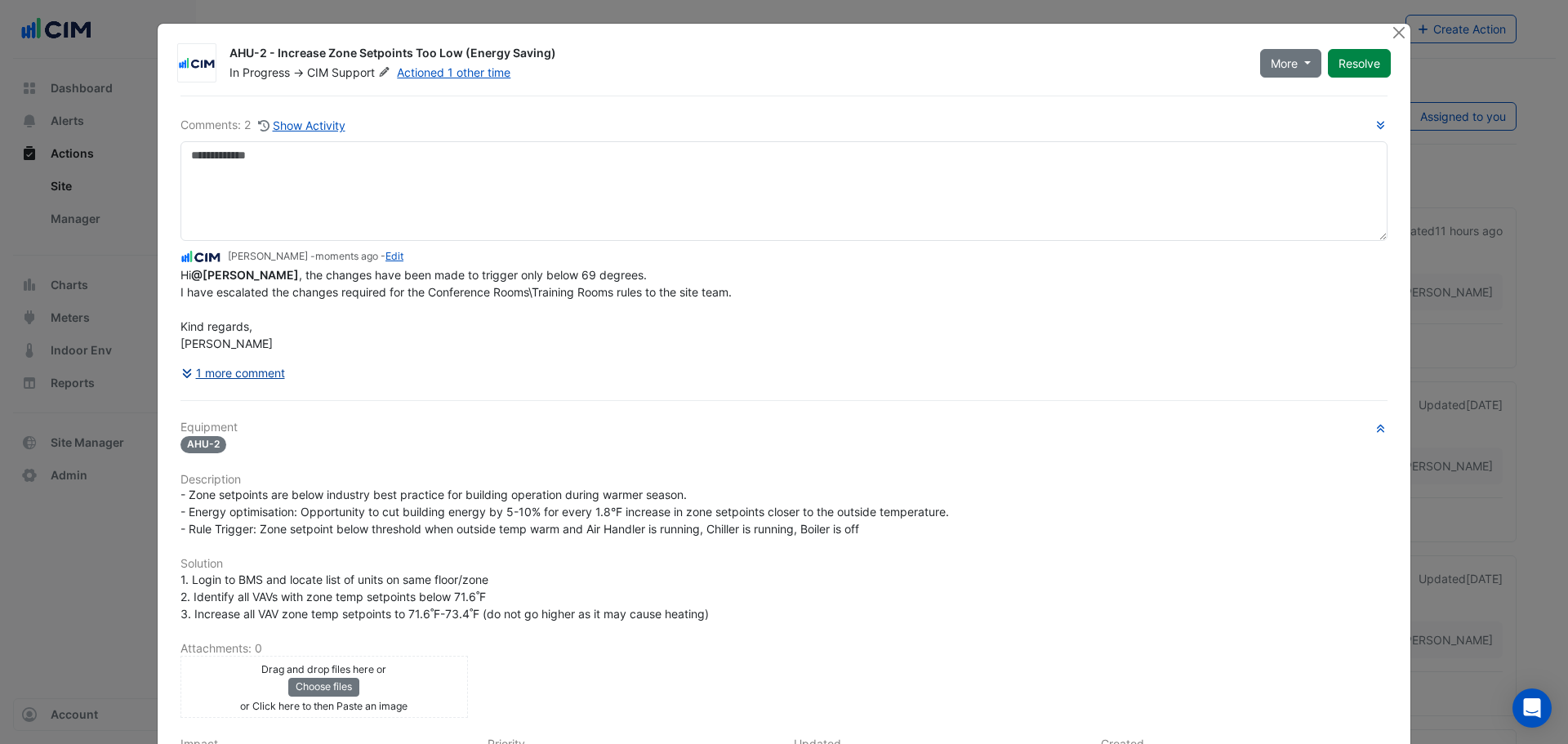
click at [241, 377] on button "1 more comment" at bounding box center [234, 372] width 106 height 29
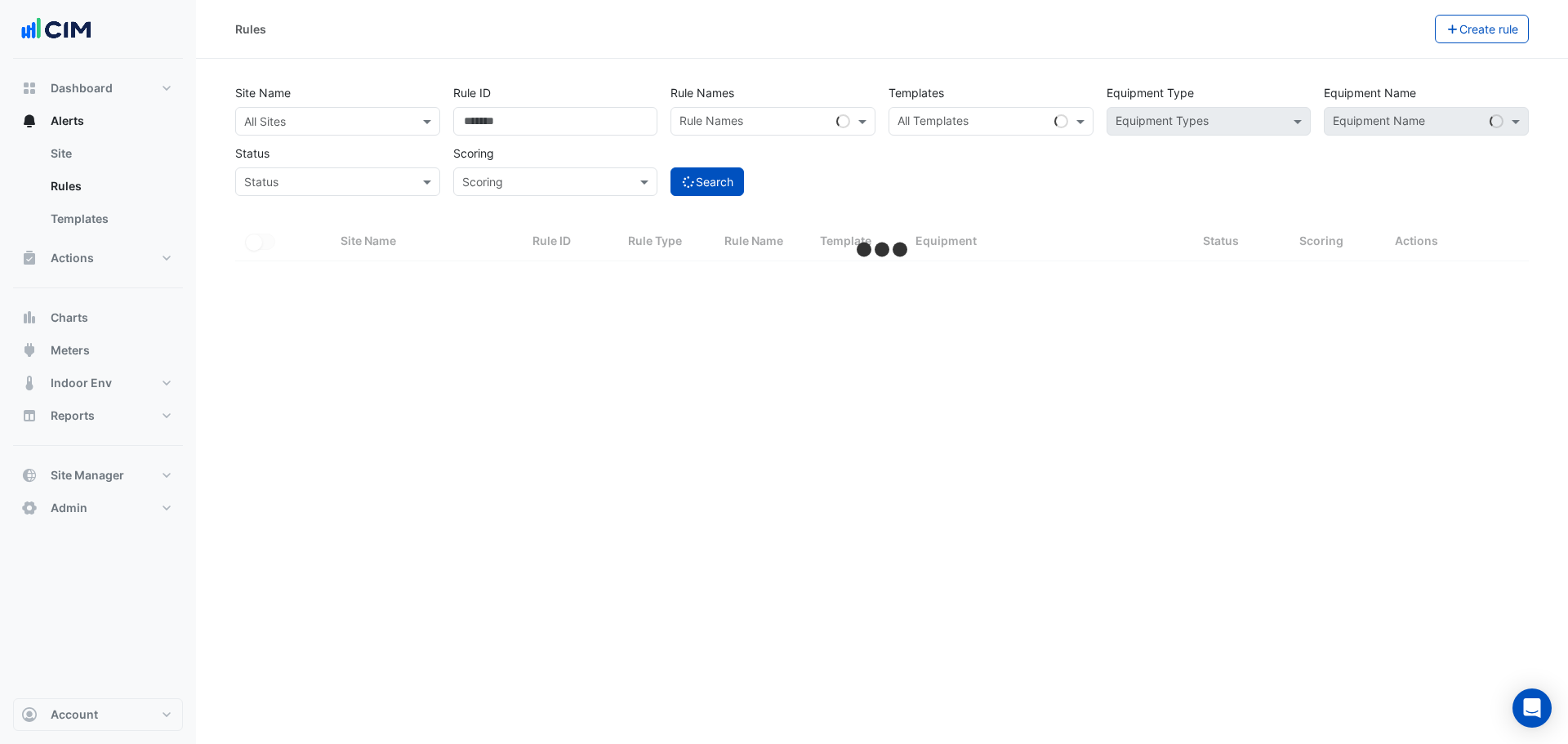
select select "**"
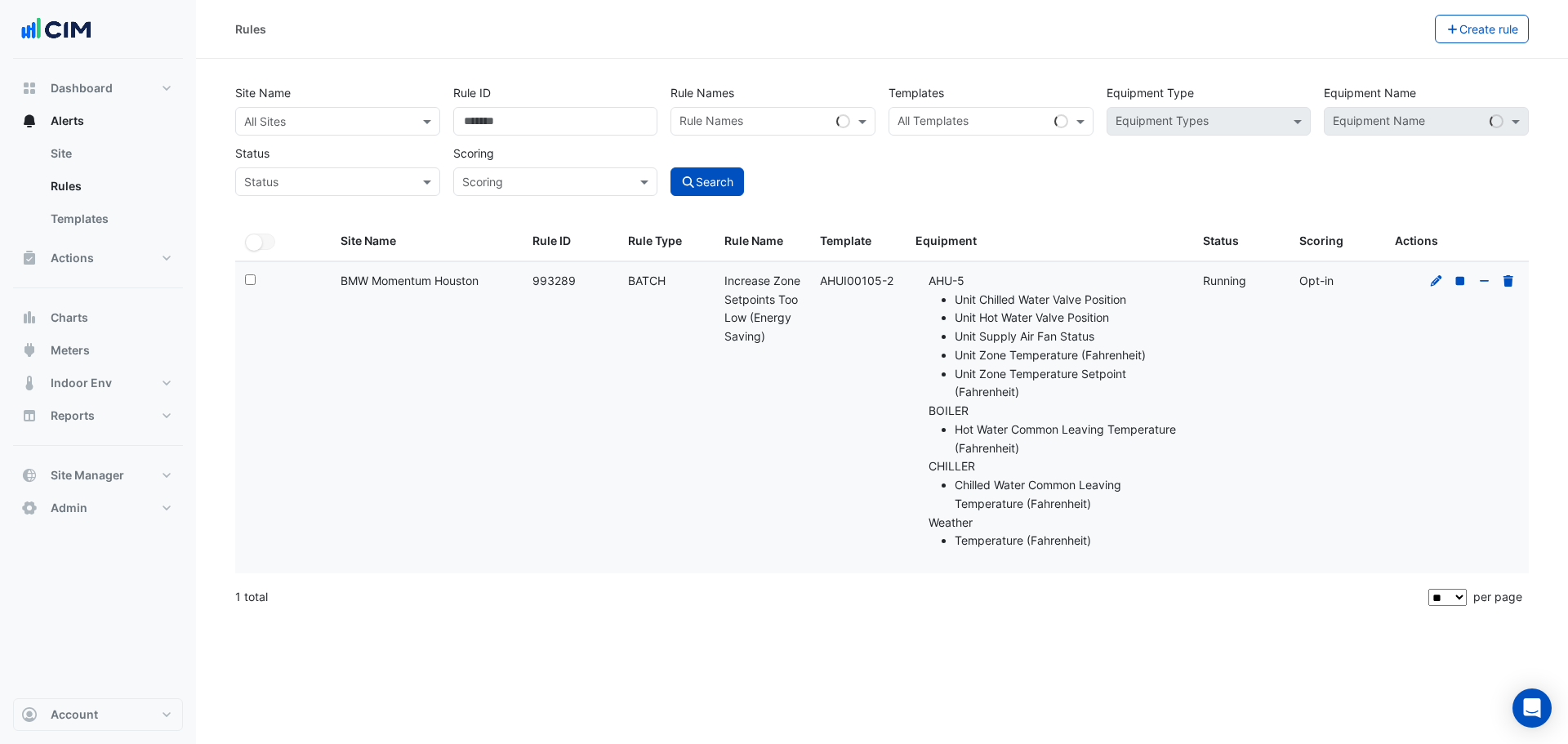
drag, startPoint x: 489, startPoint y: 279, endPoint x: 342, endPoint y: 280, distance: 147.0
click at [342, 280] on div "Site Name: BMW Momentum Houston" at bounding box center [427, 281] width 172 height 19
copy div "BMW Momentum Houston"
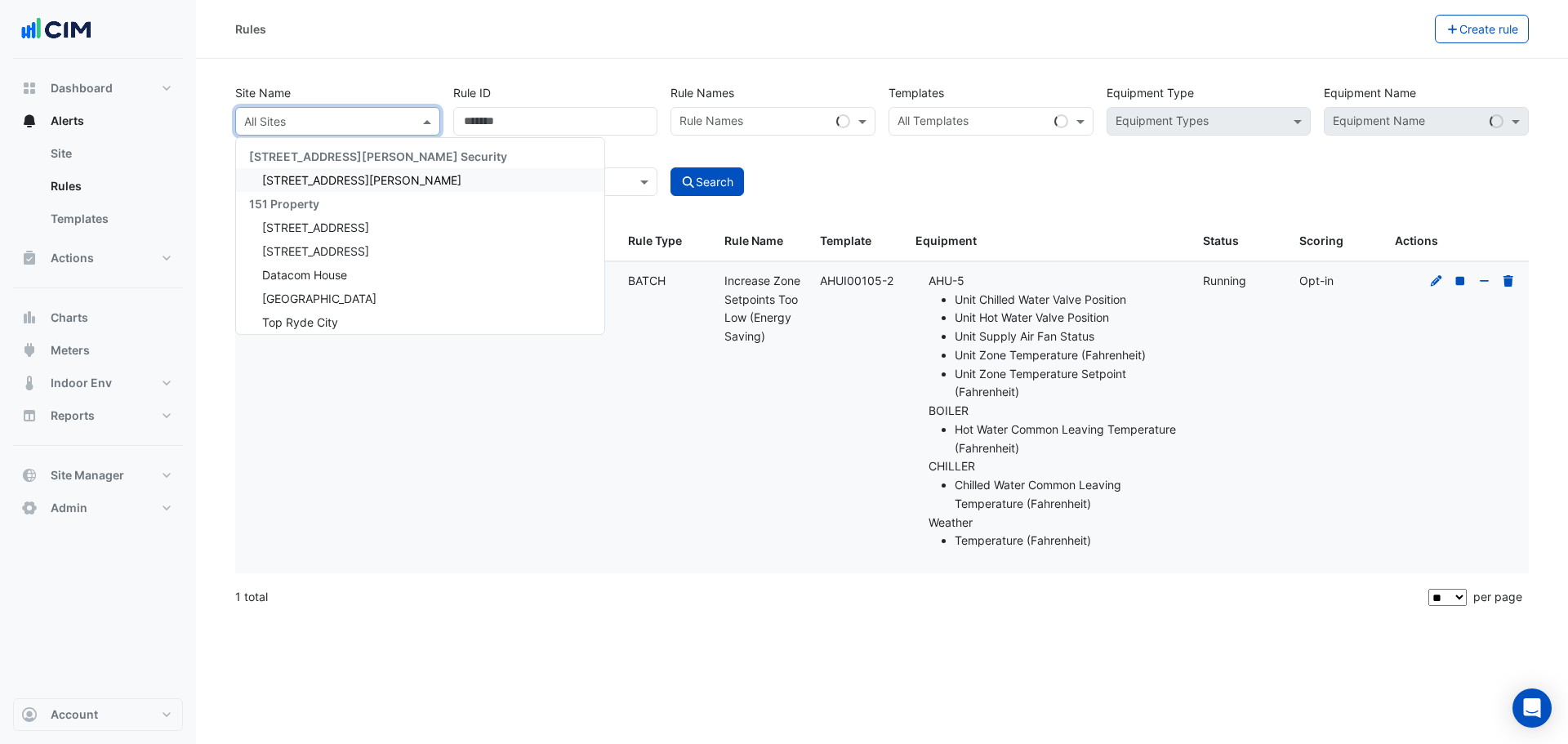
click at [344, 119] on input "text" at bounding box center [322, 122] width 155 height 18
paste input "**********"
type input "**********"
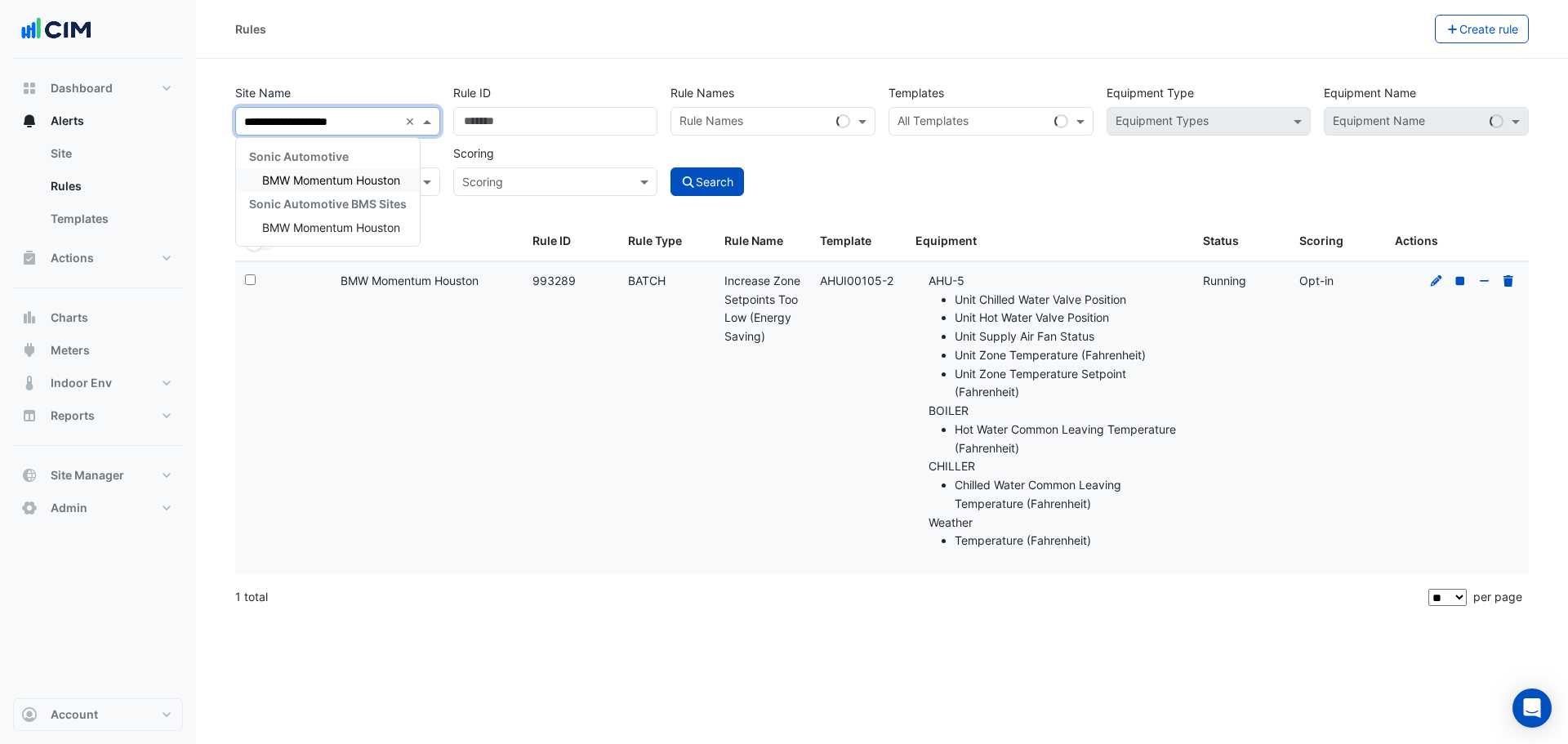
click at [339, 166] on div "Sonic Automotive" at bounding box center [328, 157] width 183 height 24
click at [347, 175] on span "BMW Momentum Houston" at bounding box center [331, 180] width 138 height 14
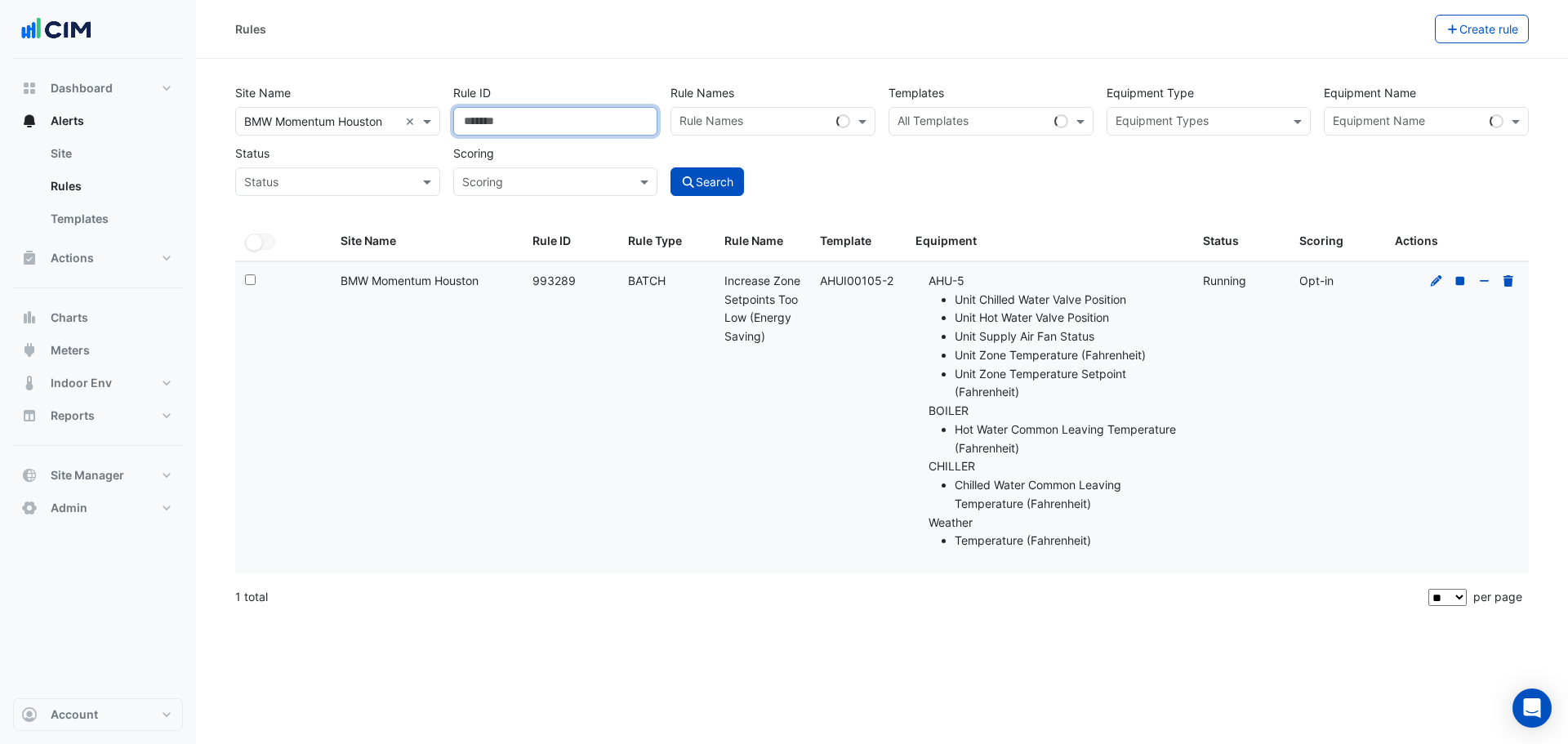
drag, startPoint x: 506, startPoint y: 125, endPoint x: 262, endPoint y: 100, distance: 245.3
click at [272, 97] on div "Site Name All Sites × BMW Momentum Houston × Rule ID ****** Rule Names Rule Nam…" at bounding box center [882, 135] width 1307 height 120
drag, startPoint x: 897, startPoint y: 281, endPoint x: 820, endPoint y: 286, distance: 77.2
click at [820, 286] on datatable-body-cell "Template: AHUI00105-2" at bounding box center [857, 418] width 95 height 311
copy div "AHUI00105-2"
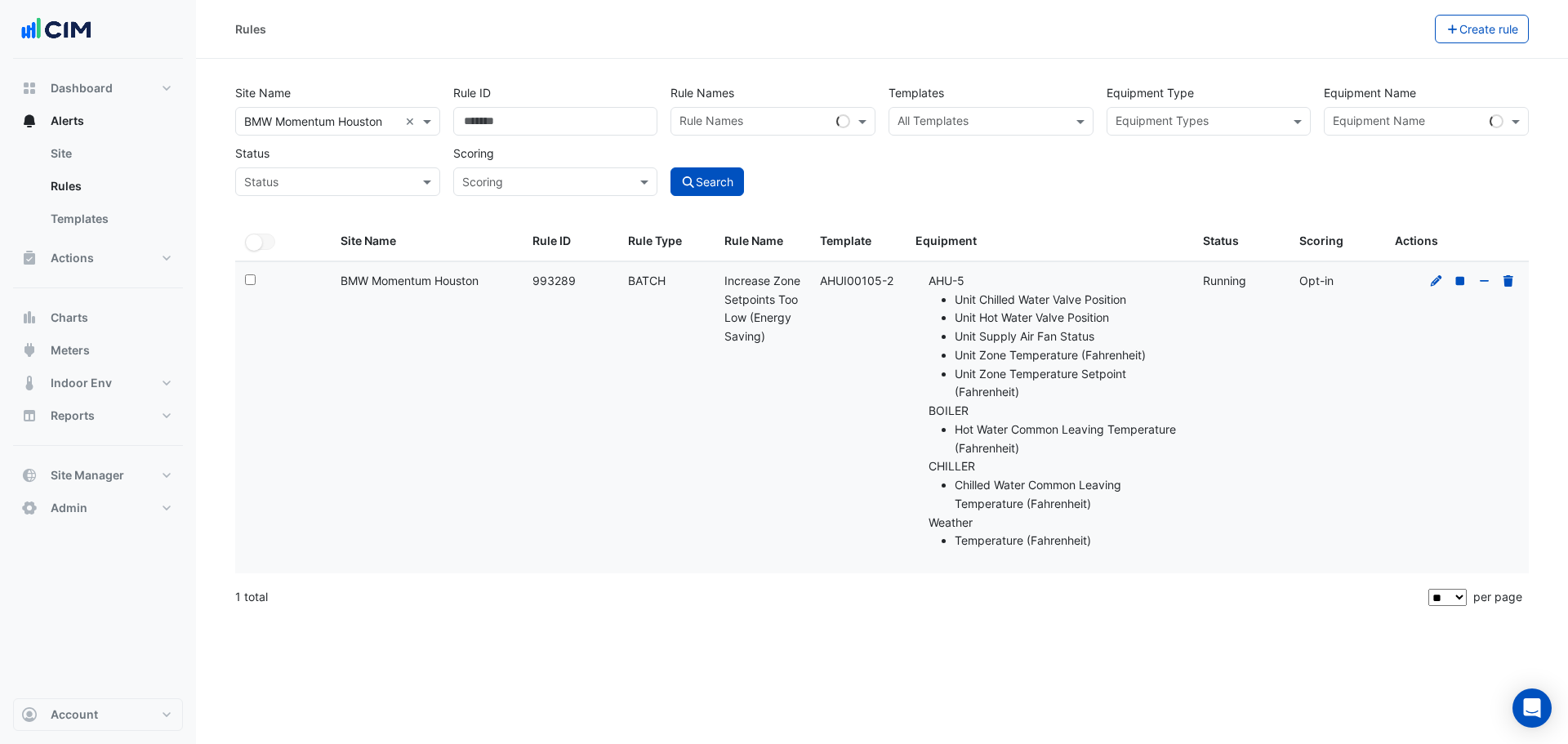
click at [953, 107] on div "All Templates" at bounding box center [991, 120] width 205 height 29
paste input "**********"
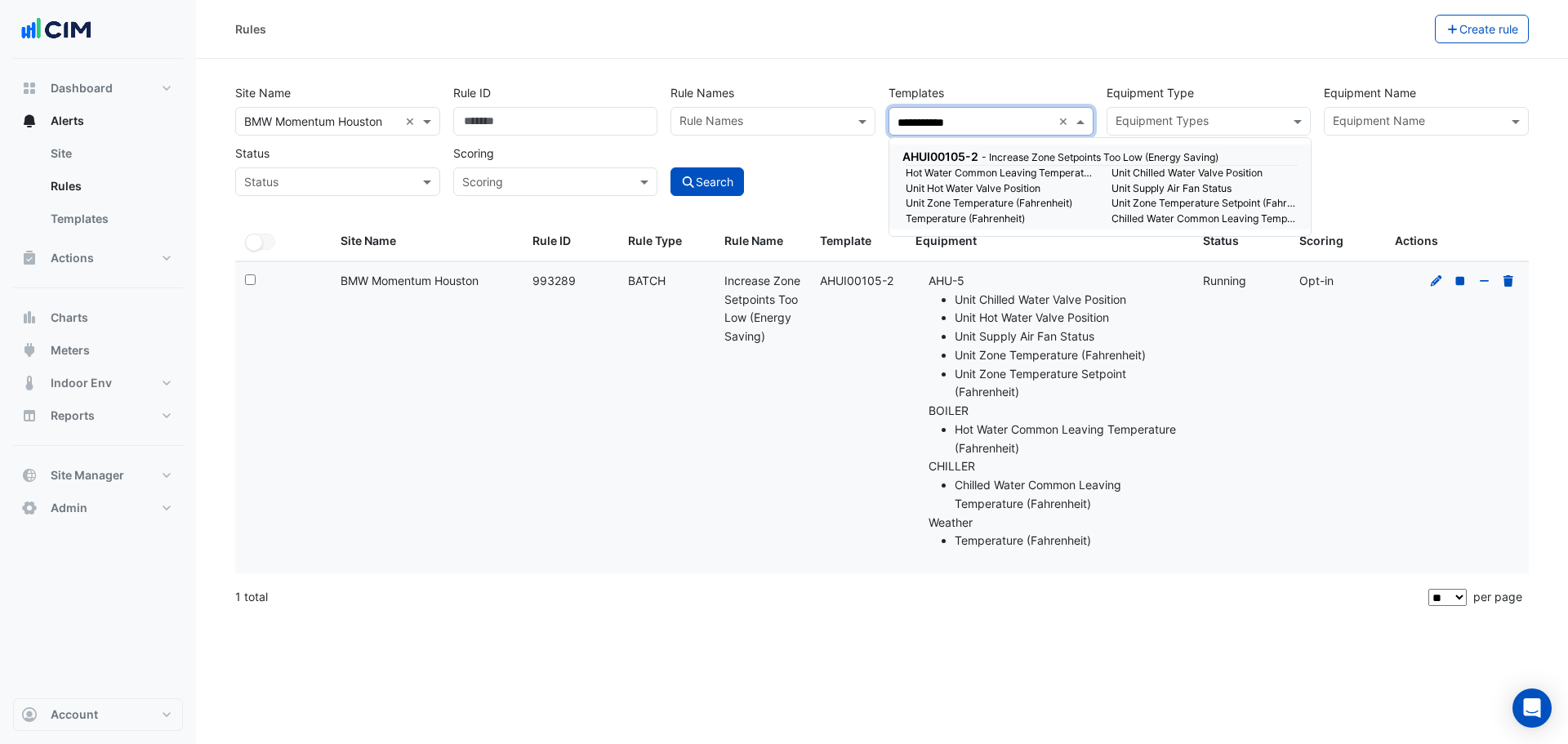
click at [984, 188] on small "Unit Hot Water Valve Position" at bounding box center [999, 189] width 206 height 15
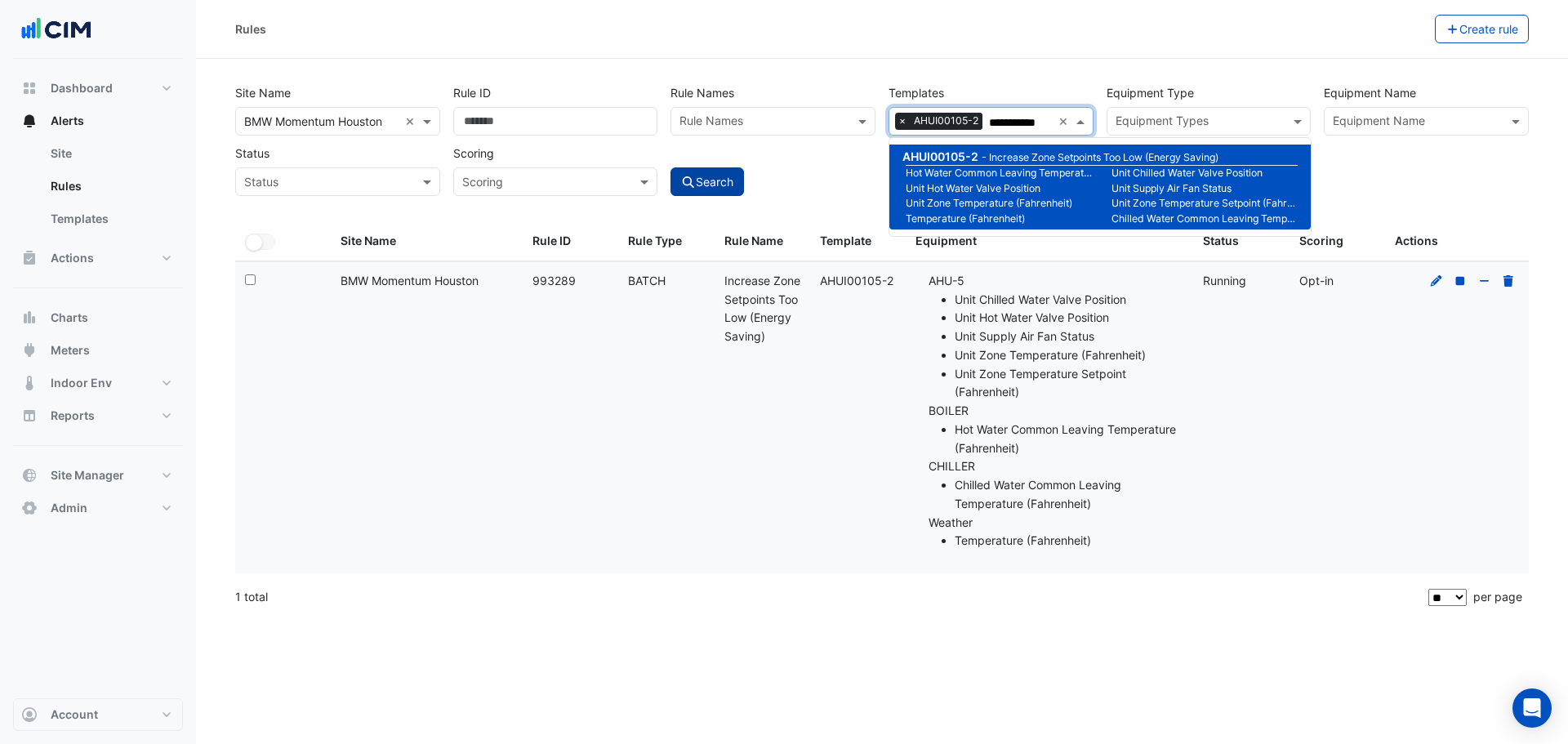
type input "**********"
click at [723, 194] on button "Search" at bounding box center [707, 182] width 73 height 29
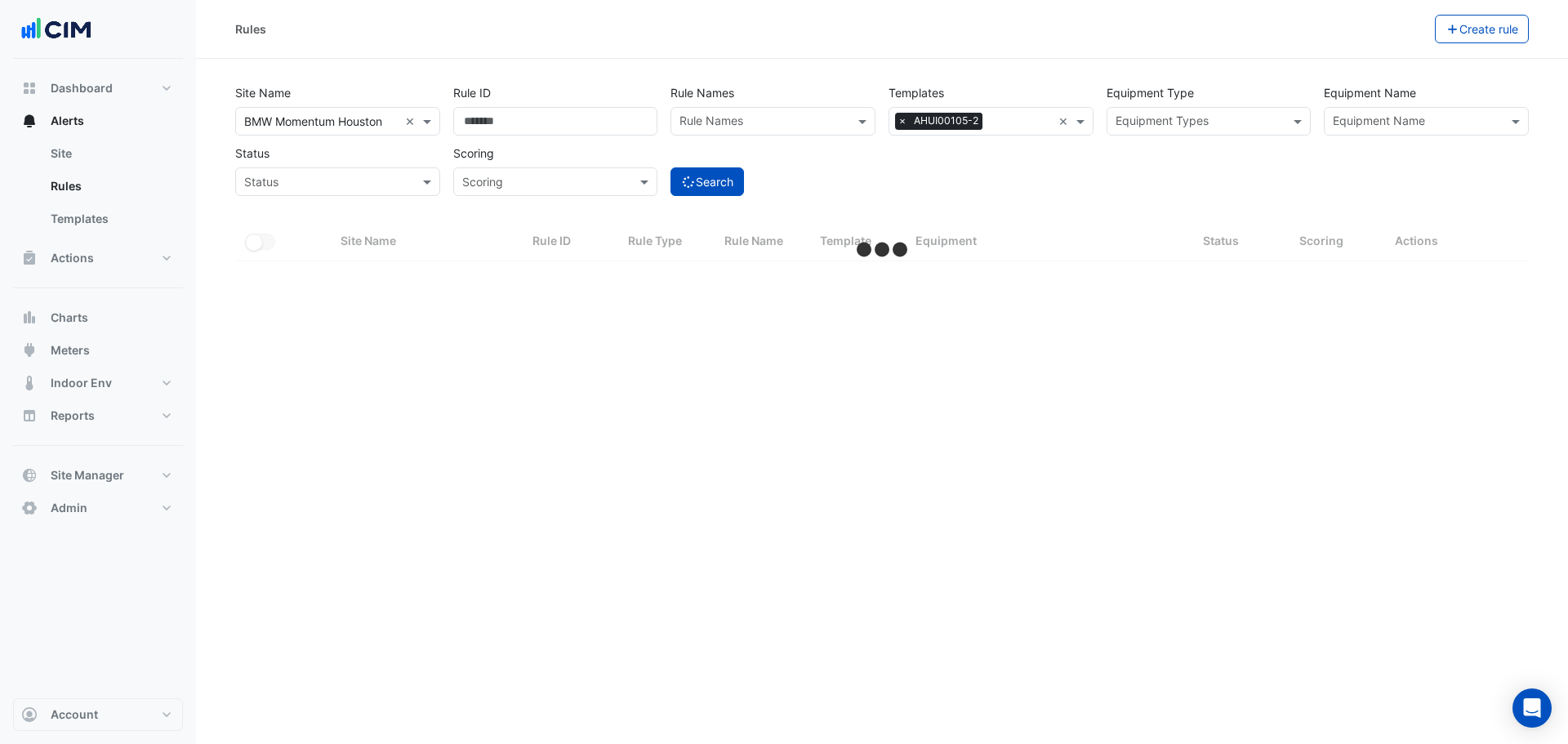
select select "**"
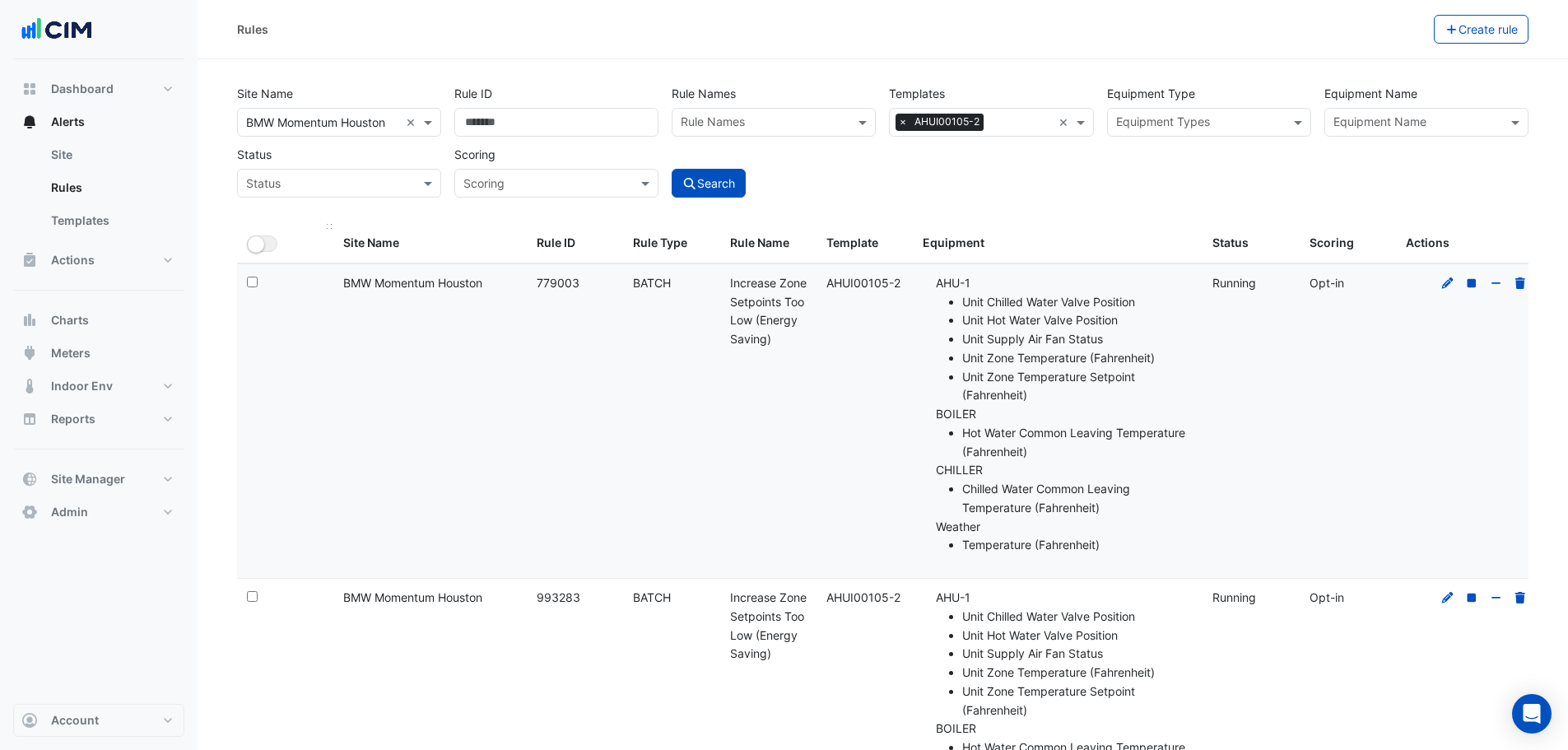
drag, startPoint x: 242, startPoint y: 250, endPoint x: 251, endPoint y: 248, distance: 9.2
click at [243, 250] on datatable-header-cell "All Selected" at bounding box center [285, 244] width 96 height 39
click at [257, 248] on small "button" at bounding box center [256, 245] width 17 height 17
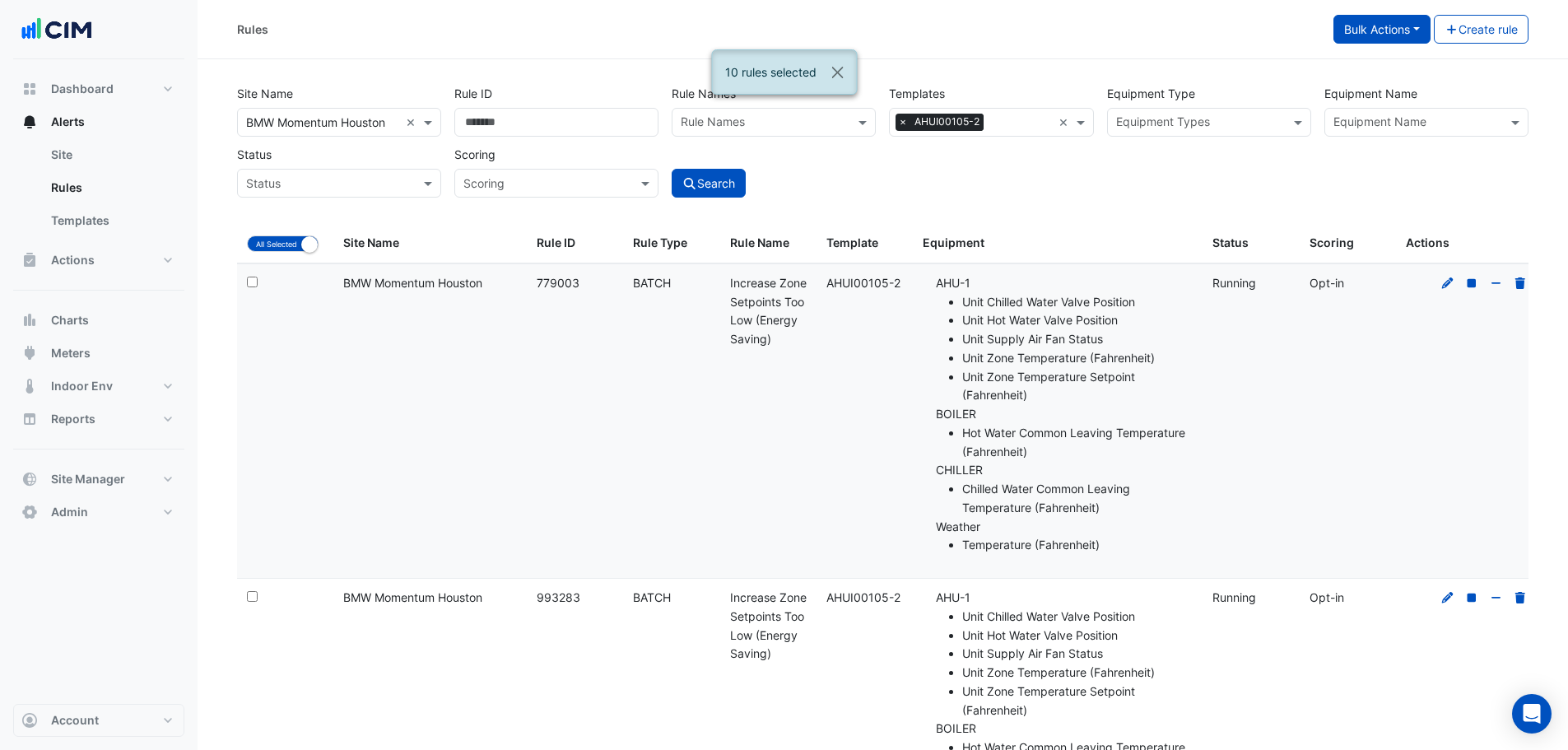
click at [1384, 39] on button "Bulk Actions" at bounding box center [1382, 29] width 97 height 29
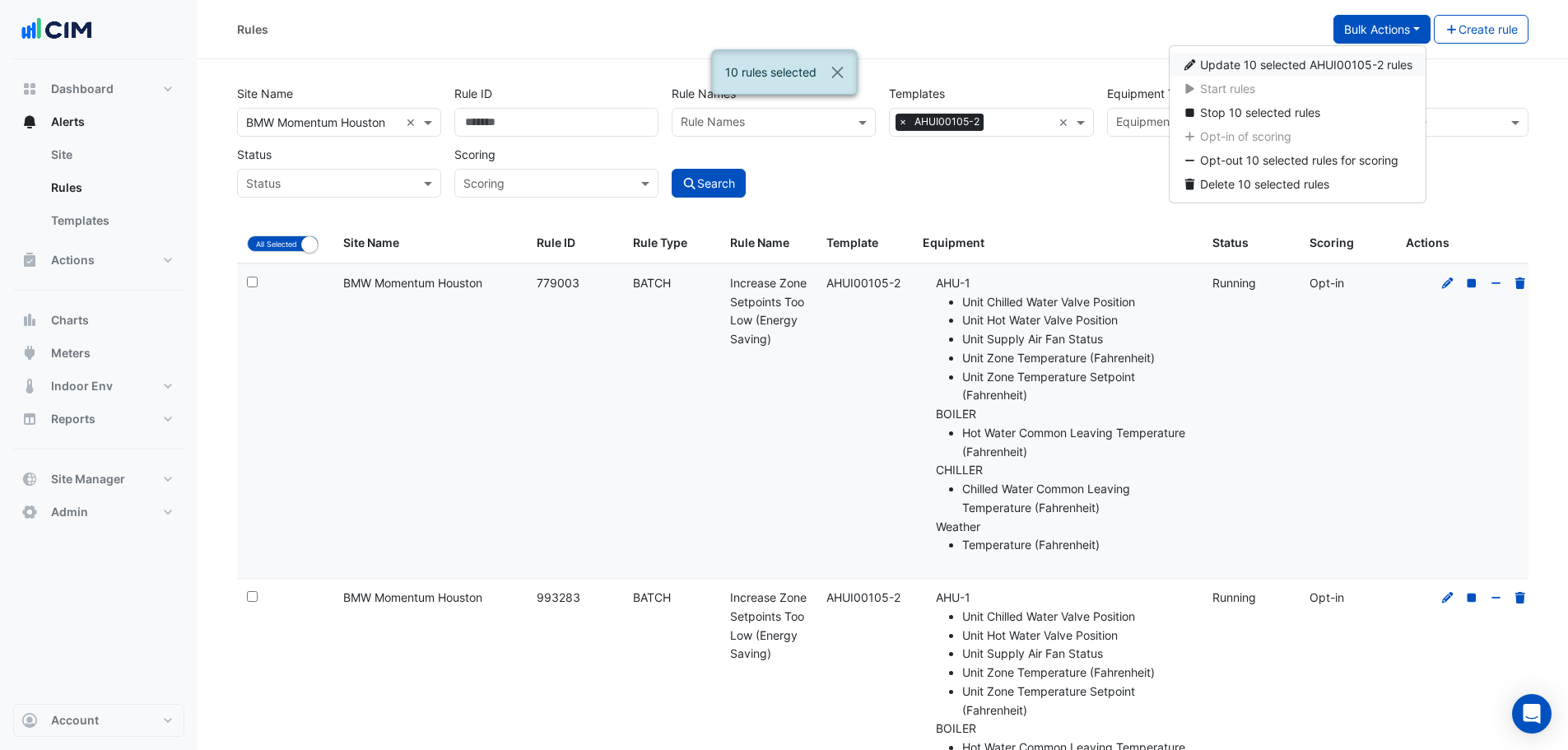
click at [1312, 75] on button "Update 10 selected AHUI00105-2 rules" at bounding box center [1297, 64] width 257 height 24
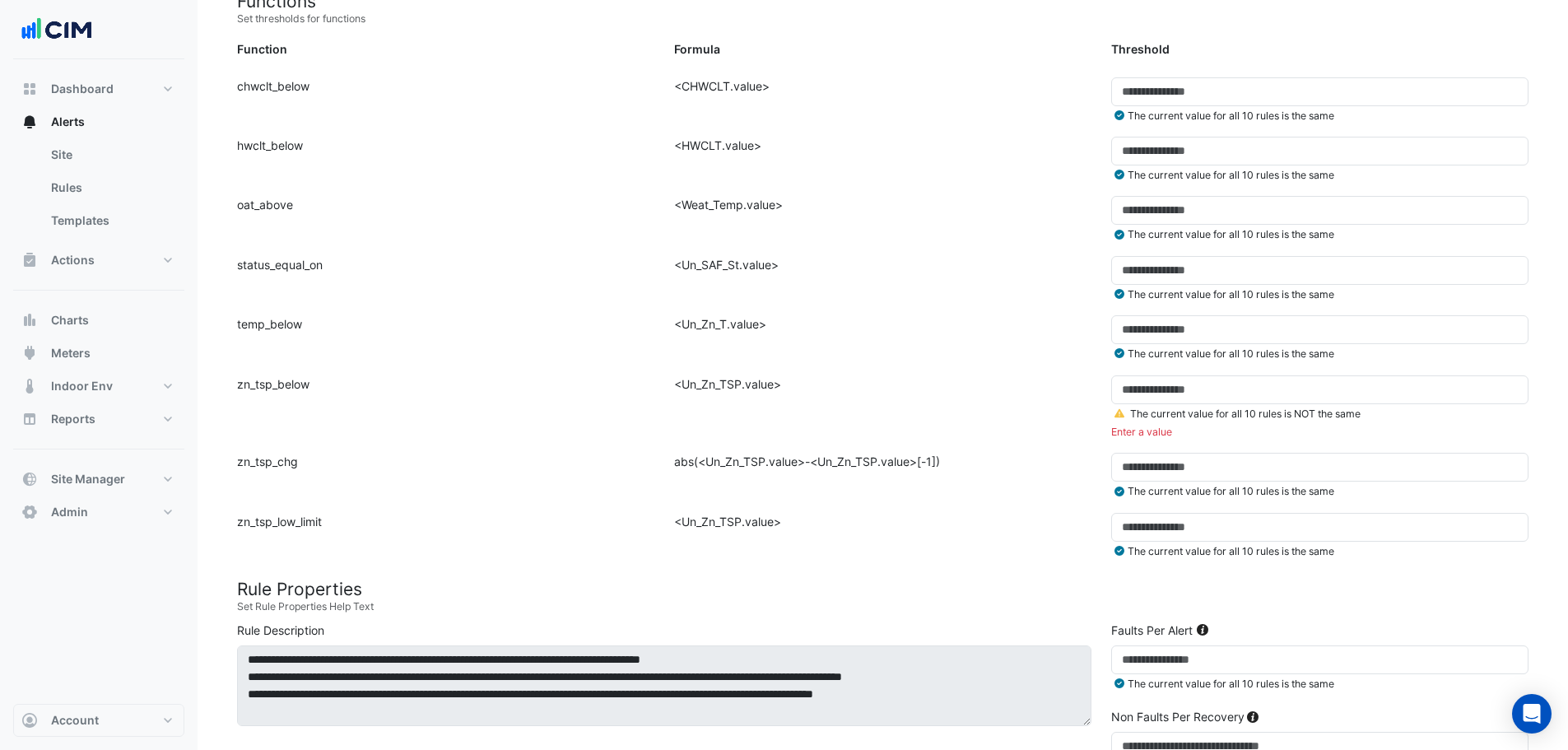
scroll to position [576, 0]
click at [811, 430] on div "Formula: <Un_Zn_TSP.value>" at bounding box center [883, 413] width 437 height 78
click at [1118, 411] on icon at bounding box center [1119, 412] width 10 height 9
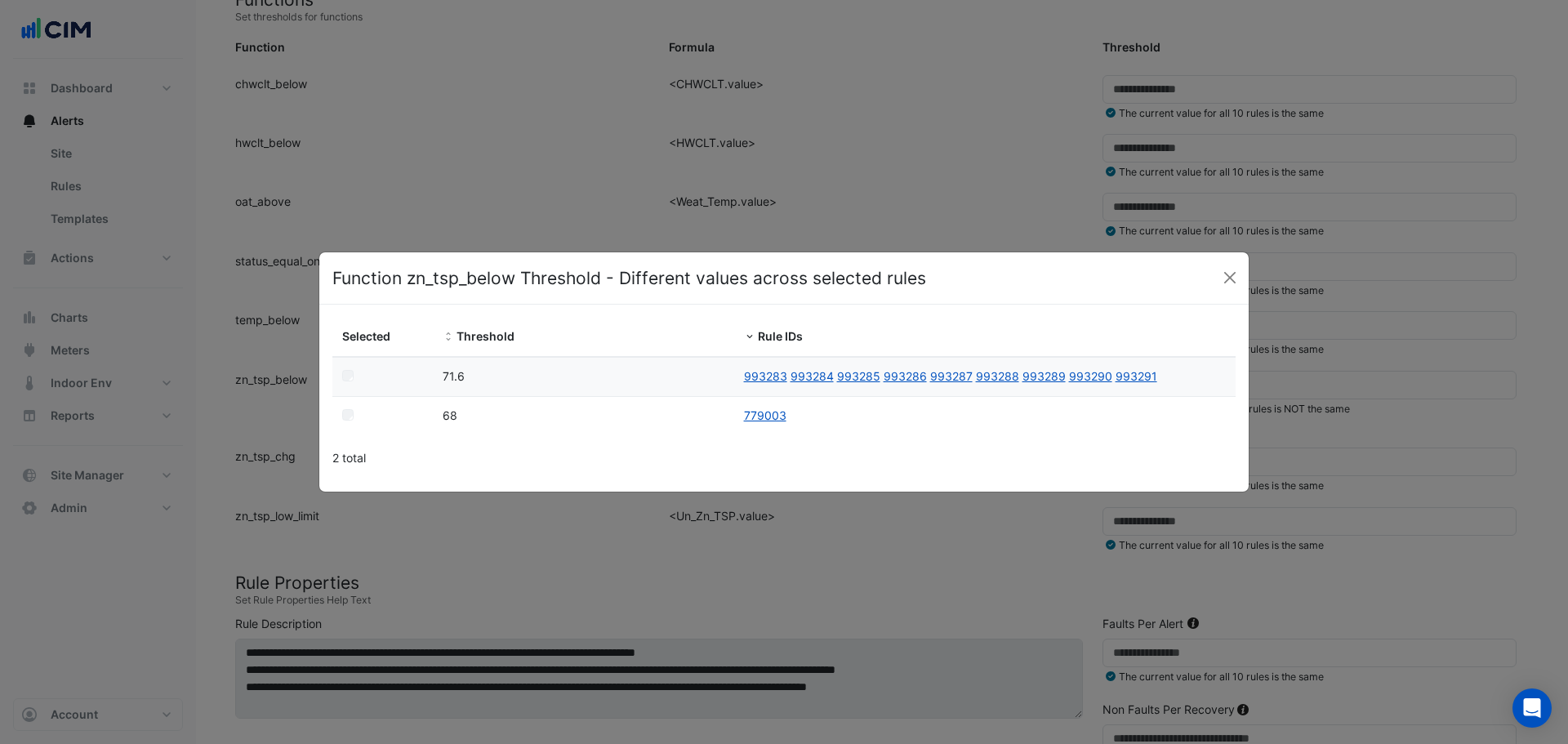
drag, startPoint x: 481, startPoint y: 408, endPoint x: 426, endPoint y: 410, distance: 55.0
click at [426, 410] on div "68 779003" at bounding box center [784, 415] width 904 height 38
copy div "68"
click at [1232, 279] on button "Close" at bounding box center [1230, 277] width 24 height 24
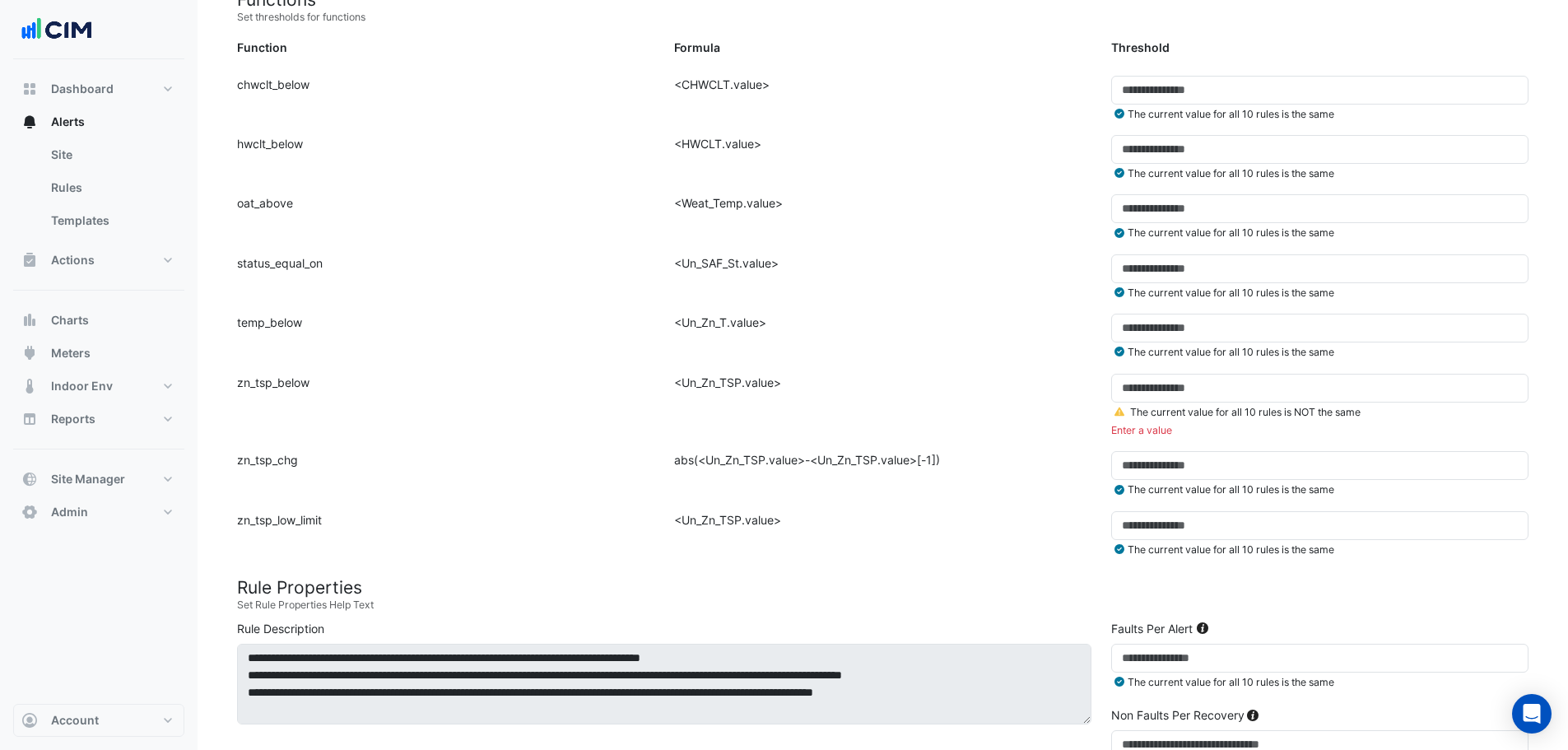
click at [1119, 413] on icon at bounding box center [1119, 412] width 10 height 9
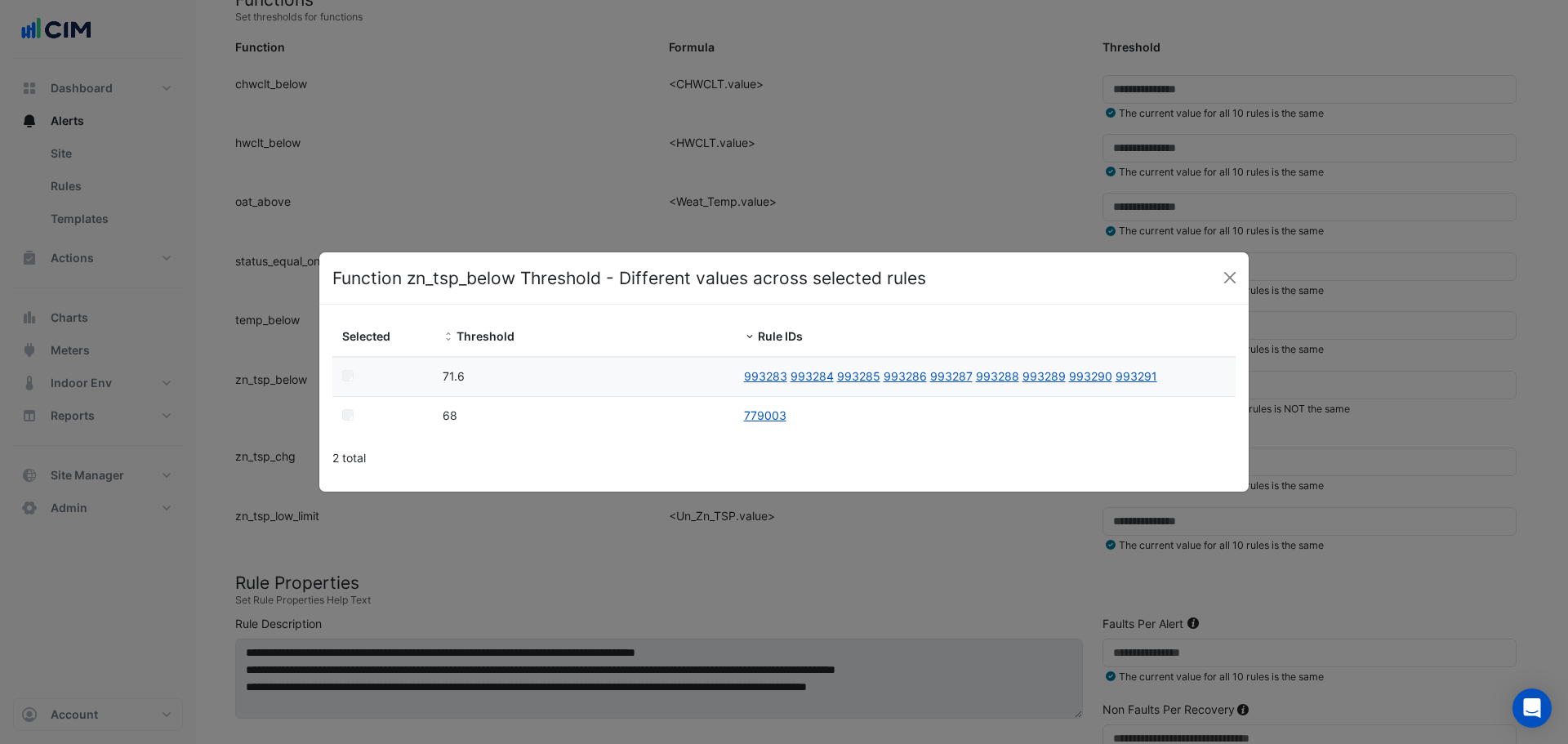
click at [1233, 276] on button "Close" at bounding box center [1230, 277] width 24 height 24
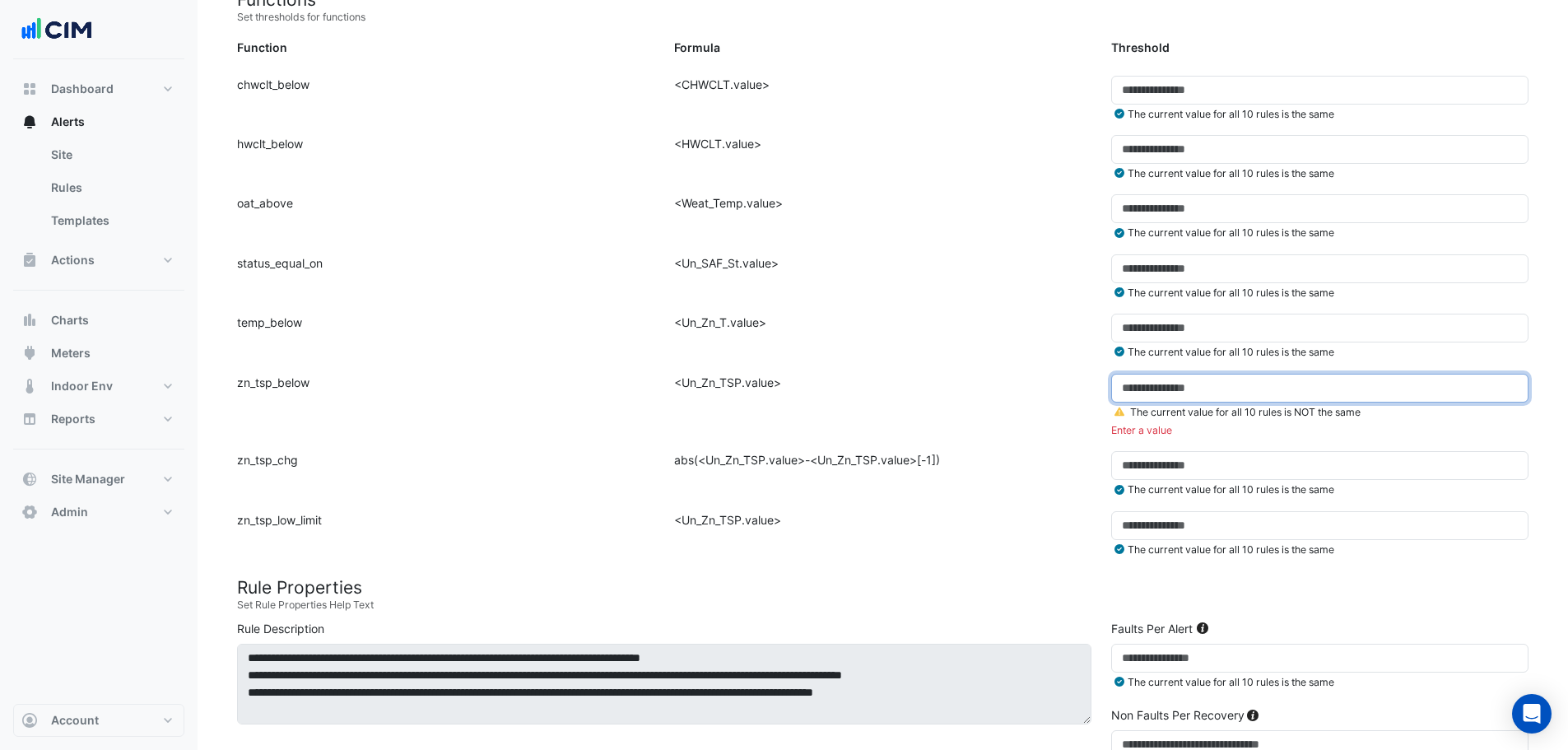
click at [1189, 383] on input "number" at bounding box center [1320, 388] width 417 height 29
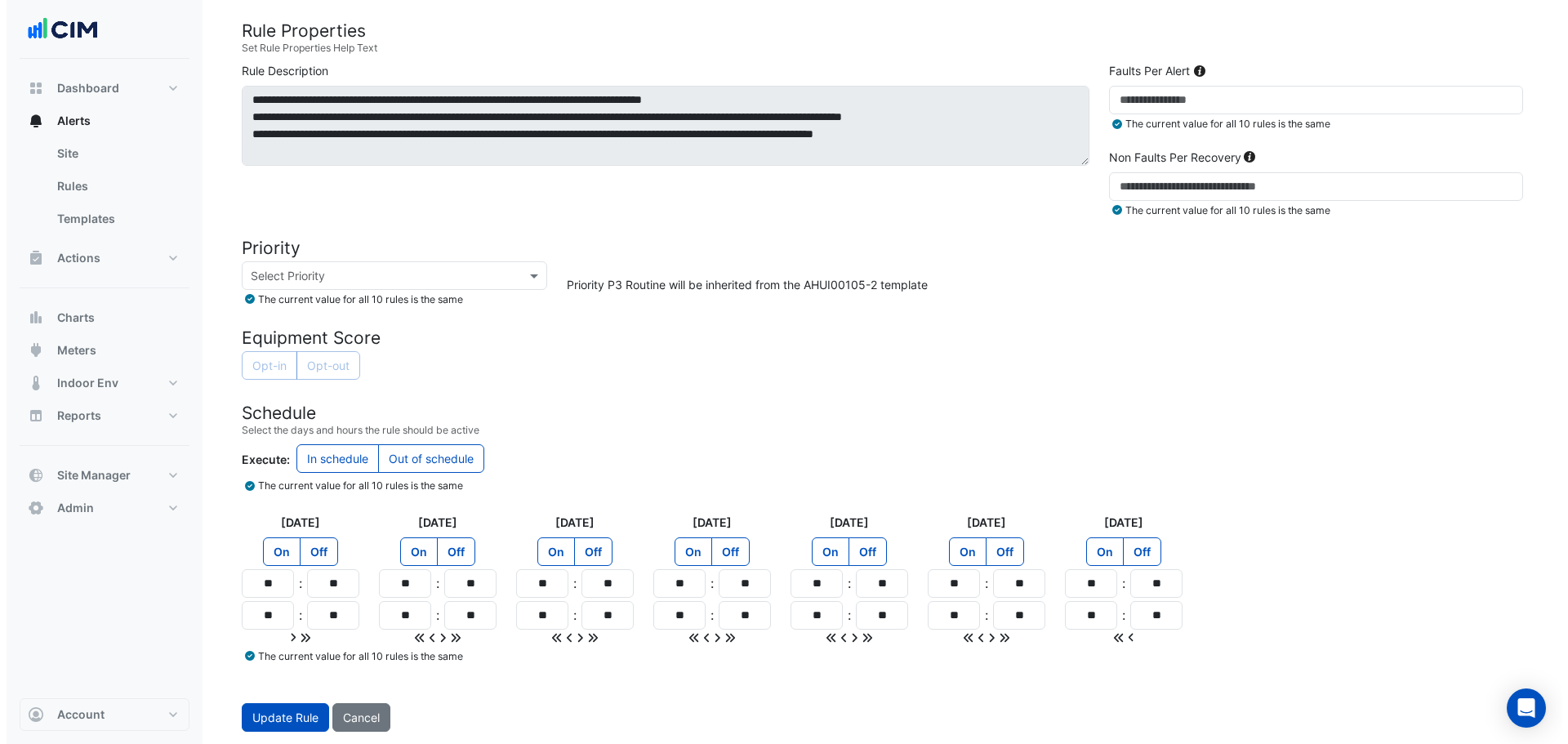
scroll to position [1106, 0]
type input "**"
click at [272, 716] on button "Update Rule" at bounding box center [279, 716] width 87 height 29
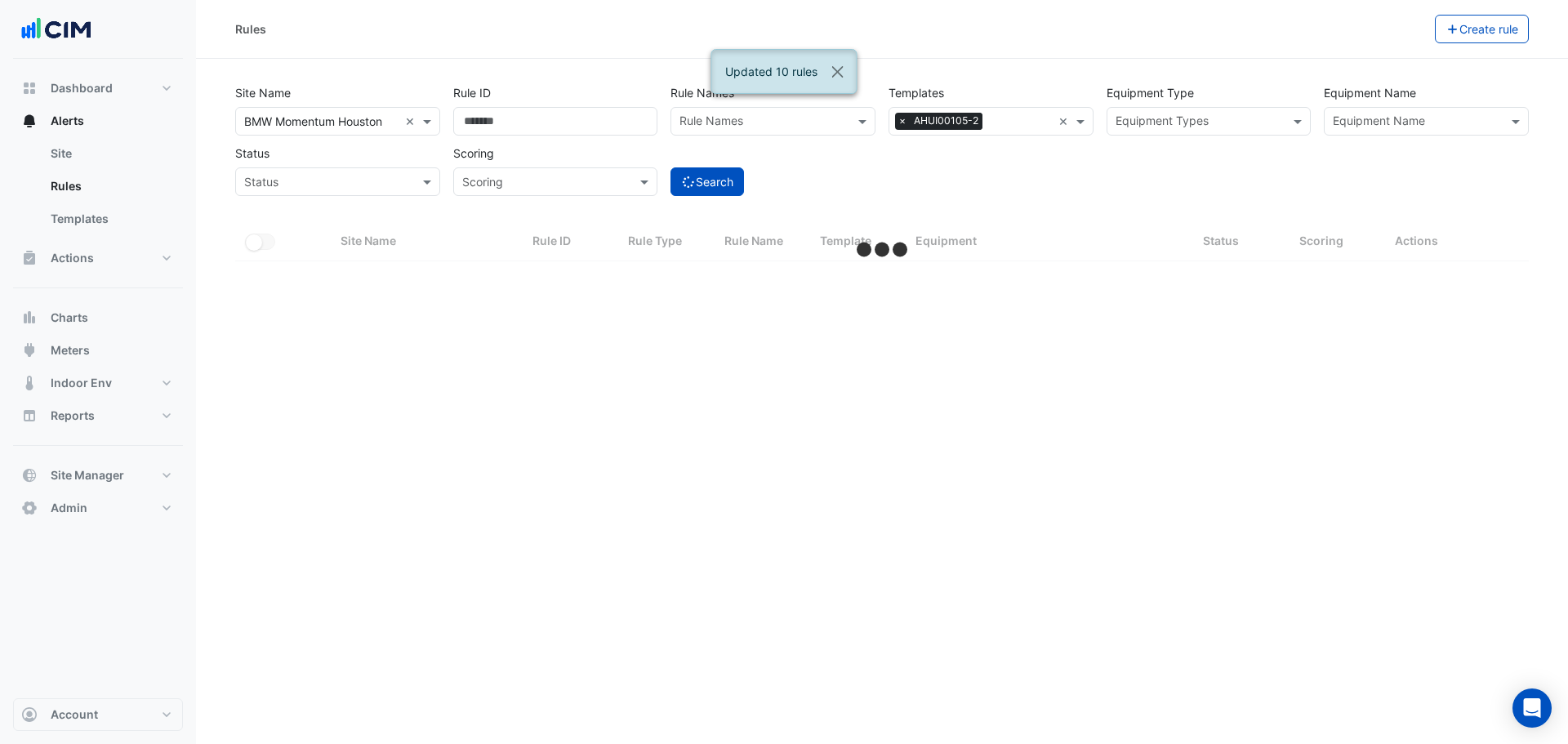
select select "**"
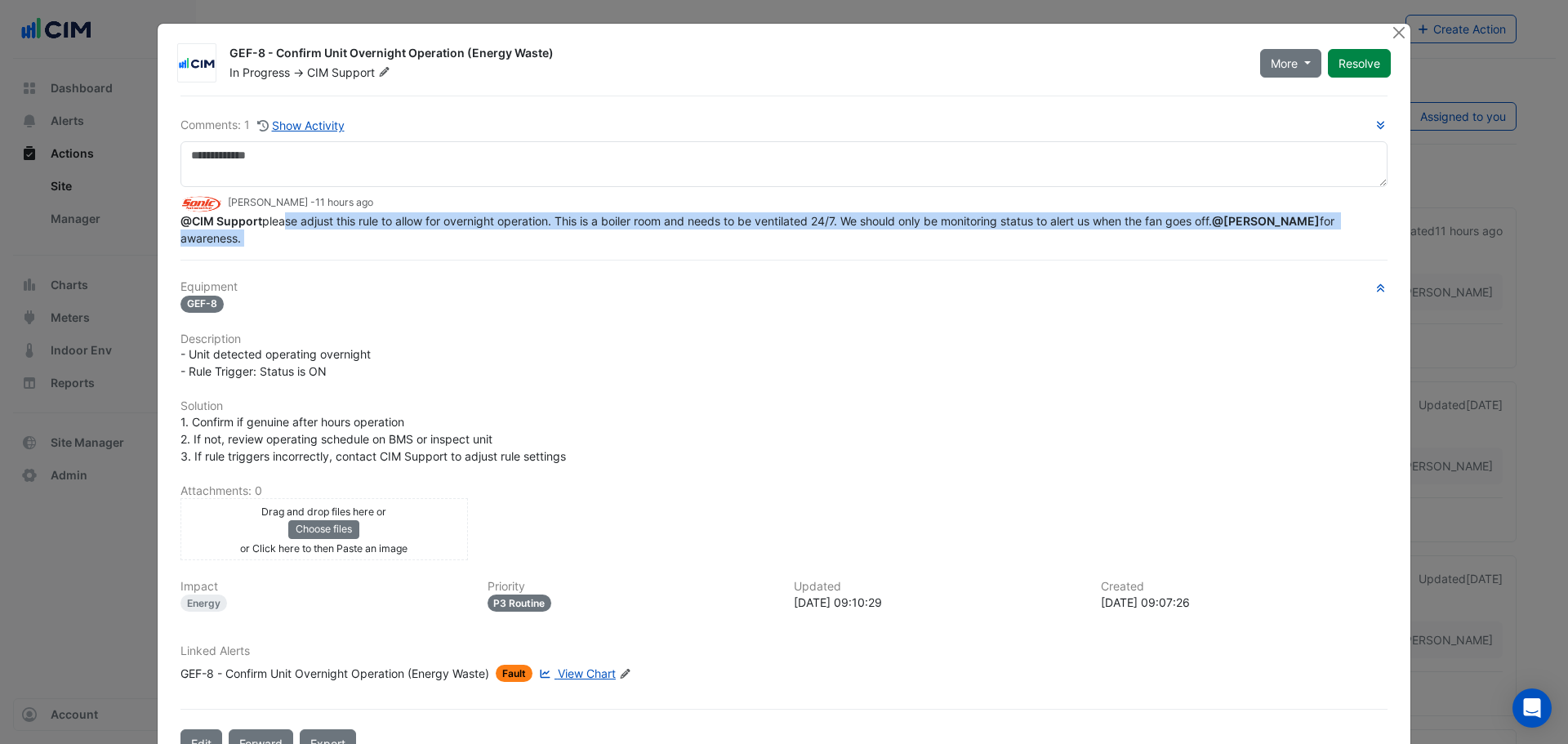
drag, startPoint x: 272, startPoint y: 259, endPoint x: 464, endPoint y: 255, distance: 192.0
click at [464, 255] on div "Comments: 1 Show Activity [PERSON_NAME] - 11 hours ago @CIM Support please adju…" at bounding box center [784, 426] width 1227 height 662
click at [479, 227] on span "@CIM Support please adjust this rule to allow for overnight operation. This is …" at bounding box center [759, 229] width 1157 height 31
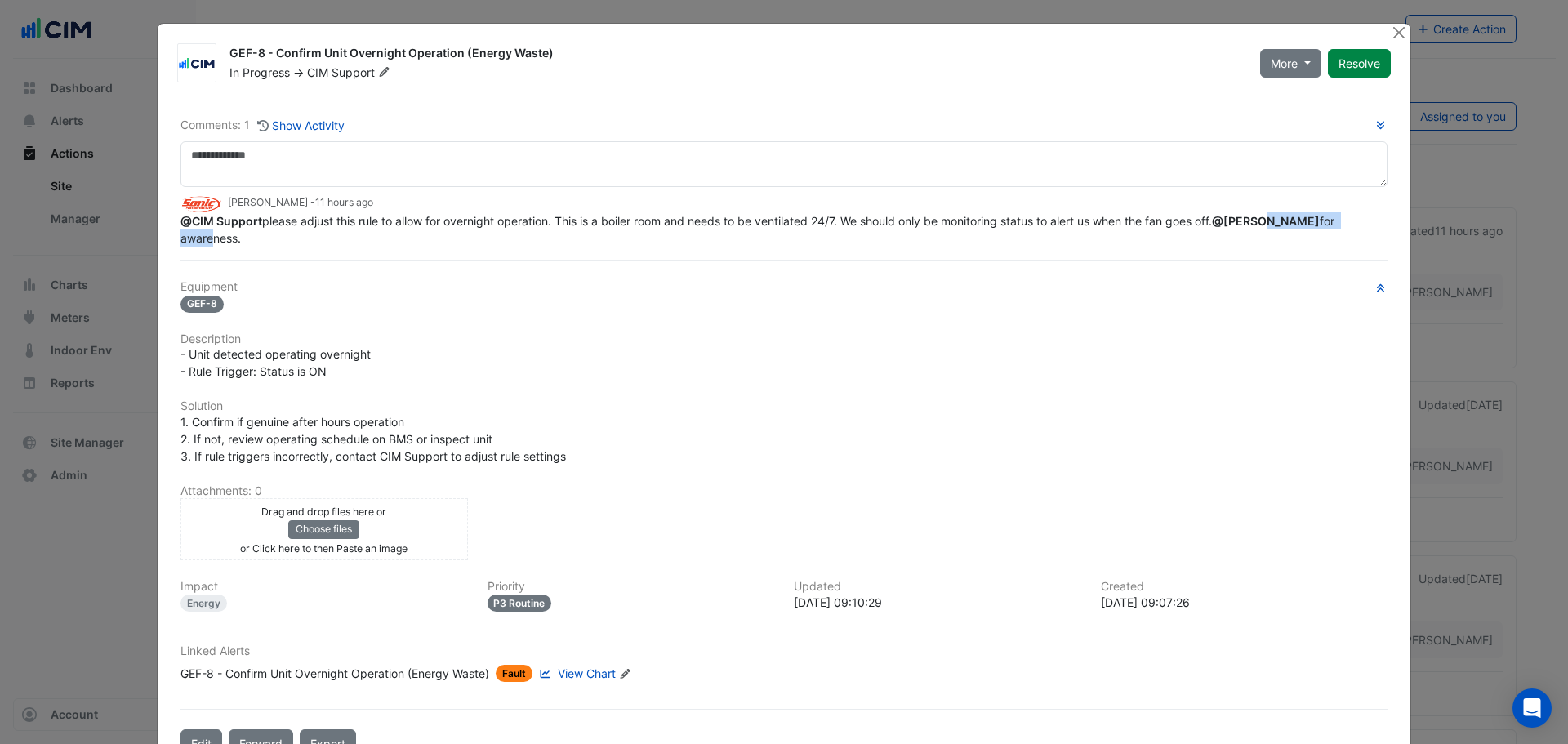
drag, startPoint x: 225, startPoint y: 242, endPoint x: 342, endPoint y: 233, distance: 117.3
click at [342, 233] on div "@CIM Support please adjust this rule to allow for overnight operation. This is …" at bounding box center [784, 229] width 1208 height 34
click at [196, 227] on span "@CIM Support" at bounding box center [221, 221] width 82 height 14
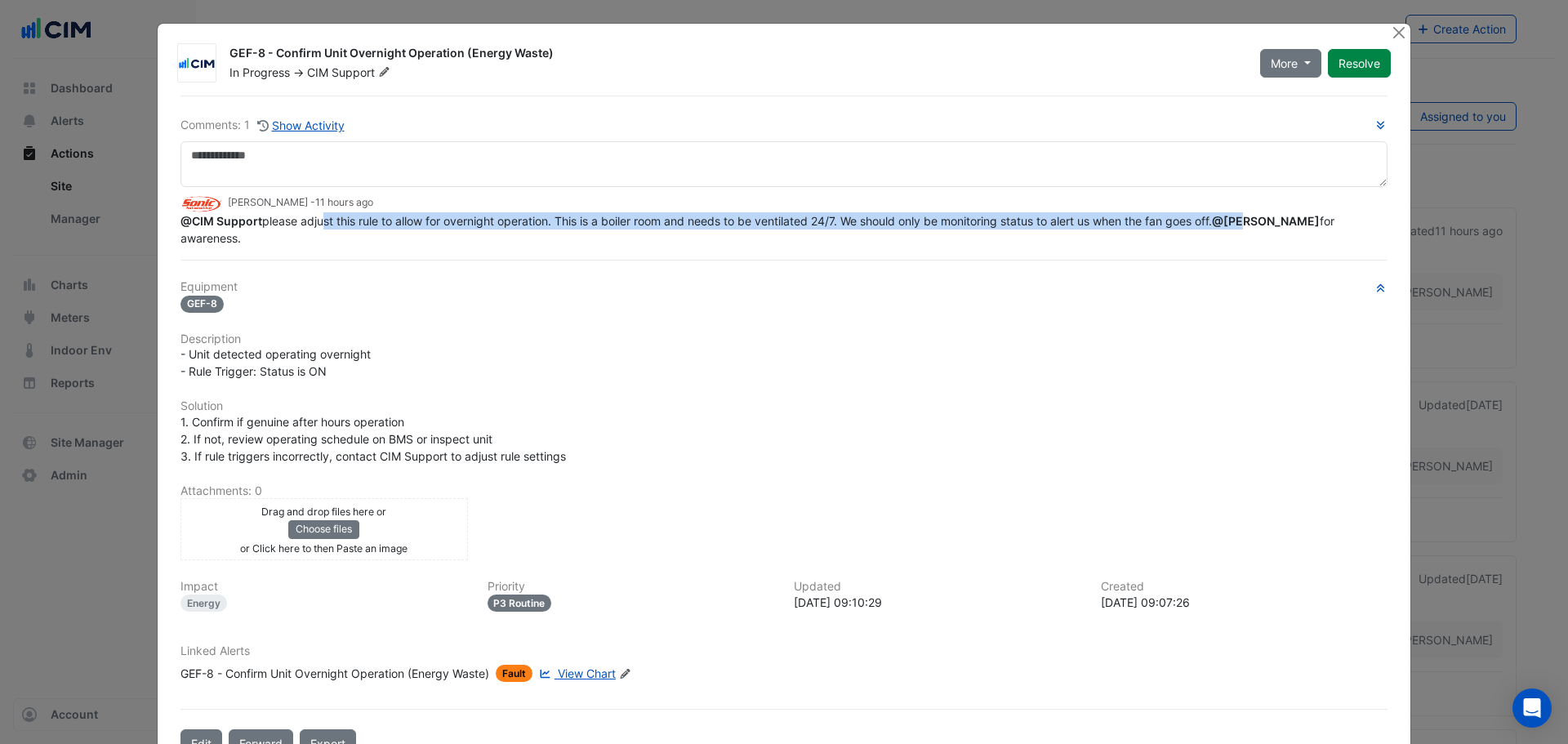
drag, startPoint x: 205, startPoint y: 231, endPoint x: 317, endPoint y: 215, distance: 113.1
click at [317, 215] on span "@CIM Support please adjust this rule to allow for overnight operation. This is …" at bounding box center [759, 229] width 1157 height 31
click at [319, 215] on span "@CIM Support please adjust this rule to allow for overnight operation. This is …" at bounding box center [759, 229] width 1157 height 31
click at [320, 215] on span "@CIM Support please adjust this rule to allow for overnight operation. This is …" at bounding box center [759, 229] width 1157 height 31
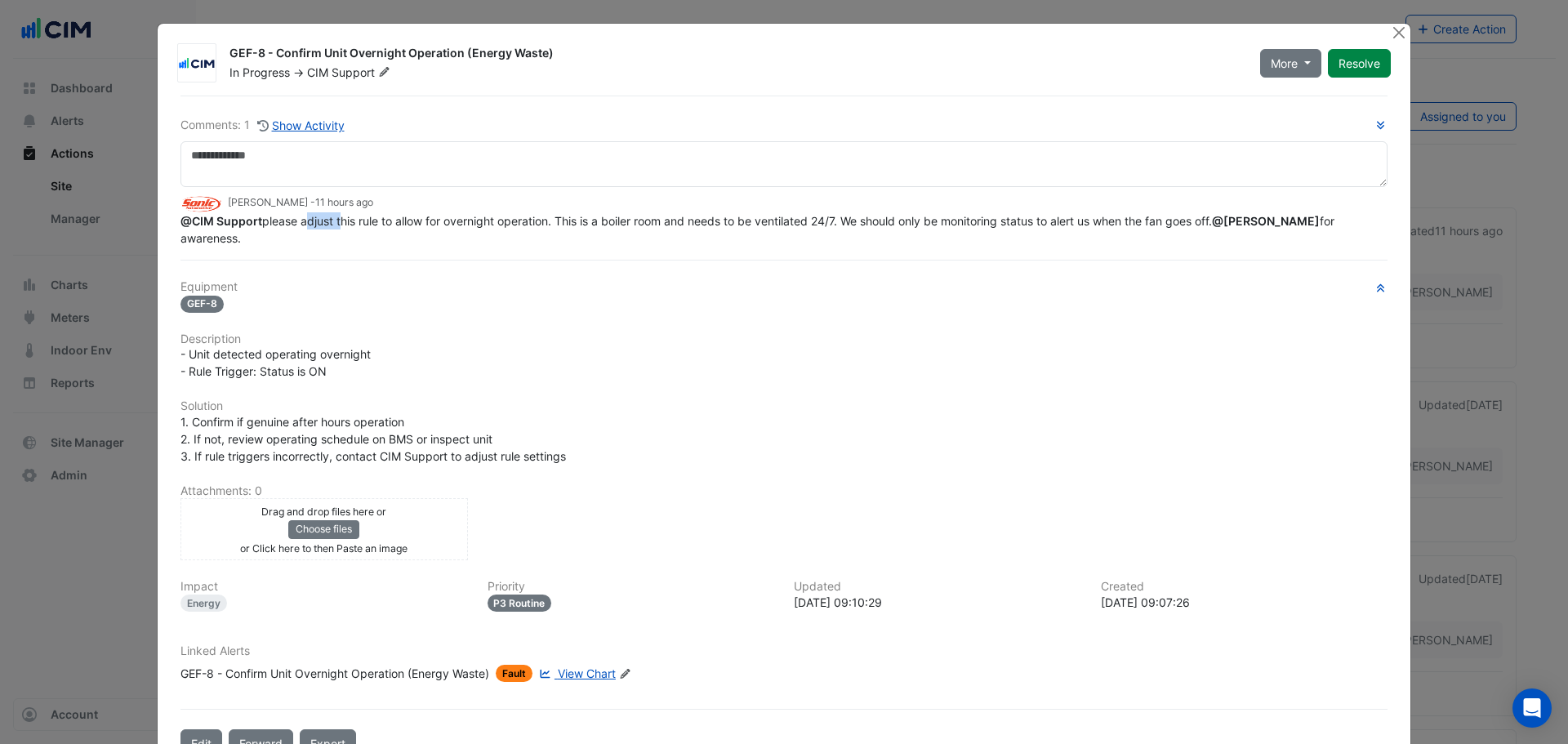
drag, startPoint x: 320, startPoint y: 215, endPoint x: 410, endPoint y: 218, distance: 90.0
click at [320, 215] on span "@CIM Support please adjust this rule to allow for overnight operation. This is …" at bounding box center [759, 229] width 1157 height 31
drag, startPoint x: 424, startPoint y: 220, endPoint x: 679, endPoint y: 230, distance: 255.2
click at [679, 230] on div "@CIM Support please adjust this rule to allow for overnight operation. This is …" at bounding box center [784, 229] width 1208 height 34
click at [675, 228] on span "@CIM Support please adjust this rule to allow for overnight operation. This is …" at bounding box center [759, 229] width 1157 height 31
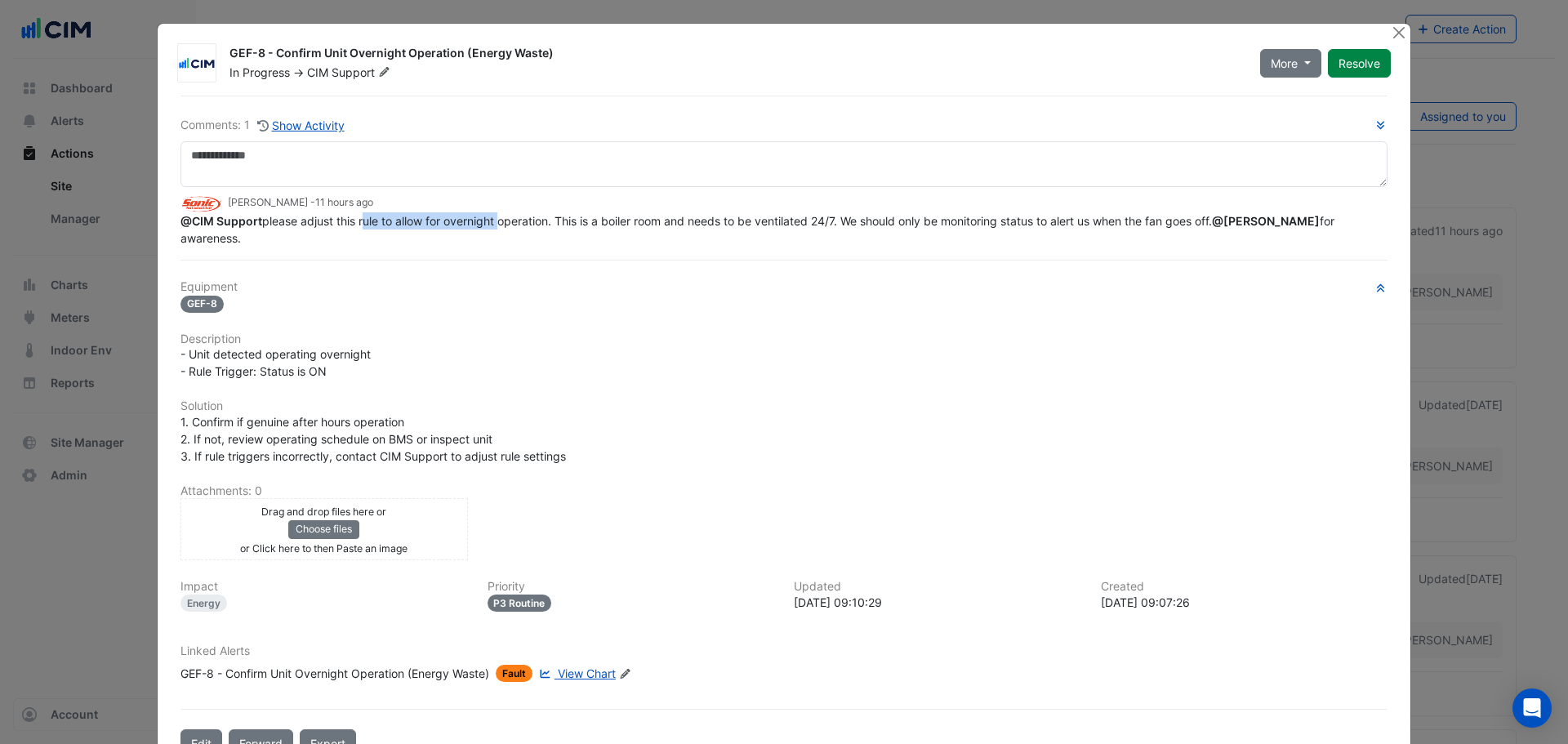
drag, startPoint x: 380, startPoint y: 222, endPoint x: 507, endPoint y: 224, distance: 127.0
click at [506, 224] on span "@CIM Support please adjust this rule to allow for overnight operation. This is …" at bounding box center [759, 229] width 1157 height 31
click at [286, 677] on div "GEF-8 - Confirm Unit Overnight Operation (Energy Waste)" at bounding box center [335, 673] width 309 height 18
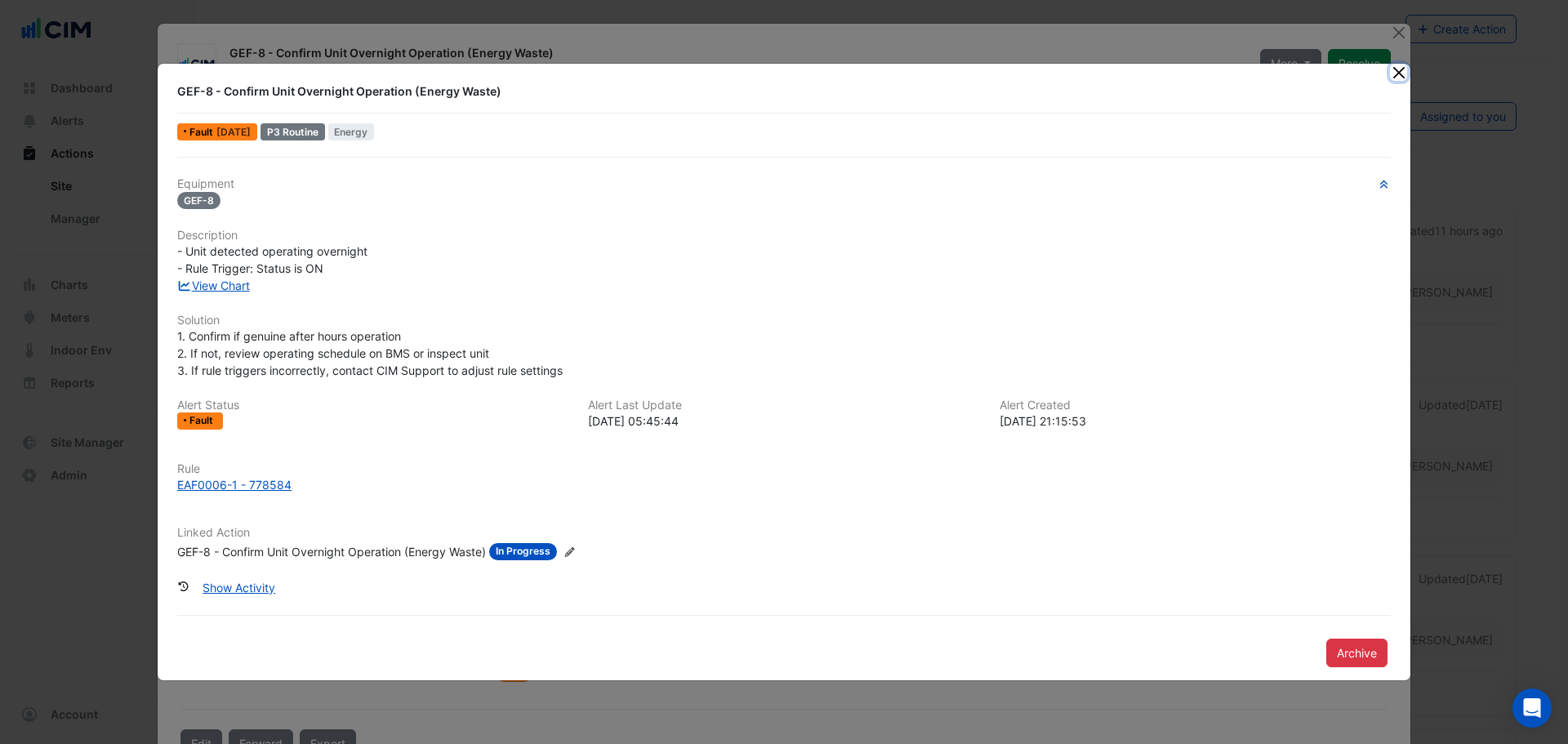
click at [1399, 68] on button "Close" at bounding box center [1398, 72] width 18 height 18
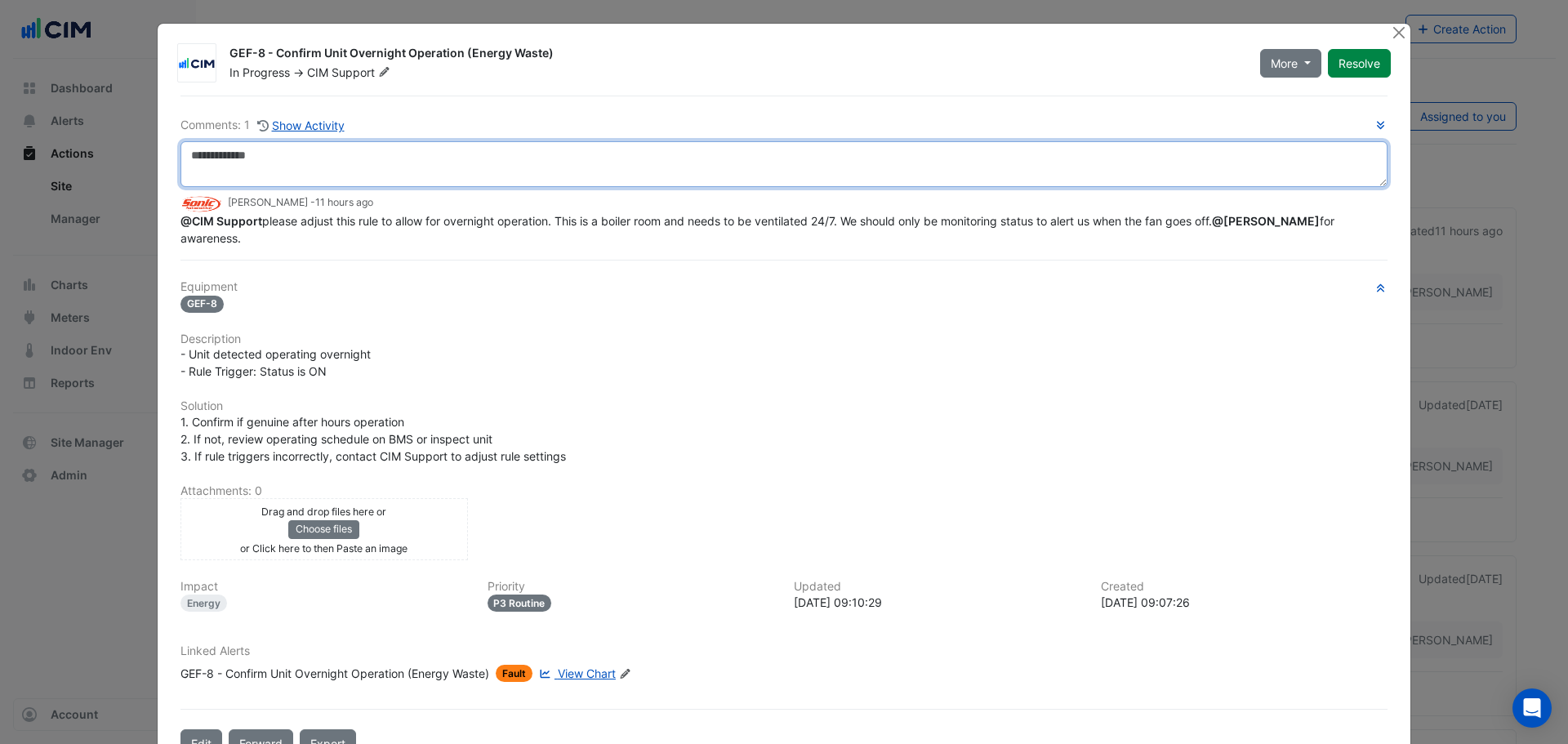
click at [442, 161] on textarea at bounding box center [784, 163] width 1208 height 45
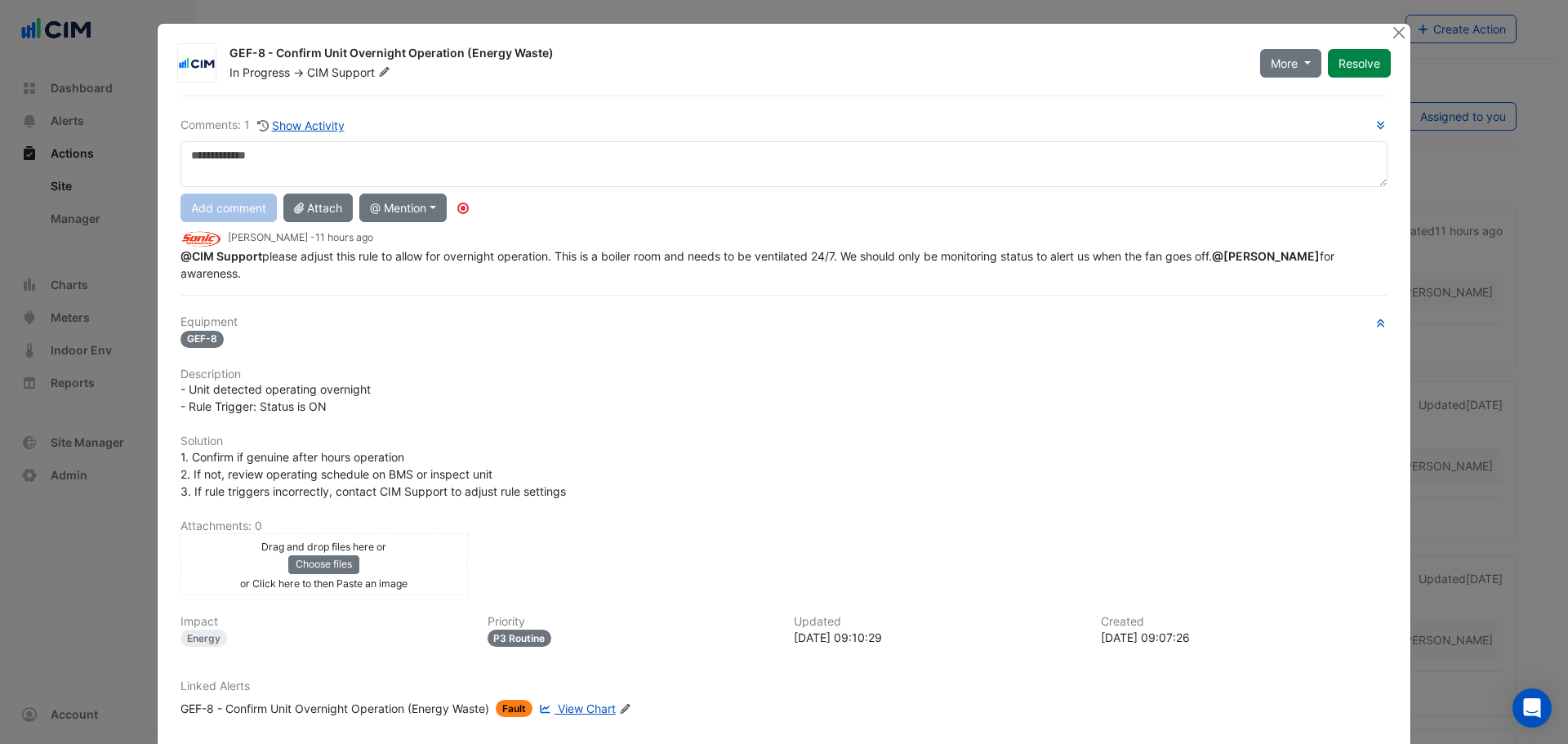
click at [359, 699] on div "Linked Alerts GEF-8 - Confirm Unit Overnight Operation (Energy Waste) Fault Vie…" at bounding box center [784, 698] width 1227 height 38
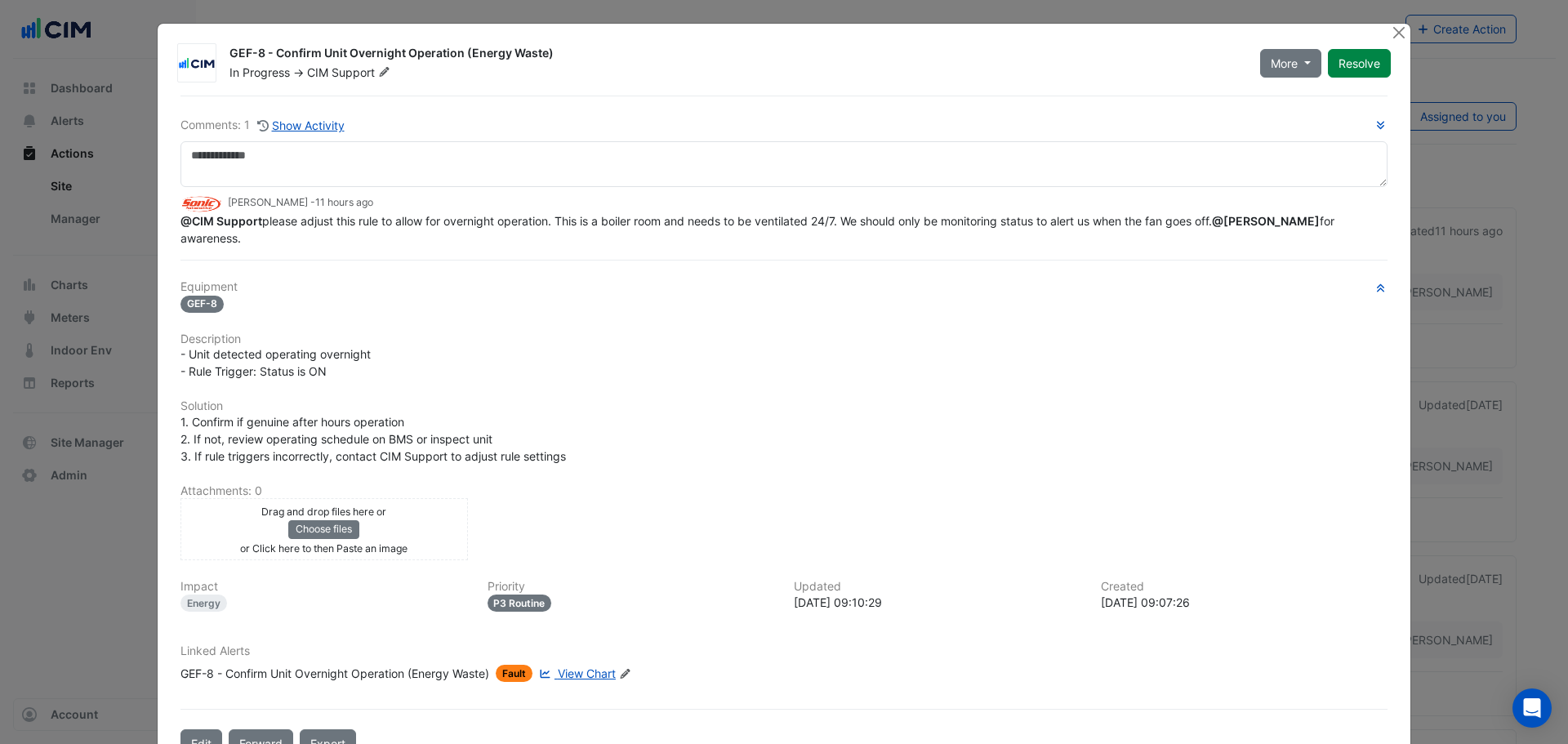
click at [354, 677] on div "GEF-8 - Confirm Unit Overnight Operation (Energy Waste)" at bounding box center [335, 673] width 309 height 18
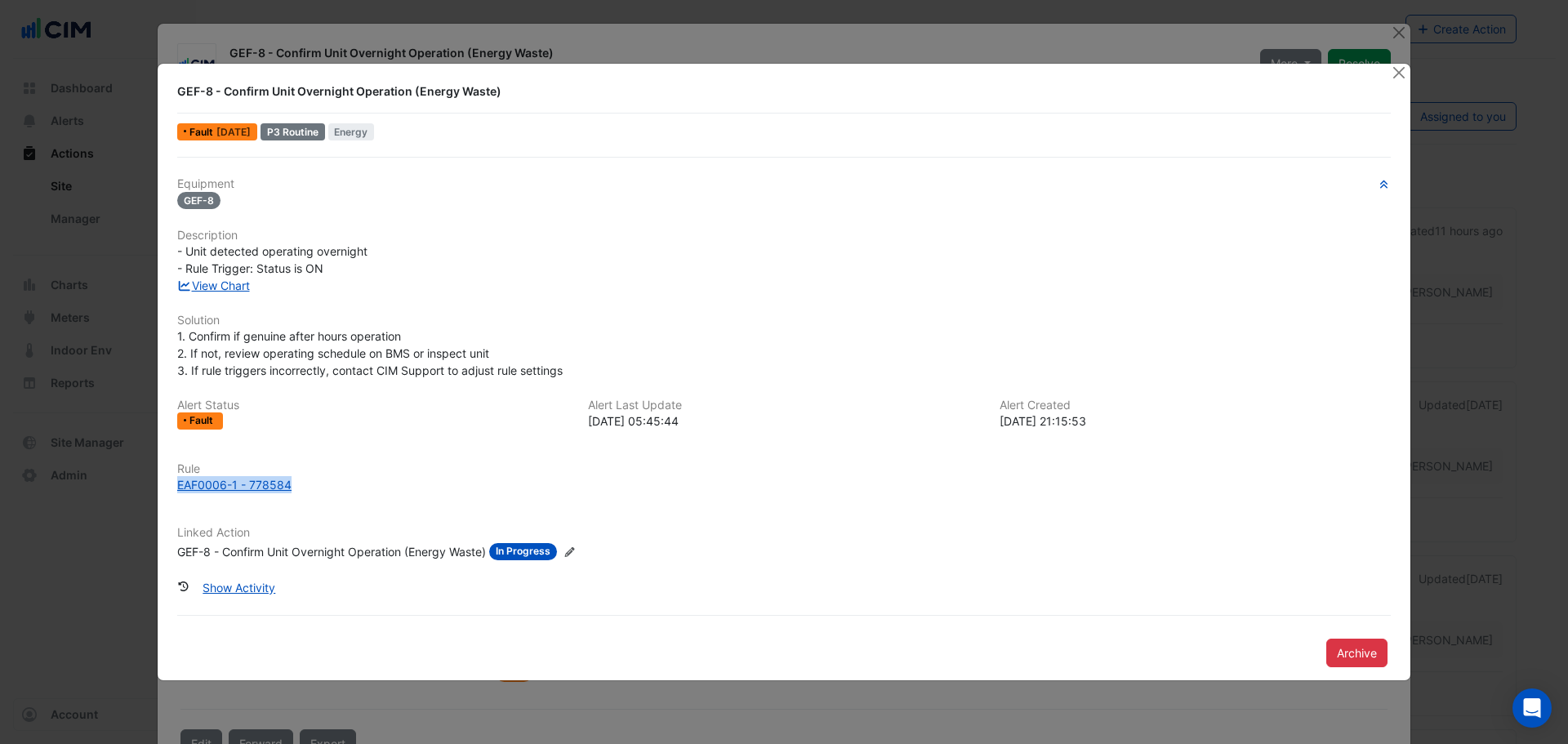
drag, startPoint x: 171, startPoint y: 486, endPoint x: 521, endPoint y: 305, distance: 394.0
click at [295, 485] on div "Rule EAF0006-1 - 778584" at bounding box center [784, 477] width 1233 height 31
copy div "EAF0006-1 - 778584"
click at [1395, 79] on button "Close" at bounding box center [1398, 72] width 18 height 18
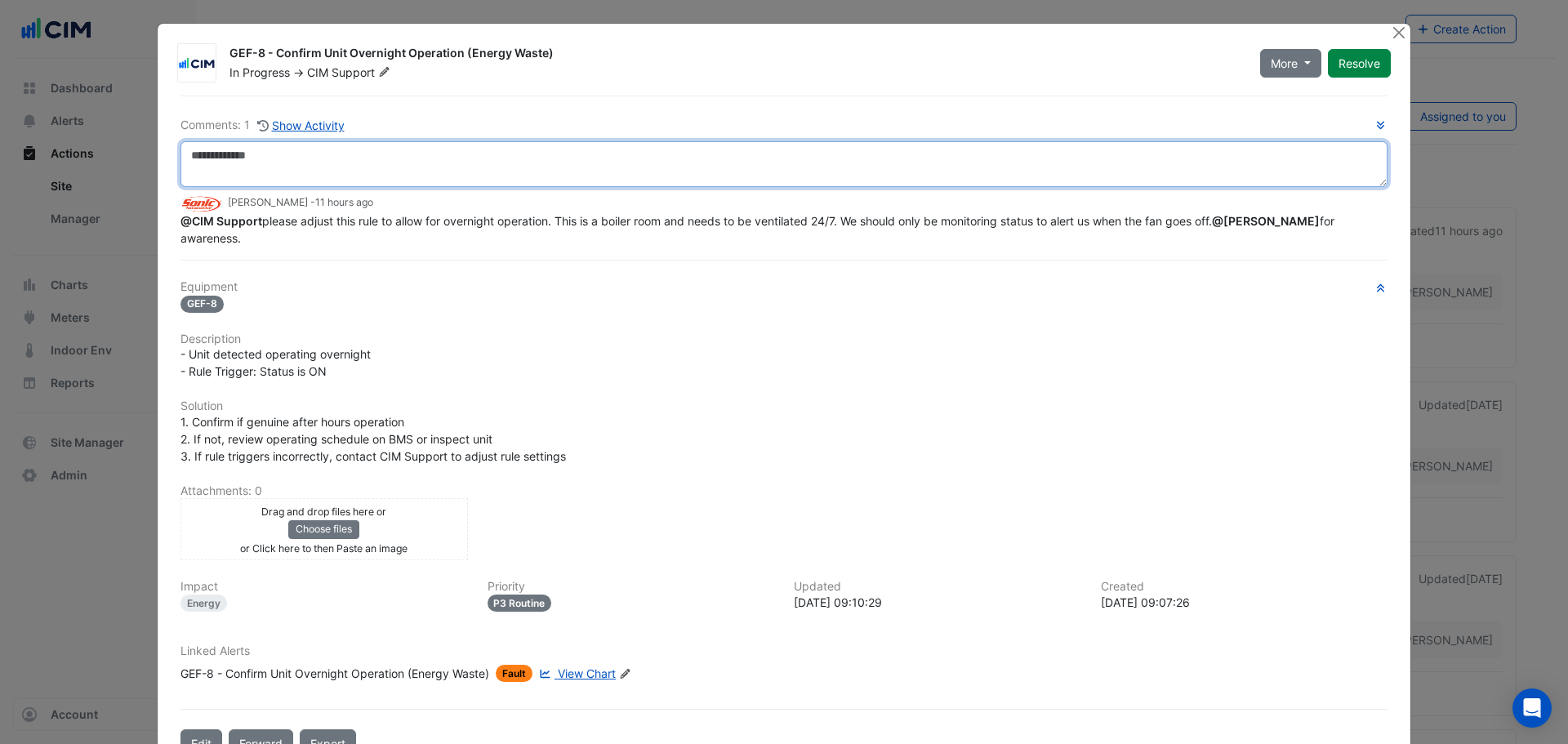
click at [478, 162] on textarea at bounding box center [784, 163] width 1208 height 45
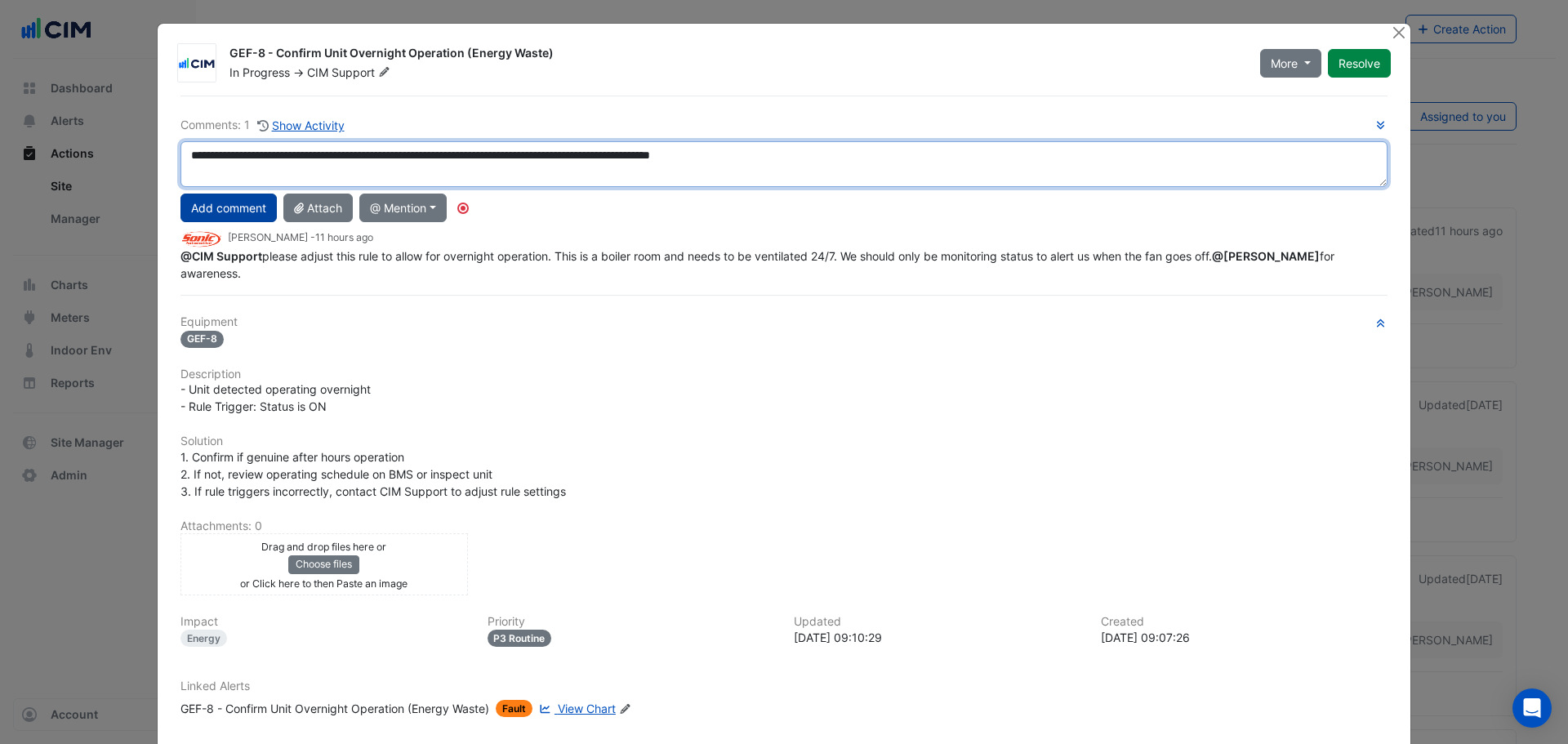
type textarea "**********"
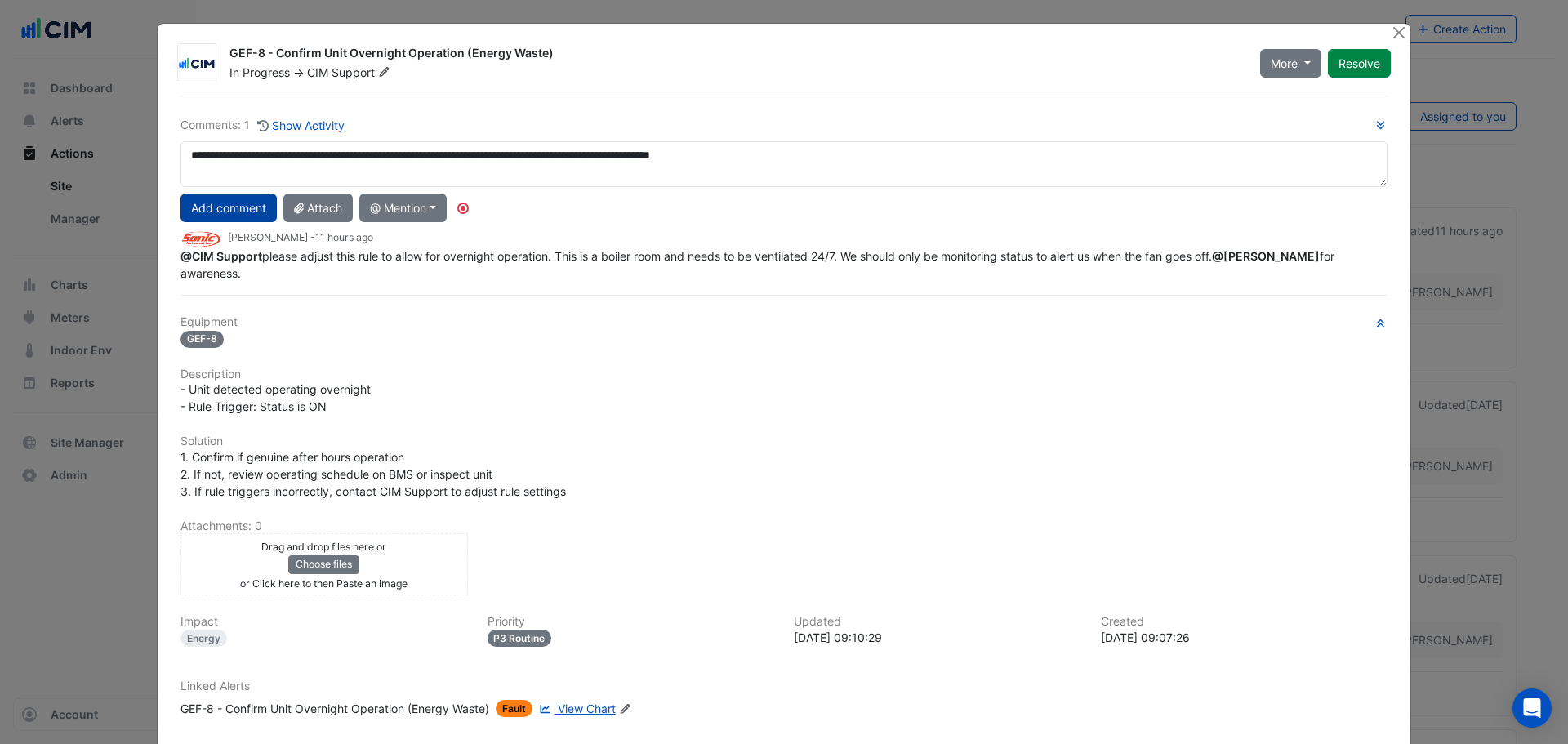
click at [223, 208] on button "Add comment" at bounding box center [229, 208] width 96 height 29
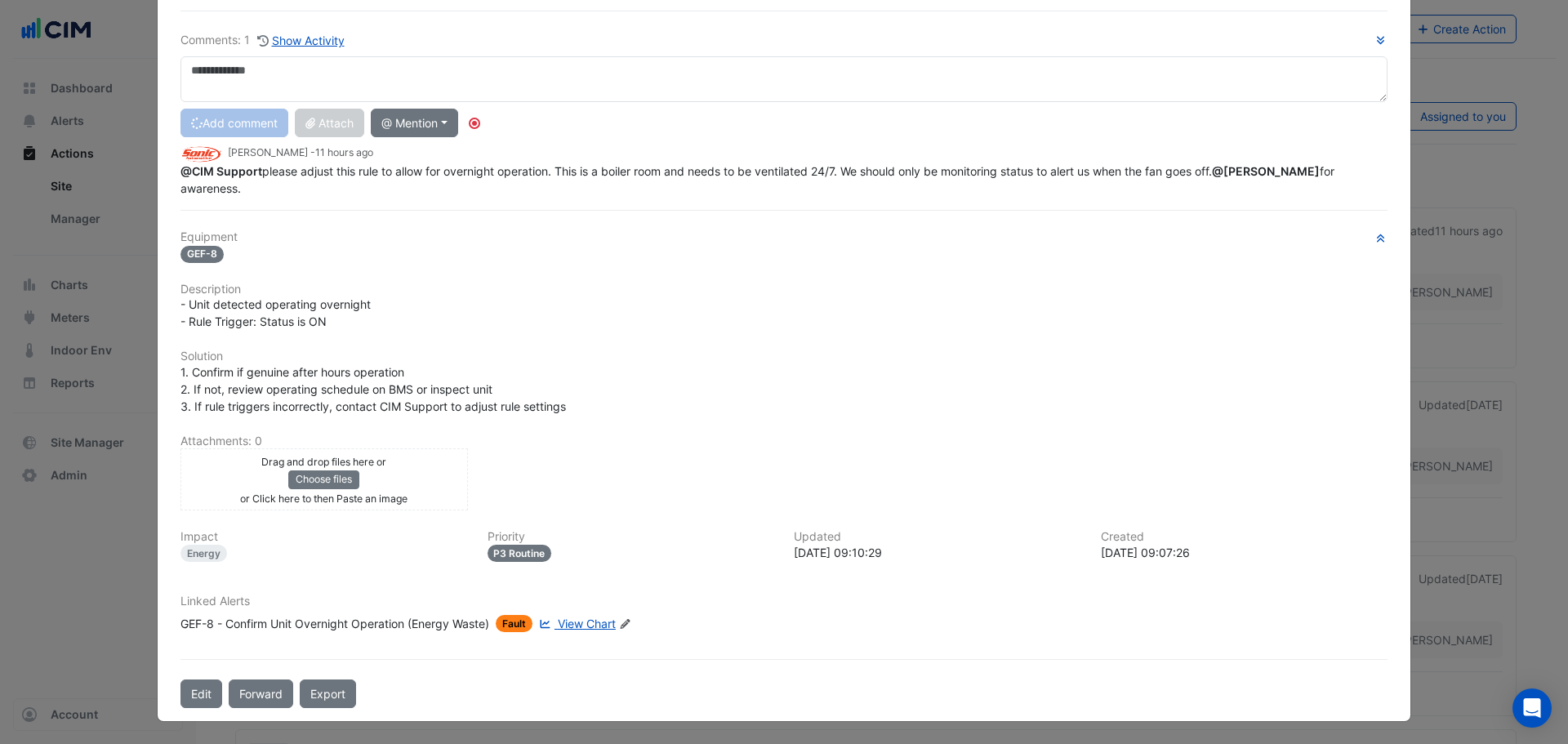
scroll to position [69, 0]
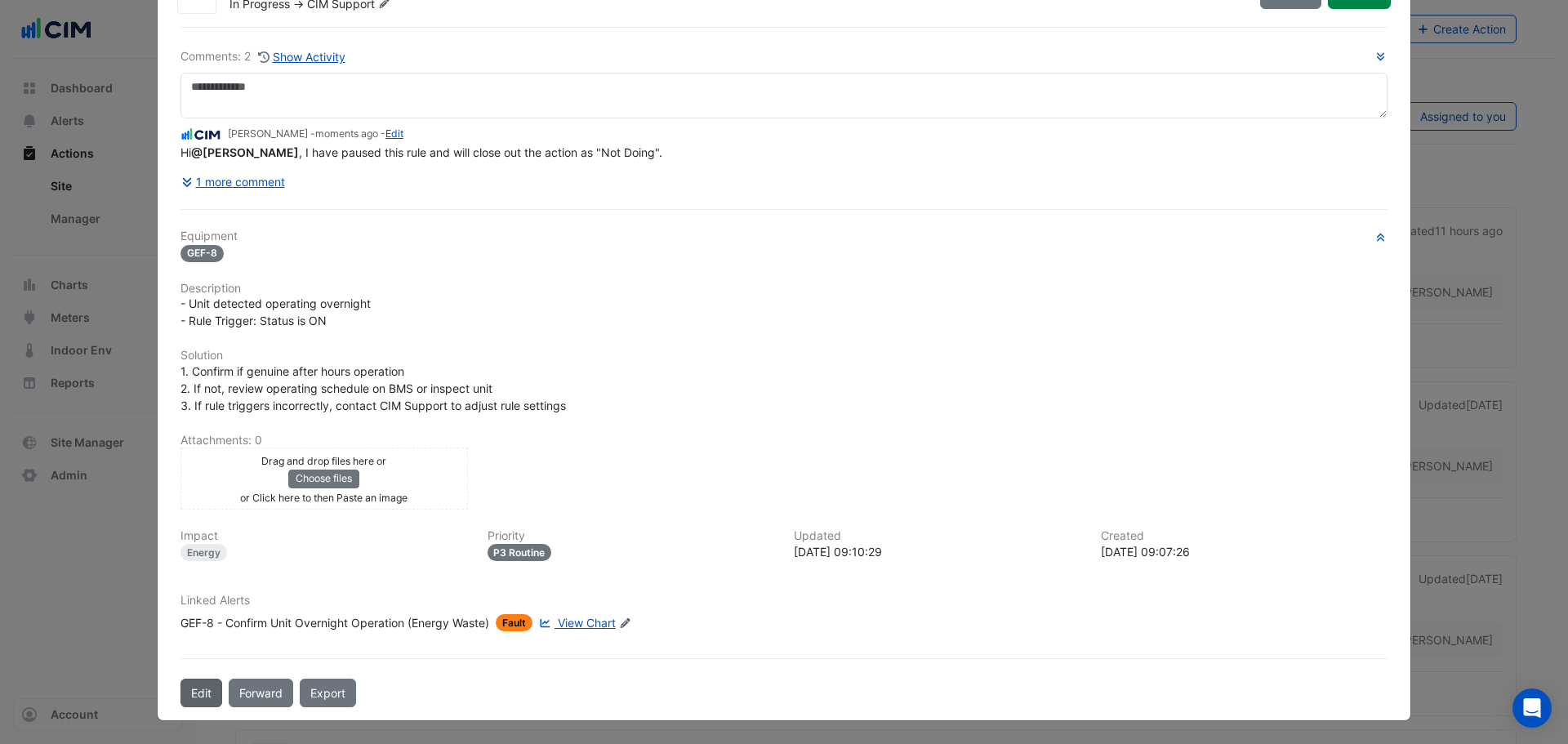
click at [189, 699] on button "Edit" at bounding box center [201, 692] width 42 height 29
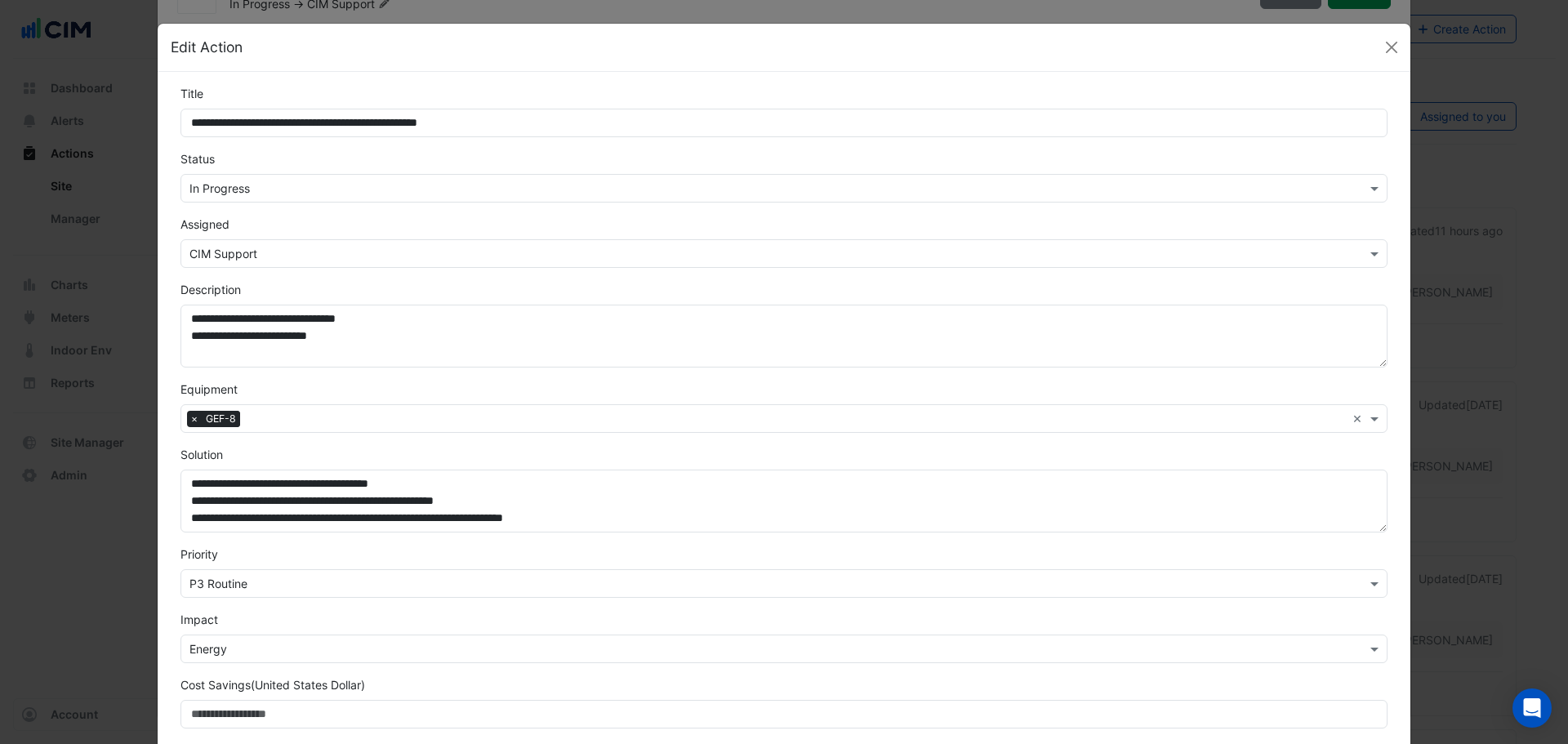
click at [303, 153] on div "Status Select Status × In Progress" at bounding box center [784, 176] width 1227 height 52
click at [310, 174] on div "Status Select Status × In Progress" at bounding box center [784, 176] width 1227 height 52
click at [267, 164] on div "Status Select Status × In Progress" at bounding box center [784, 176] width 1227 height 52
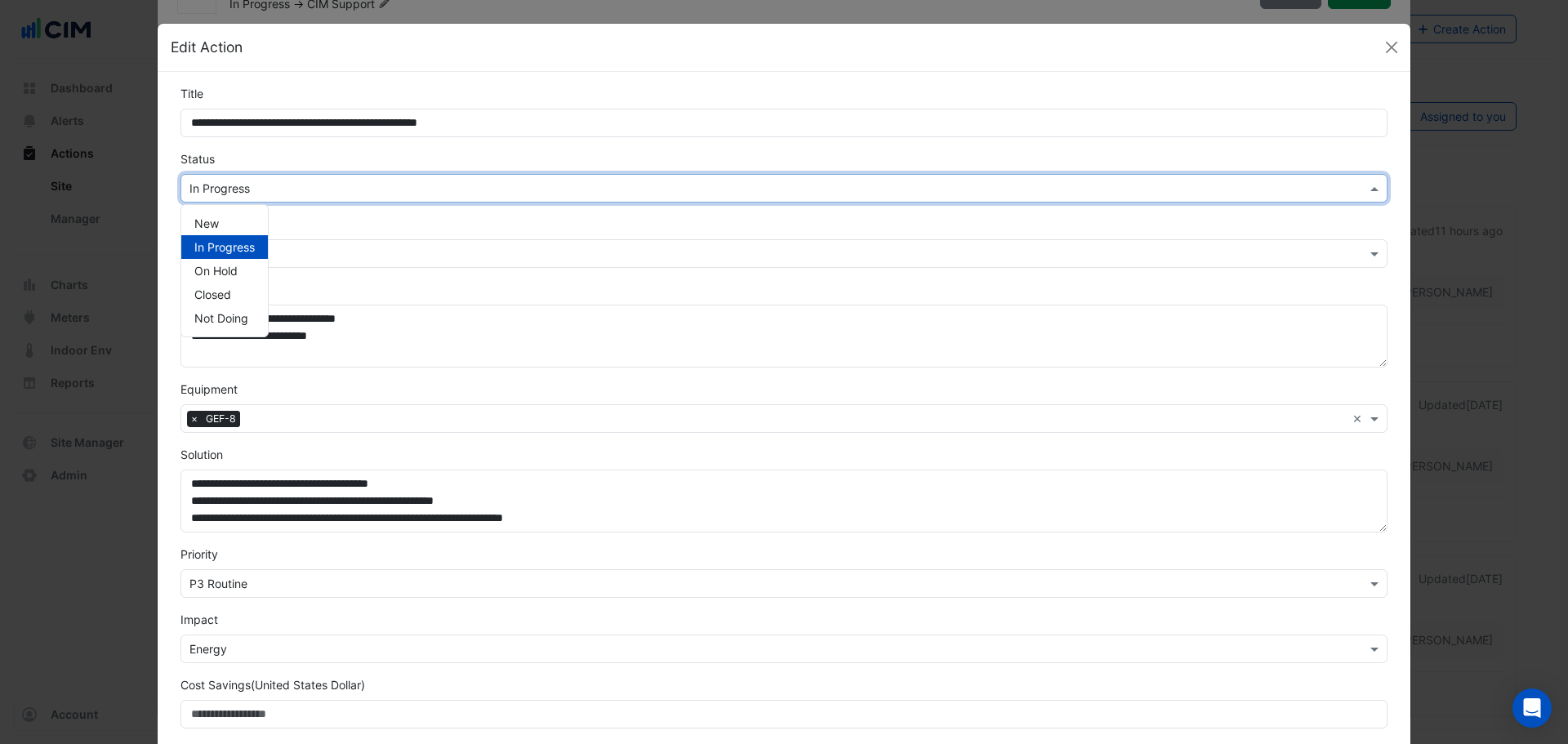
click at [278, 184] on input "text" at bounding box center [767, 189] width 1157 height 18
click at [241, 317] on span "Not Doing" at bounding box center [221, 318] width 54 height 14
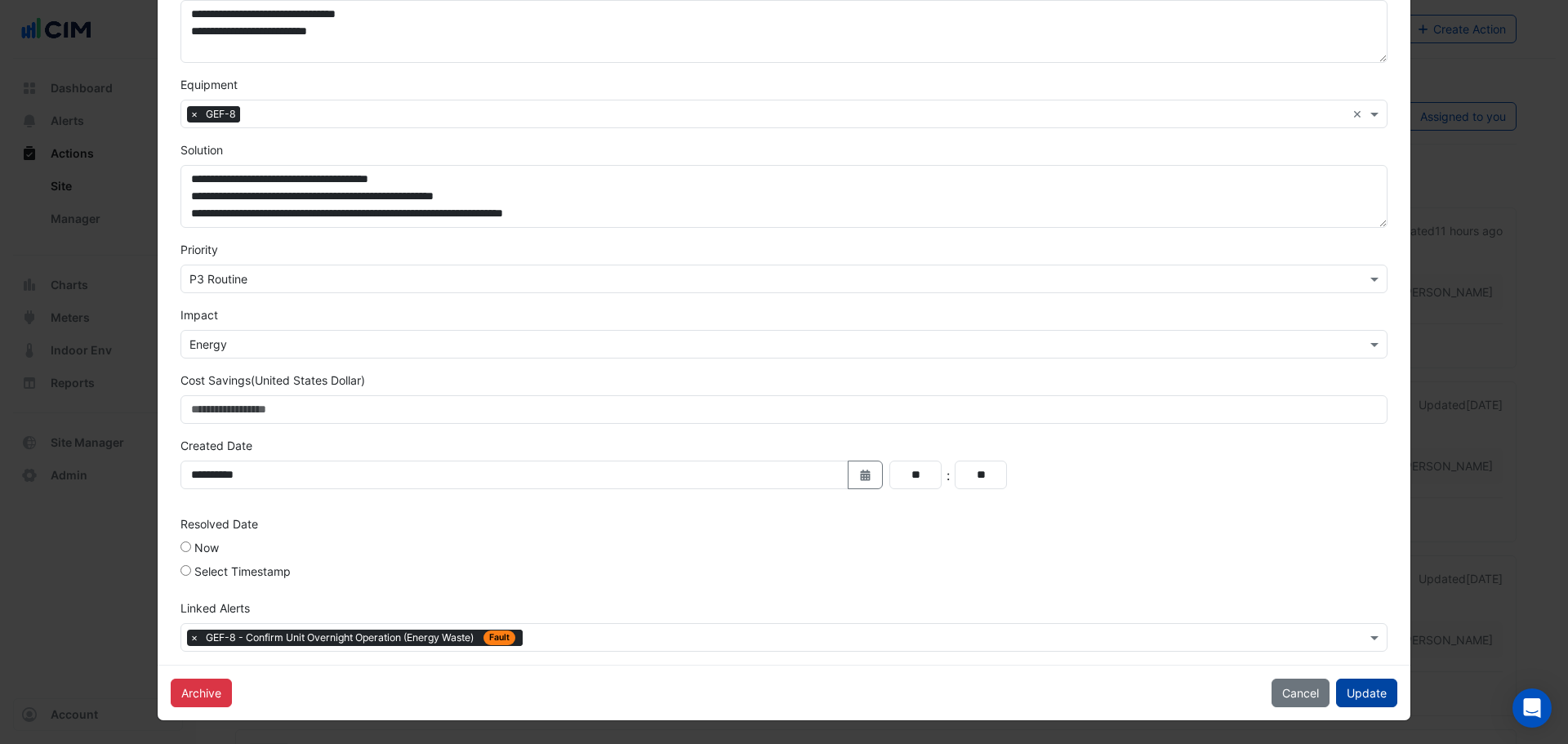
click at [1358, 692] on button "Update" at bounding box center [1367, 692] width 61 height 29
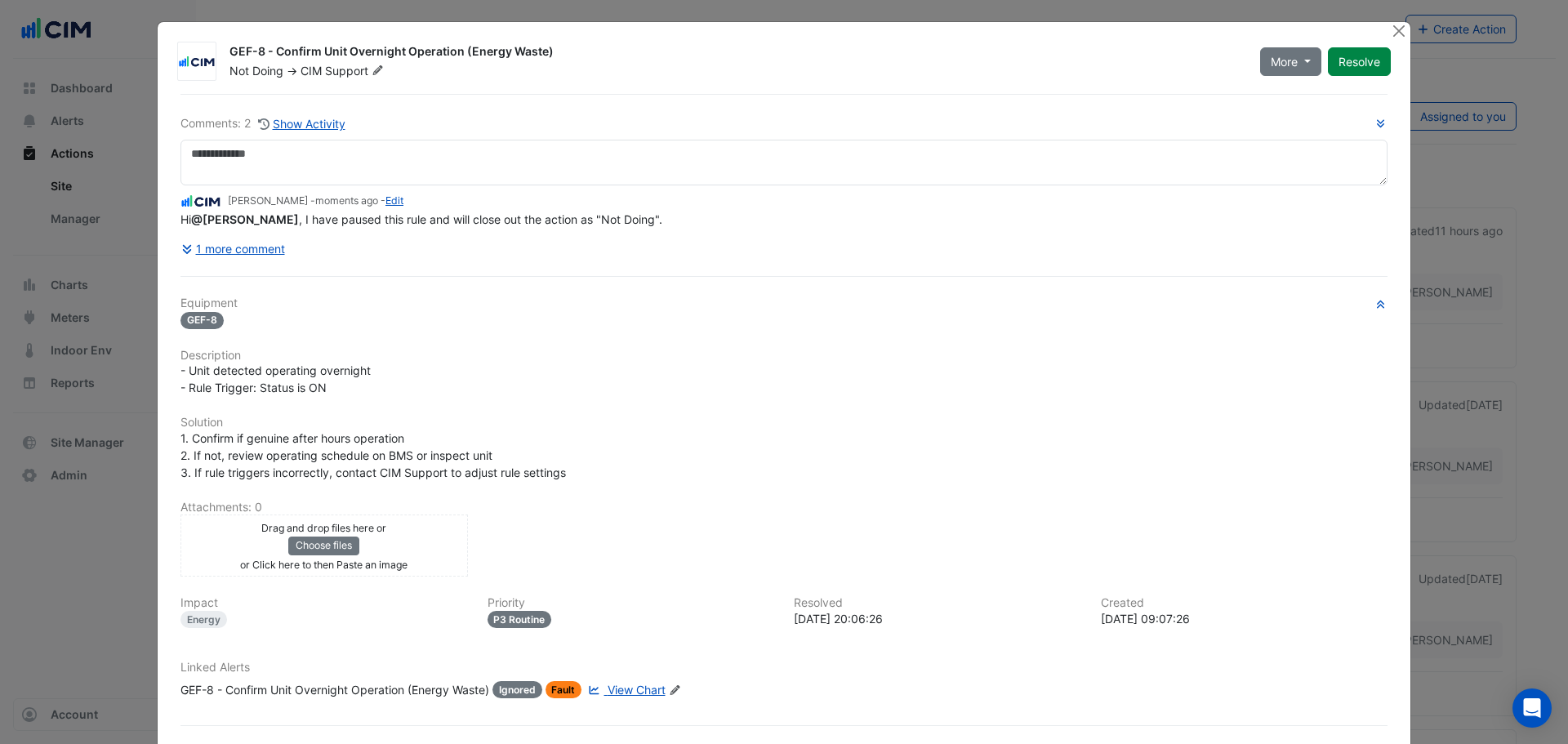
scroll to position [0, 0]
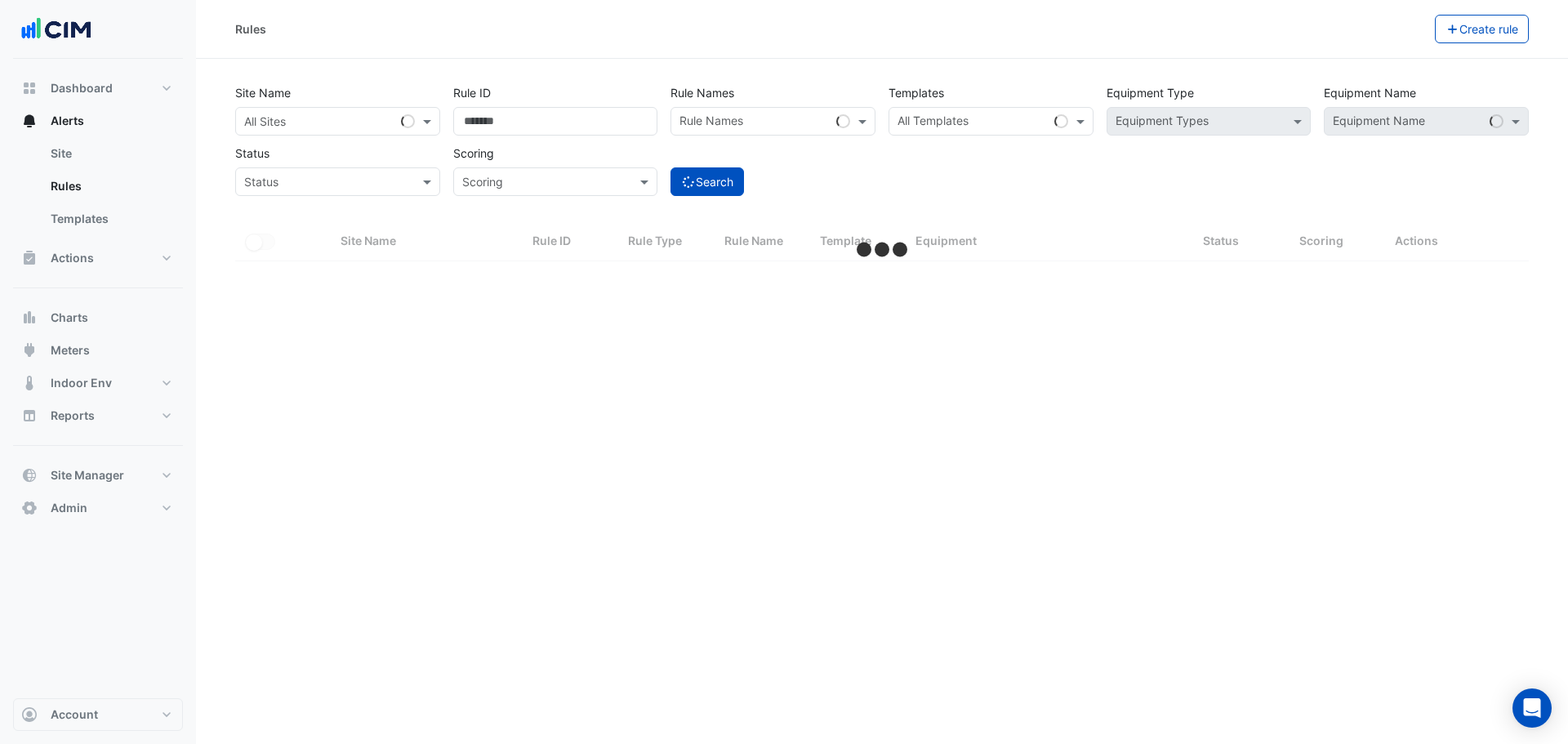
select select "**"
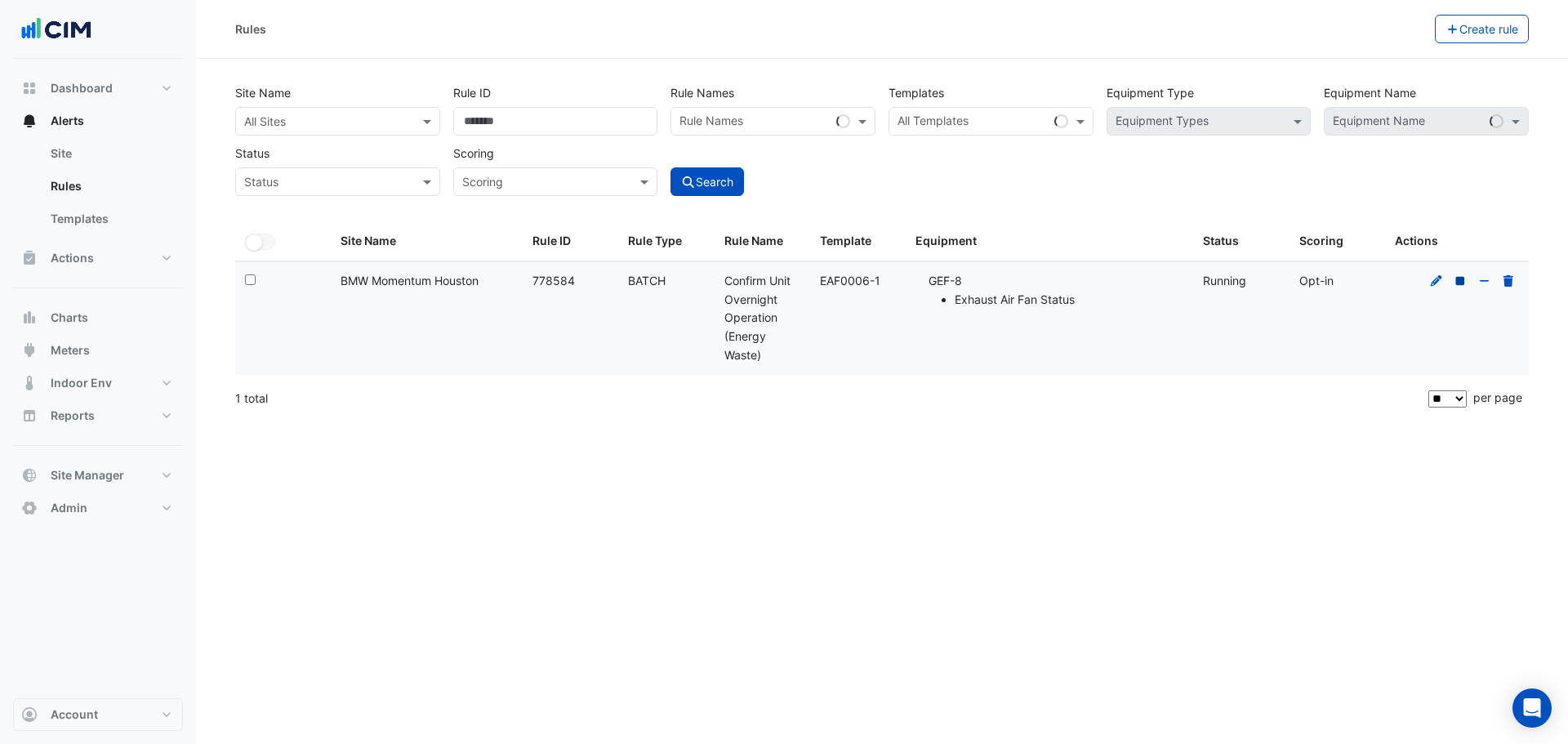
click at [1462, 280] on icon at bounding box center [1461, 281] width 9 height 9
click at [1487, 279] on icon at bounding box center [1485, 281] width 15 height 11
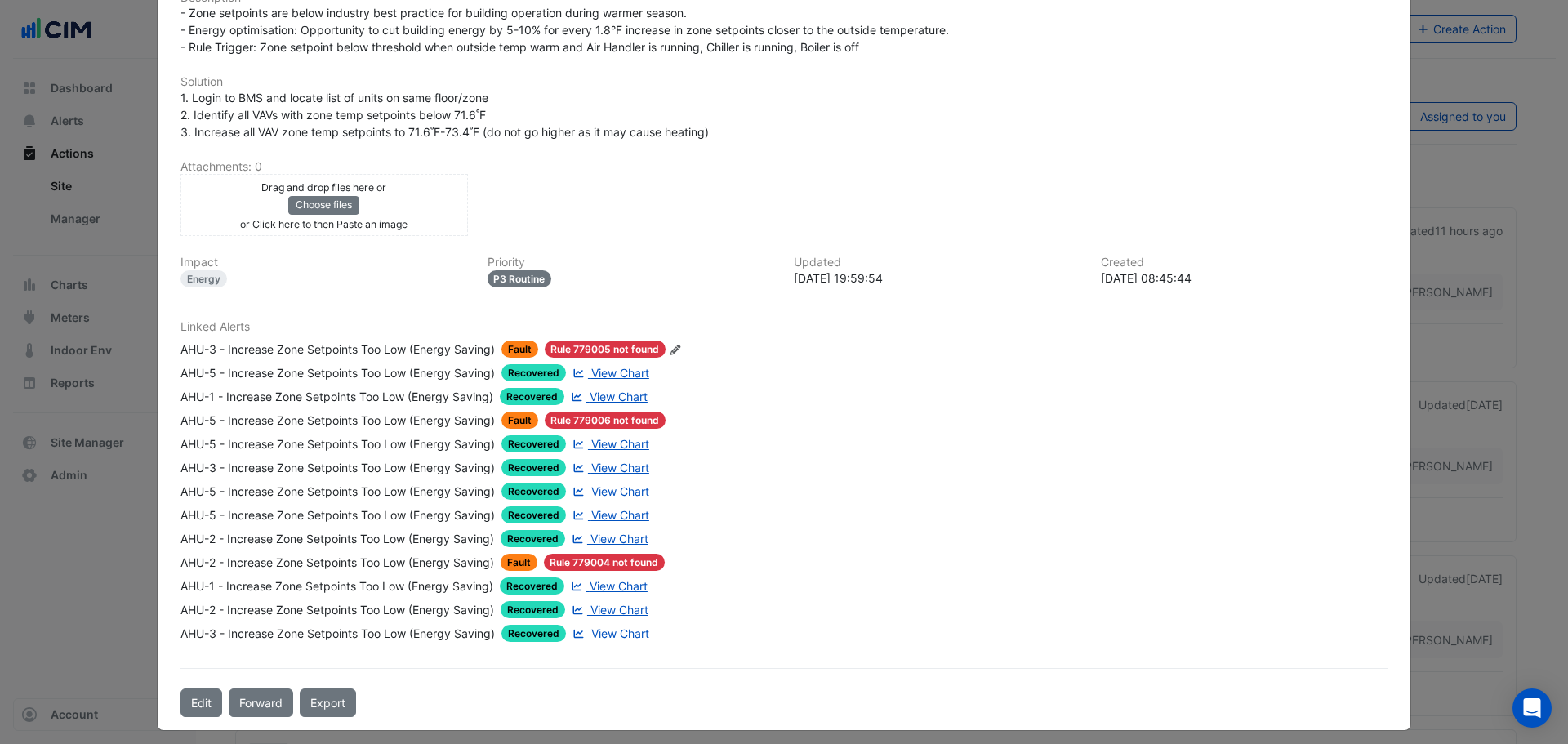
scroll to position [437, 0]
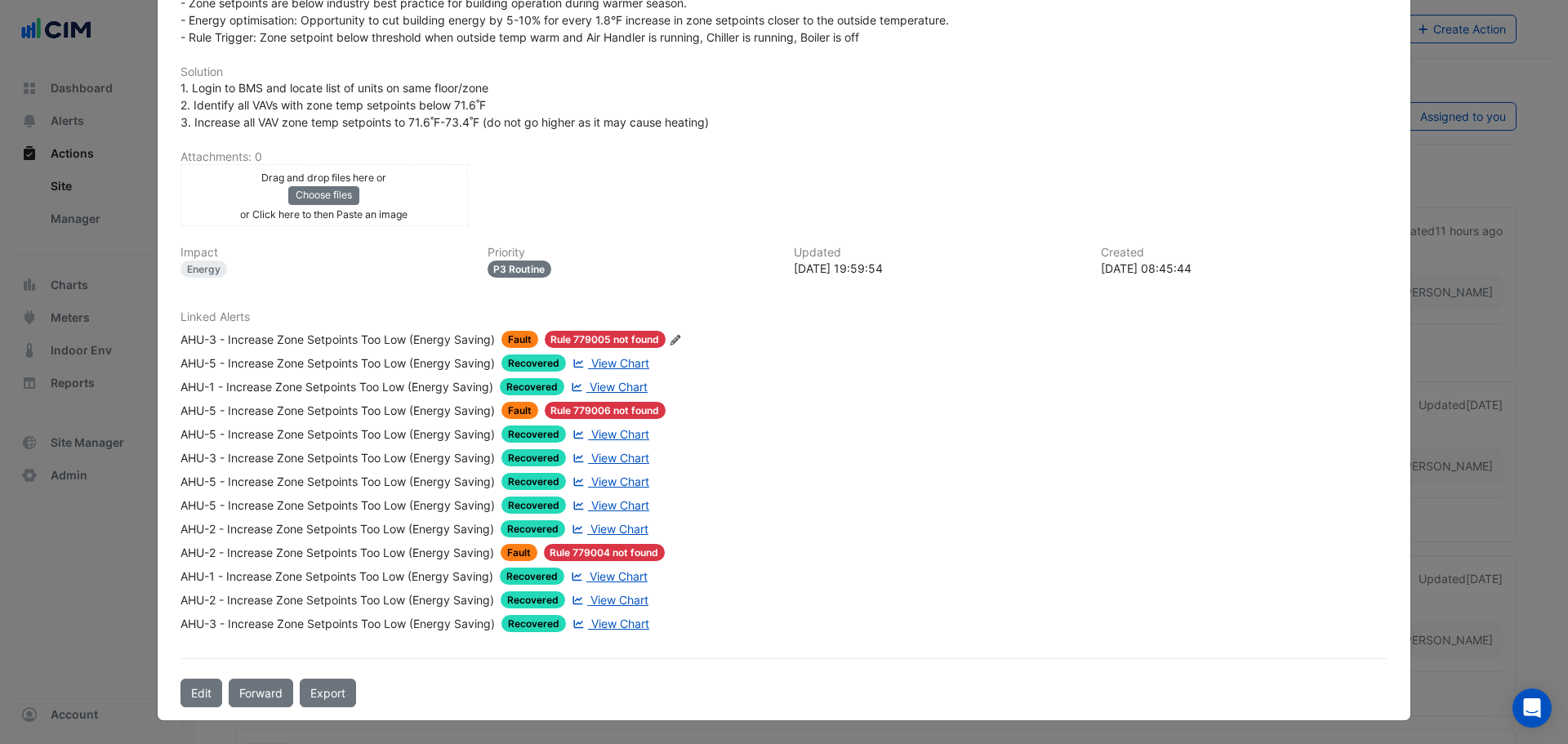
click at [676, 339] on icon "Edit Linked Alerts" at bounding box center [675, 339] width 12 height 10
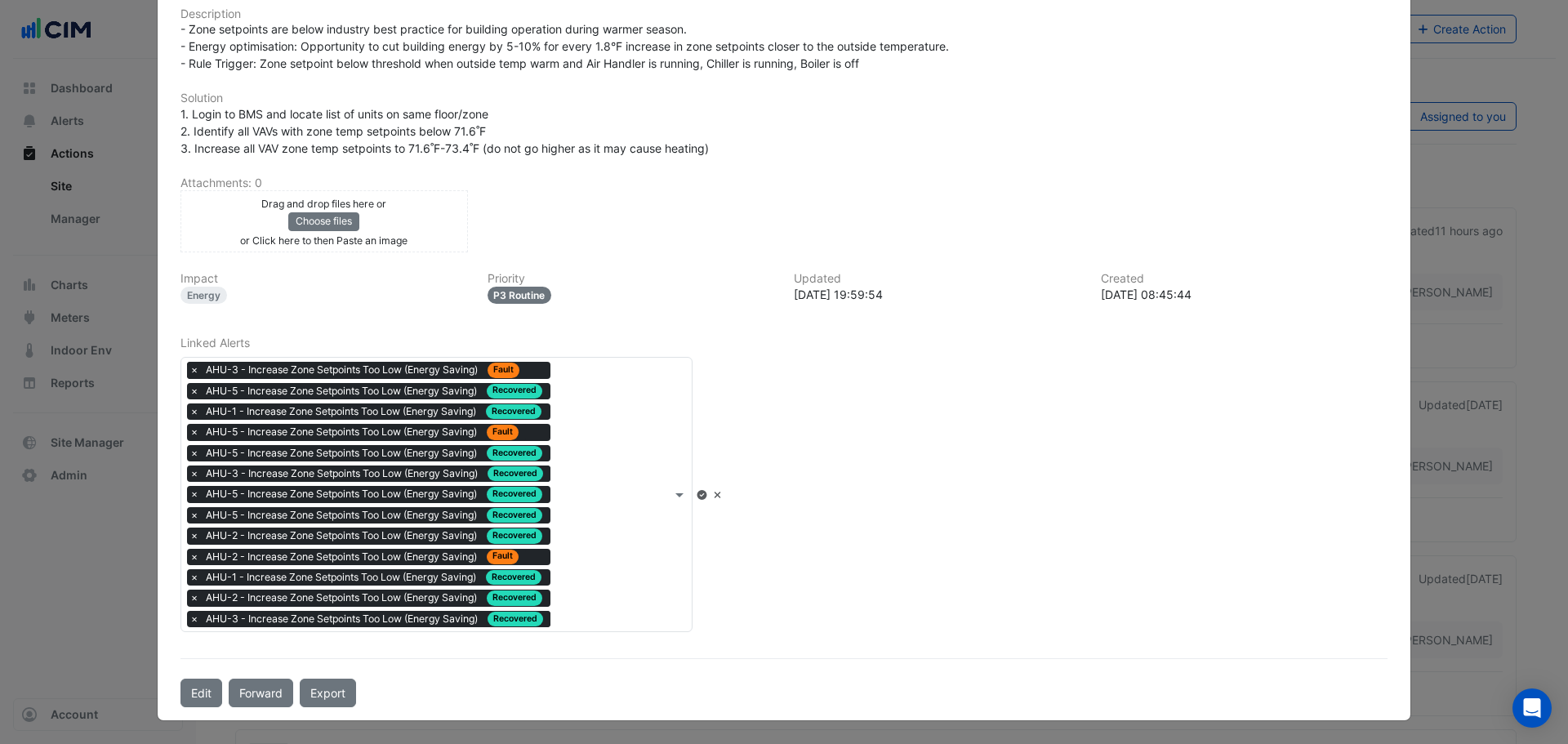
click at [187, 368] on span "×" at bounding box center [195, 370] width 15 height 17
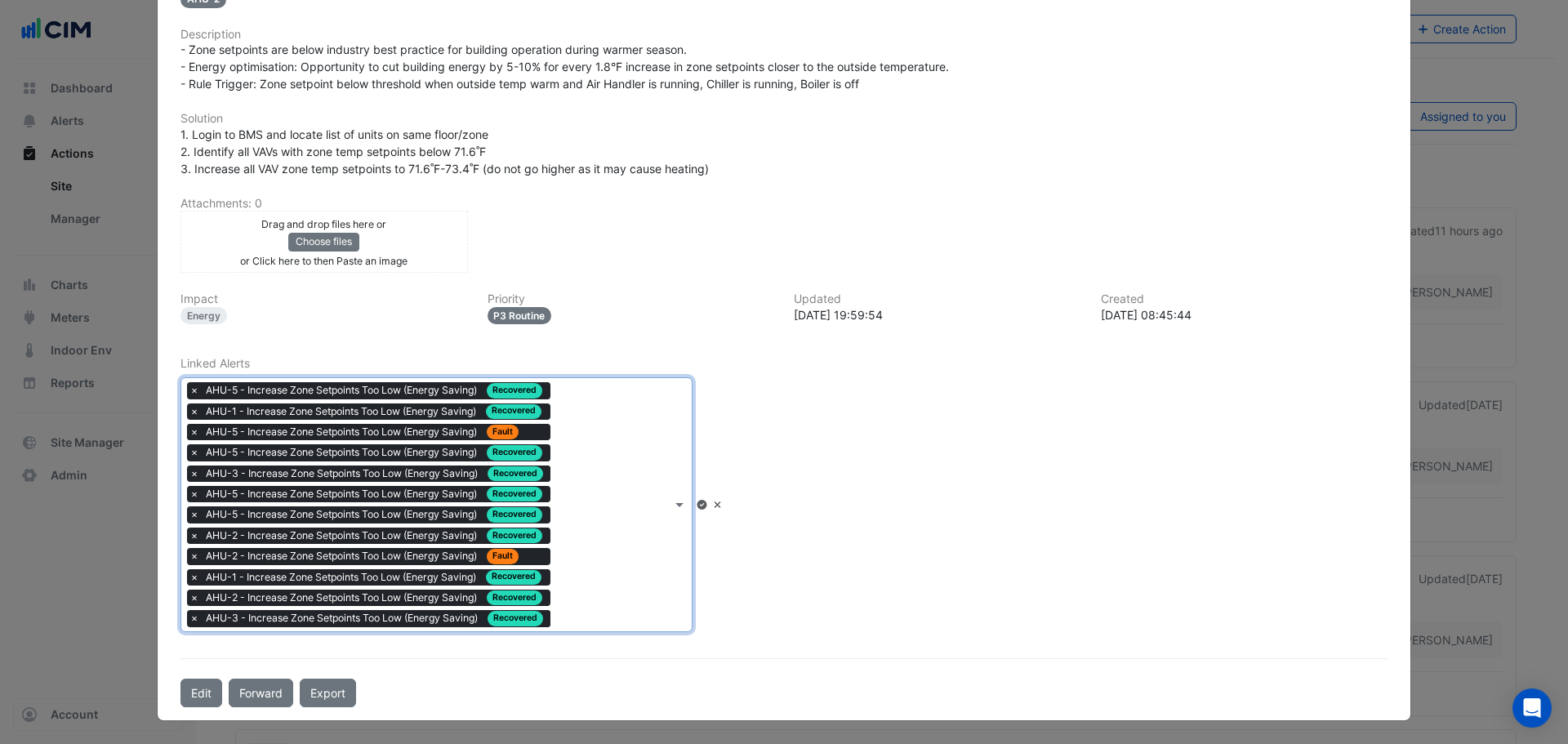
click at [187, 433] on span "×" at bounding box center [195, 432] width 15 height 17
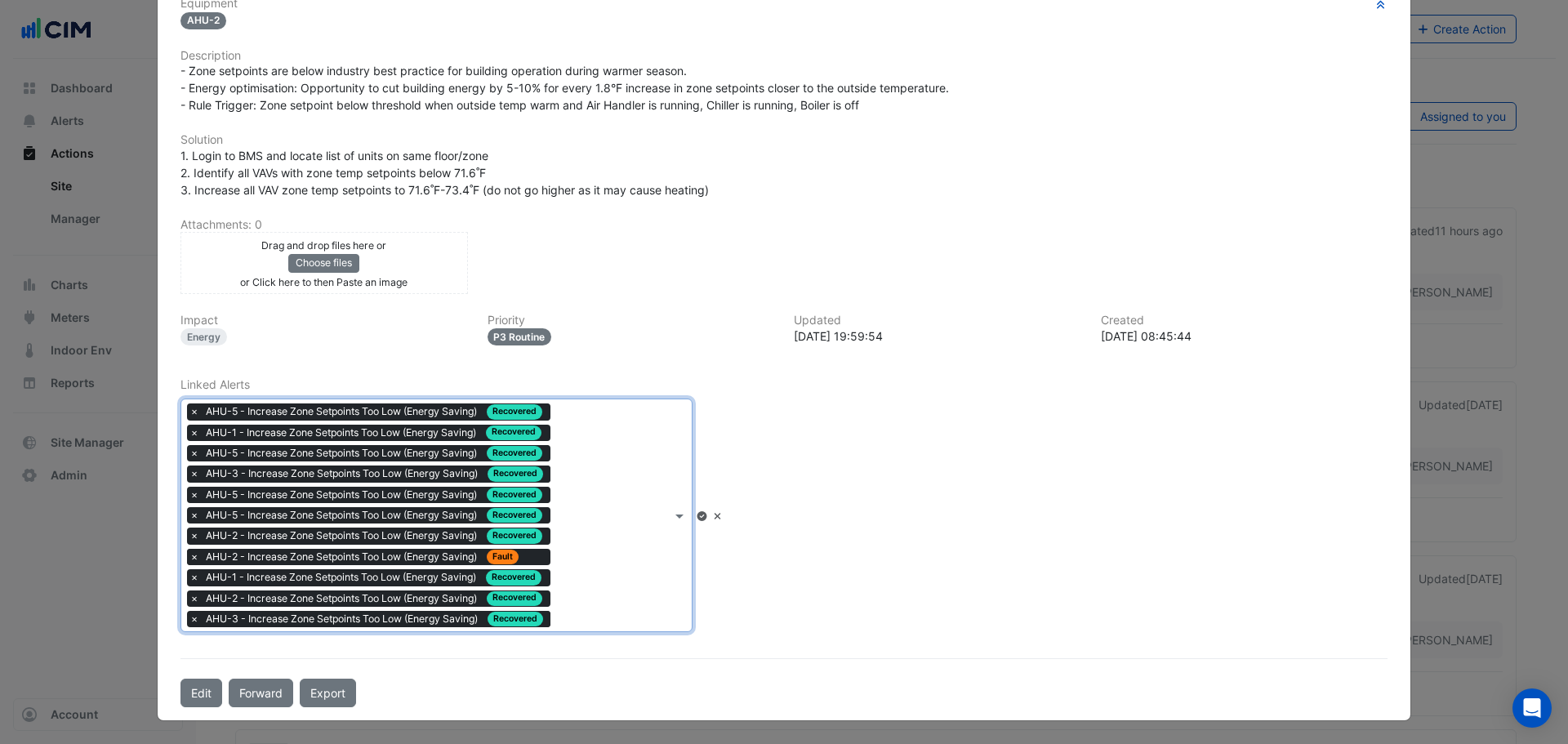
click at [187, 558] on span "×" at bounding box center [195, 557] width 15 height 17
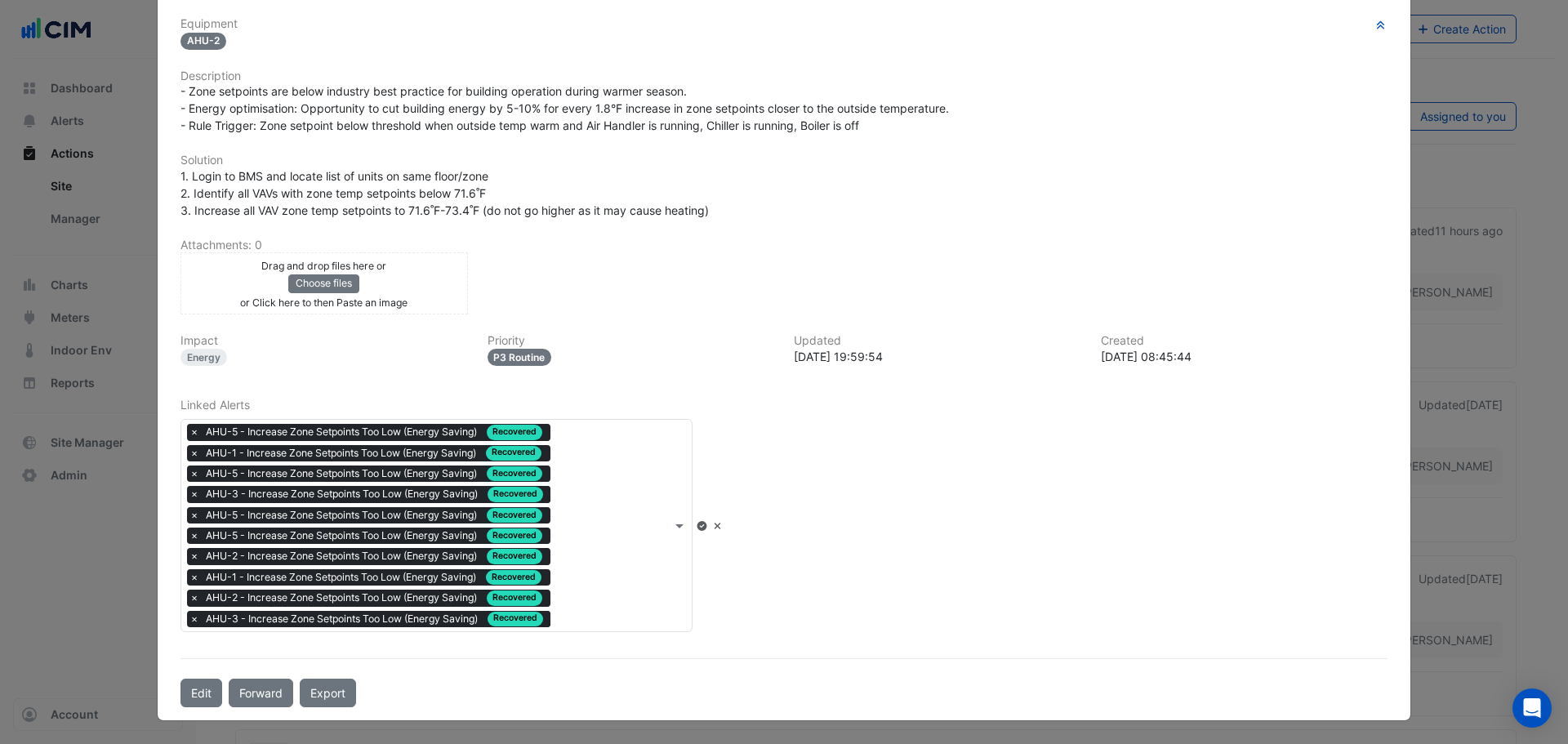
click at [706, 527] on icon at bounding box center [702, 525] width 10 height 10
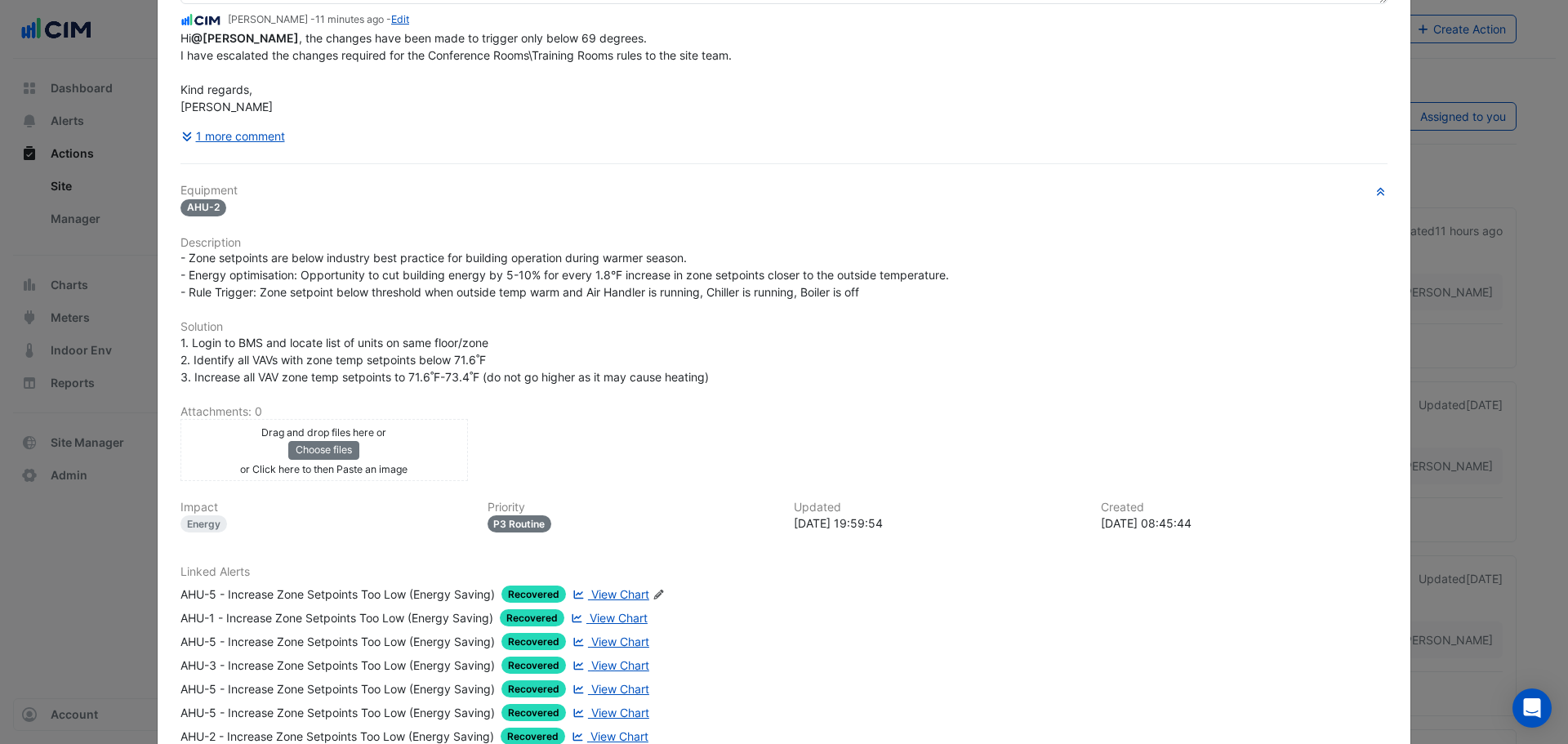
scroll to position [0, 0]
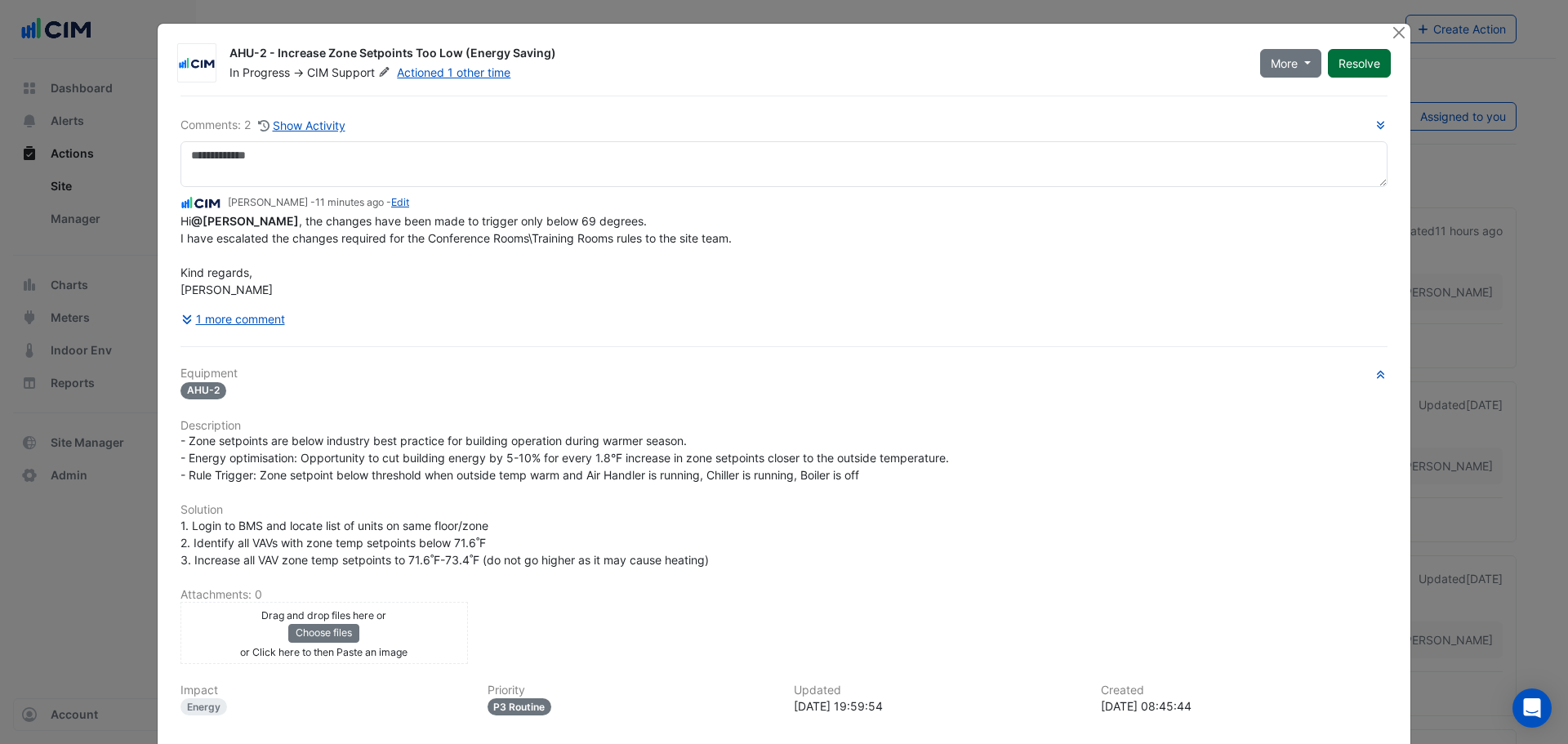
click at [1354, 71] on button "Resolve" at bounding box center [1359, 63] width 63 height 29
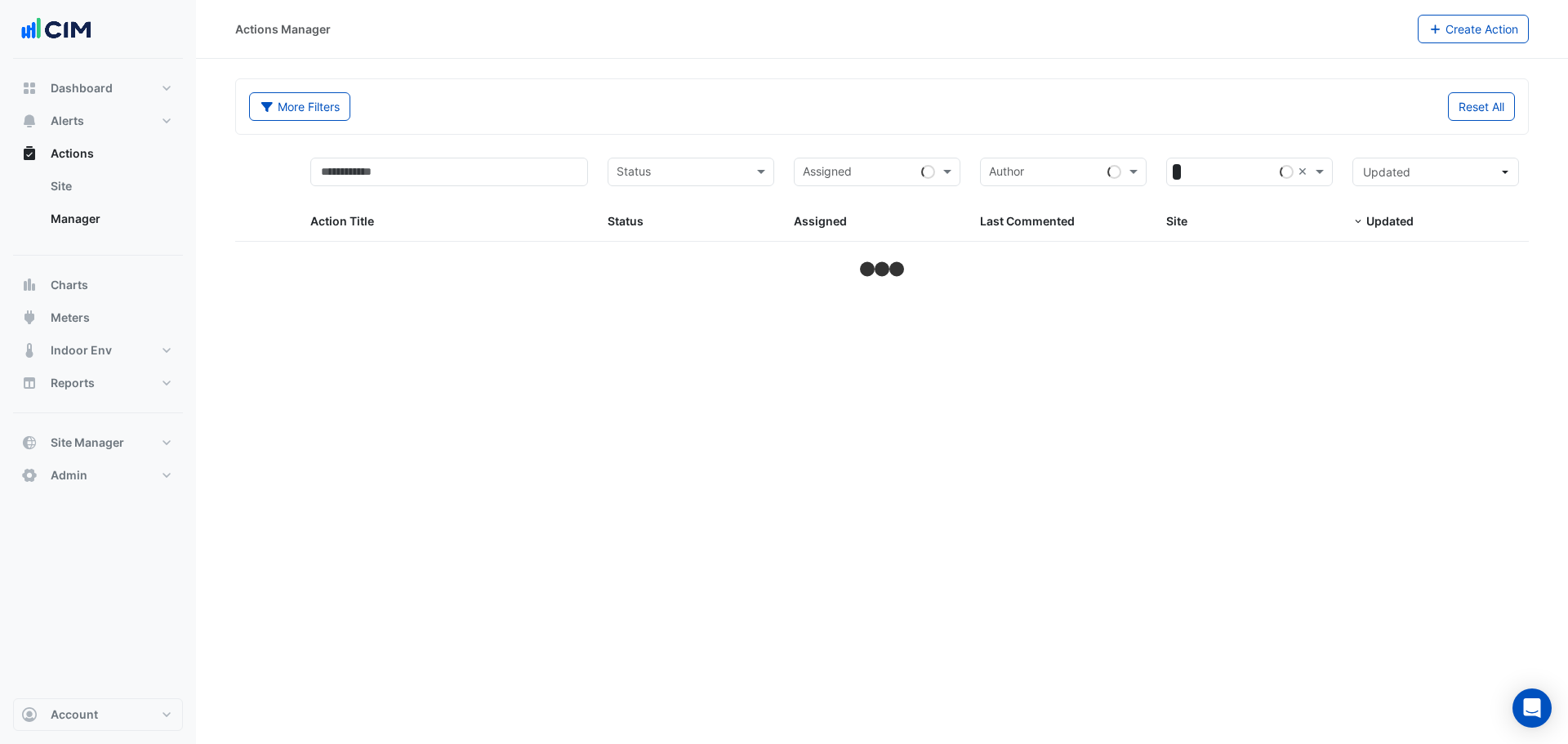
select select "**"
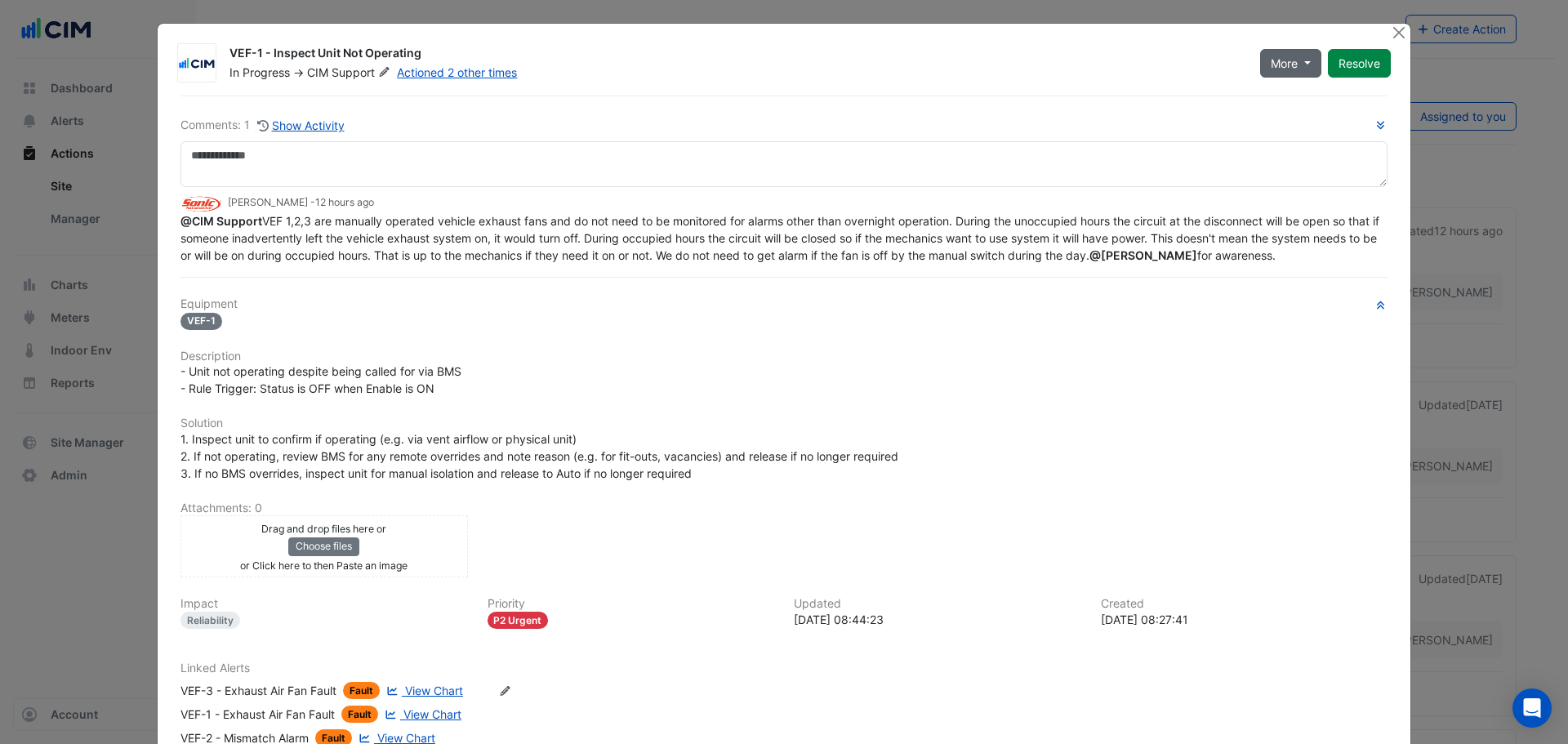
click at [1292, 63] on button "More" at bounding box center [1291, 63] width 61 height 29
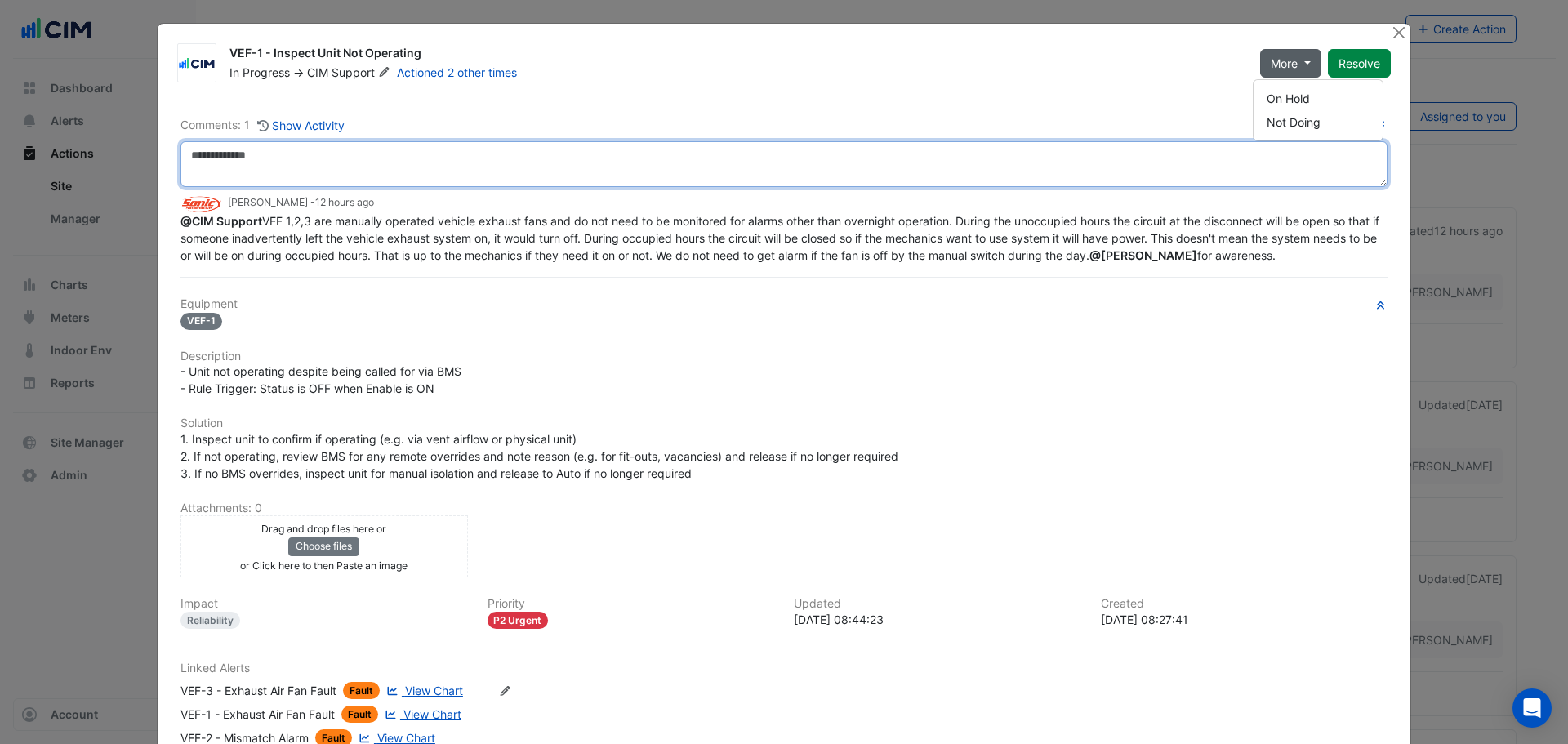
click at [553, 169] on textarea at bounding box center [784, 163] width 1208 height 45
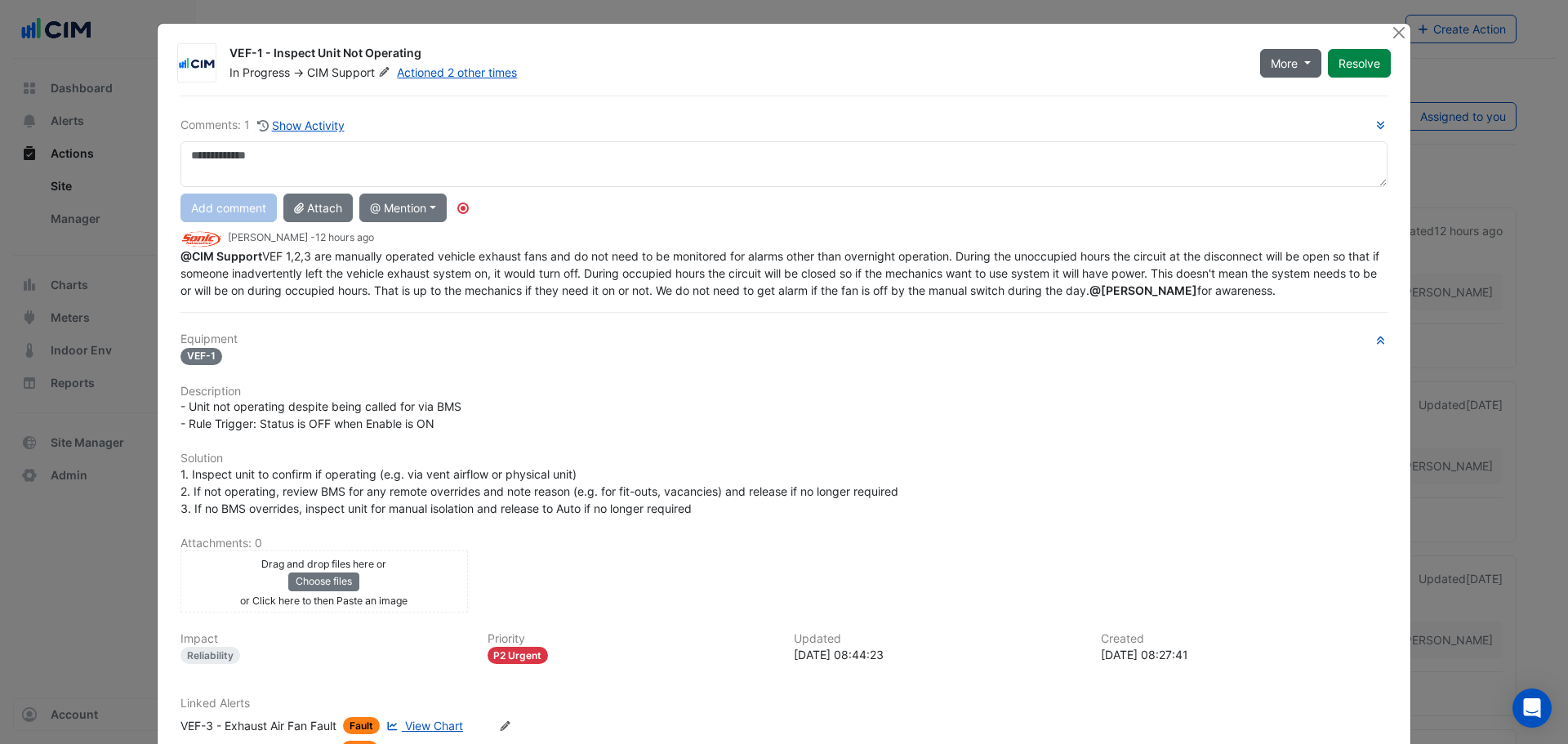
click at [1271, 70] on span "More" at bounding box center [1283, 63] width 27 height 18
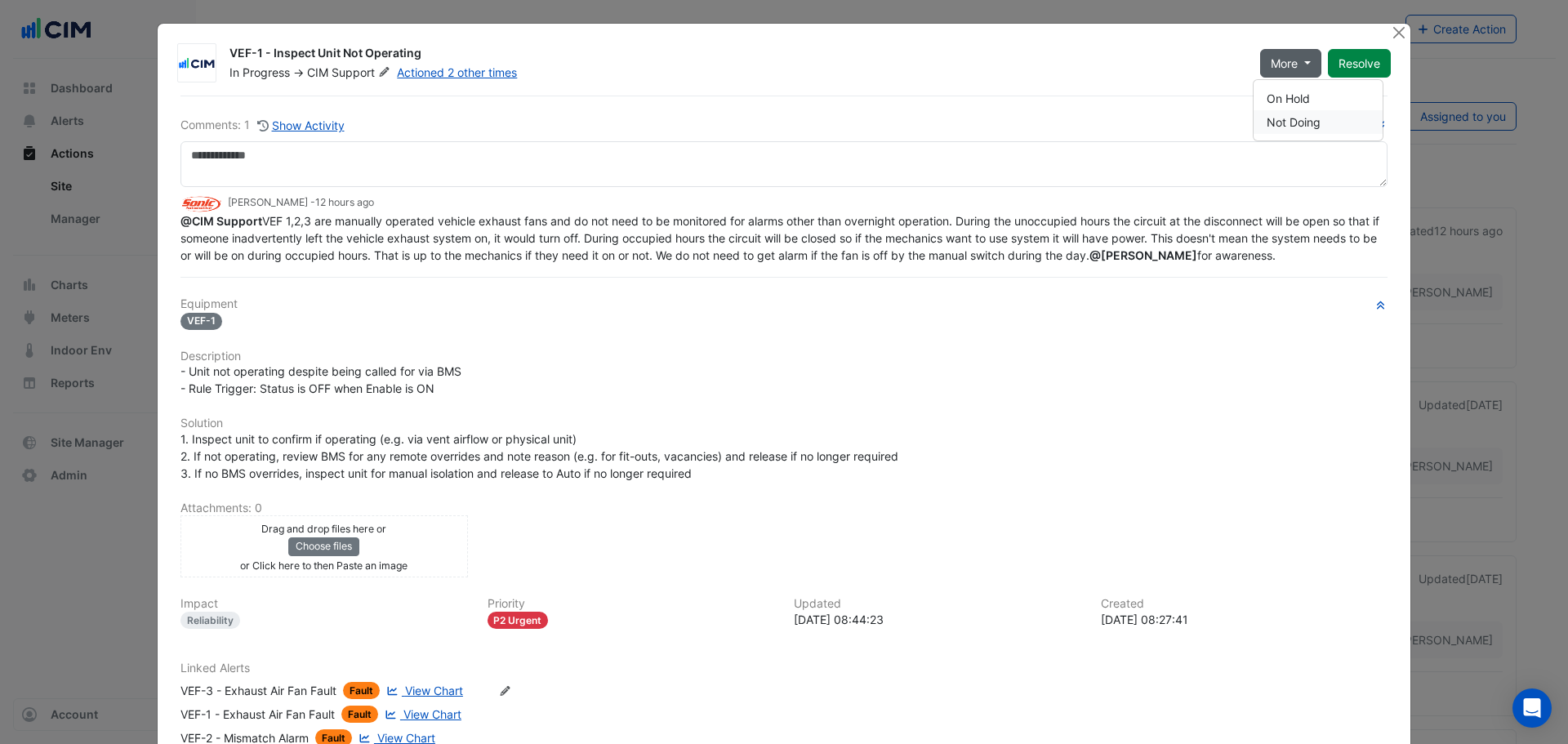
click at [1287, 120] on button "Not Doing" at bounding box center [1318, 122] width 129 height 24
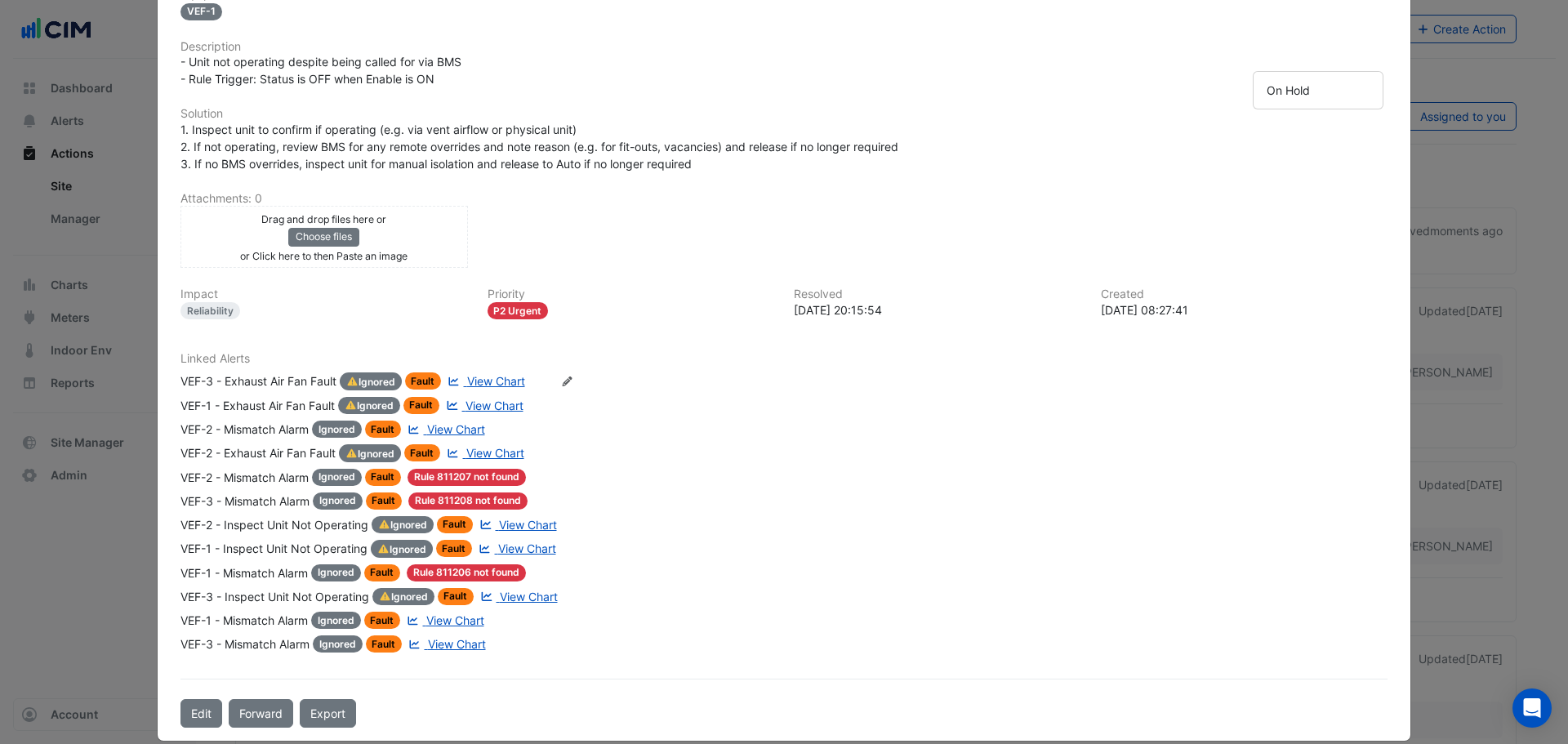
scroll to position [327, 0]
